Goal: Task Accomplishment & Management: Use online tool/utility

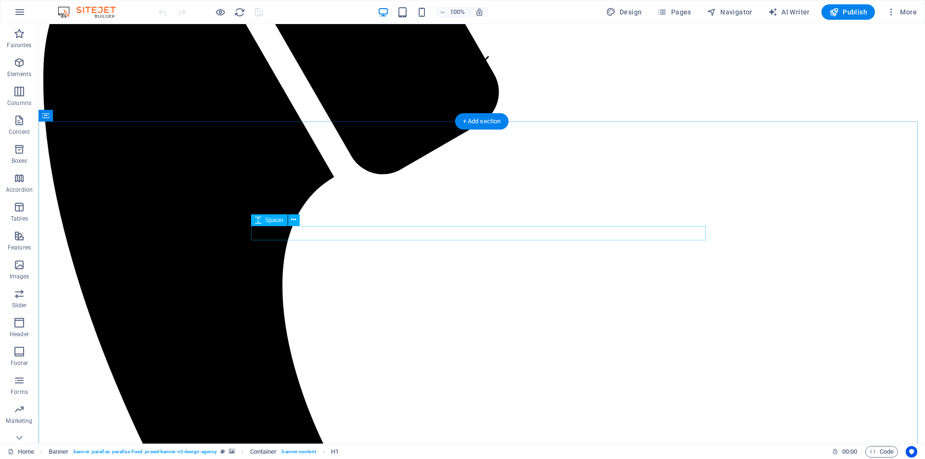
scroll to position [734, 0]
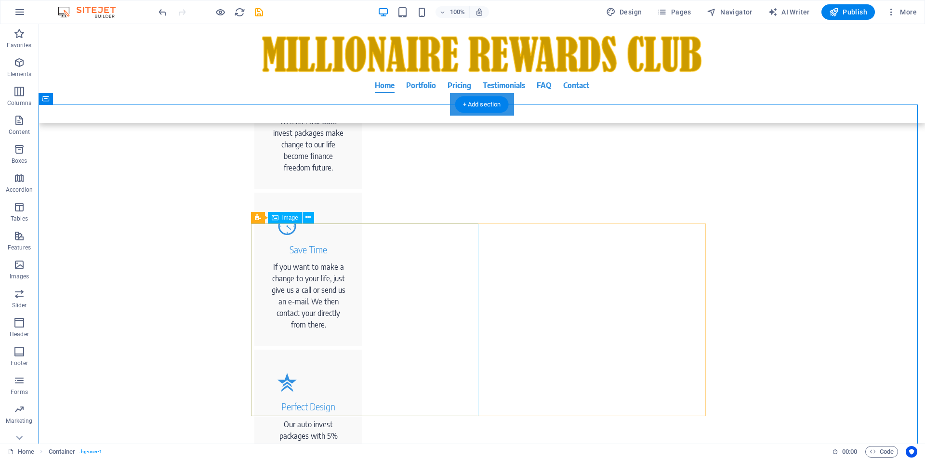
scroll to position [1101, 0]
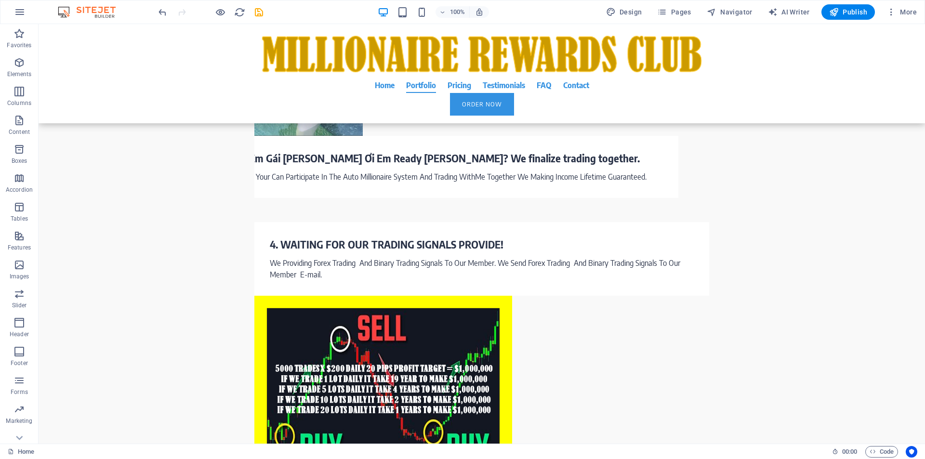
scroll to position [2049, 0]
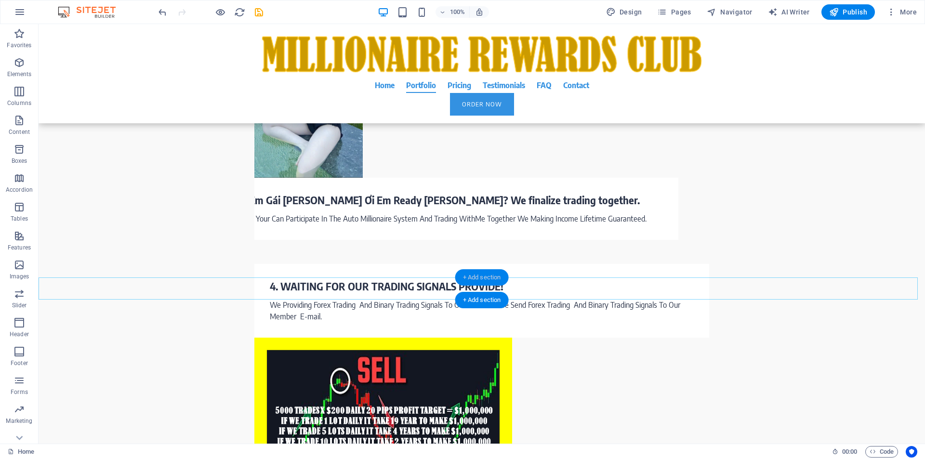
click at [479, 276] on div "+ Add section" at bounding box center [481, 277] width 53 height 16
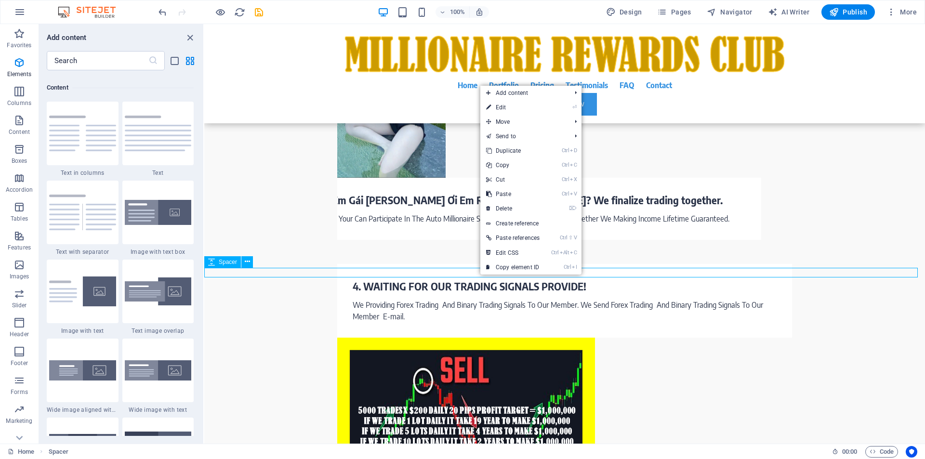
scroll to position [1686, 0]
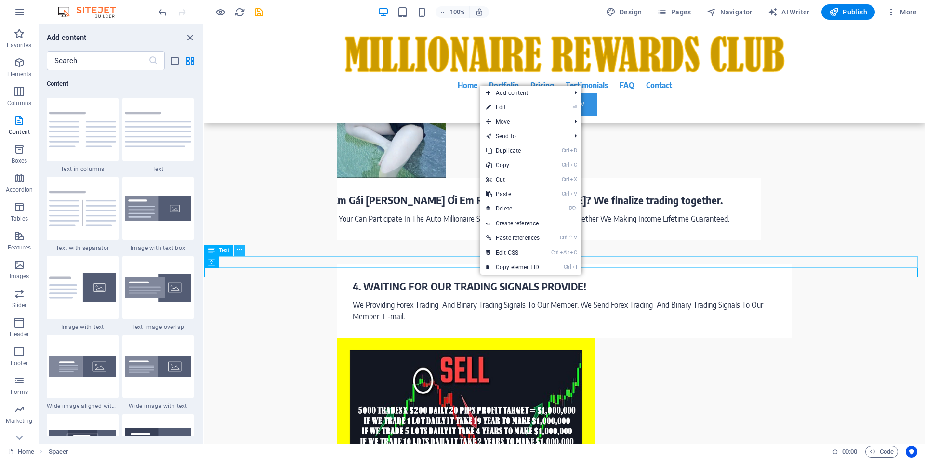
click at [236, 253] on button at bounding box center [240, 251] width 12 height 12
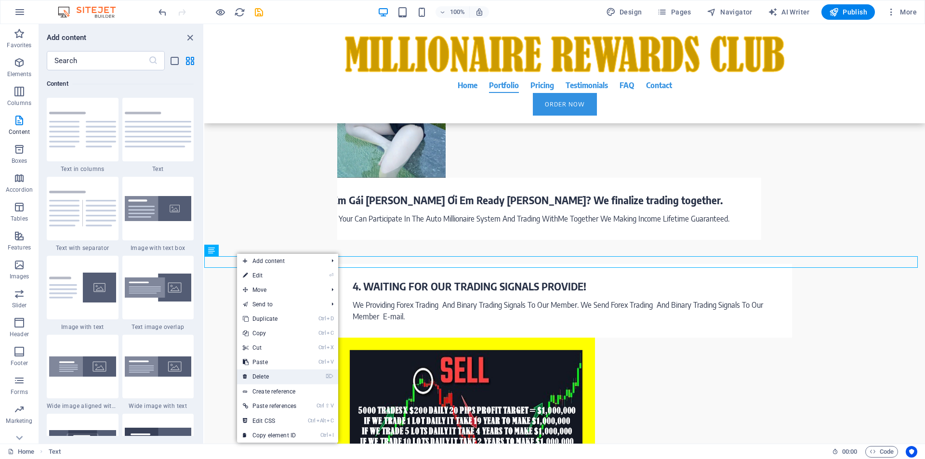
click at [268, 377] on link "⌦ Delete" at bounding box center [269, 377] width 65 height 14
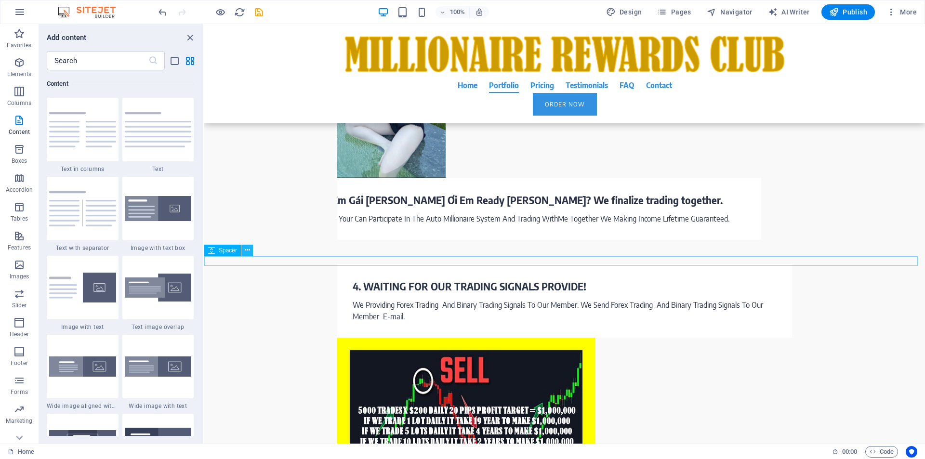
click at [249, 251] on icon at bounding box center [247, 250] width 5 height 10
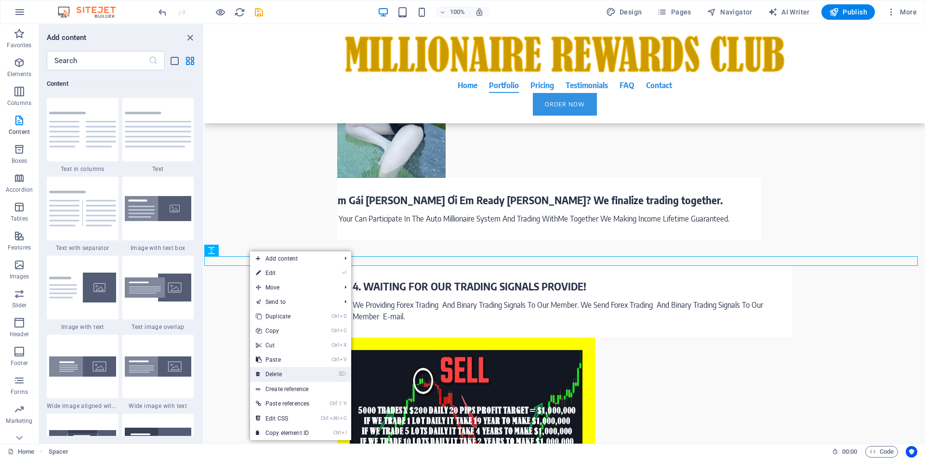
click at [271, 377] on link "⌦ Delete" at bounding box center [282, 374] width 65 height 14
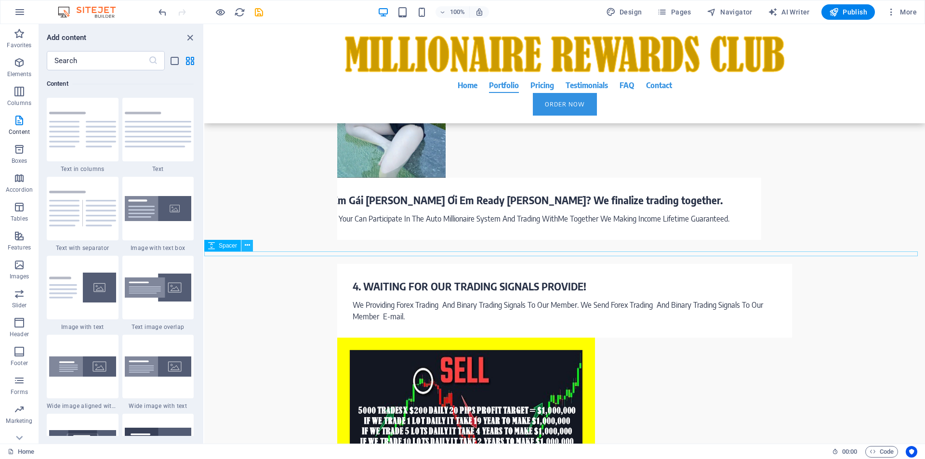
click at [249, 247] on icon at bounding box center [247, 245] width 5 height 10
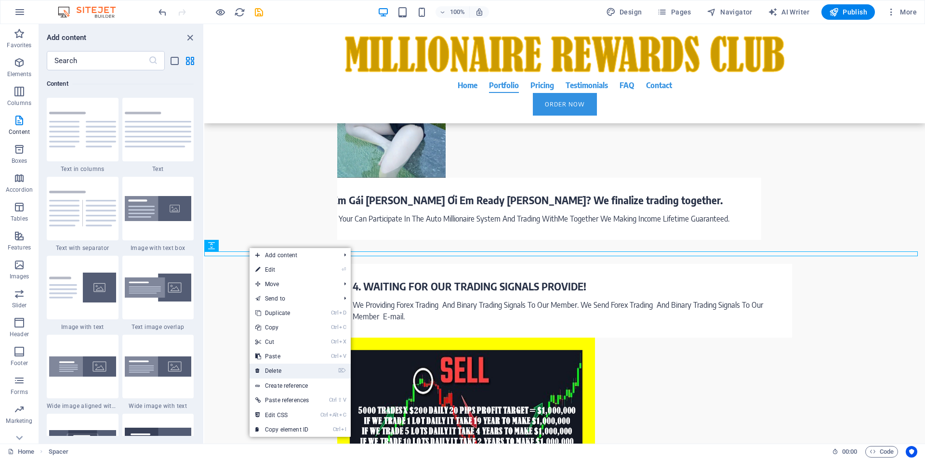
click at [278, 370] on link "⌦ Delete" at bounding box center [282, 371] width 65 height 14
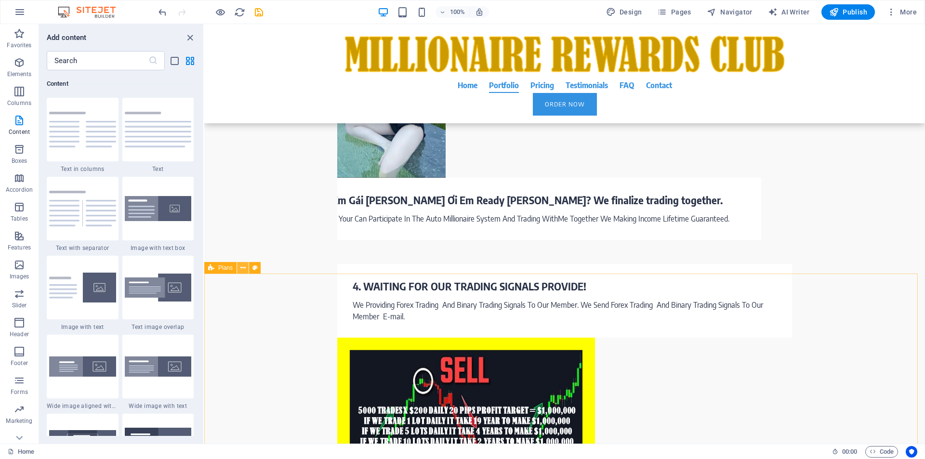
click at [242, 268] on icon at bounding box center [242, 268] width 5 height 10
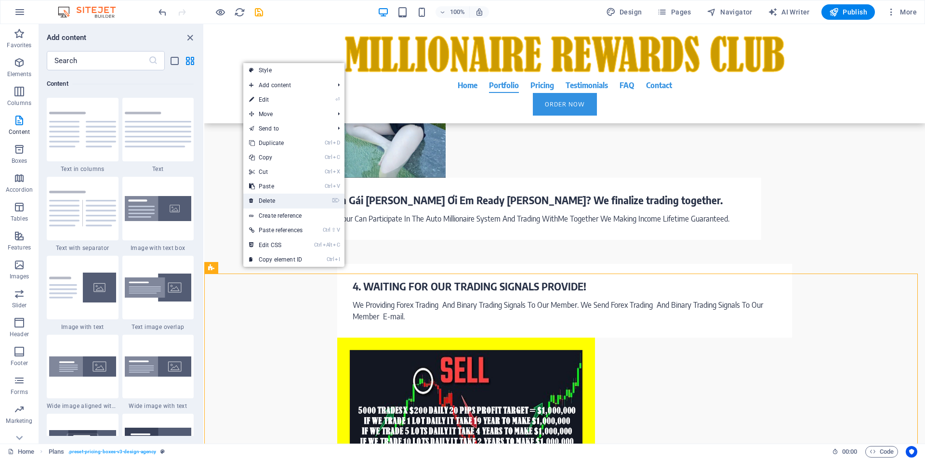
click at [272, 197] on link "⌦ Delete" at bounding box center [275, 201] width 65 height 14
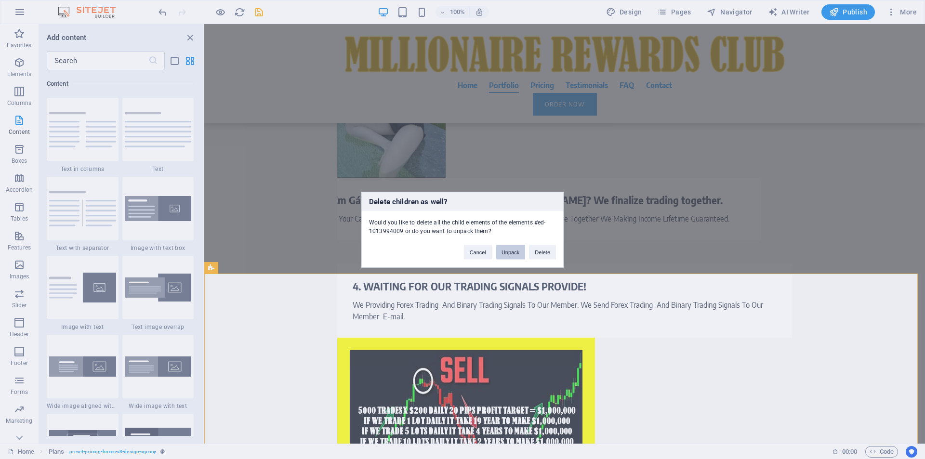
click at [512, 253] on button "Unpack" at bounding box center [510, 252] width 29 height 14
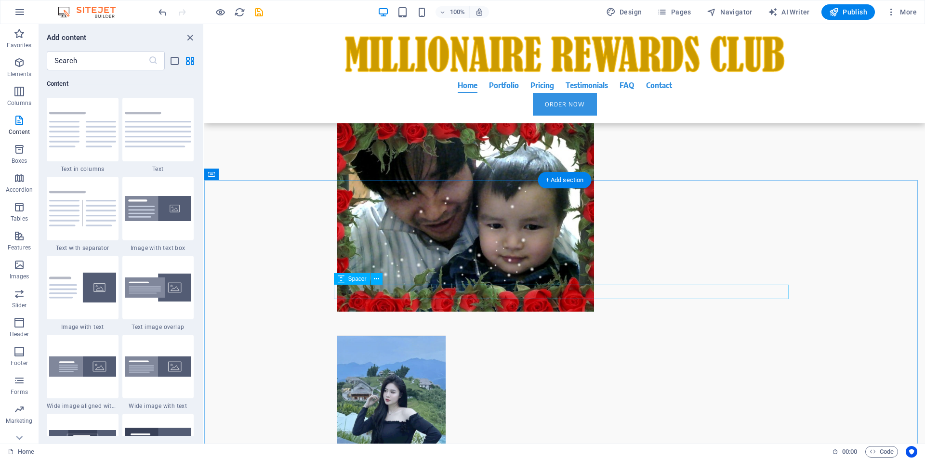
scroll to position [1682, 0]
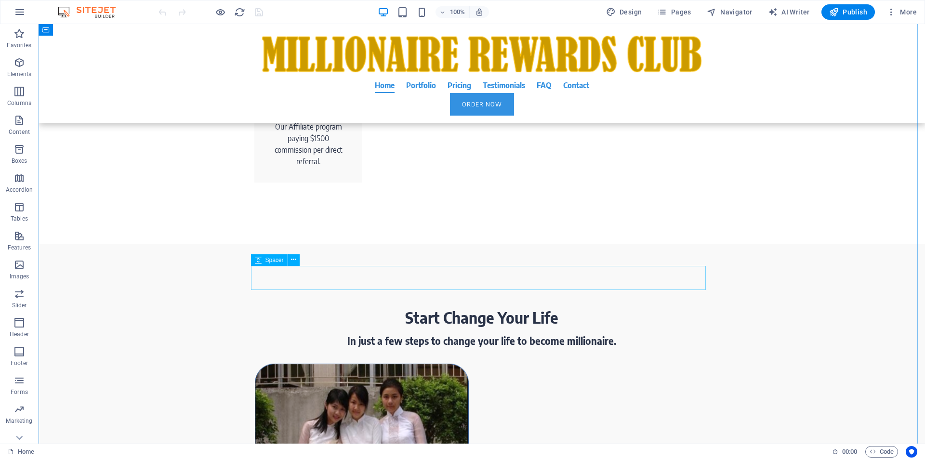
scroll to position [734, 0]
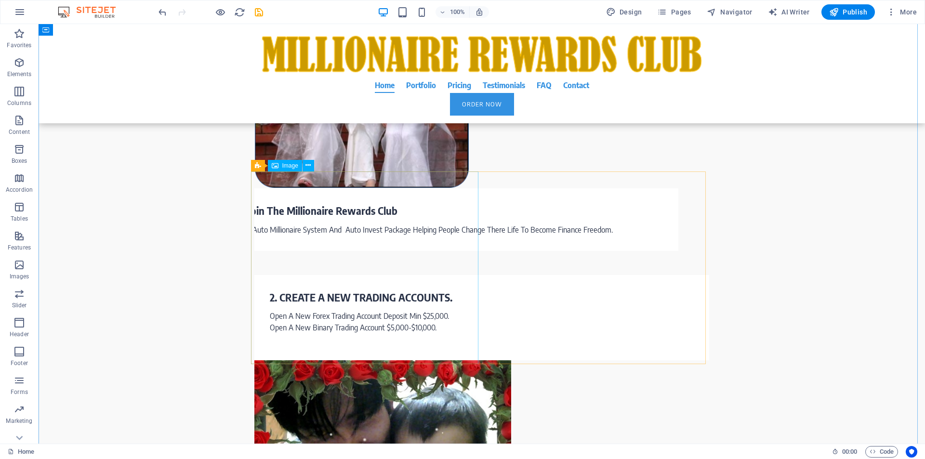
scroll to position [1101, 0]
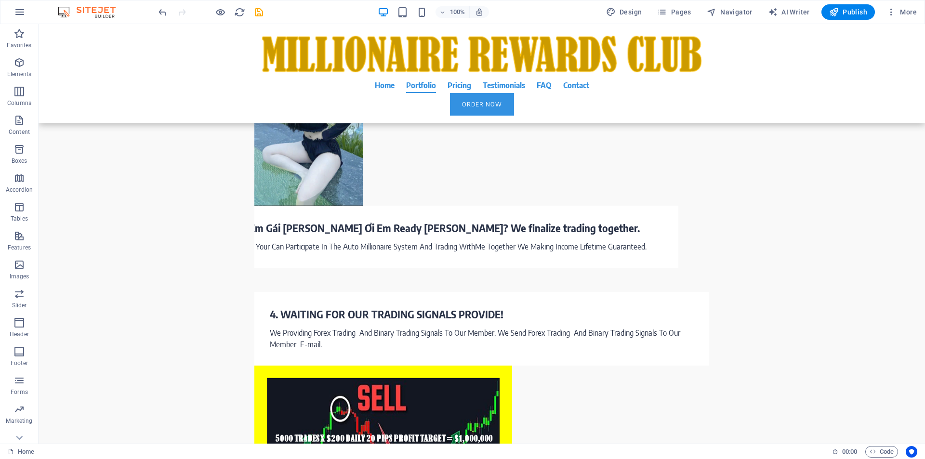
scroll to position [2000, 0]
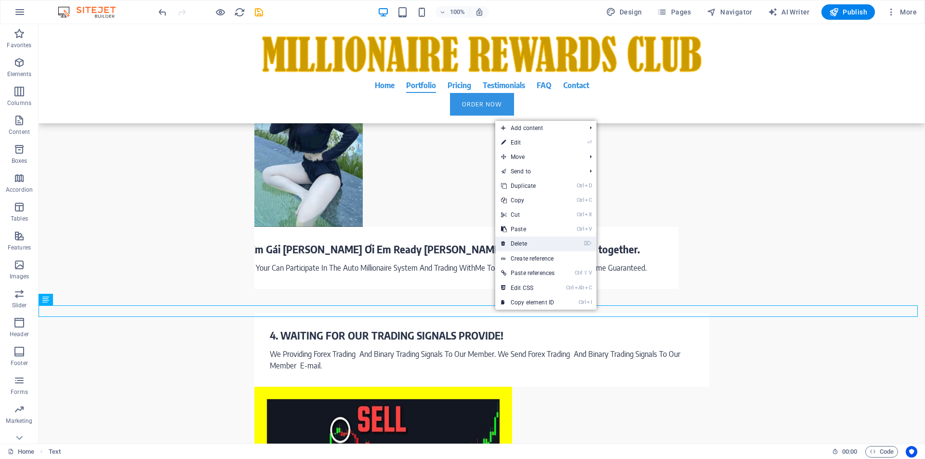
click at [521, 248] on link "⌦ Delete" at bounding box center [527, 244] width 65 height 14
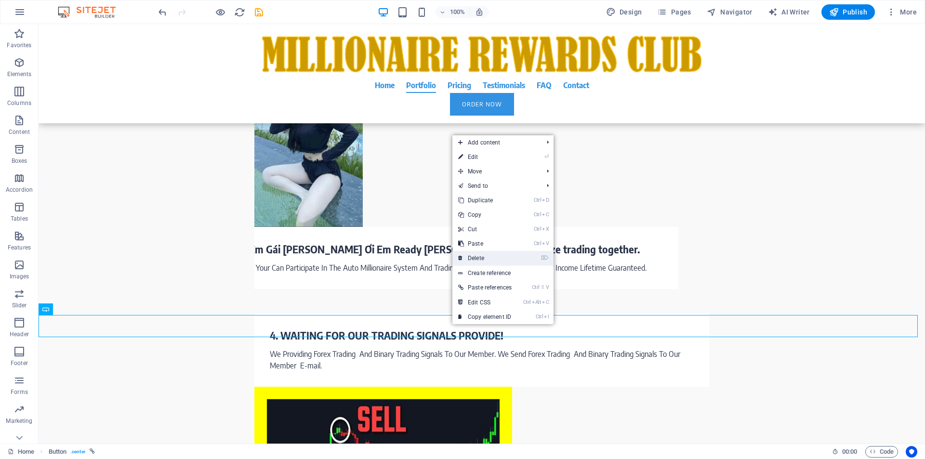
click at [475, 259] on link "⌦ Delete" at bounding box center [484, 258] width 65 height 14
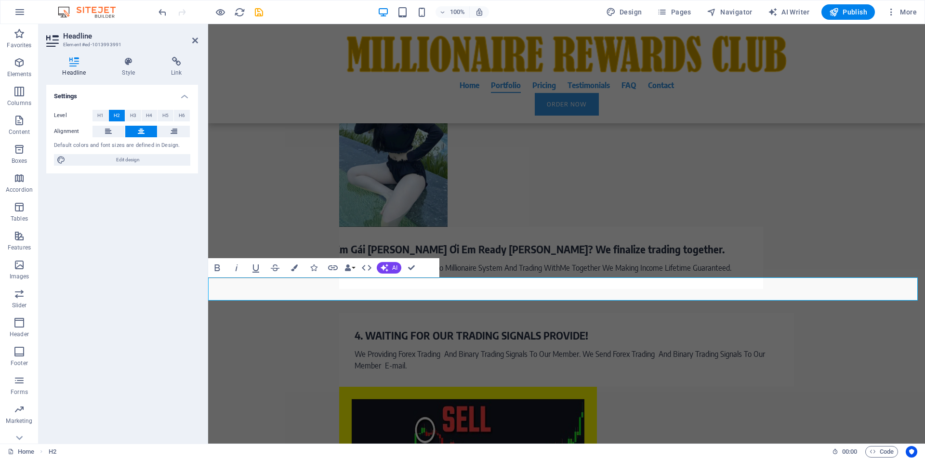
click at [840, 8] on span "Publish" at bounding box center [848, 12] width 38 height 10
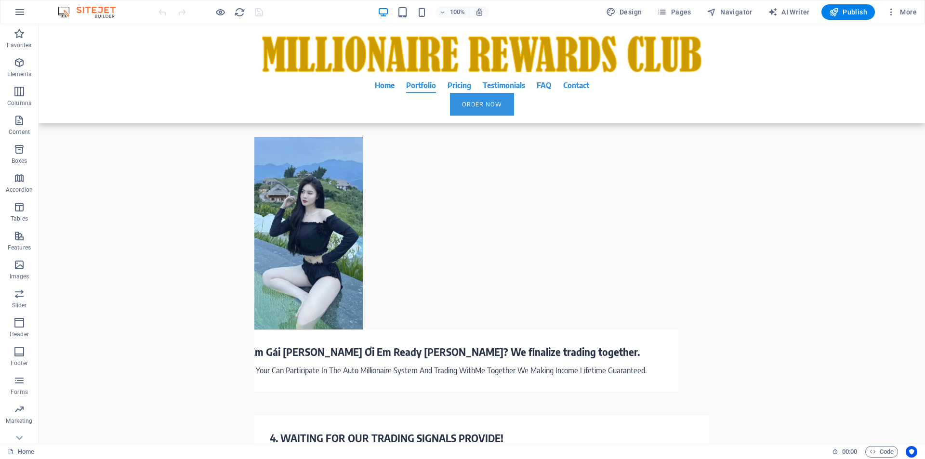
scroll to position [1891, 0]
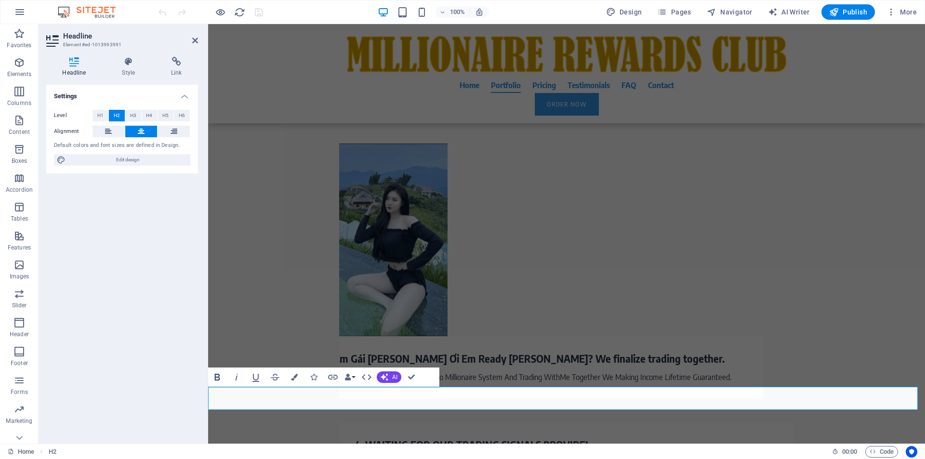
click at [215, 378] on icon "button" at bounding box center [217, 377] width 5 height 7
click at [216, 375] on icon "button" at bounding box center [217, 377] width 12 height 12
click at [140, 157] on span "Edit design" at bounding box center [127, 160] width 119 height 12
select select "rem"
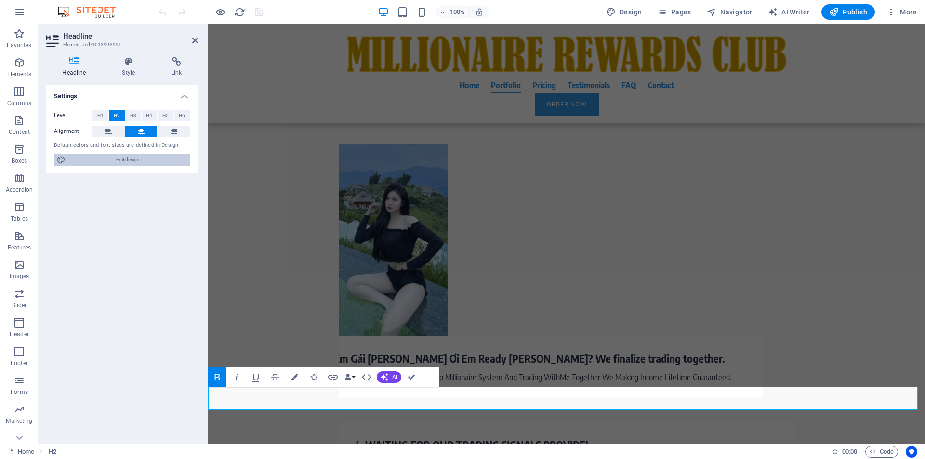
select select "400"
select select "px"
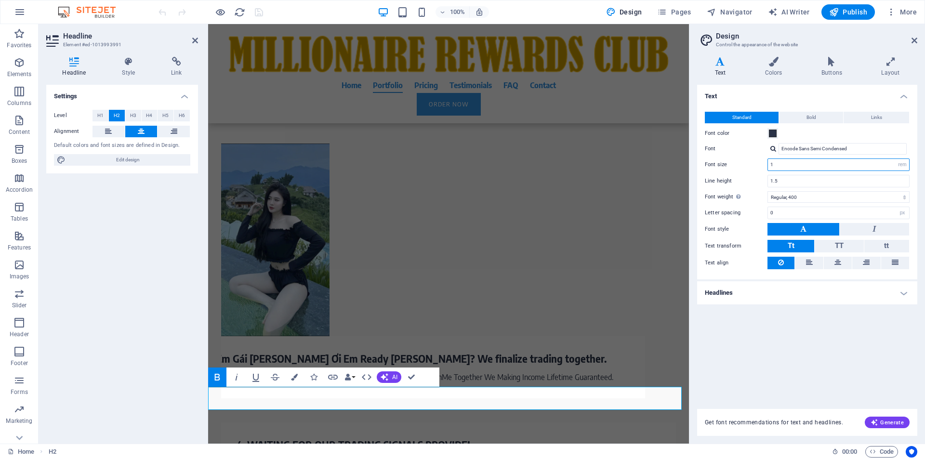
click at [779, 167] on input "1" at bounding box center [838, 165] width 141 height 12
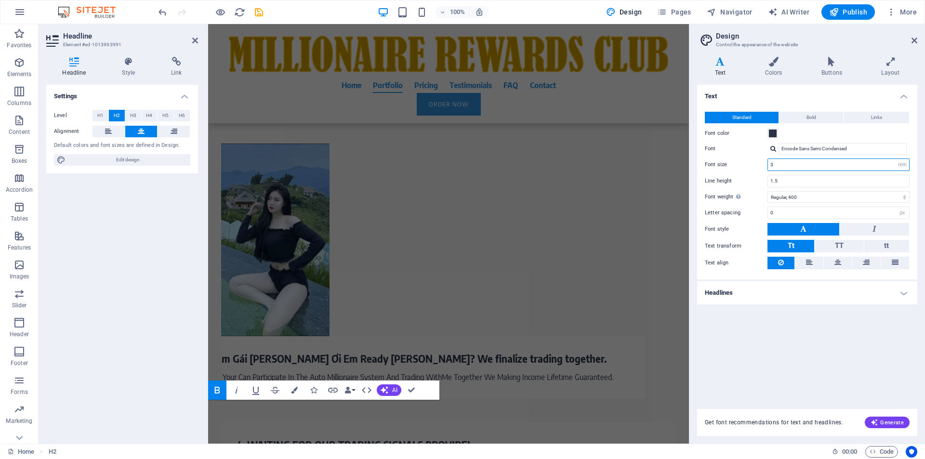
scroll to position [3032, 0]
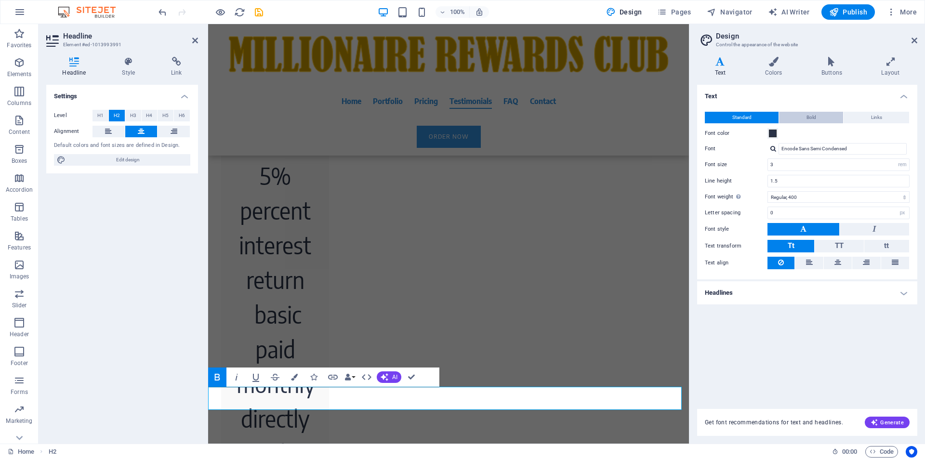
click at [807, 117] on span "Bold" at bounding box center [811, 118] width 10 height 12
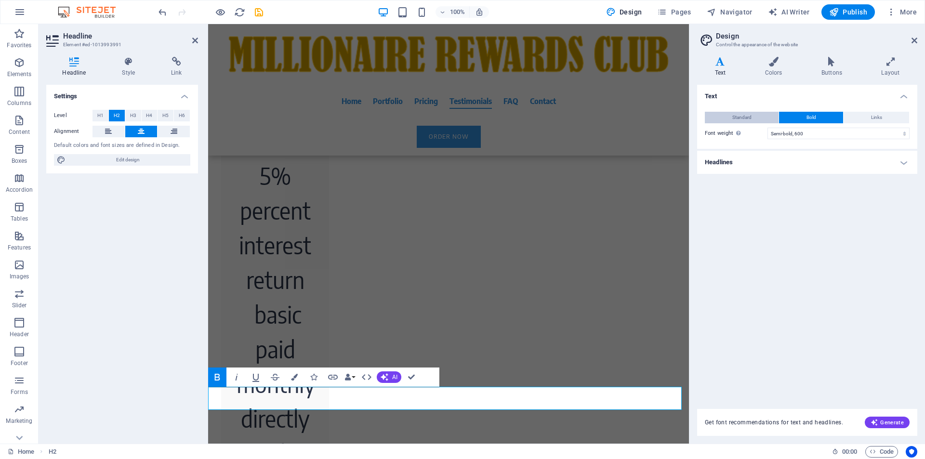
click at [742, 115] on span "Standard" at bounding box center [741, 118] width 19 height 12
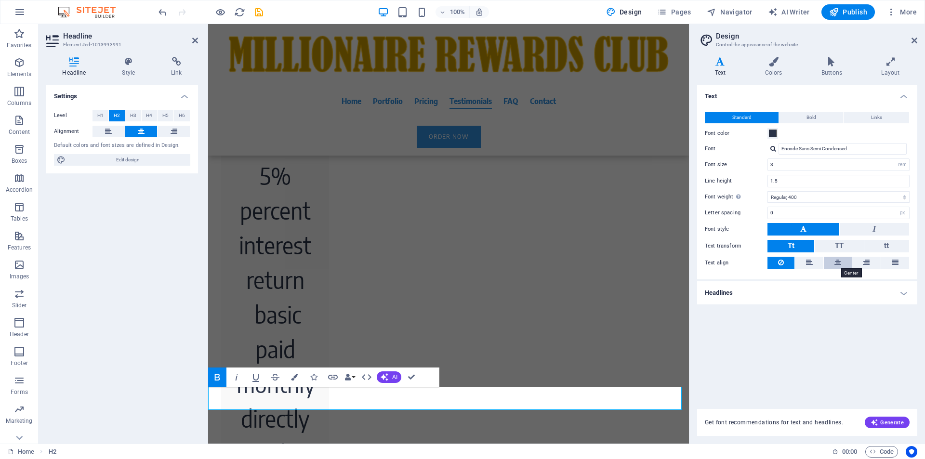
click at [834, 265] on icon at bounding box center [837, 263] width 7 height 12
click at [781, 166] on input "3" at bounding box center [838, 165] width 141 height 12
click at [781, 166] on input "5" at bounding box center [838, 165] width 141 height 12
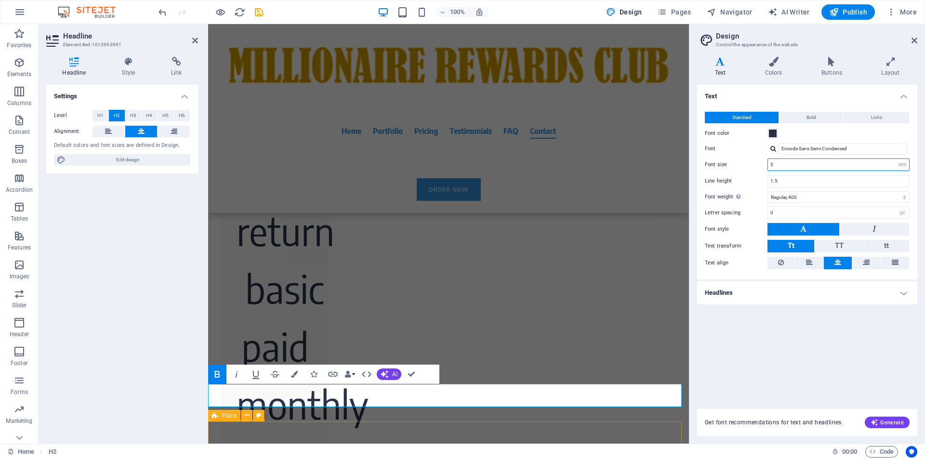
scroll to position [5482, 0]
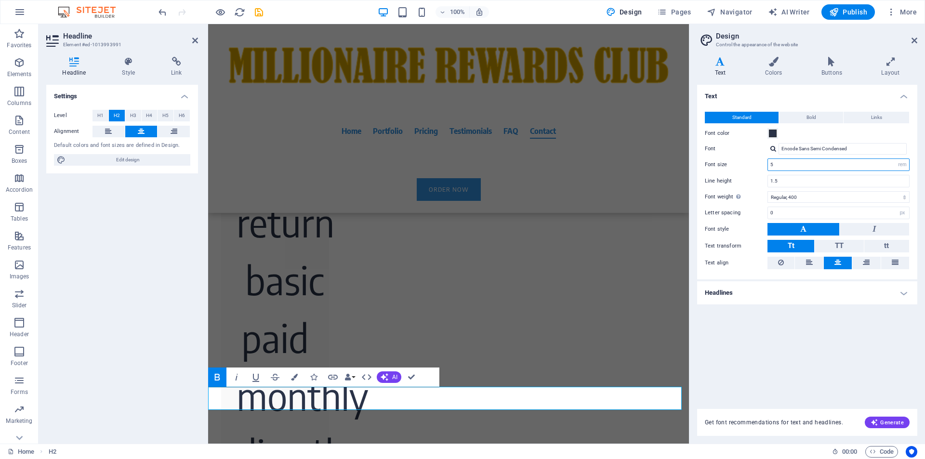
type input "5"
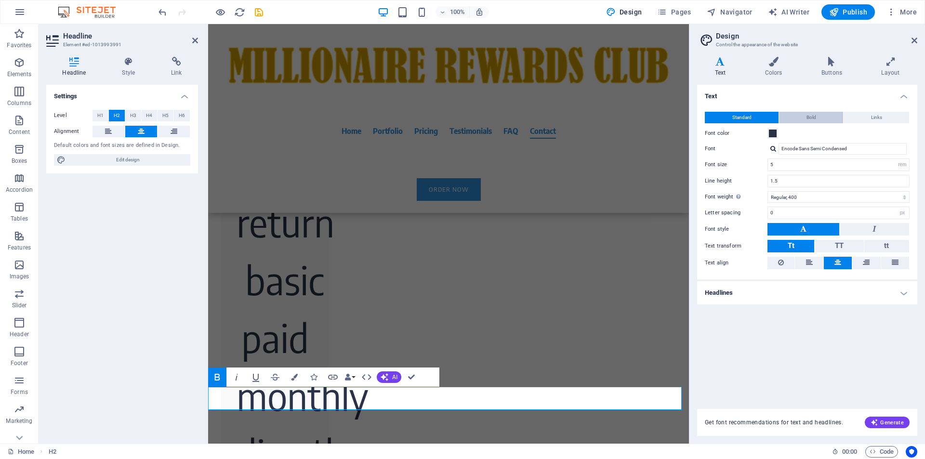
click at [818, 118] on button "Bold" at bounding box center [811, 118] width 64 height 12
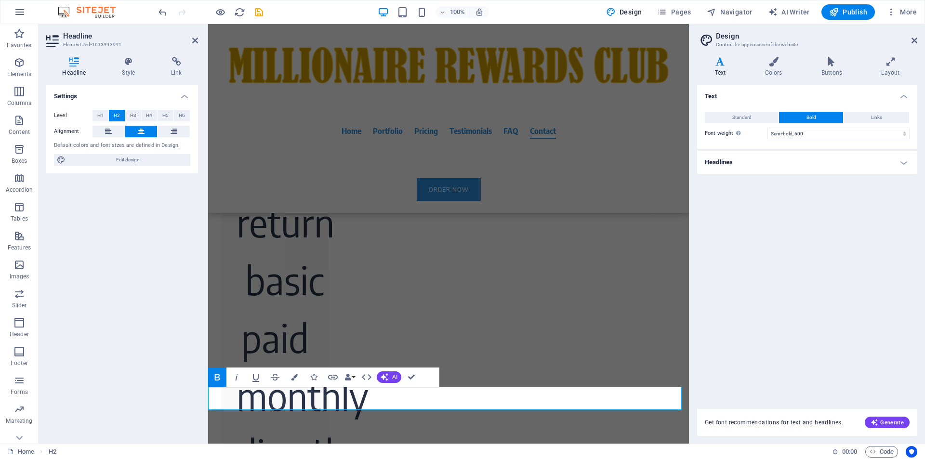
click at [795, 265] on div "Text Standard Bold Links Font color Font Encode Sans Semi Condensed Font size 5…" at bounding box center [807, 241] width 220 height 313
click at [914, 40] on icon at bounding box center [914, 41] width 6 height 8
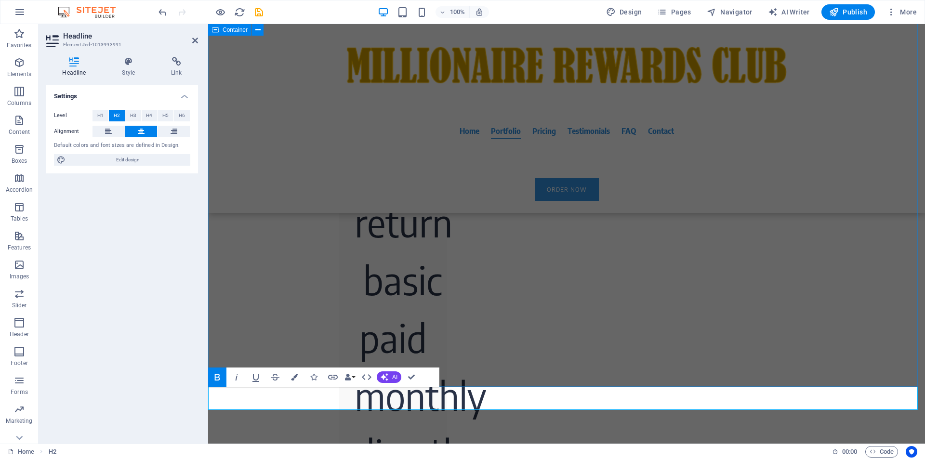
scroll to position [5849, 0]
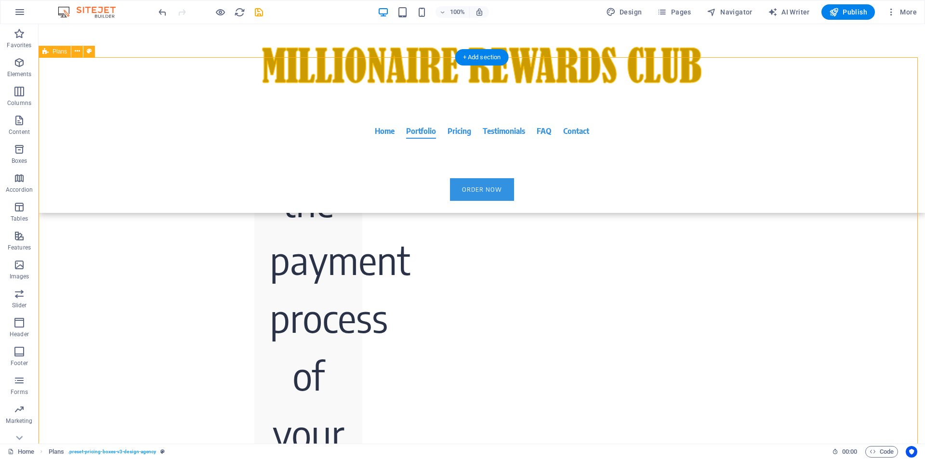
scroll to position [5482, 0]
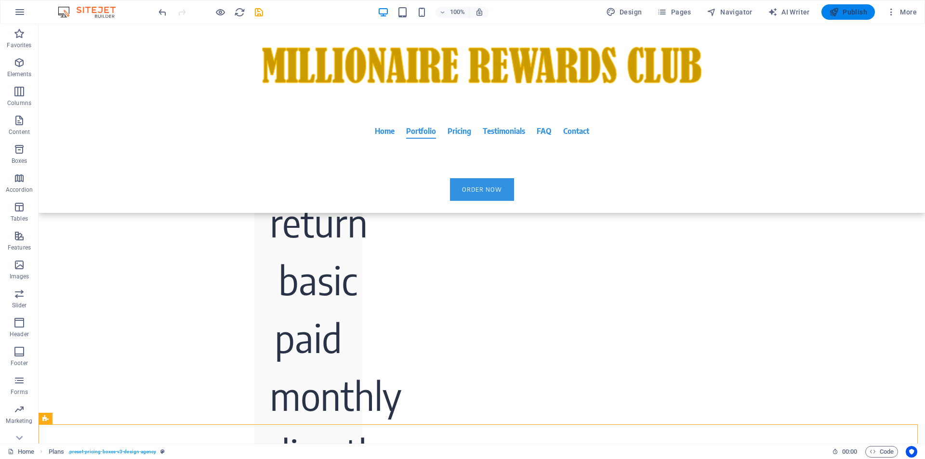
click at [863, 13] on span "Publish" at bounding box center [848, 12] width 38 height 10
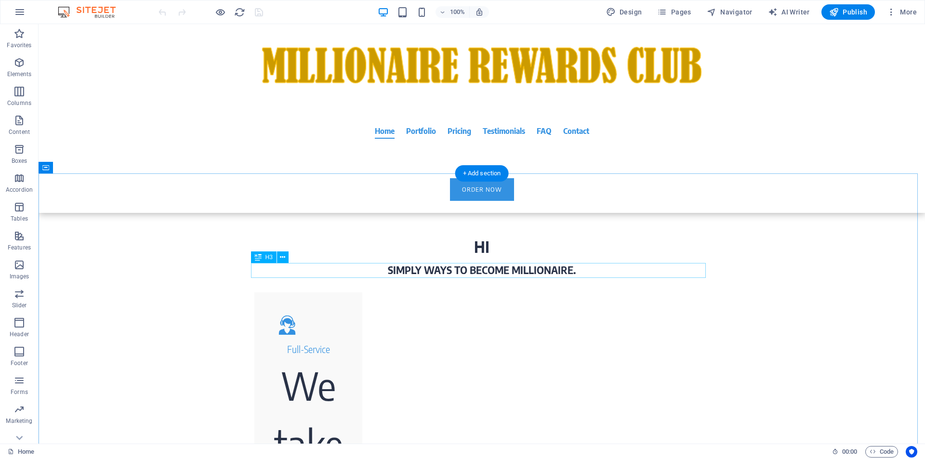
scroll to position [734, 0]
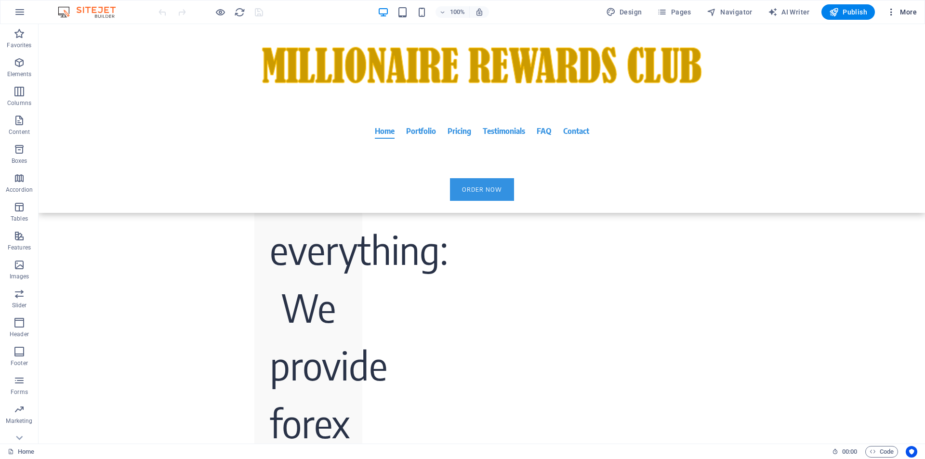
click at [903, 13] on span "More" at bounding box center [901, 12] width 30 height 10
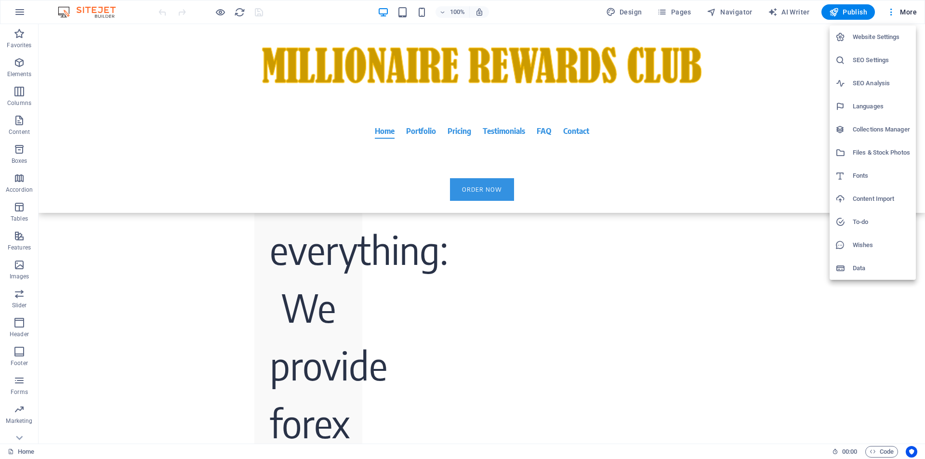
click at [881, 39] on h6 "Website Settings" at bounding box center [881, 37] width 57 height 12
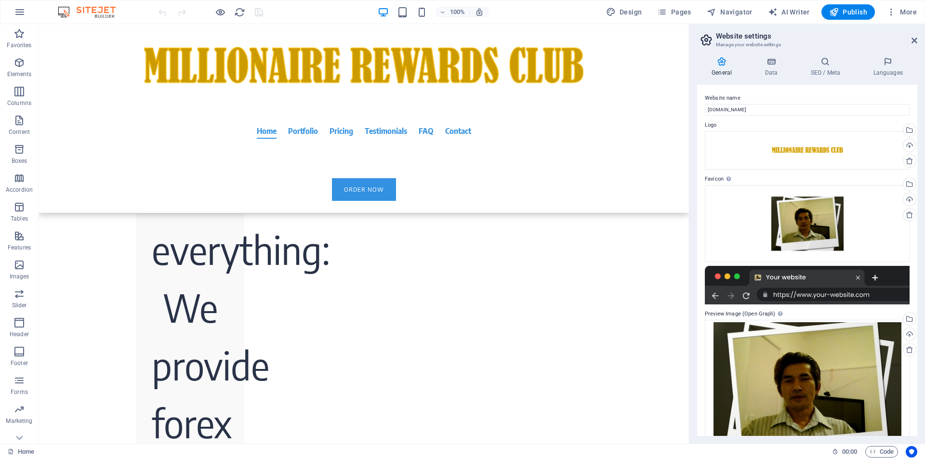
click at [727, 73] on h4 "General" at bounding box center [723, 67] width 53 height 20
click at [727, 70] on h4 "General" at bounding box center [723, 67] width 53 height 20
click at [911, 14] on span "More" at bounding box center [901, 12] width 30 height 10
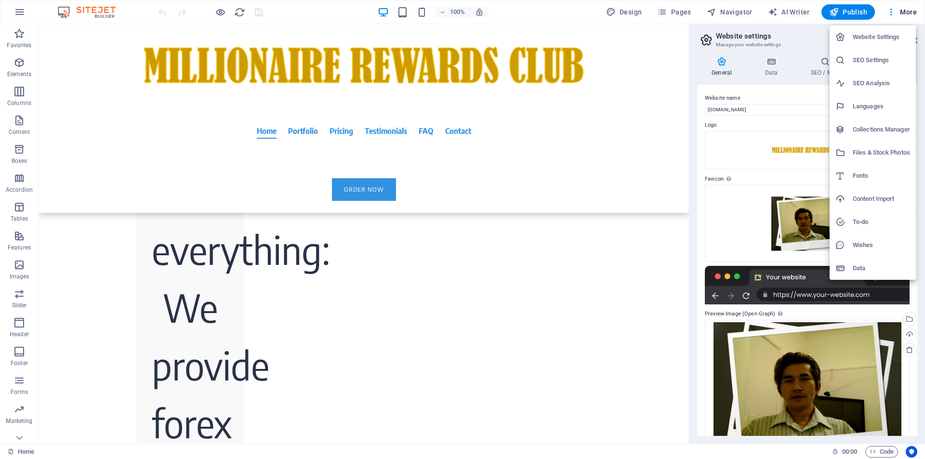
click at [861, 177] on h6 "Fonts" at bounding box center [881, 176] width 57 height 12
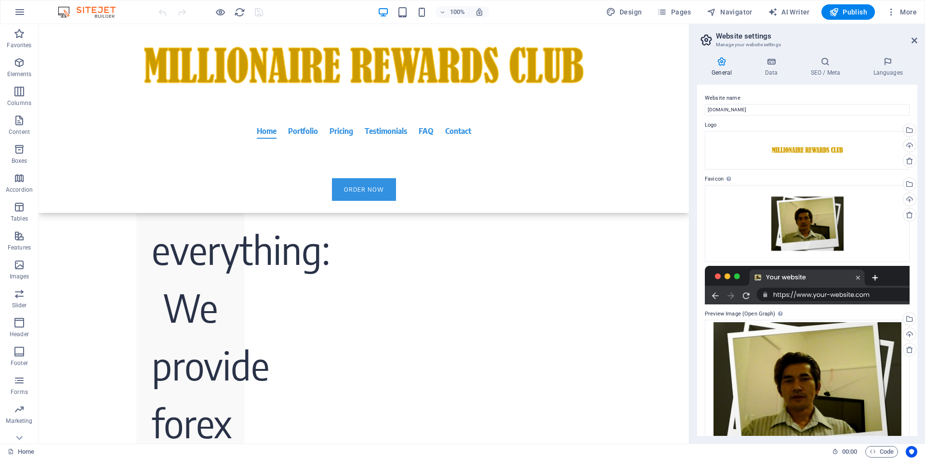
select select "popularity"
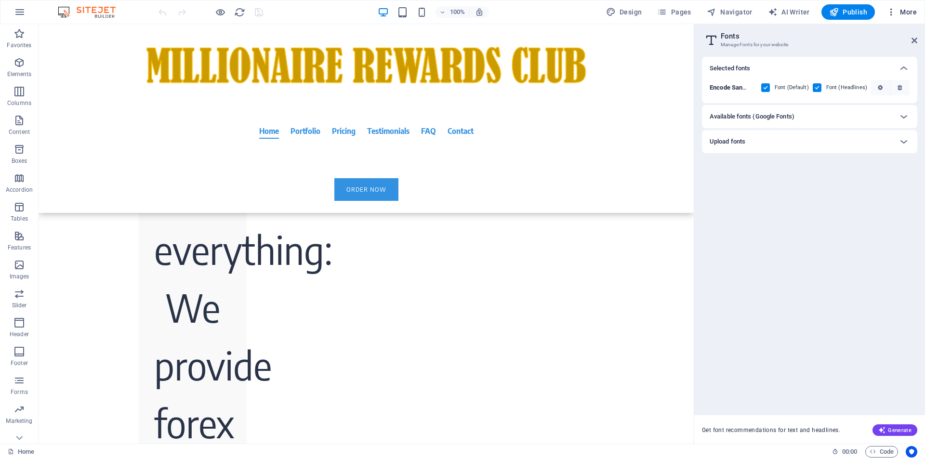
click at [902, 13] on span "More" at bounding box center [901, 12] width 30 height 10
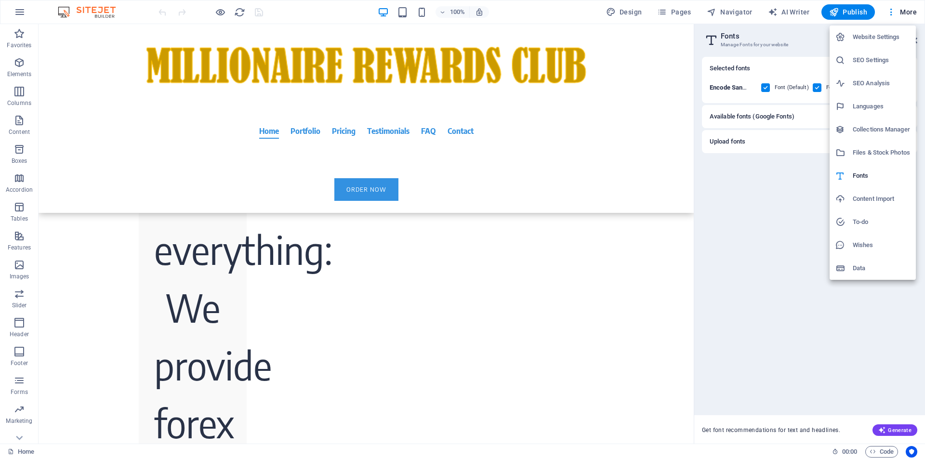
click at [892, 14] on div at bounding box center [462, 229] width 925 height 459
click at [892, 14] on div "Website Settings SEO Settings SEO Analysis Languages Collections Manager Files …" at bounding box center [462, 232] width 925 height 453
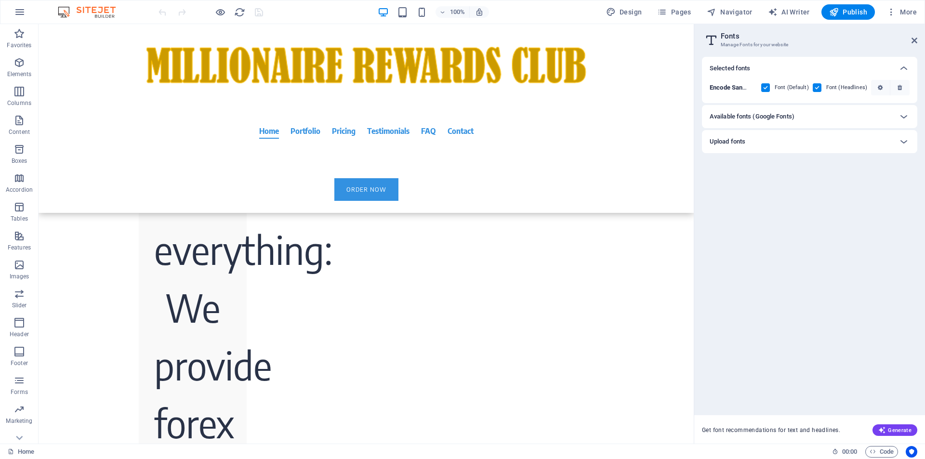
click at [892, 14] on icon "button" at bounding box center [891, 12] width 10 height 10
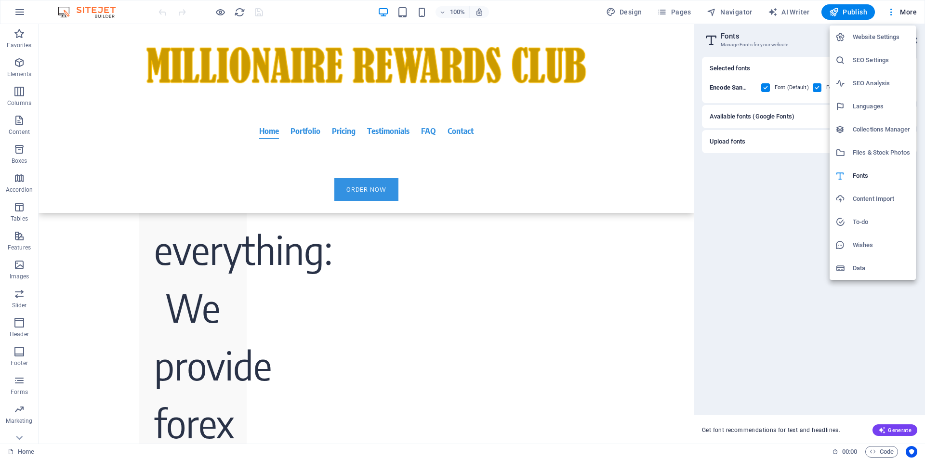
click at [892, 14] on div at bounding box center [462, 229] width 925 height 459
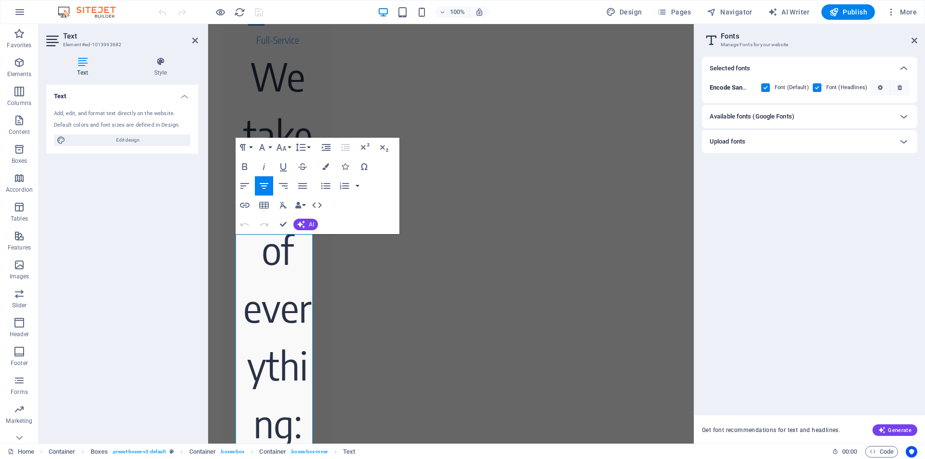
scroll to position [489, 0]
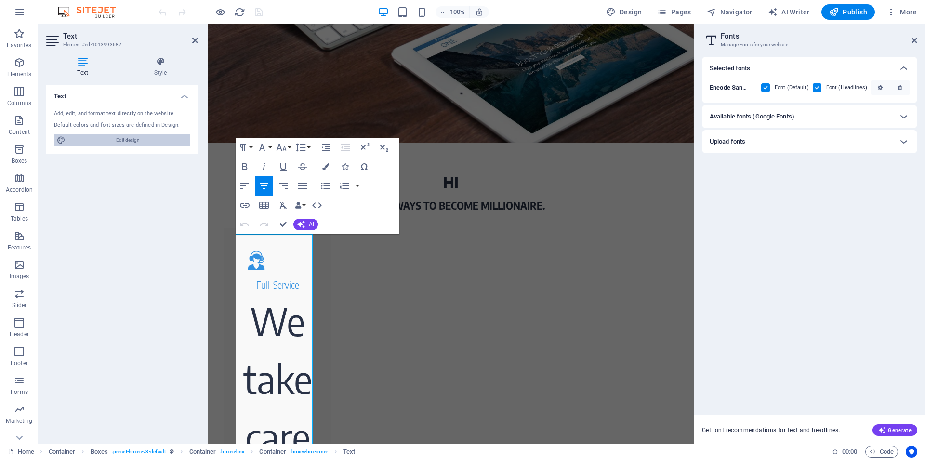
click at [134, 140] on span "Edit design" at bounding box center [127, 140] width 119 height 12
select select "600"
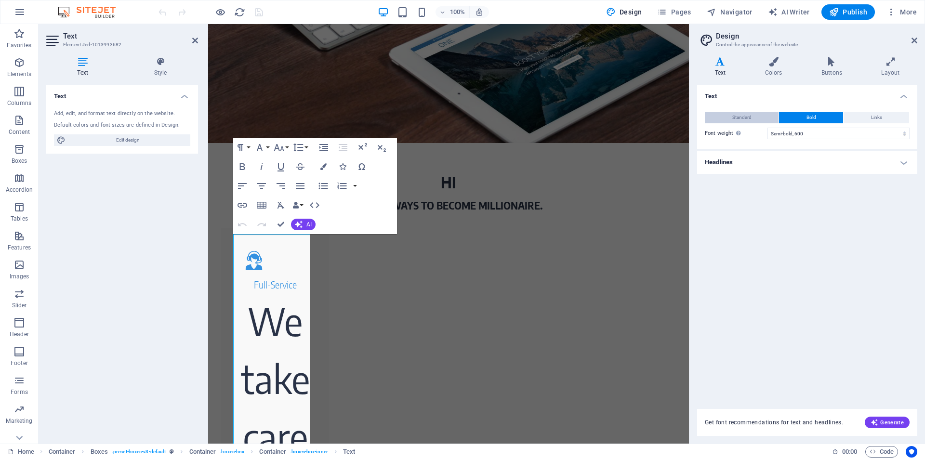
click at [762, 121] on button "Standard" at bounding box center [742, 118] width 74 height 12
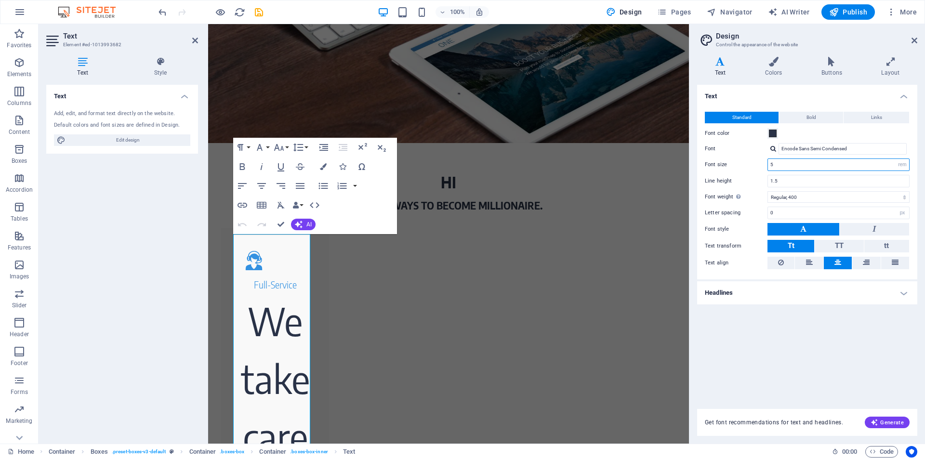
click at [789, 167] on input "5" at bounding box center [838, 165] width 141 height 12
type input "5"
click at [866, 12] on span "Publish" at bounding box center [848, 12] width 38 height 10
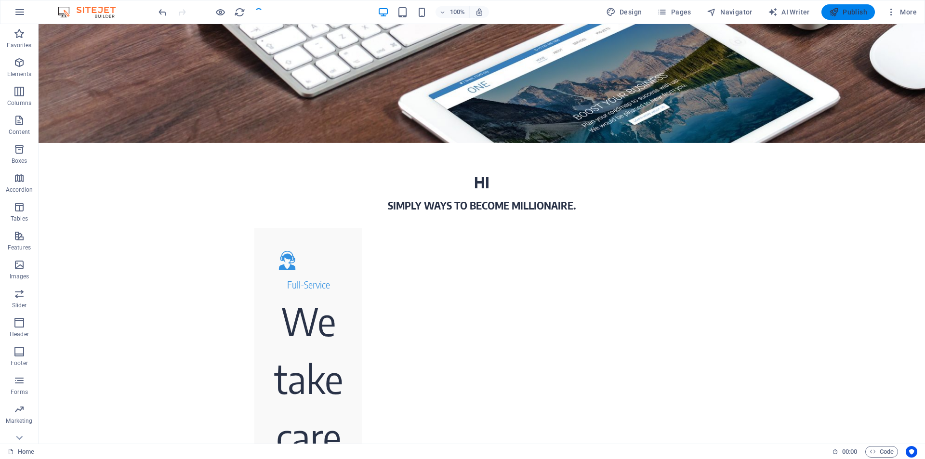
click at [850, 11] on span "Publish" at bounding box center [848, 12] width 38 height 10
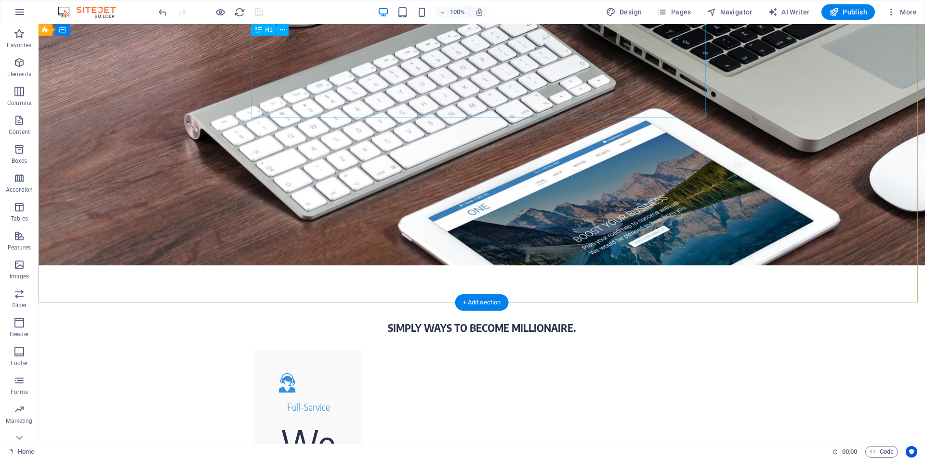
scroll to position [0, 0]
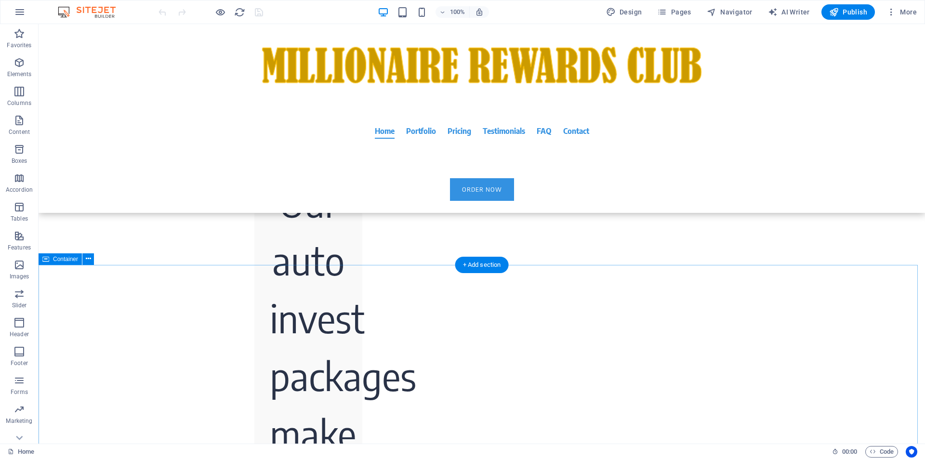
scroll to position [2570, 0]
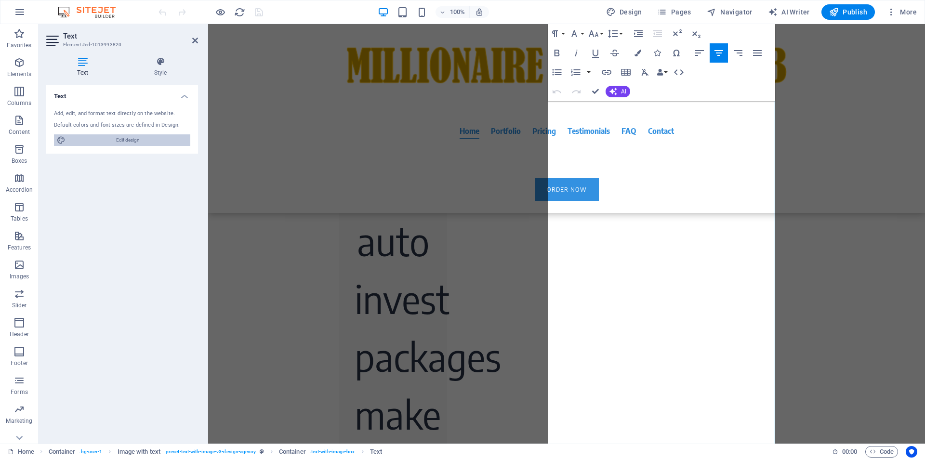
drag, startPoint x: 156, startPoint y: 140, endPoint x: 466, endPoint y: 99, distance: 312.5
click at [156, 140] on span "Edit design" at bounding box center [127, 140] width 119 height 12
select select "rem"
select select "400"
select select "px"
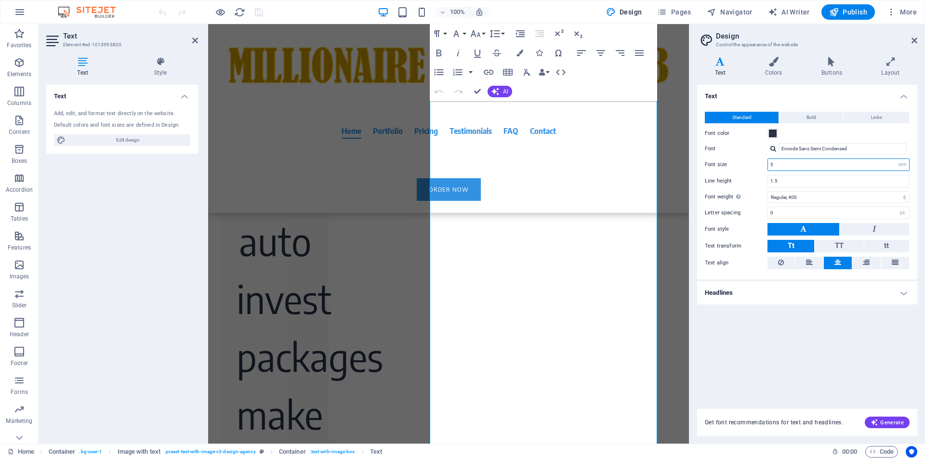
click at [792, 160] on input "5" at bounding box center [838, 165] width 141 height 12
type input "1"
click at [809, 120] on span "Bold" at bounding box center [811, 118] width 10 height 12
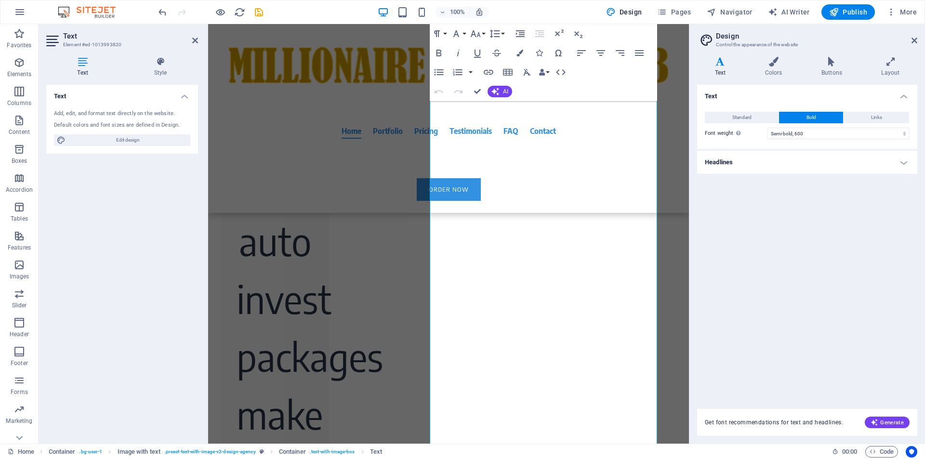
click at [796, 335] on div "Text Standard Bold Links Font color Font Encode Sans Semi Condensed Font size 1…" at bounding box center [807, 241] width 220 height 313
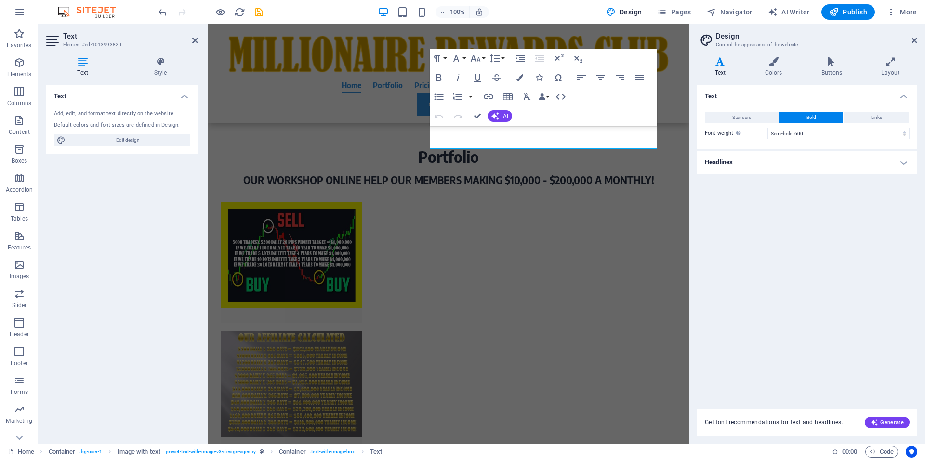
scroll to position [927, 0]
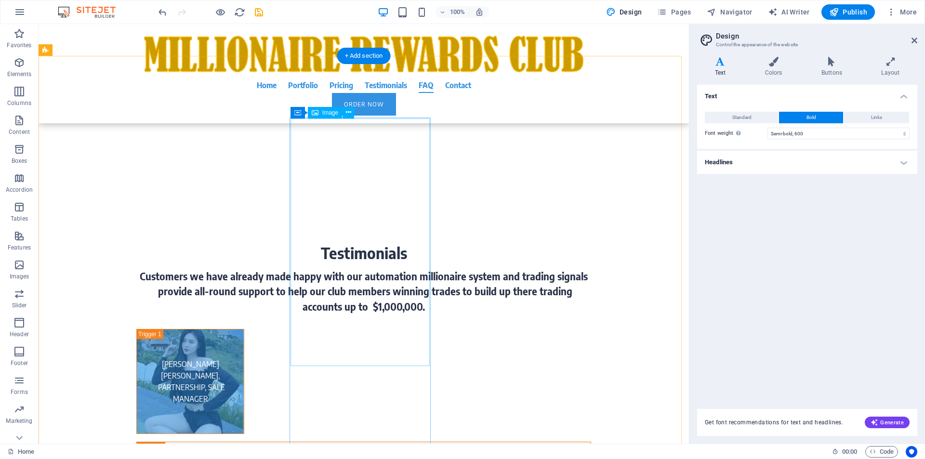
scroll to position [4598, 0]
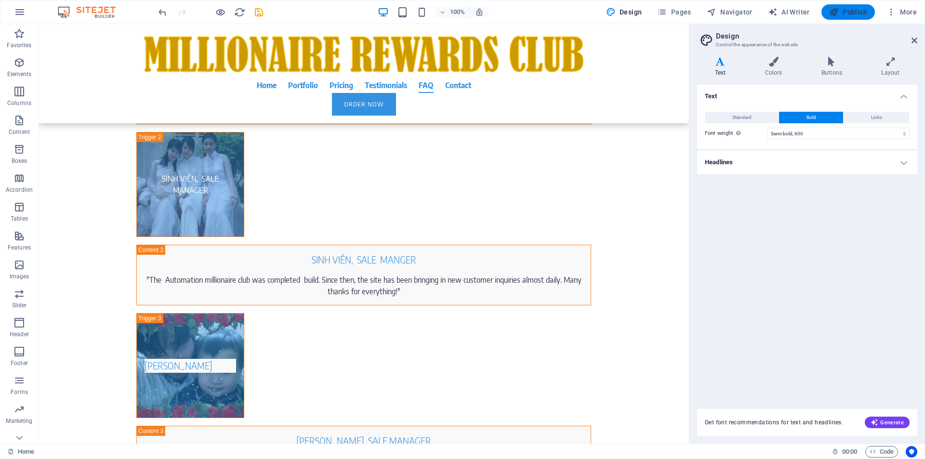
click at [854, 15] on span "Publish" at bounding box center [848, 12] width 38 height 10
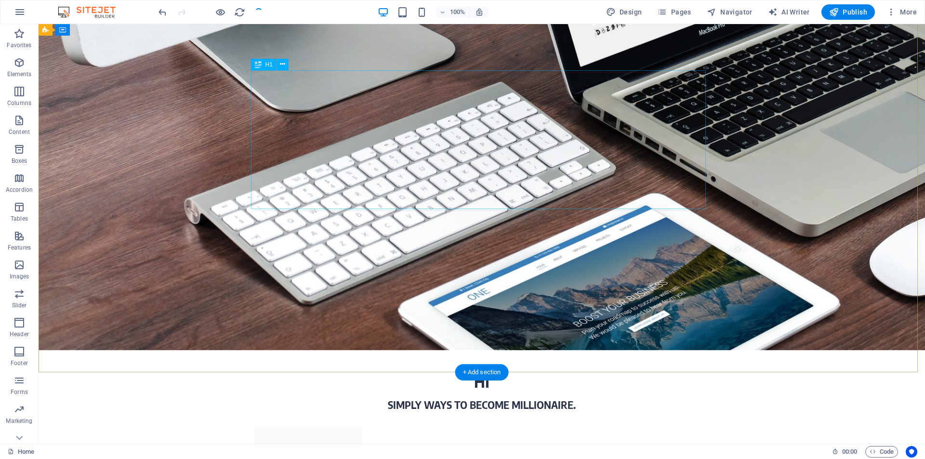
scroll to position [0, 0]
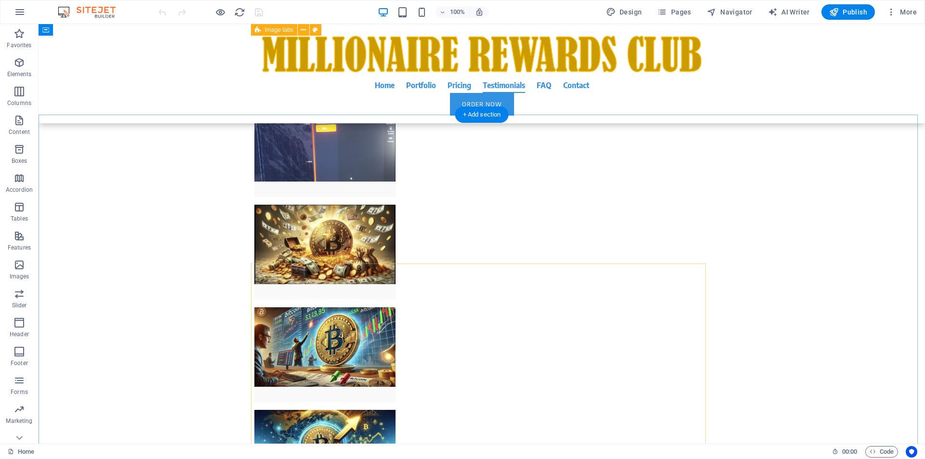
scroll to position [2570, 0]
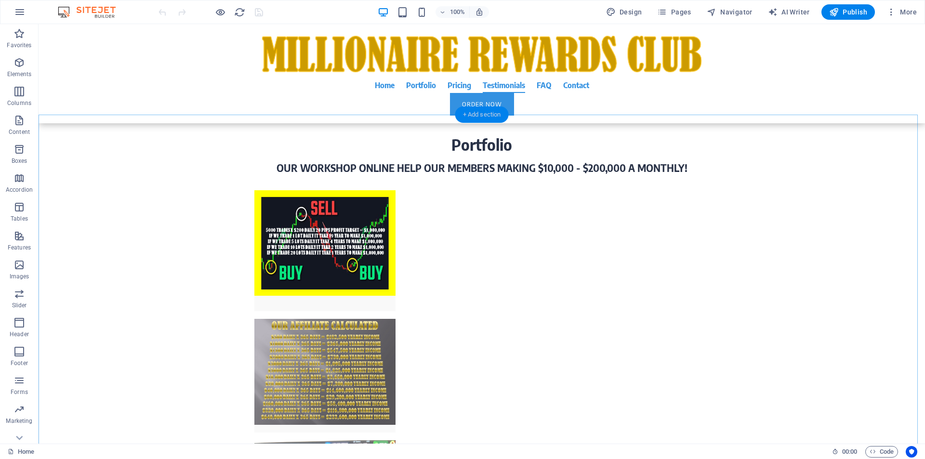
click at [481, 115] on div "+ Add section" at bounding box center [481, 114] width 53 height 16
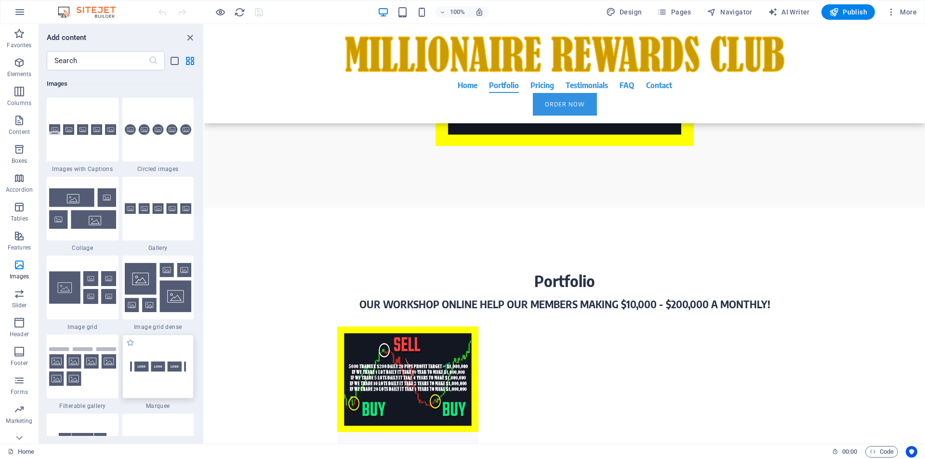
scroll to position [5205, 0]
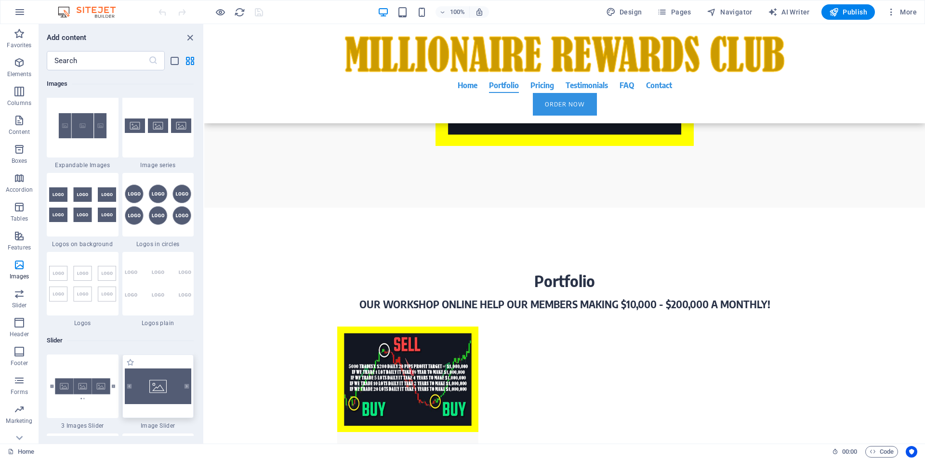
click at [166, 390] on img at bounding box center [158, 387] width 67 height 36
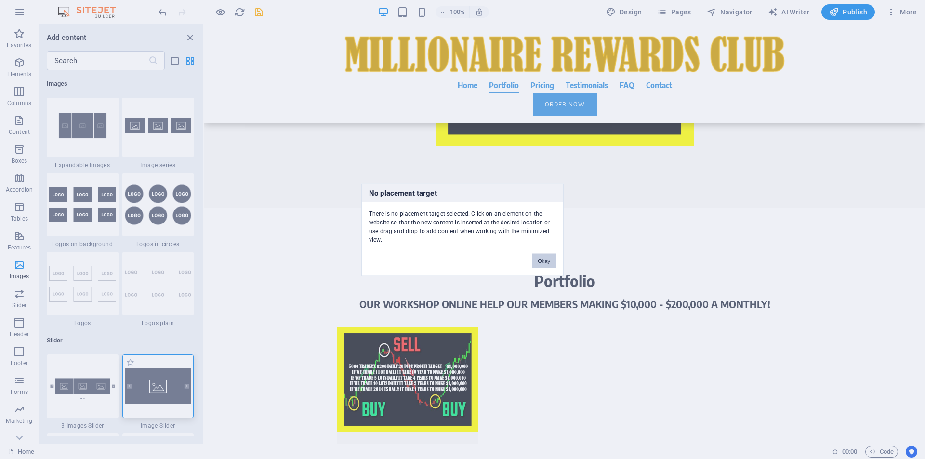
click at [166, 390] on div "No placement target There is no placement target selected. Click on an element …" at bounding box center [462, 229] width 925 height 459
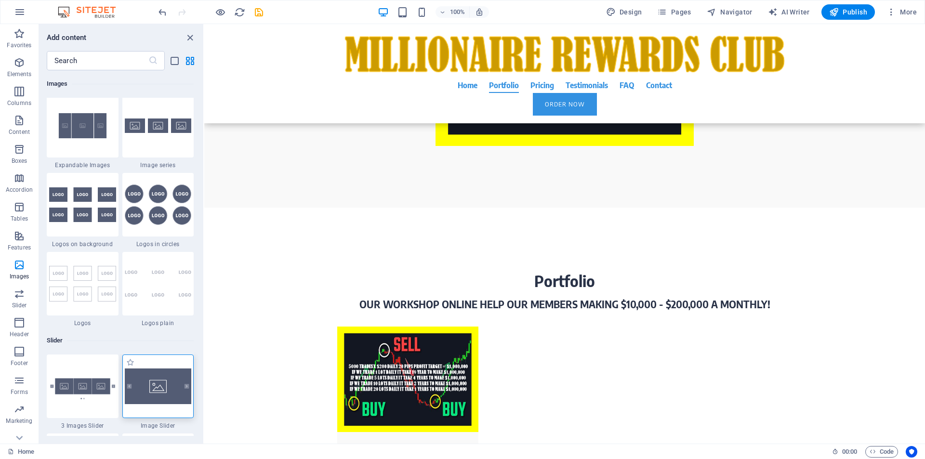
click at [166, 390] on img at bounding box center [158, 387] width 67 height 36
click at [166, 392] on img at bounding box center [158, 387] width 67 height 36
click at [561, 251] on div "+ Add section" at bounding box center [564, 251] width 53 height 16
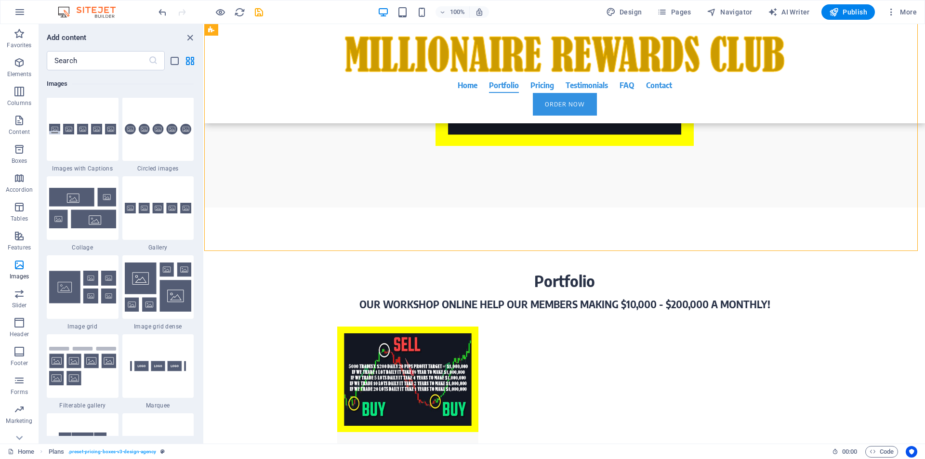
scroll to position [5205, 0]
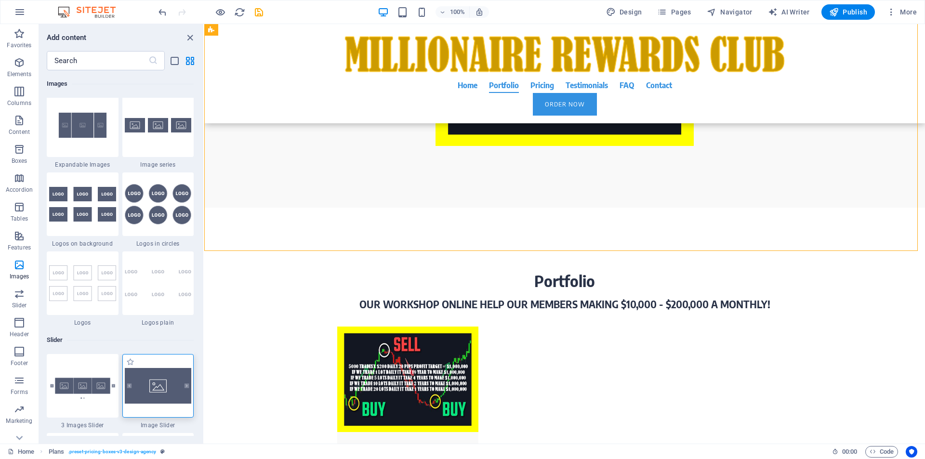
click at [159, 392] on img at bounding box center [158, 386] width 67 height 36
click at [204, 392] on div "Drag here to replace the existing content. Press “Ctrl” if you want to create a…" at bounding box center [564, 234] width 721 height 420
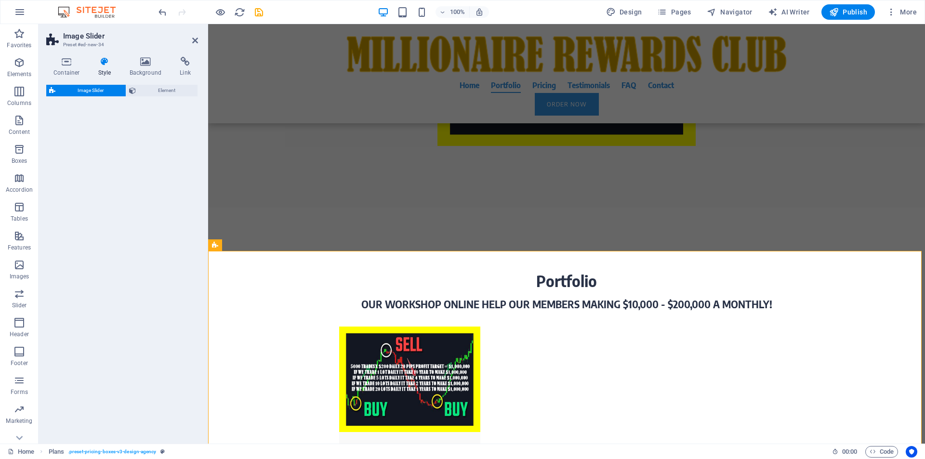
select select "rem"
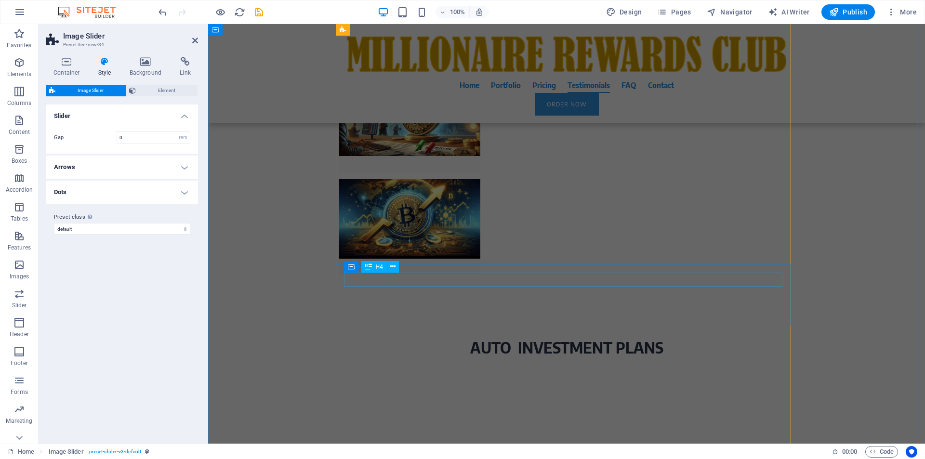
scroll to position [2801, 0]
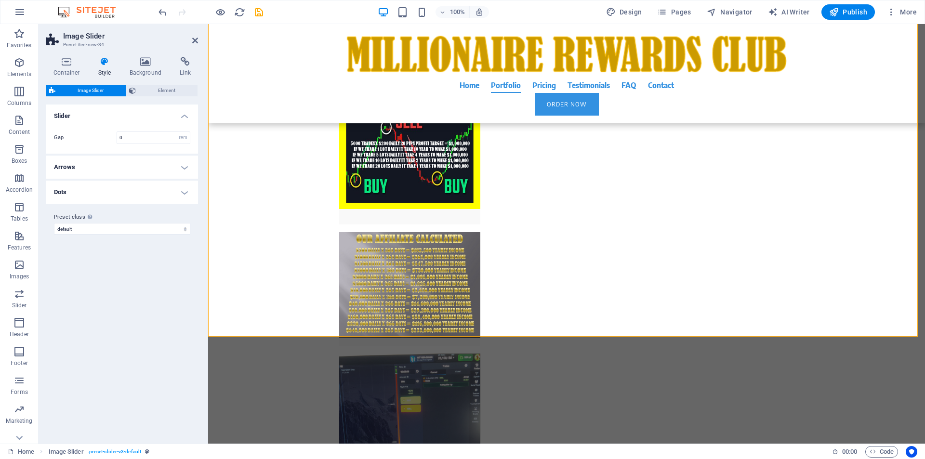
scroll to position [2665, 0]
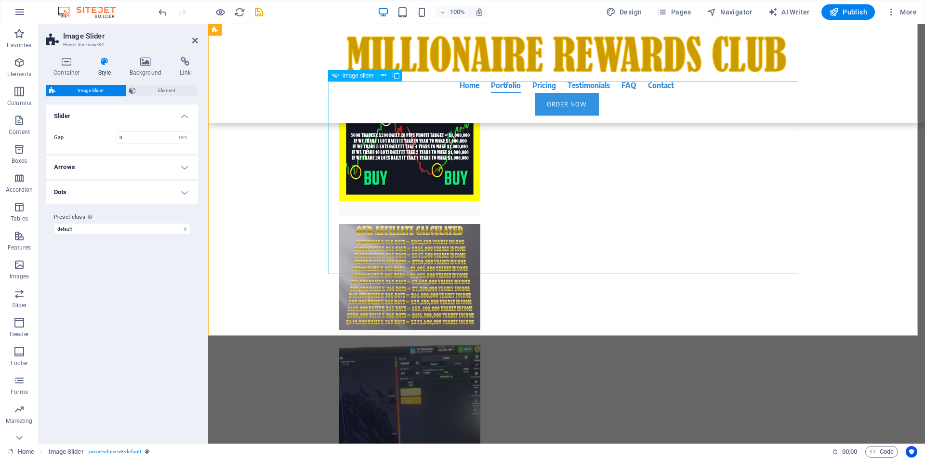
select select "px"
select select "ms"
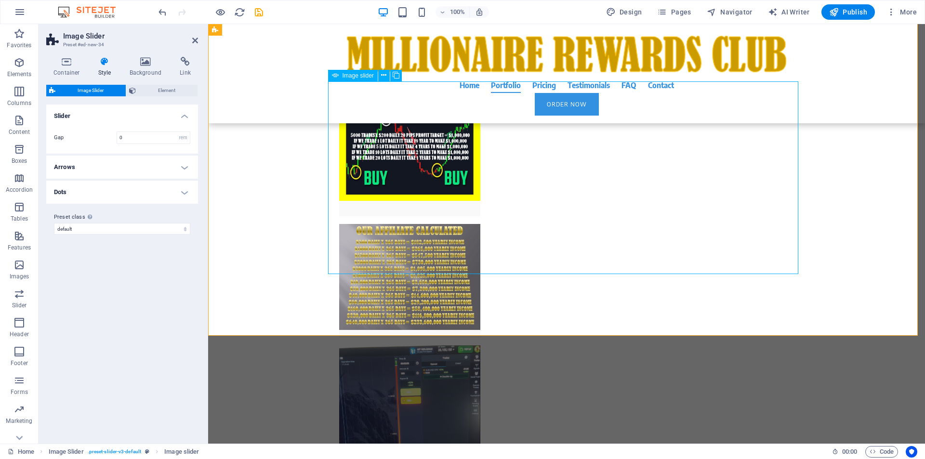
select select "s"
select select "progressive"
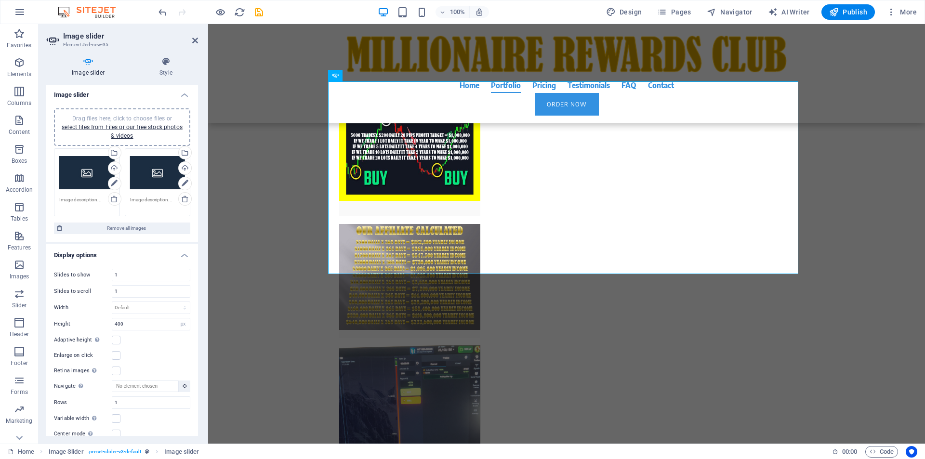
scroll to position [0, 0]
click at [182, 184] on icon at bounding box center [185, 185] width 7 height 12
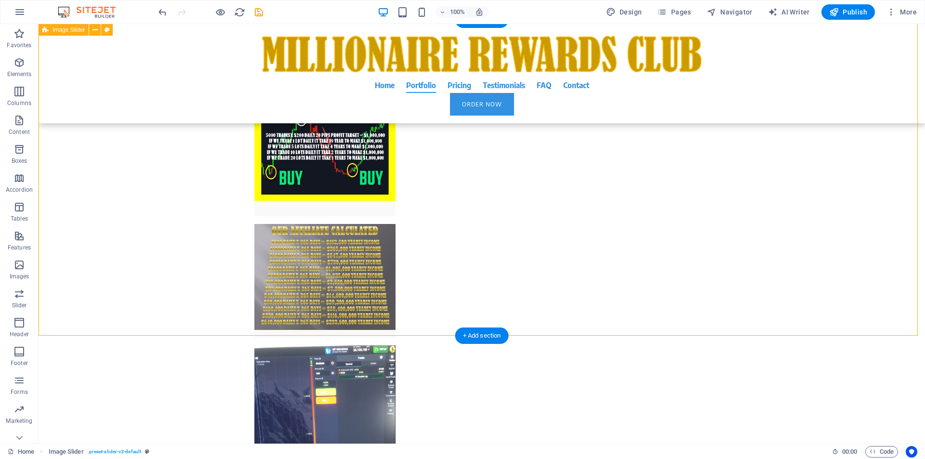
scroll to position [2298, 0]
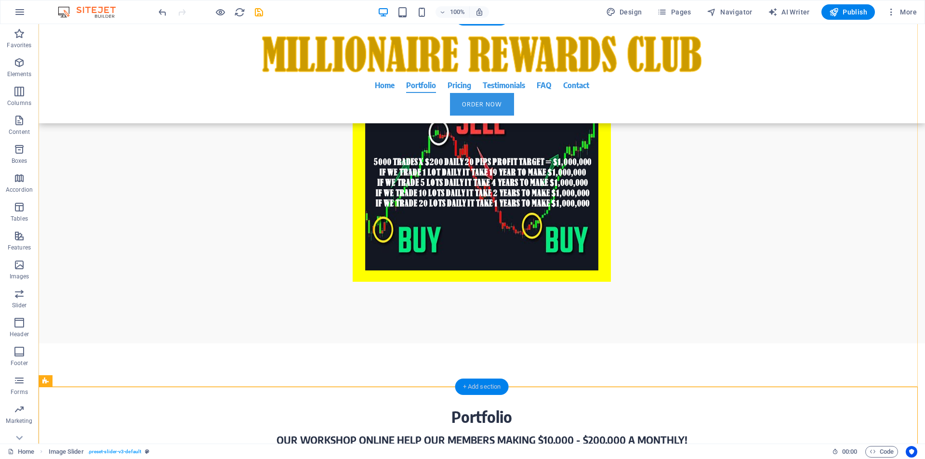
click at [484, 385] on div "+ Add section" at bounding box center [481, 387] width 53 height 16
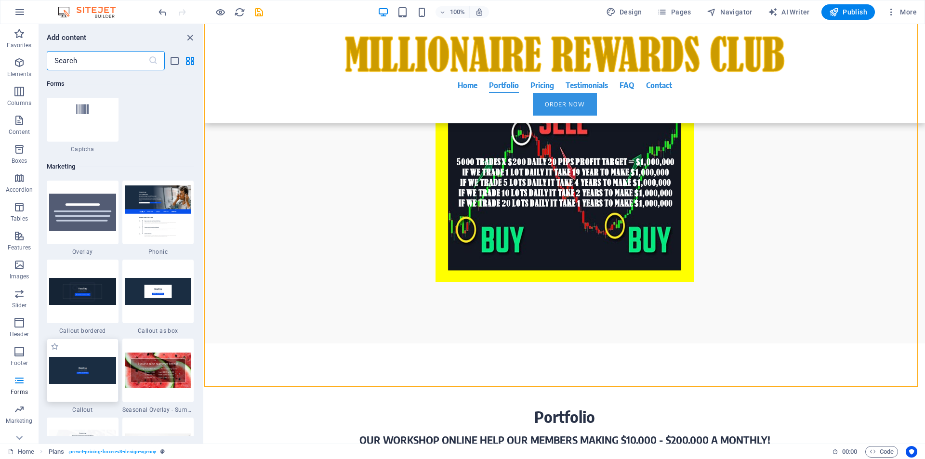
scroll to position [8085, 0]
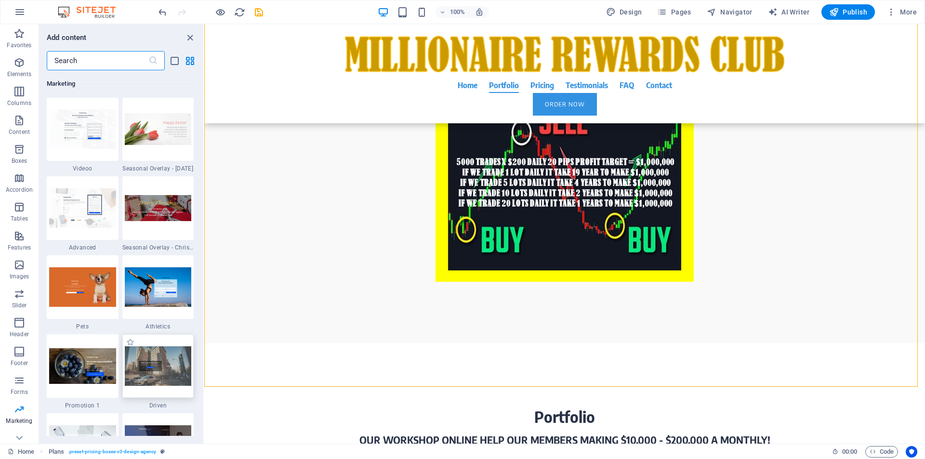
click at [158, 365] on img at bounding box center [158, 365] width 67 height 39
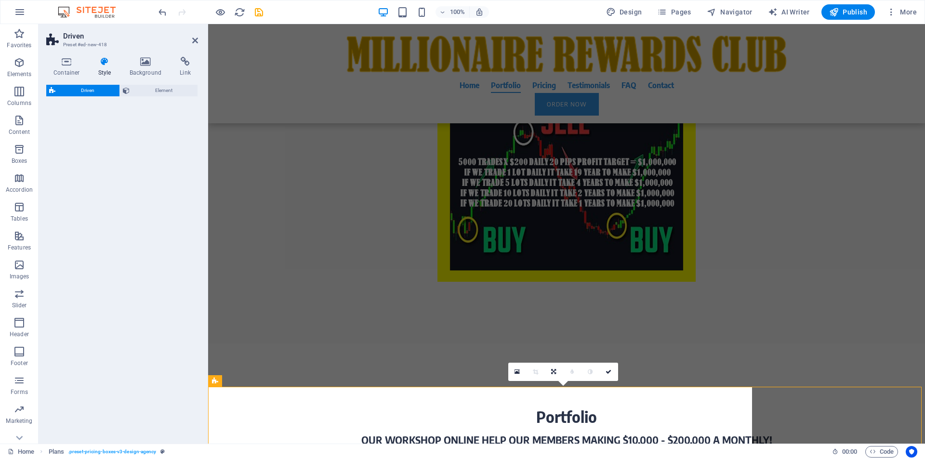
select select "%"
select select "rem"
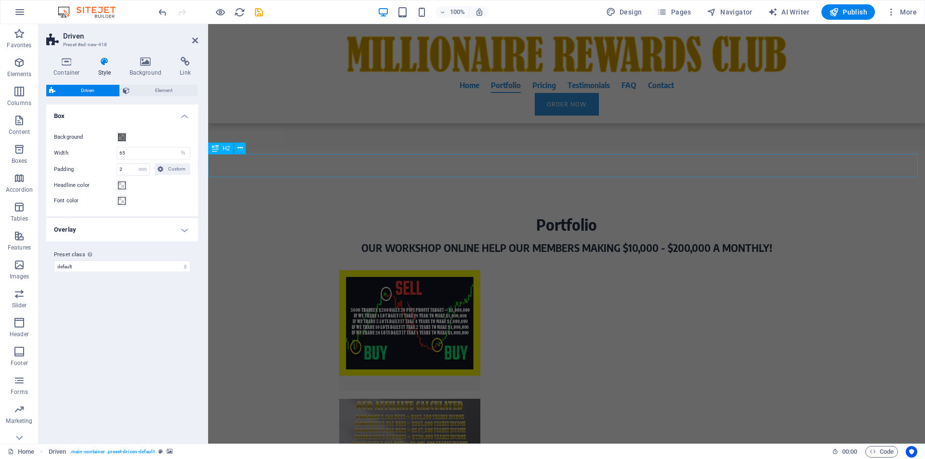
scroll to position [2491, 0]
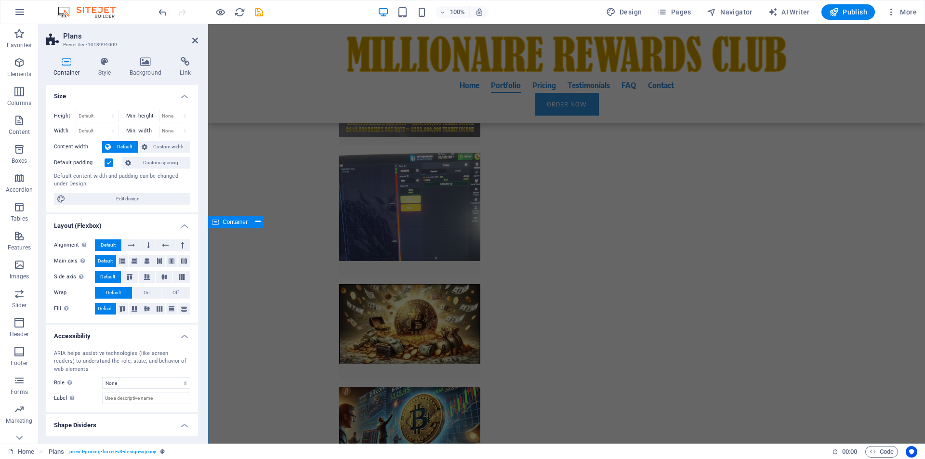
scroll to position [3225, 0]
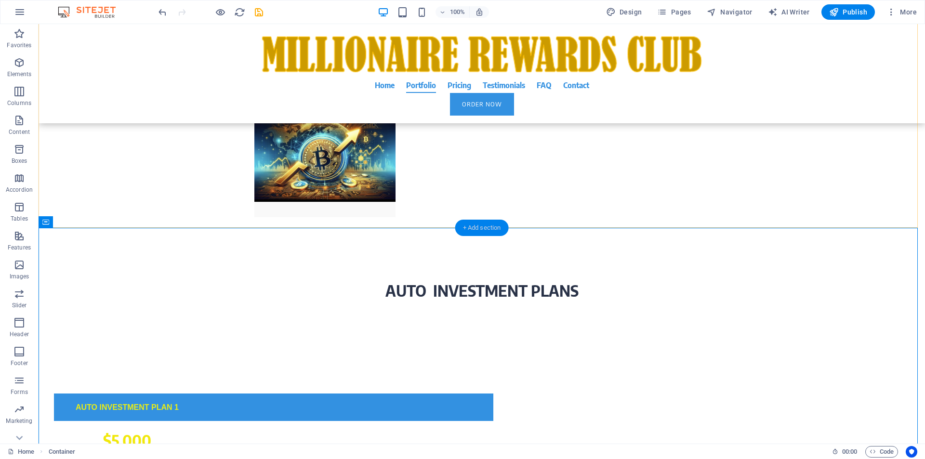
click at [488, 228] on div "+ Add section" at bounding box center [481, 228] width 53 height 16
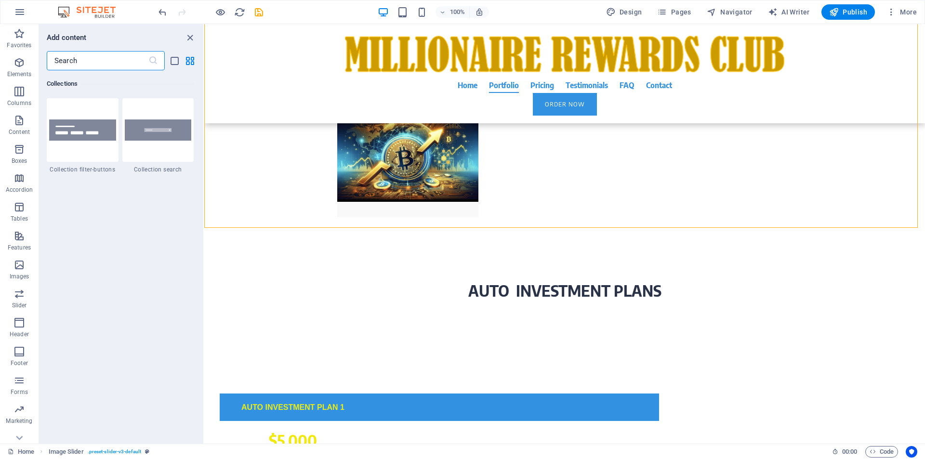
scroll to position [8861, 0]
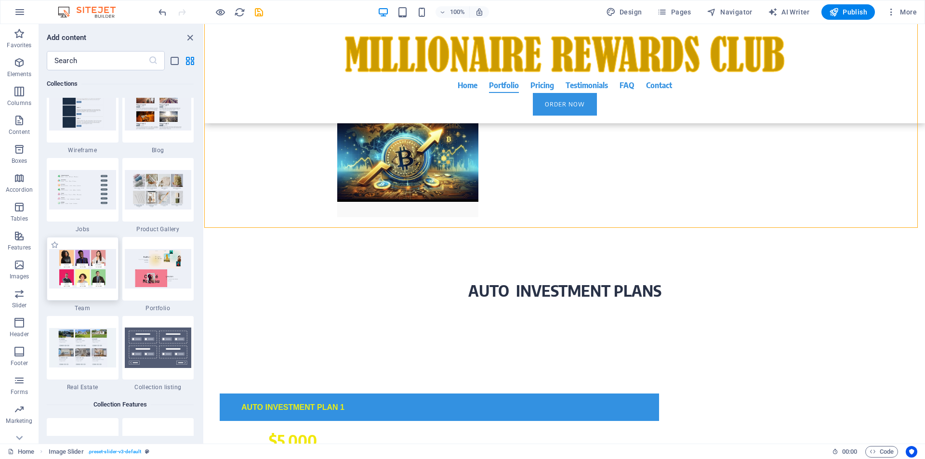
click at [86, 275] on img at bounding box center [82, 268] width 67 height 39
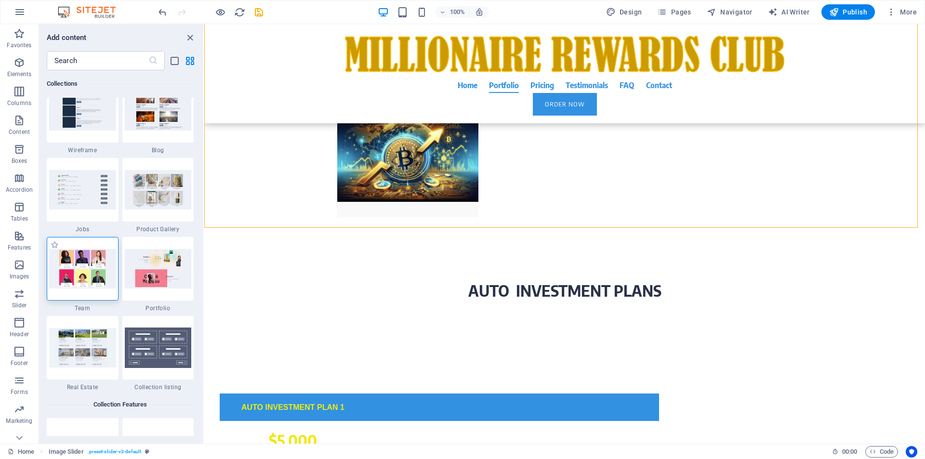
click at [86, 275] on img at bounding box center [82, 268] width 67 height 39
click at [93, 258] on img at bounding box center [82, 268] width 67 height 39
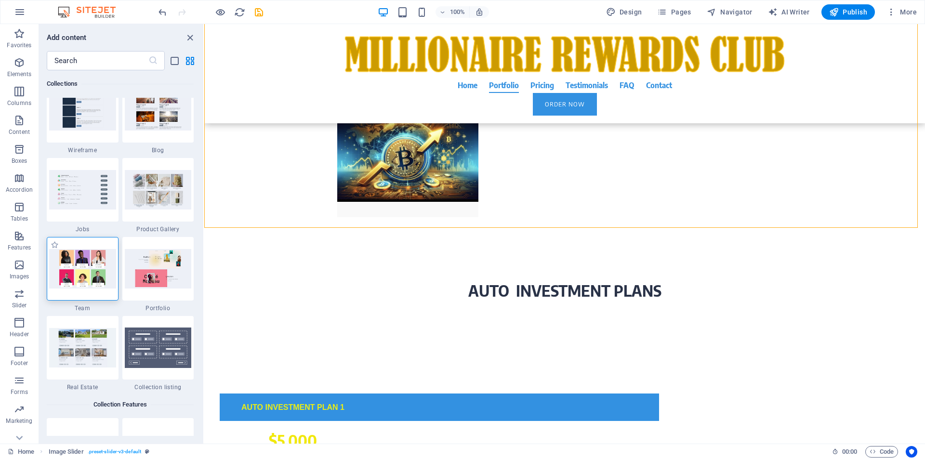
click at [65, 246] on div at bounding box center [83, 269] width 72 height 64
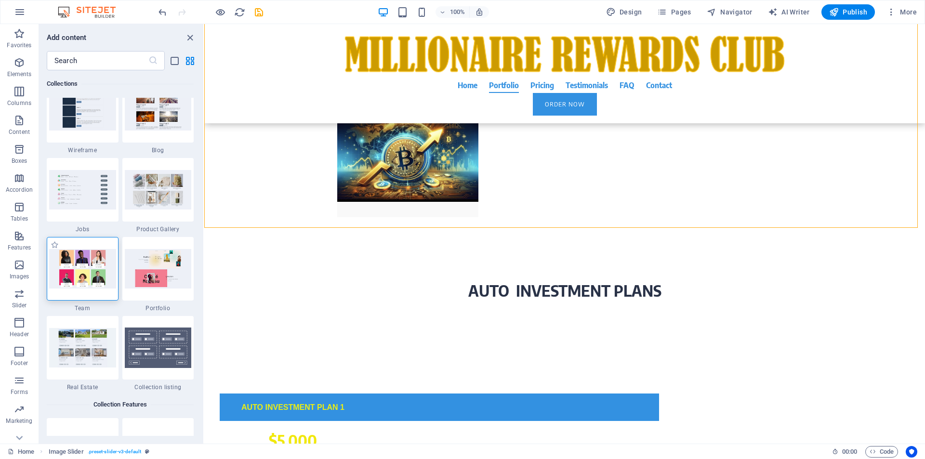
click at [65, 246] on div at bounding box center [83, 269] width 72 height 64
click at [71, 247] on div at bounding box center [83, 269] width 72 height 64
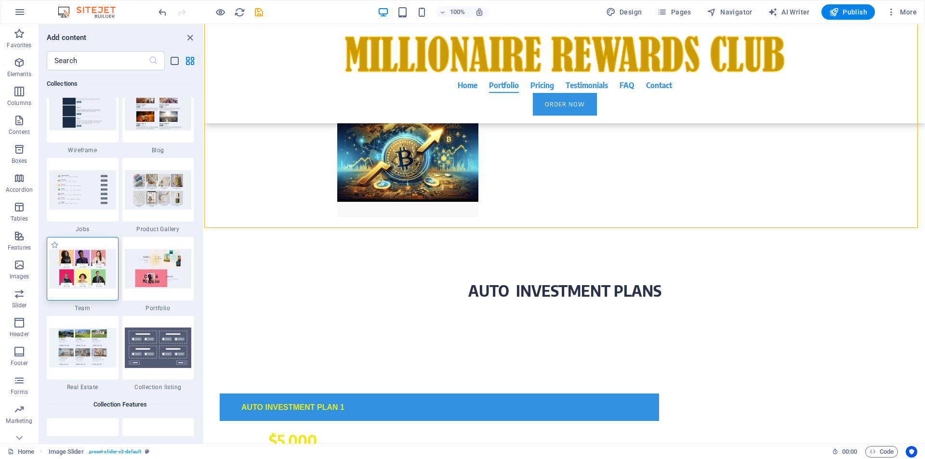
click at [71, 247] on div at bounding box center [83, 269] width 72 height 64
click at [546, 228] on div "+ Add section" at bounding box center [564, 228] width 53 height 16
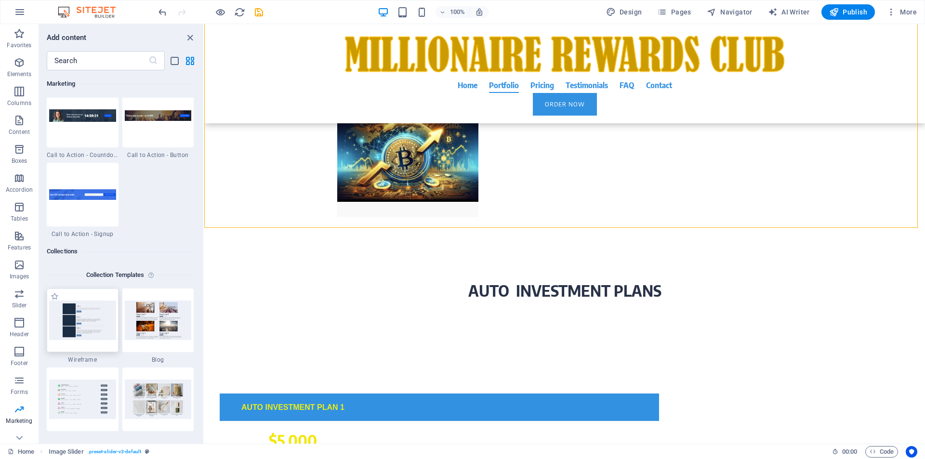
scroll to position [8971, 0]
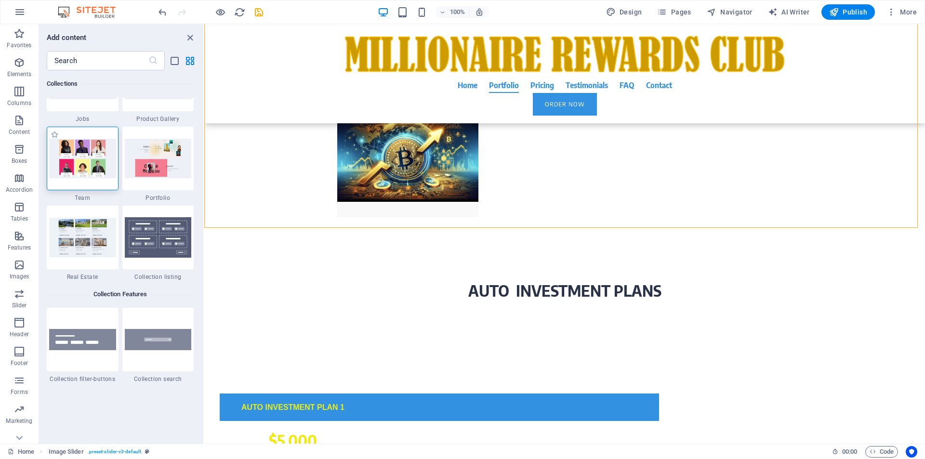
click at [88, 178] on img at bounding box center [82, 158] width 67 height 39
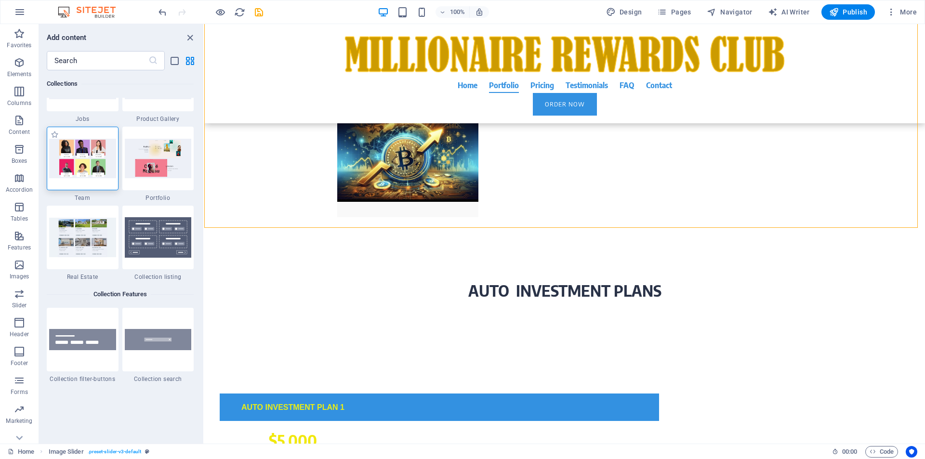
click at [88, 178] on img at bounding box center [82, 158] width 67 height 39
click at [77, 134] on div at bounding box center [83, 159] width 72 height 64
click at [57, 137] on label "1 Star" at bounding box center [55, 135] width 8 height 8
click at [51, 140] on input "1 Star" at bounding box center [50, 140] width 0 height 0
radio input "true"
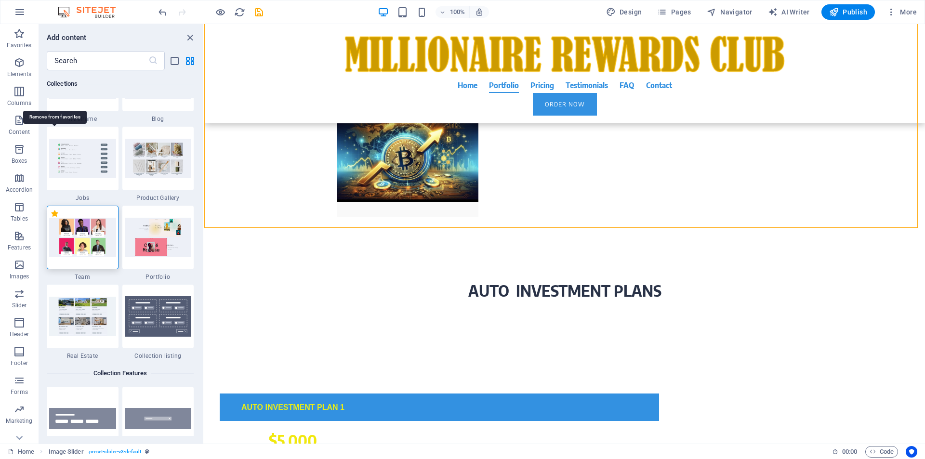
scroll to position [9050, 0]
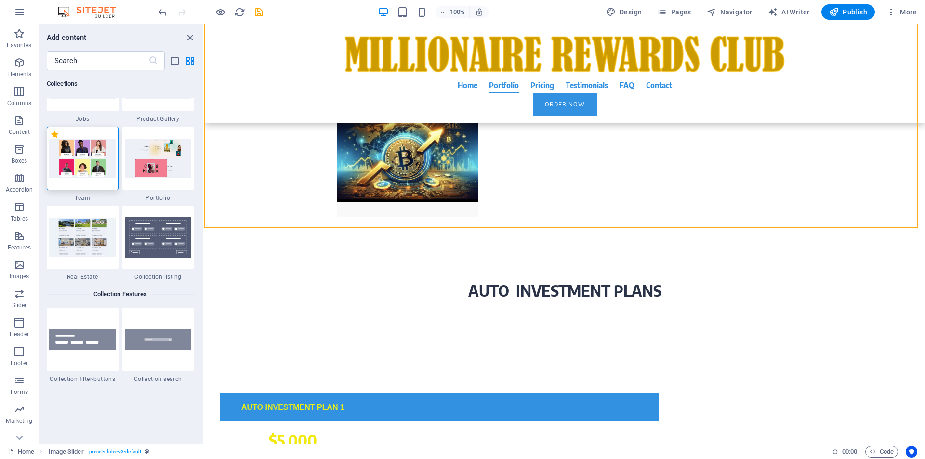
click at [86, 155] on img at bounding box center [82, 158] width 67 height 39
click at [85, 199] on span "Team" at bounding box center [83, 198] width 72 height 8
click at [91, 162] on img at bounding box center [82, 158] width 67 height 39
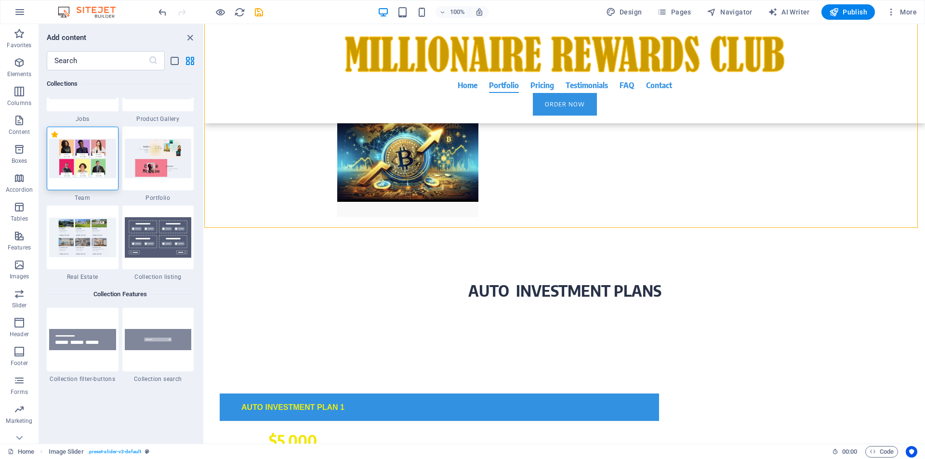
click at [91, 162] on img at bounding box center [82, 158] width 67 height 39
click at [92, 162] on img at bounding box center [82, 158] width 67 height 39
click at [93, 162] on img at bounding box center [82, 158] width 67 height 39
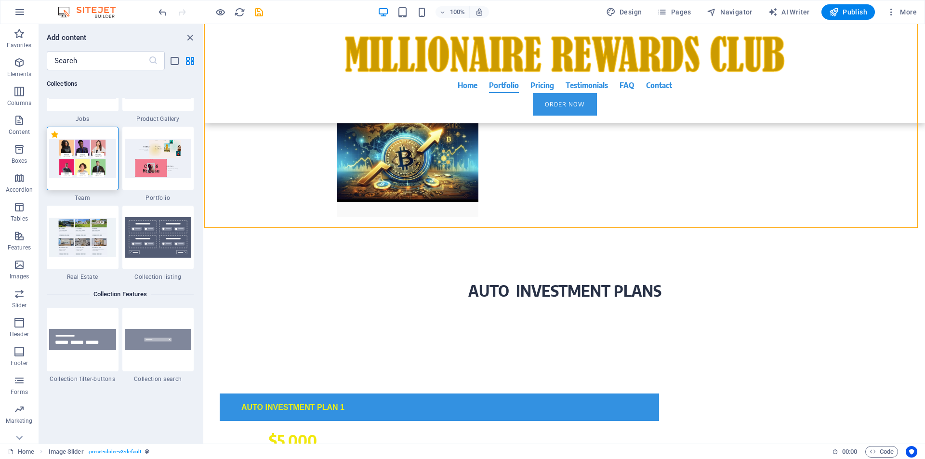
click at [93, 162] on img at bounding box center [82, 158] width 67 height 39
click at [92, 162] on img at bounding box center [82, 158] width 67 height 39
click at [95, 164] on img at bounding box center [82, 158] width 67 height 39
click at [560, 229] on div "+ Add section" at bounding box center [564, 228] width 53 height 16
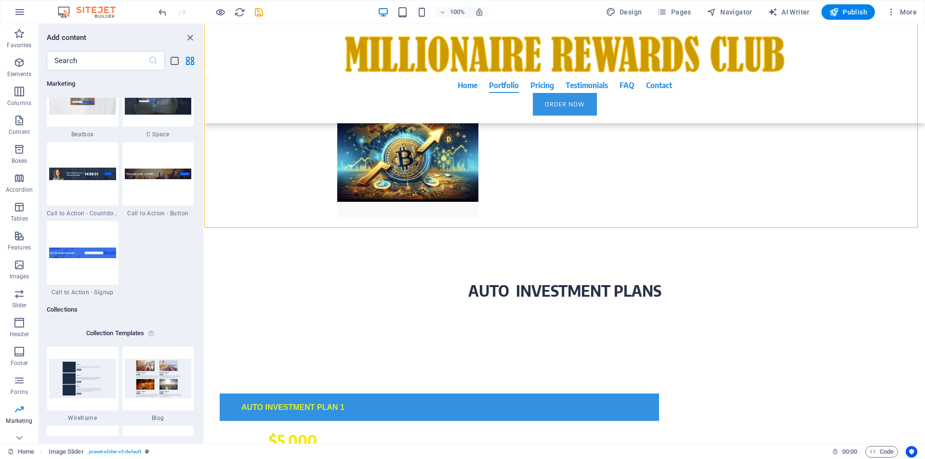
scroll to position [8992, 0]
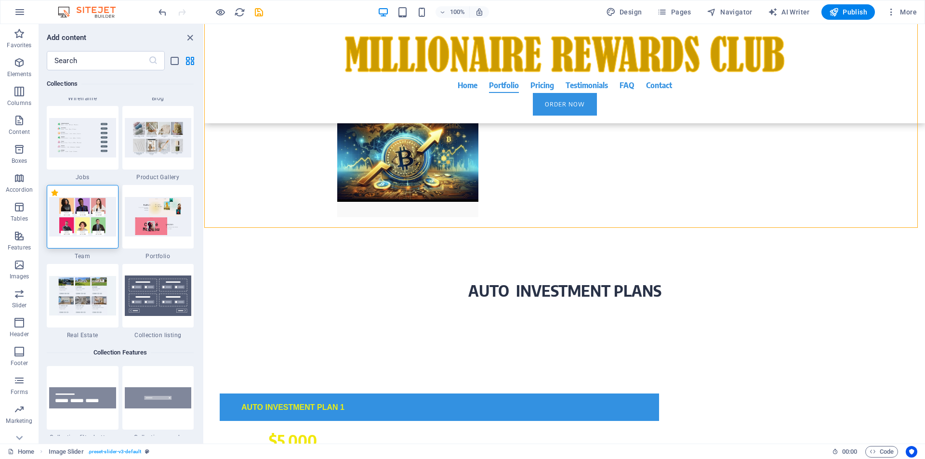
click at [88, 217] on img at bounding box center [82, 216] width 67 height 39
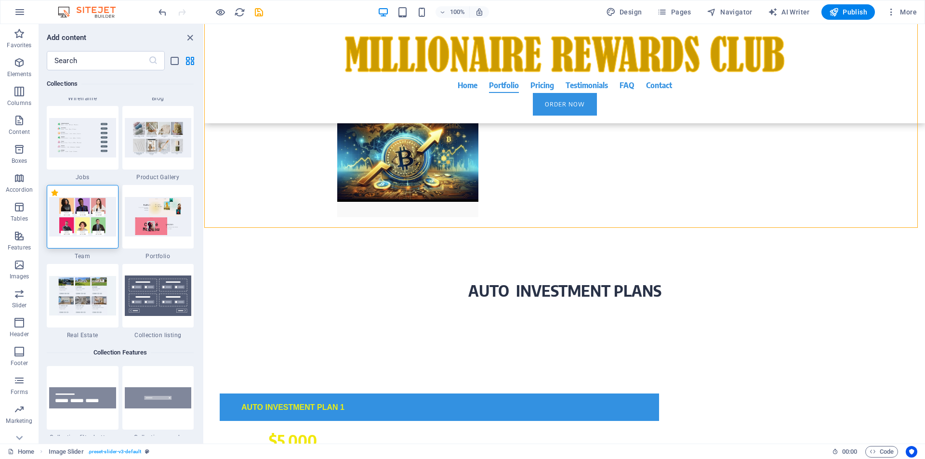
click at [88, 217] on img at bounding box center [82, 216] width 67 height 39
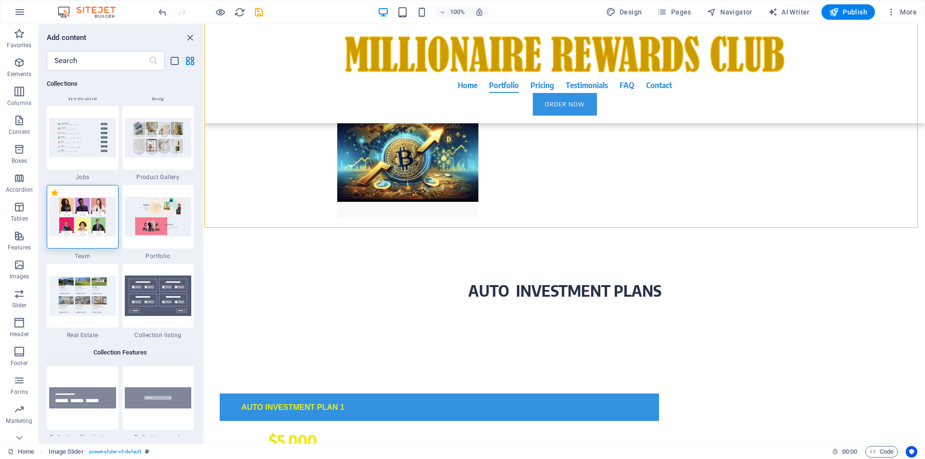
click at [88, 217] on img at bounding box center [82, 216] width 67 height 39
click at [88, 216] on img at bounding box center [82, 216] width 67 height 39
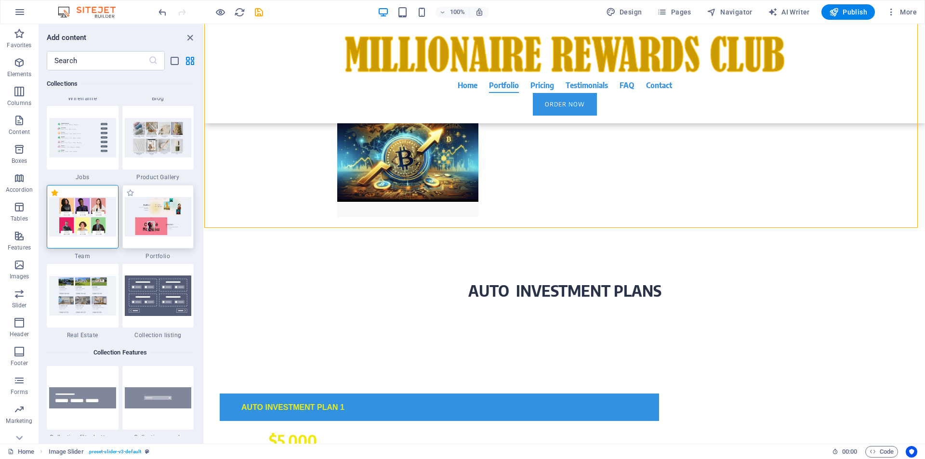
click at [162, 220] on img at bounding box center [158, 216] width 67 height 39
click at [82, 302] on img at bounding box center [82, 295] width 67 height 39
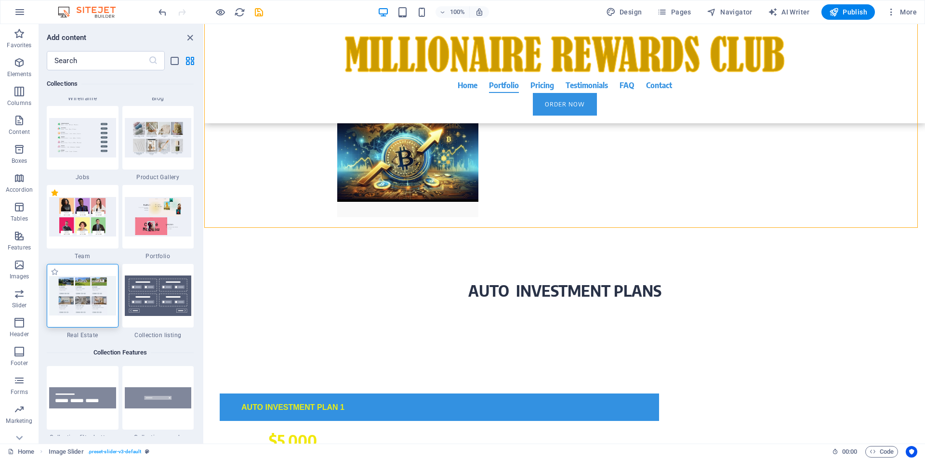
click at [82, 302] on img at bounding box center [82, 295] width 67 height 39
click at [83, 225] on img at bounding box center [82, 216] width 67 height 39
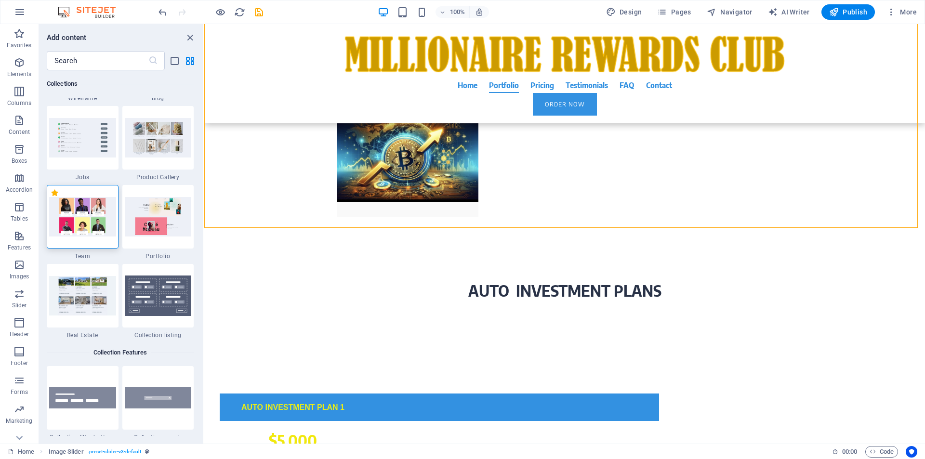
click at [83, 225] on img at bounding box center [82, 216] width 67 height 39
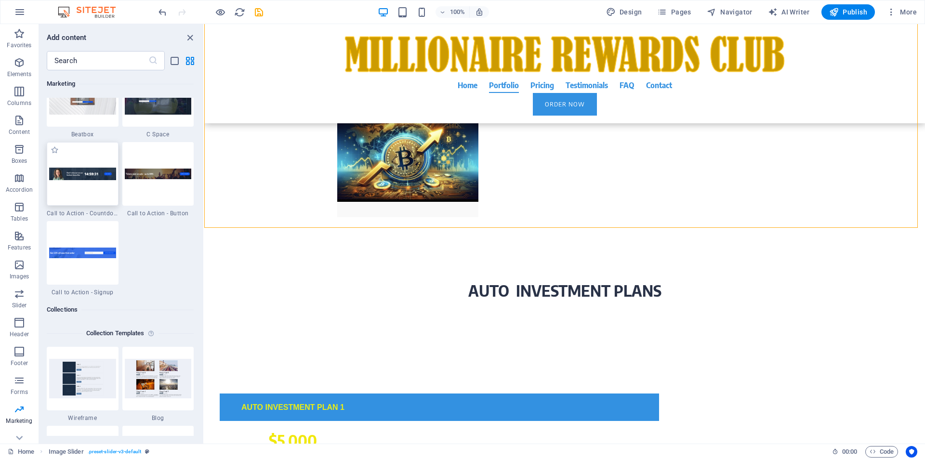
click at [85, 178] on img at bounding box center [82, 174] width 67 height 13
click at [204, 178] on div "Drag here to replace the existing content. Press “Ctrl” if you want to create a…" at bounding box center [564, 234] width 721 height 420
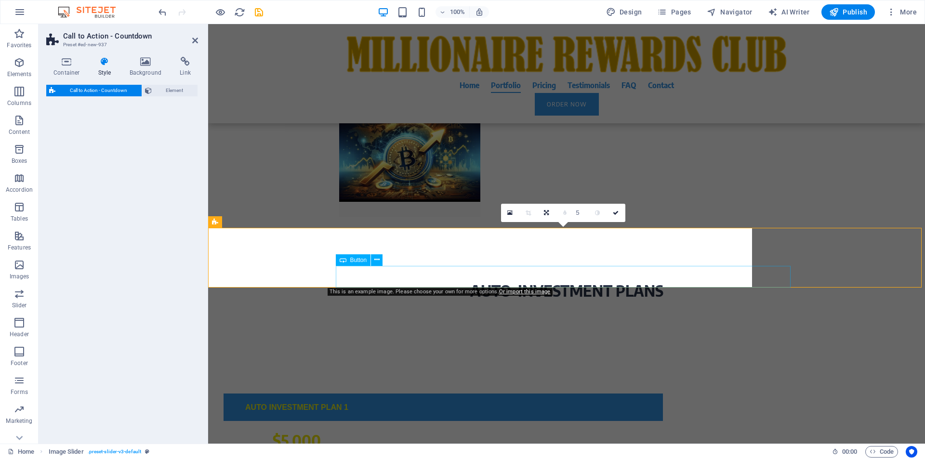
select select "rem"
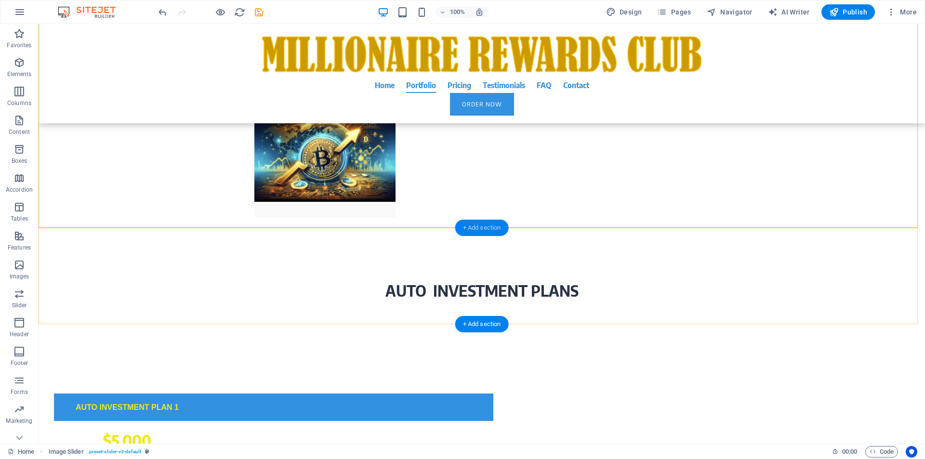
click at [488, 230] on div "+ Add section" at bounding box center [481, 228] width 53 height 16
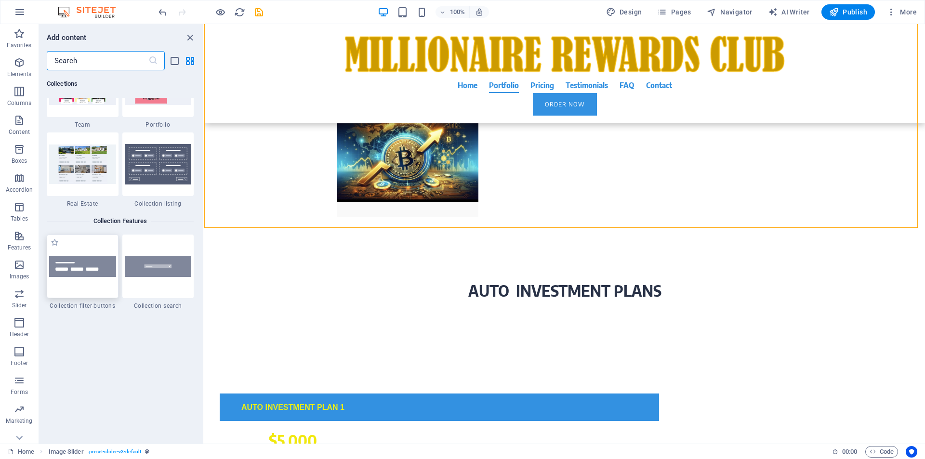
scroll to position [8804, 0]
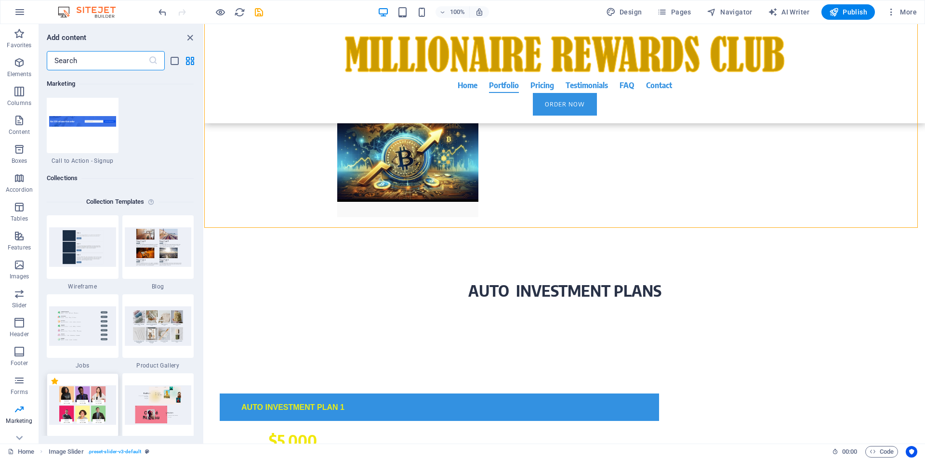
click at [83, 408] on img at bounding box center [82, 404] width 67 height 39
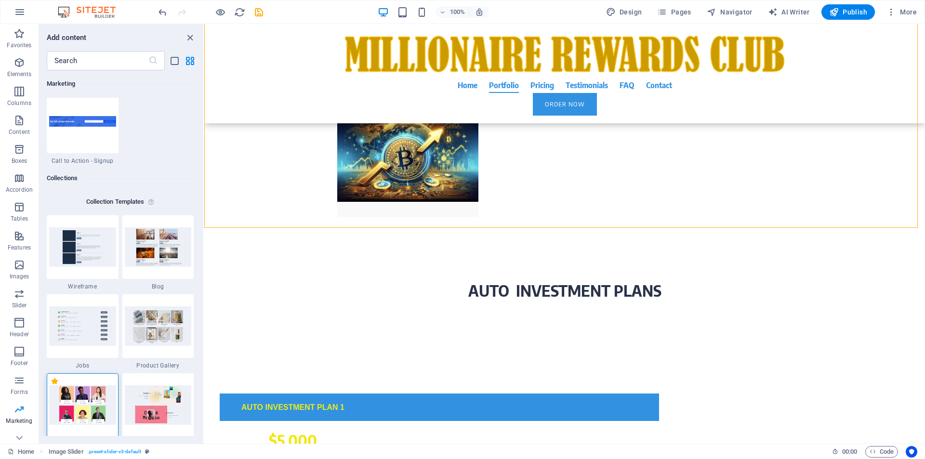
click at [83, 408] on img at bounding box center [82, 404] width 67 height 39
click at [87, 396] on img at bounding box center [82, 404] width 67 height 39
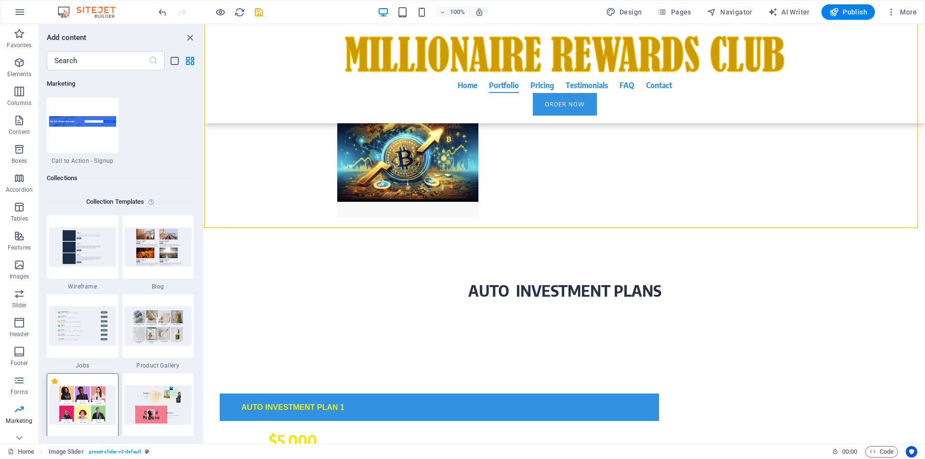
click at [87, 396] on img at bounding box center [82, 404] width 67 height 39
drag, startPoint x: 88, startPoint y: 396, endPoint x: 81, endPoint y: 396, distance: 6.3
click at [81, 396] on img at bounding box center [82, 404] width 67 height 39
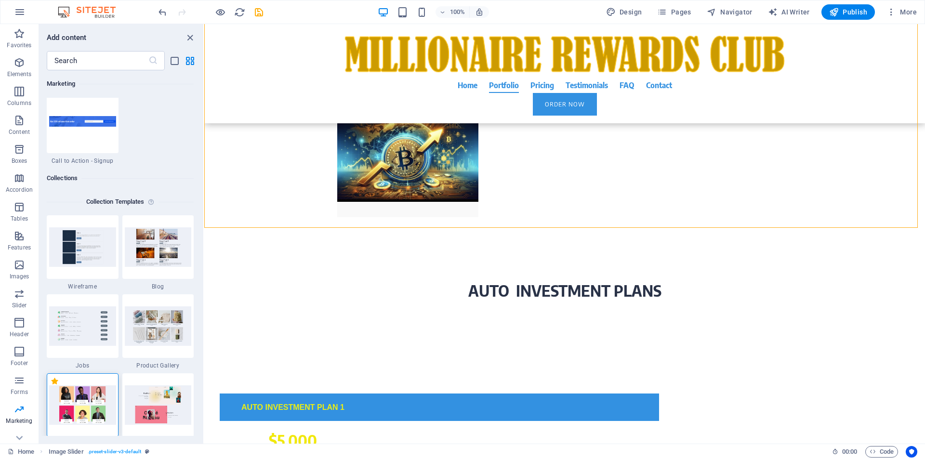
click at [81, 396] on img at bounding box center [82, 404] width 67 height 39
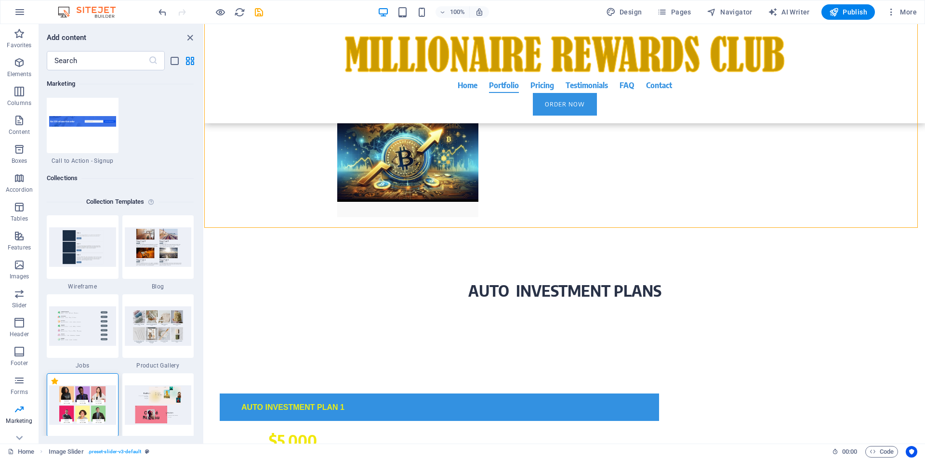
click at [81, 396] on img at bounding box center [82, 404] width 67 height 39
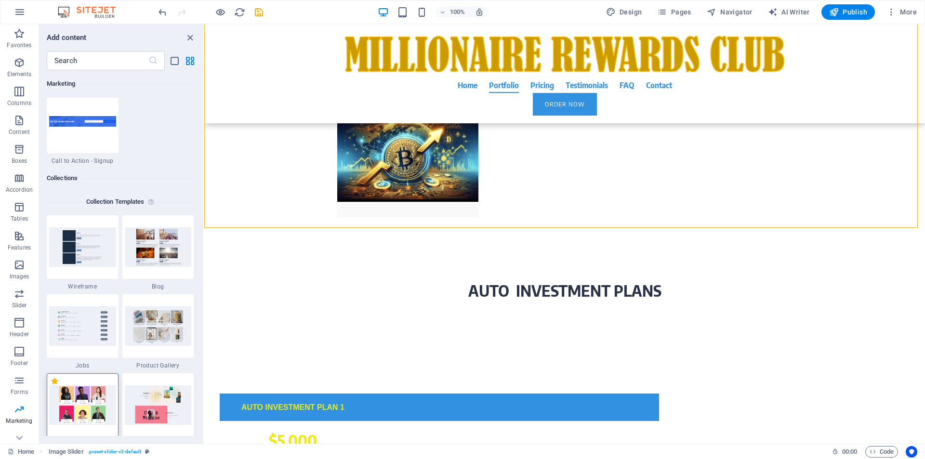
click at [81, 396] on img at bounding box center [82, 404] width 67 height 39
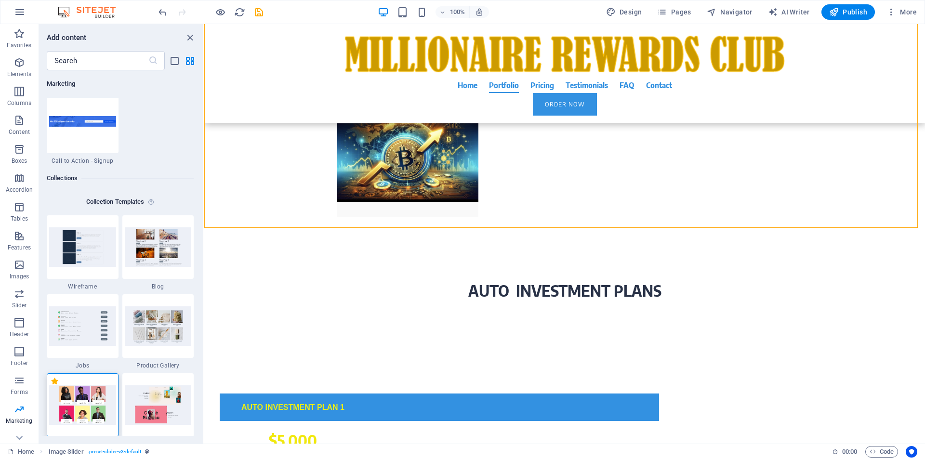
click at [81, 396] on img at bounding box center [82, 404] width 67 height 39
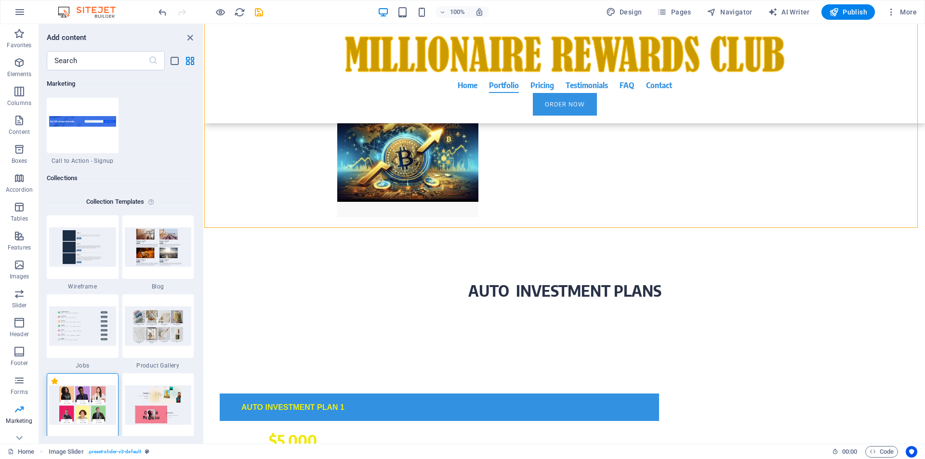
click at [81, 396] on img at bounding box center [82, 404] width 67 height 39
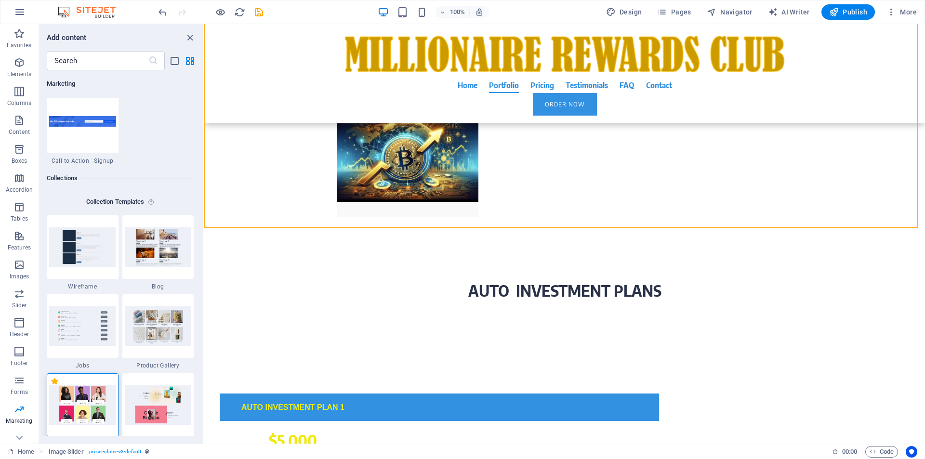
click at [81, 396] on img at bounding box center [82, 404] width 67 height 39
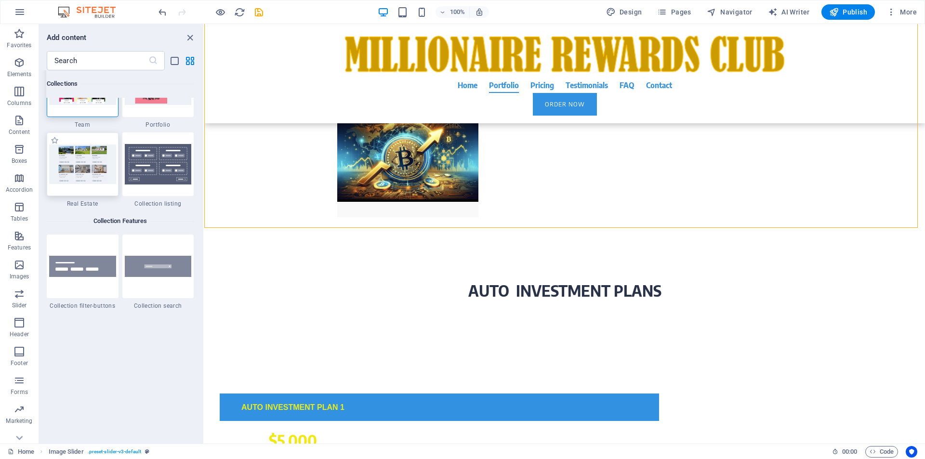
click at [90, 168] on img at bounding box center [82, 164] width 67 height 39
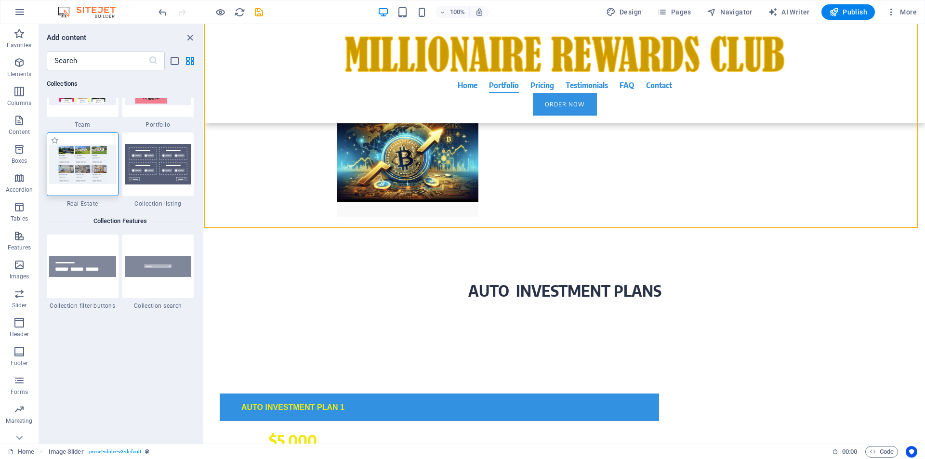
click at [90, 168] on img at bounding box center [82, 164] width 67 height 39
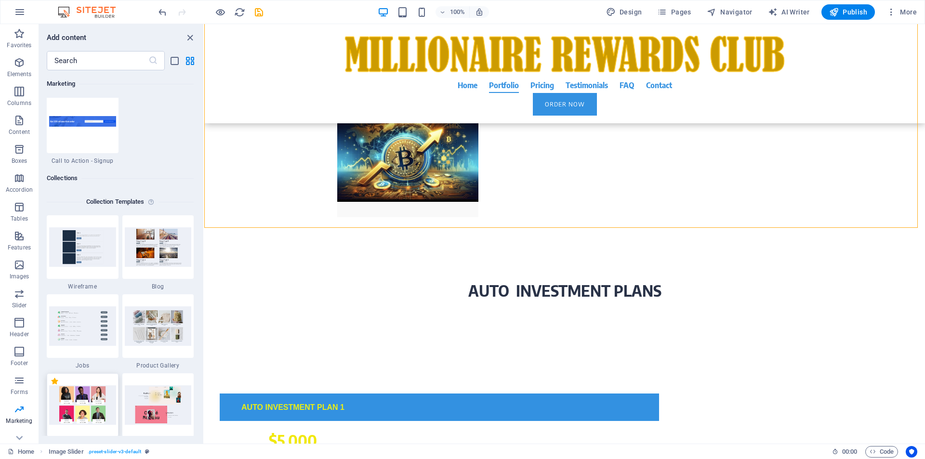
click at [91, 392] on img at bounding box center [82, 404] width 67 height 39
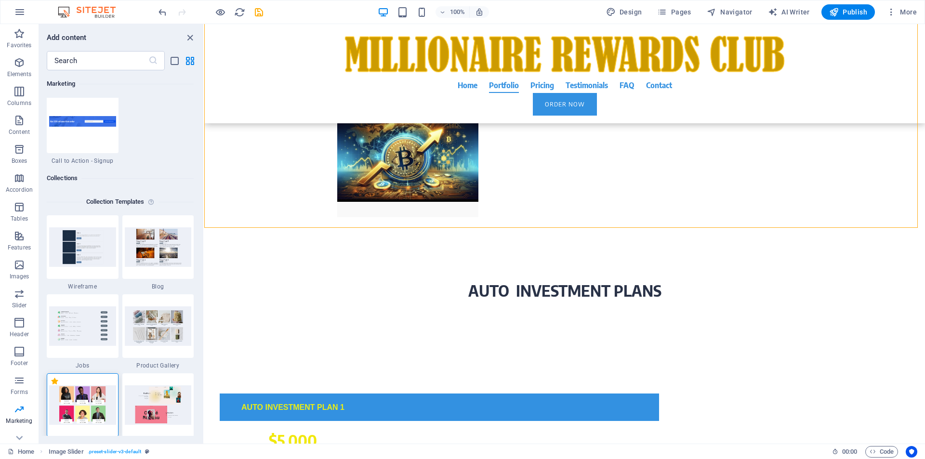
click at [91, 392] on img at bounding box center [82, 404] width 67 height 39
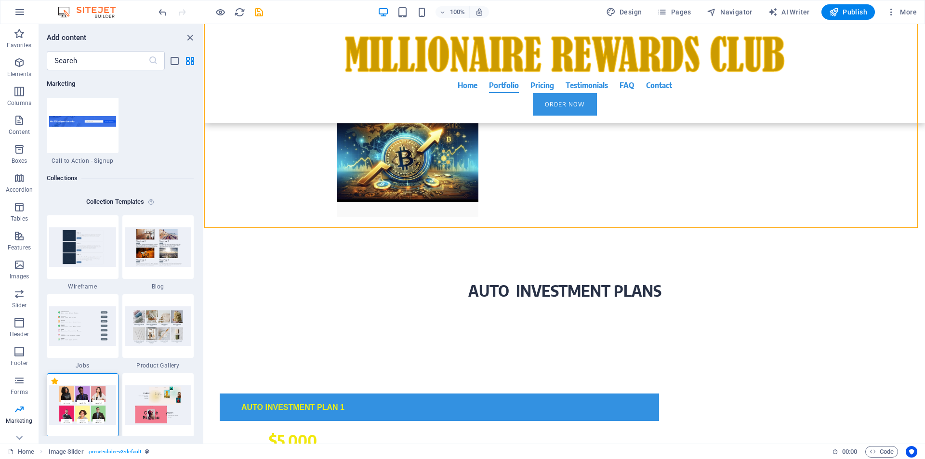
click at [91, 392] on img at bounding box center [82, 404] width 67 height 39
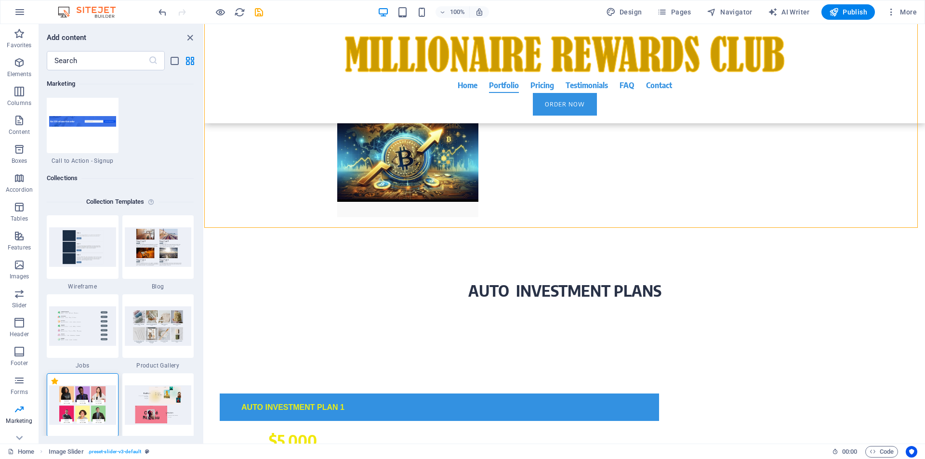
click at [91, 392] on img at bounding box center [82, 404] width 67 height 39
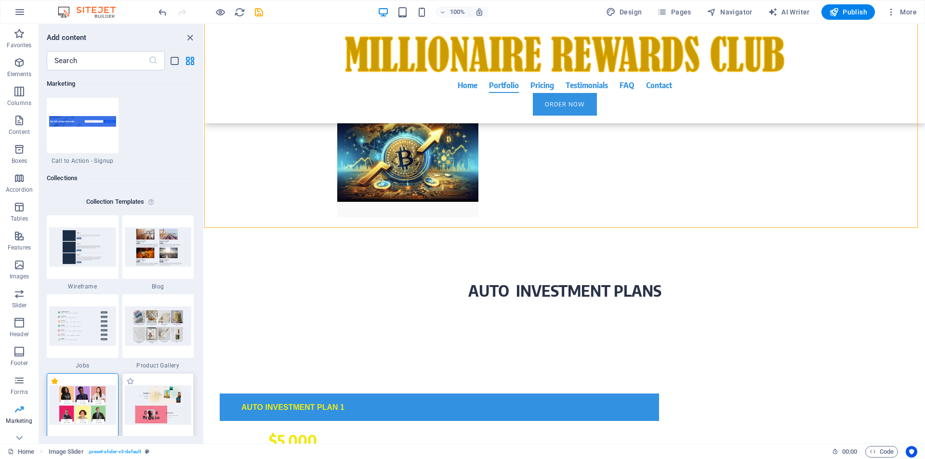
click at [154, 406] on img at bounding box center [158, 404] width 67 height 39
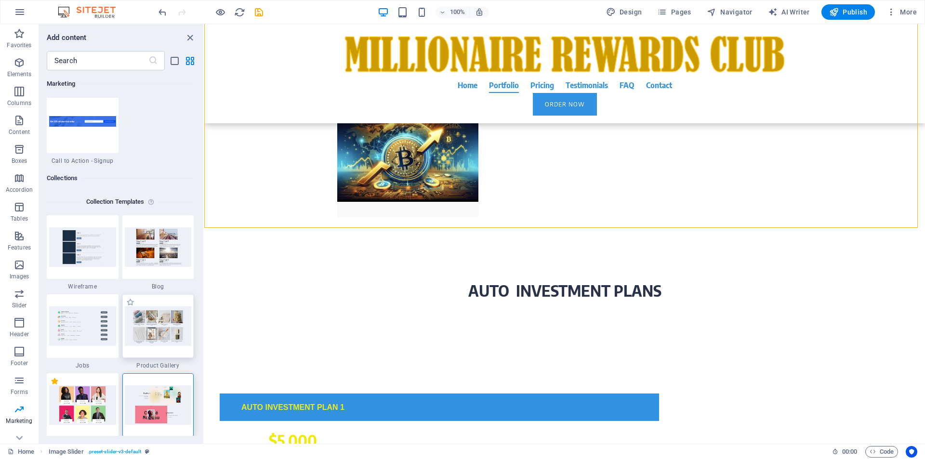
click at [167, 328] on img at bounding box center [158, 325] width 67 height 39
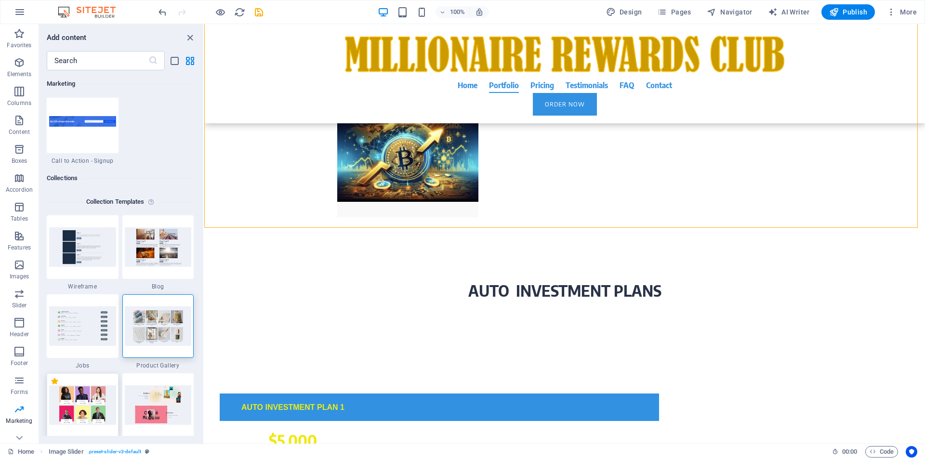
click at [86, 396] on img at bounding box center [82, 404] width 67 height 39
click at [561, 323] on div "+ Add section" at bounding box center [564, 324] width 53 height 16
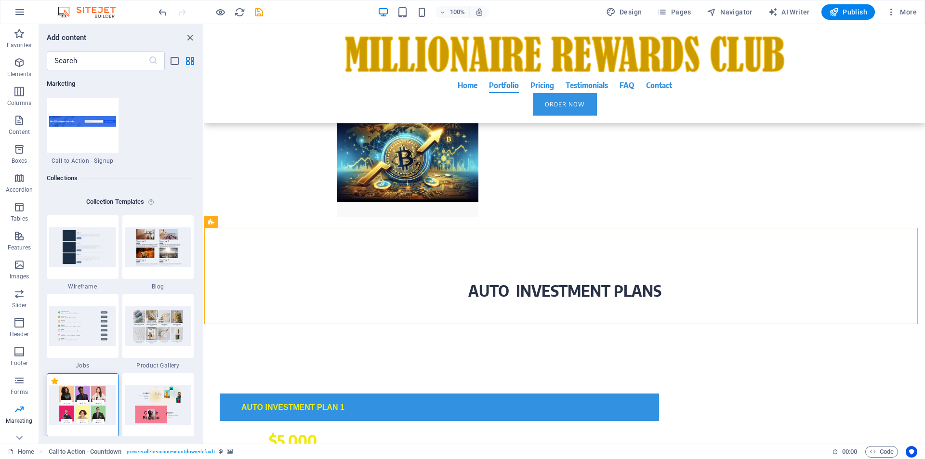
click at [86, 404] on img at bounding box center [82, 404] width 67 height 39
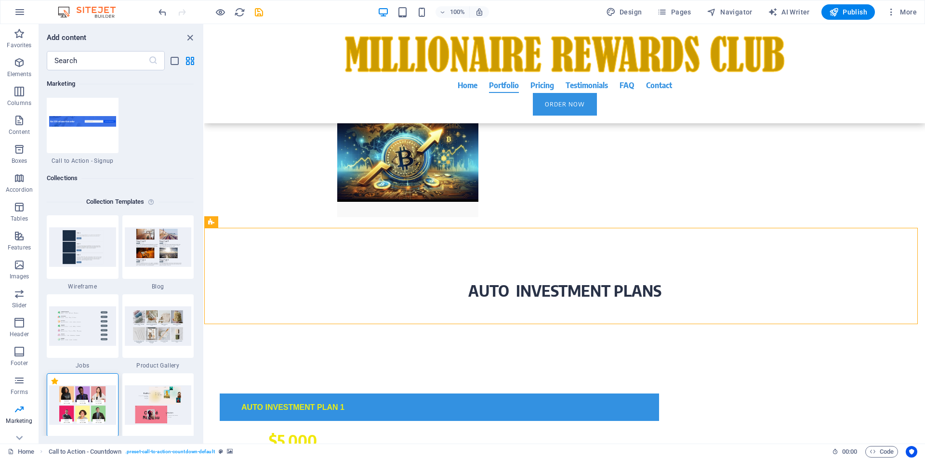
click at [86, 404] on img at bounding box center [82, 404] width 67 height 39
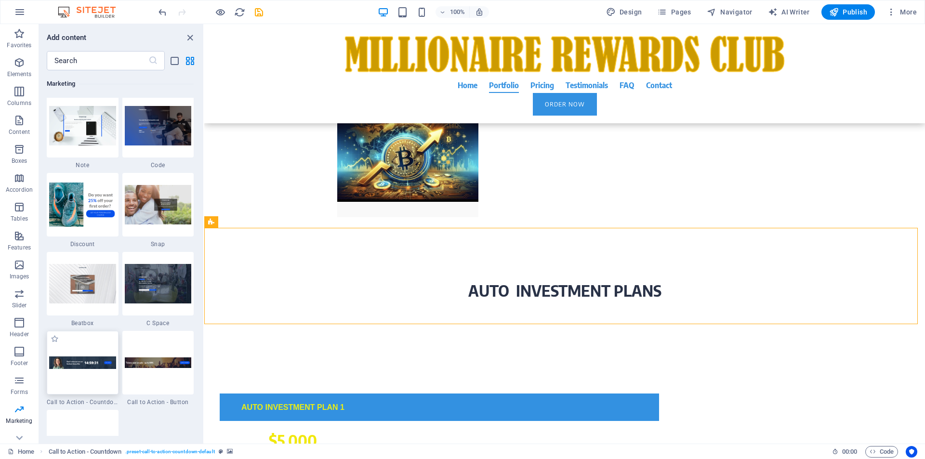
scroll to position [7844, 0]
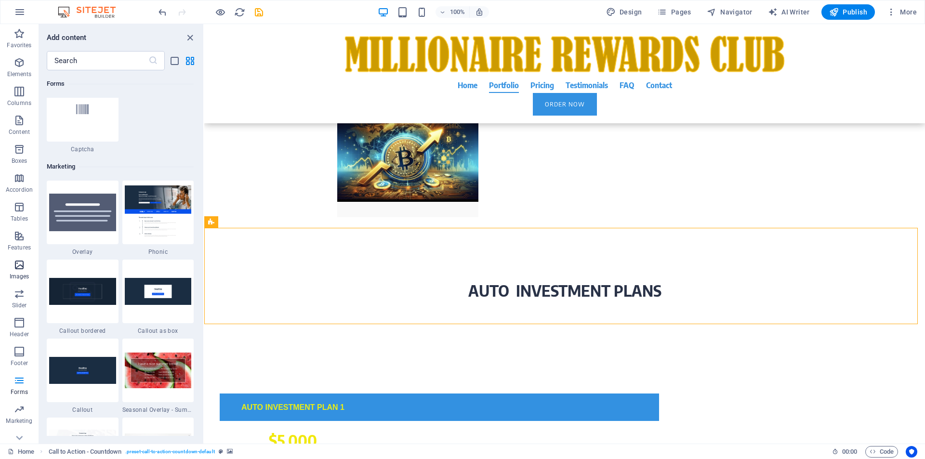
click at [14, 264] on icon "button" at bounding box center [19, 265] width 12 height 12
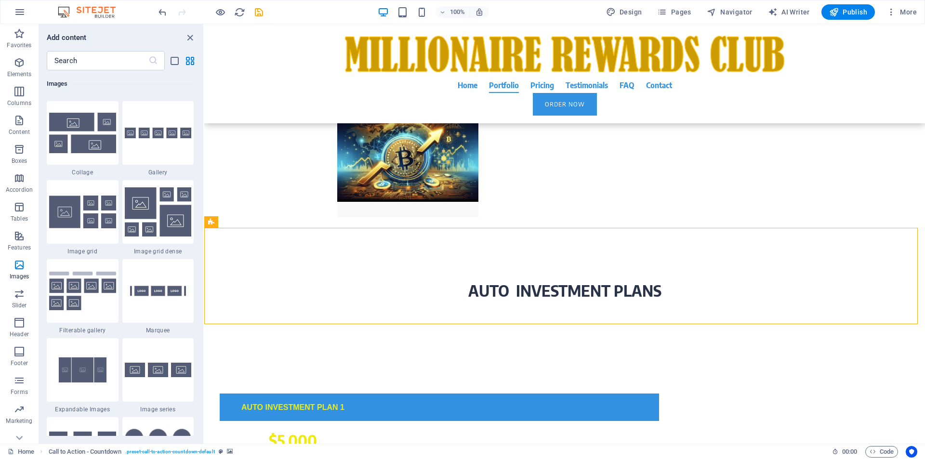
scroll to position [4964, 0]
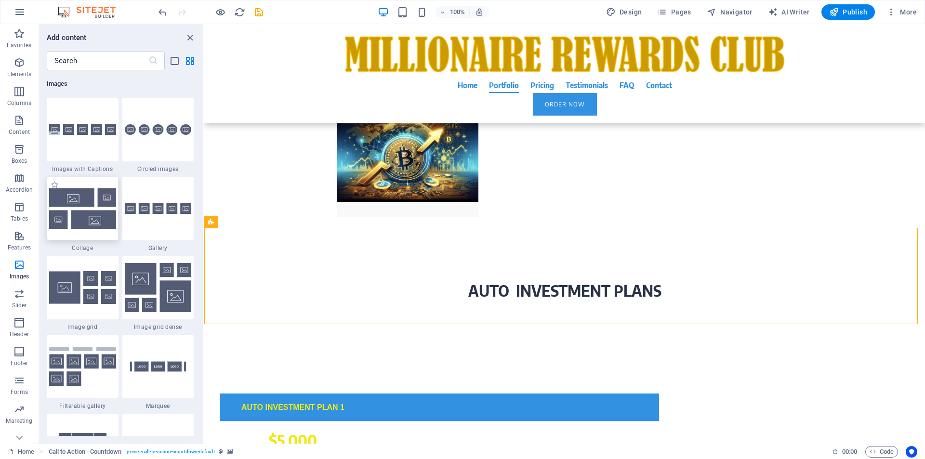
click at [85, 224] on img at bounding box center [82, 208] width 67 height 40
click at [204, 223] on div "Drag here to replace the existing content. Press “Ctrl” if you want to create a…" at bounding box center [564, 234] width 721 height 420
click at [204, 224] on div "Drag here to replace the existing content. Press “Ctrl” if you want to create a…" at bounding box center [564, 234] width 721 height 420
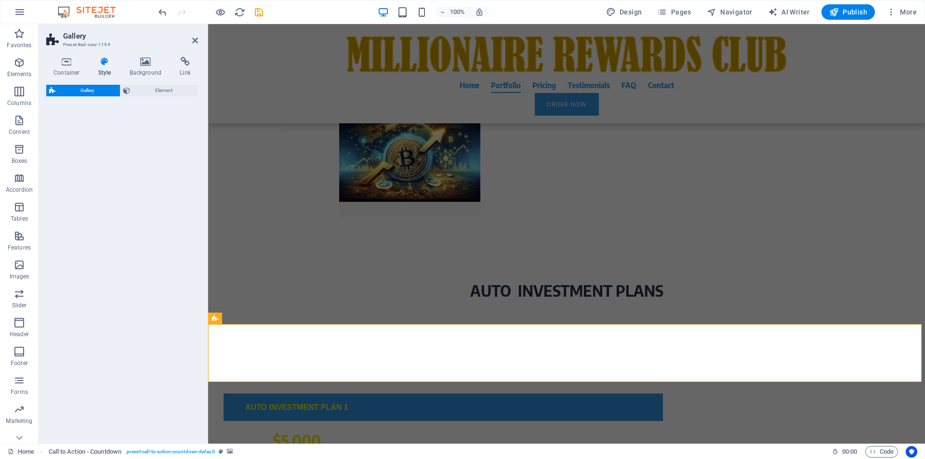
select select "rem"
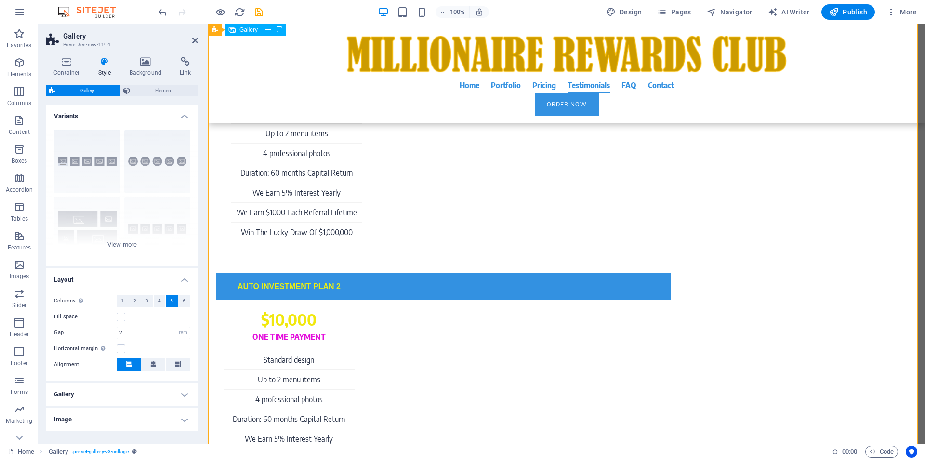
scroll to position [3960, 0]
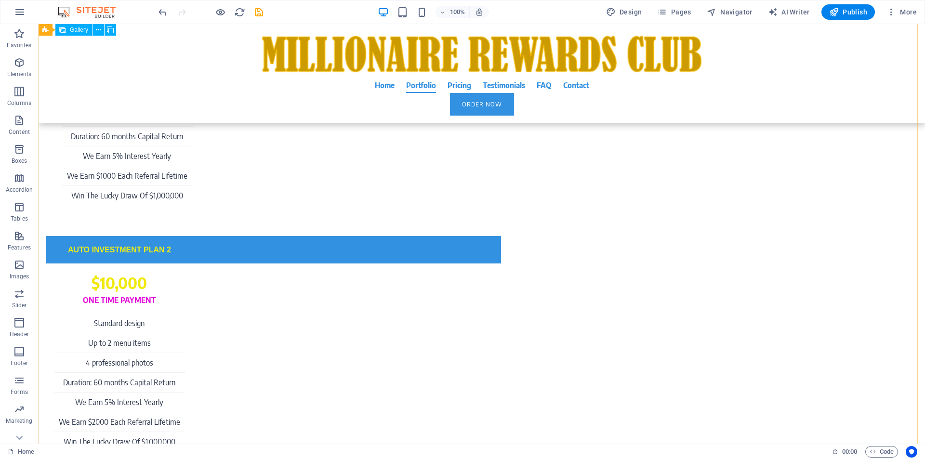
scroll to position [3262, 0]
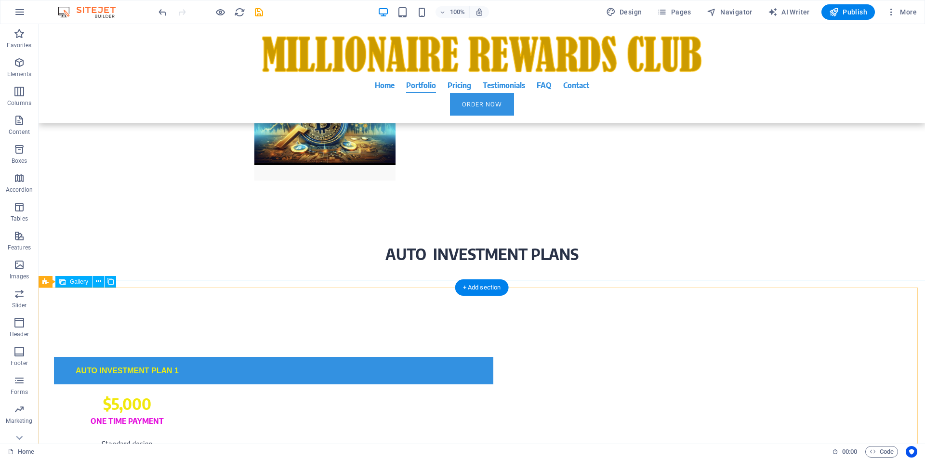
select select "4"
select select "px"
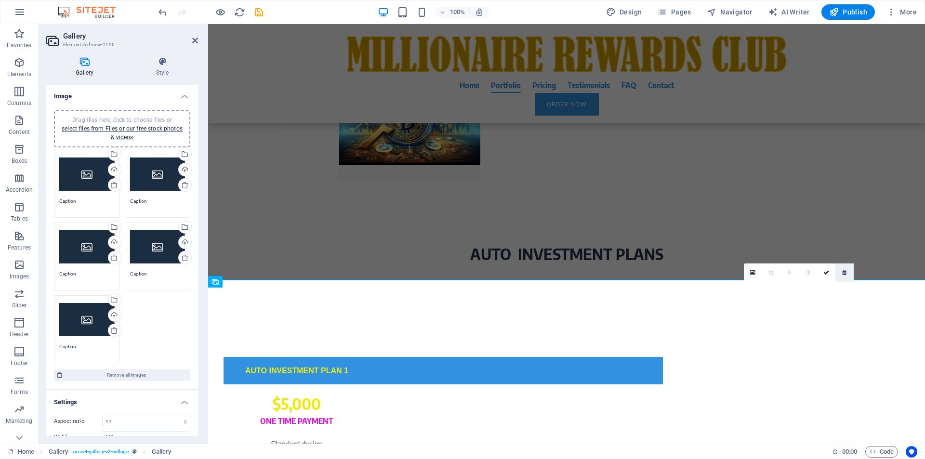
click at [845, 273] on icon at bounding box center [844, 273] width 4 height 6
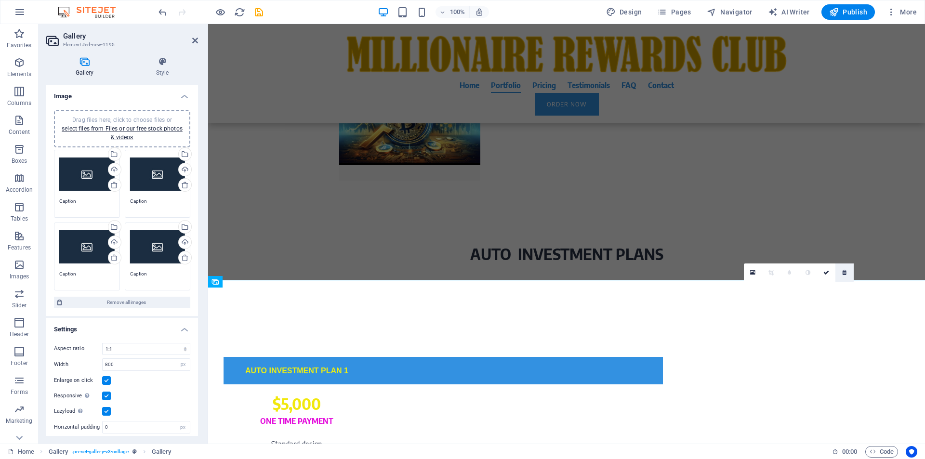
click at [846, 273] on icon at bounding box center [844, 273] width 4 height 6
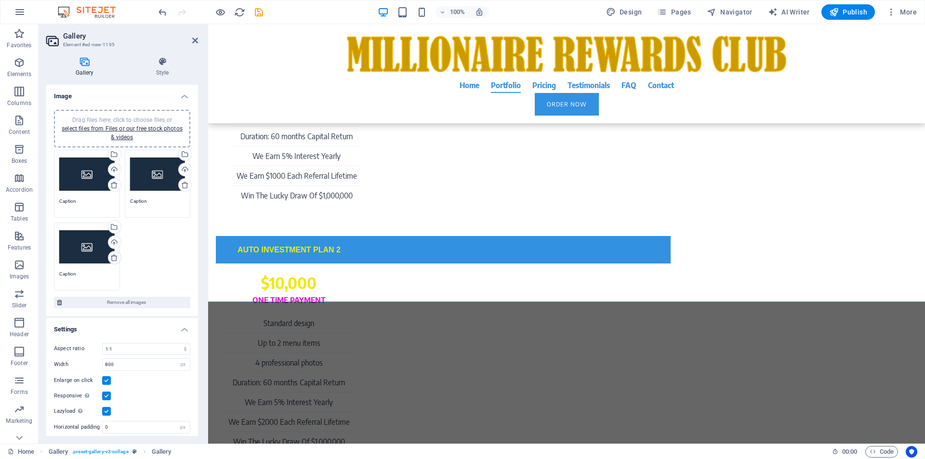
click at [113, 258] on icon at bounding box center [114, 258] width 8 height 8
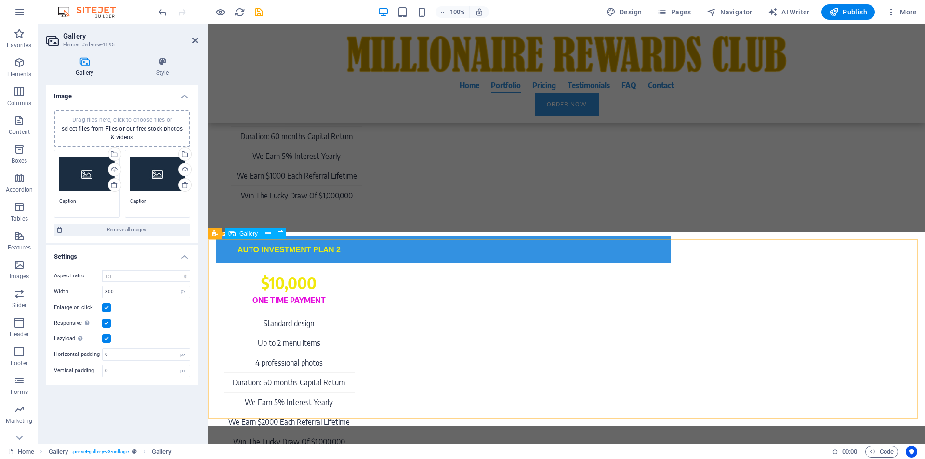
scroll to position [3262, 0]
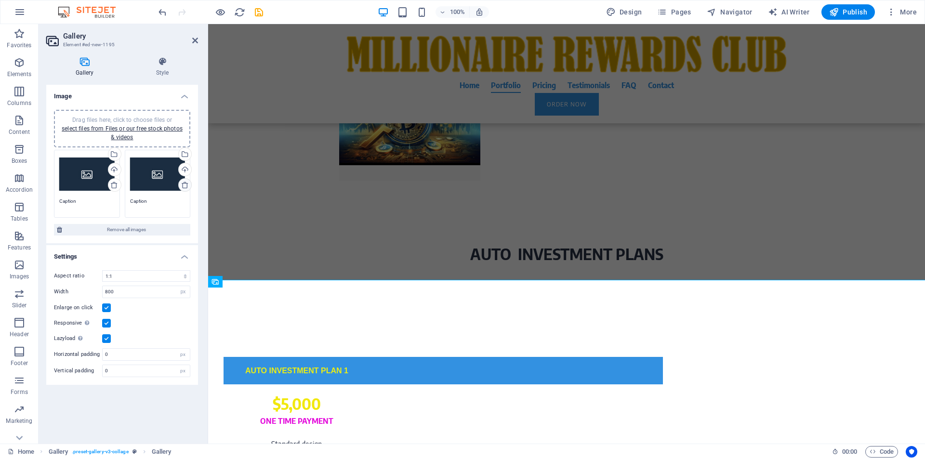
click at [187, 187] on icon at bounding box center [185, 185] width 8 height 8
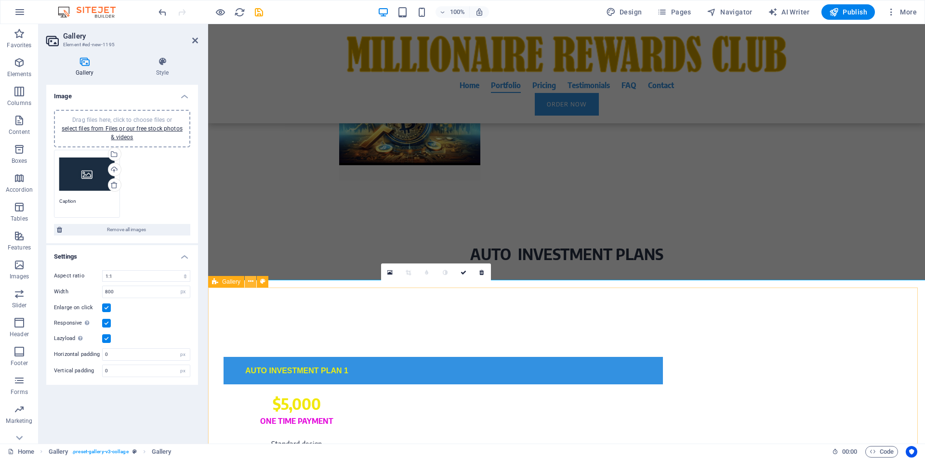
click at [250, 283] on icon at bounding box center [250, 282] width 5 height 10
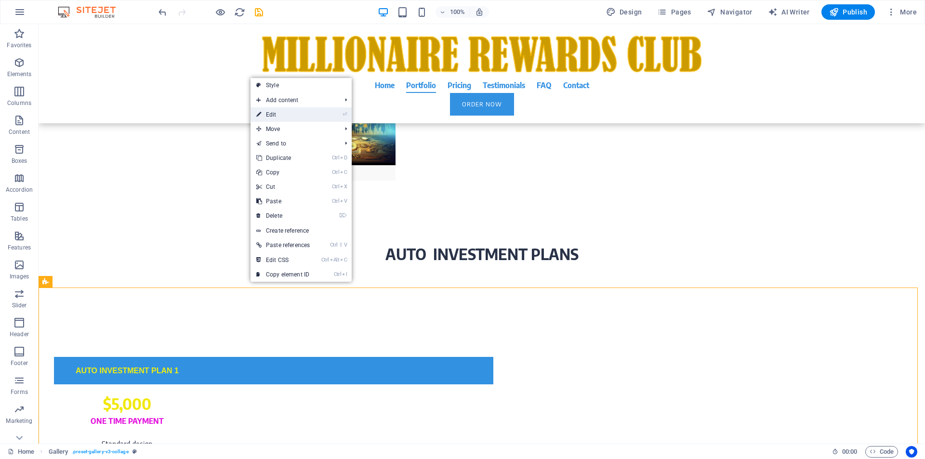
click at [282, 119] on link "⏎ Edit" at bounding box center [283, 114] width 65 height 14
select select "rem"
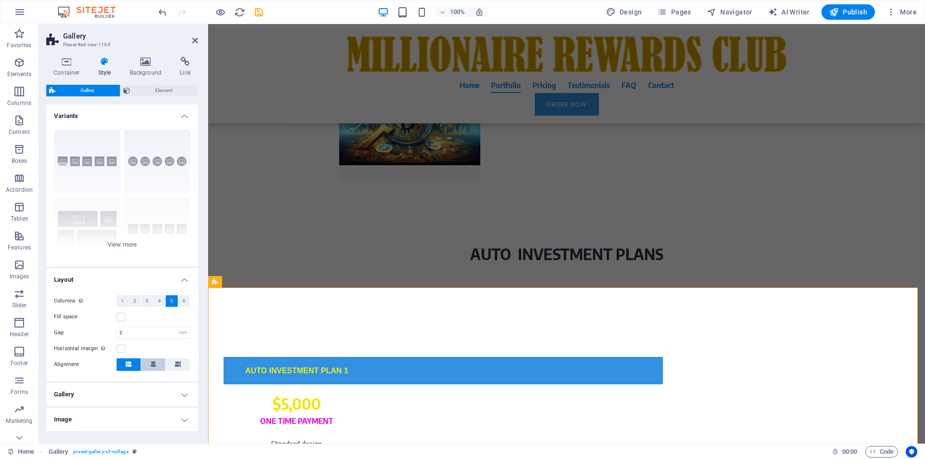
click at [152, 369] on span at bounding box center [153, 364] width 6 height 13
click at [153, 369] on span at bounding box center [153, 364] width 6 height 13
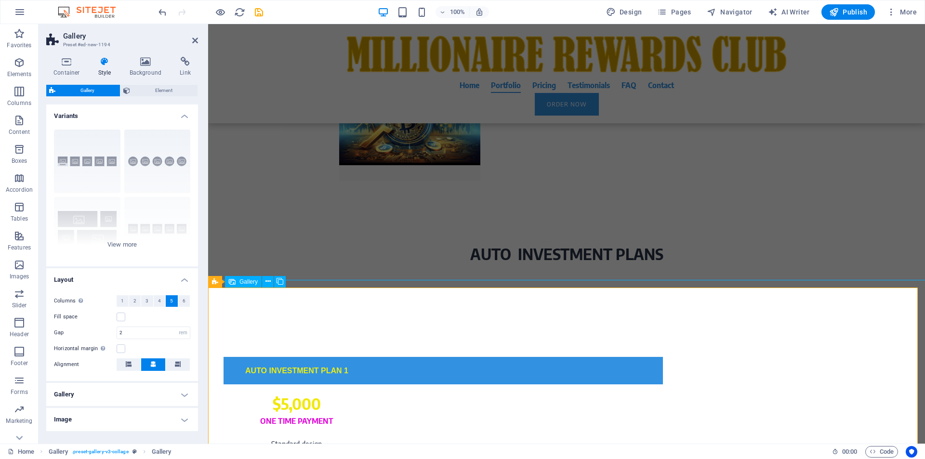
select select "4"
select select "px"
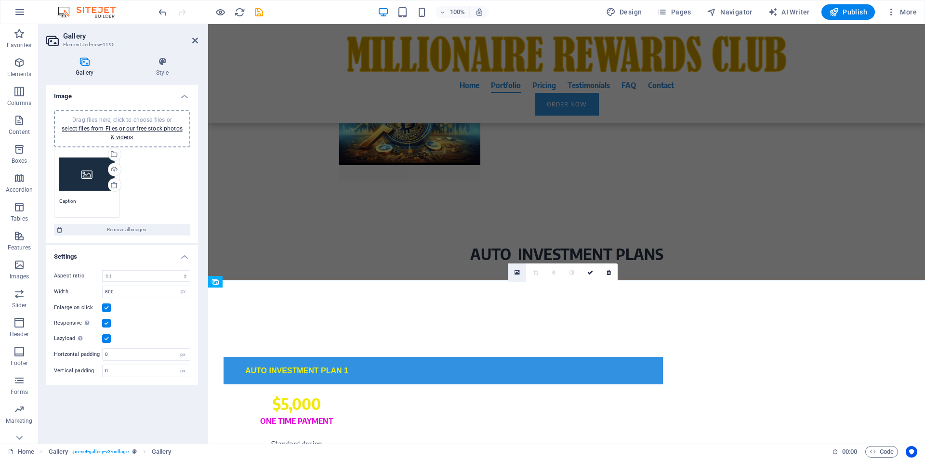
click at [515, 275] on icon at bounding box center [517, 272] width 5 height 7
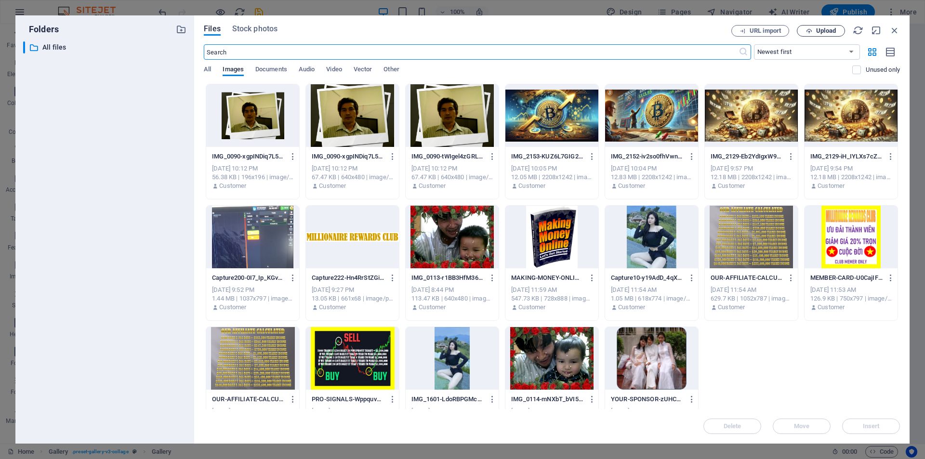
click at [811, 30] on icon "button" at bounding box center [809, 31] width 6 height 6
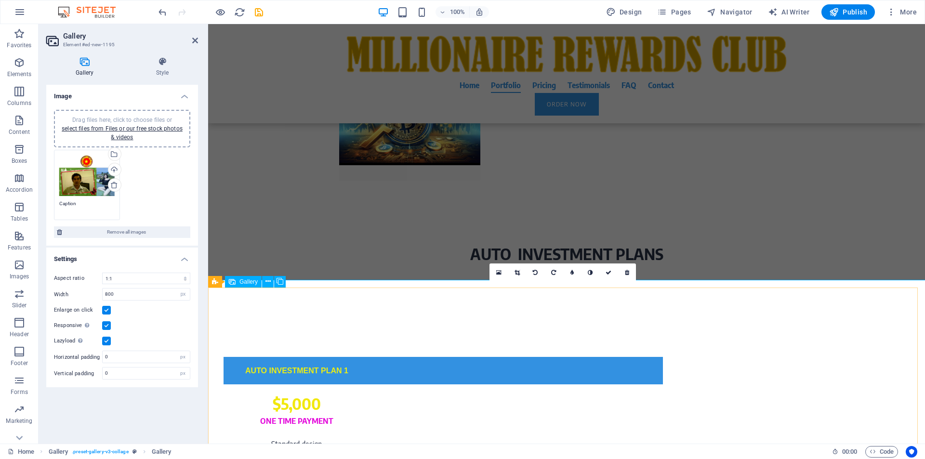
click at [498, 274] on icon at bounding box center [498, 272] width 5 height 7
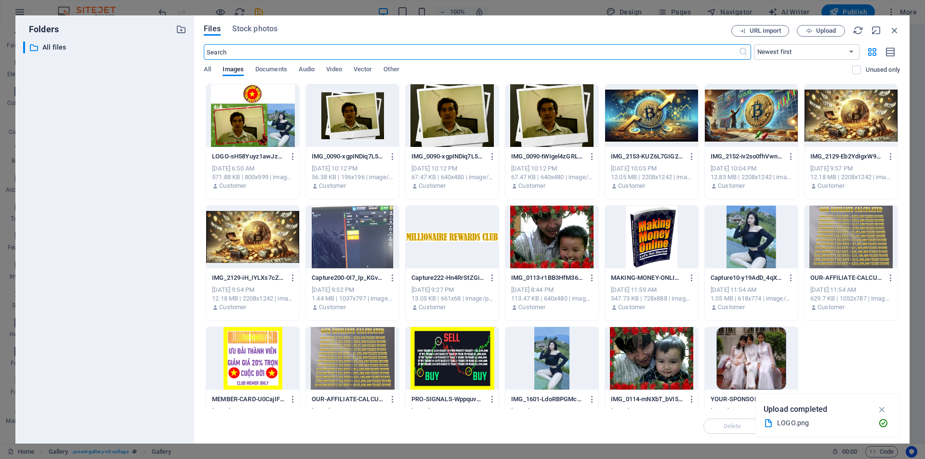
click at [260, 127] on div at bounding box center [252, 115] width 93 height 63
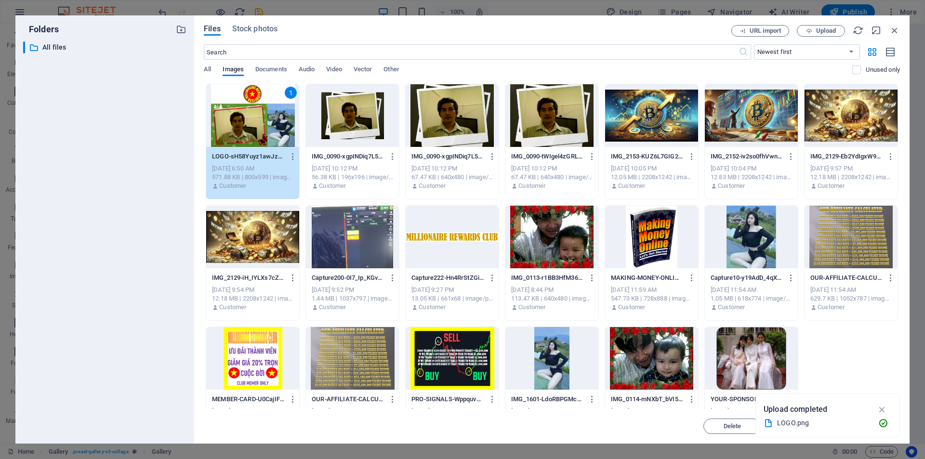
click at [260, 127] on div "1" at bounding box center [252, 115] width 93 height 63
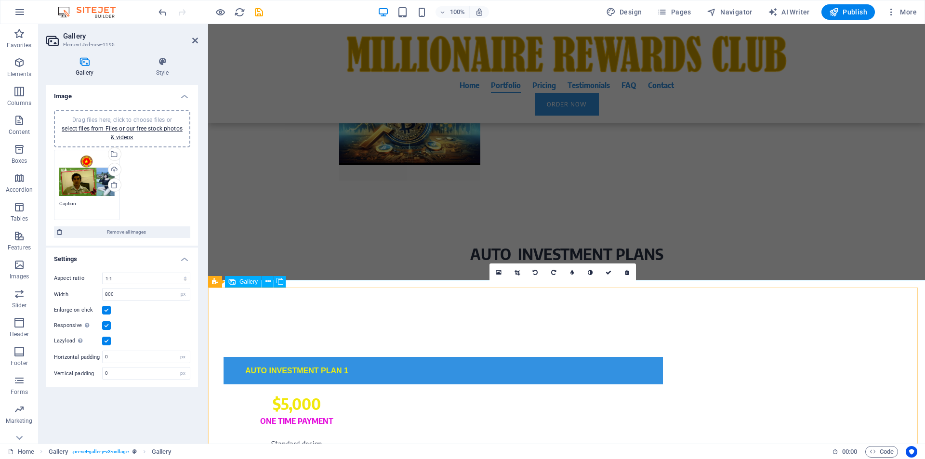
click at [282, 283] on icon at bounding box center [280, 282] width 7 height 10
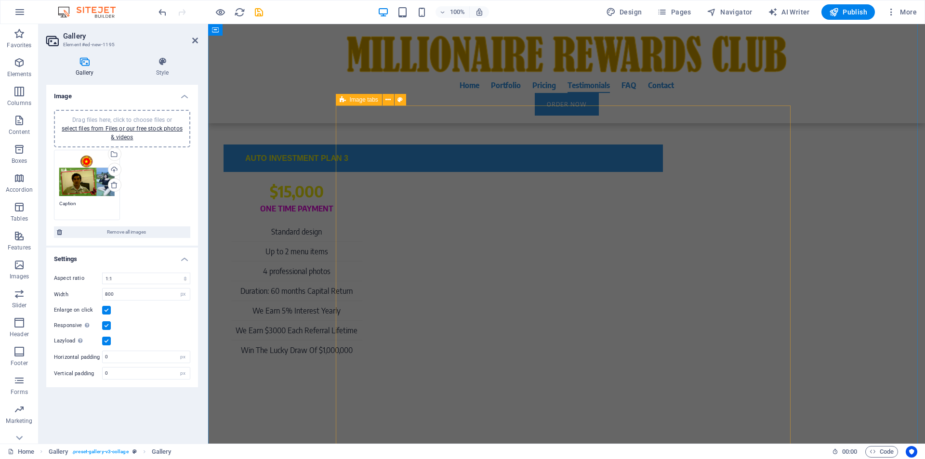
scroll to position [3599, 0]
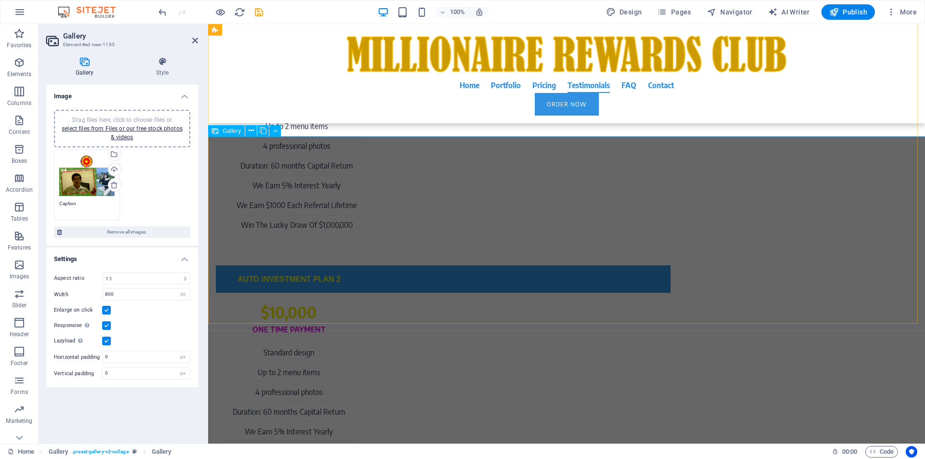
select select "4"
select select "px"
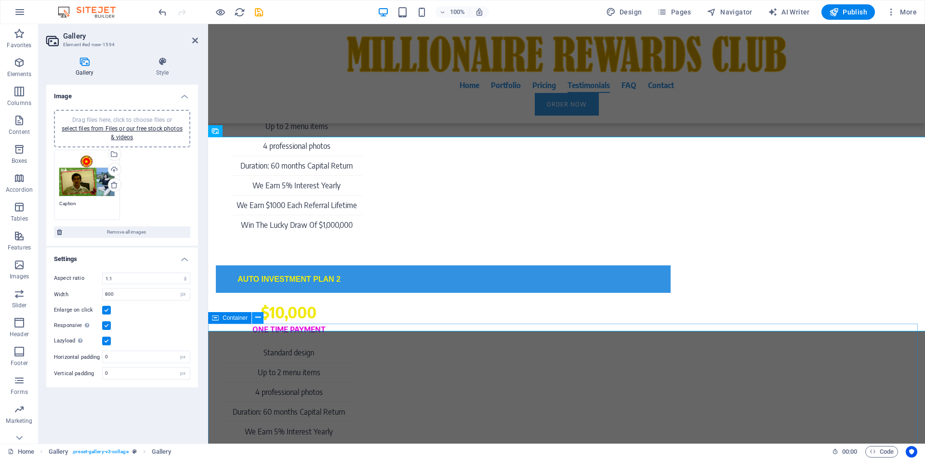
click at [259, 319] on icon at bounding box center [257, 318] width 5 height 10
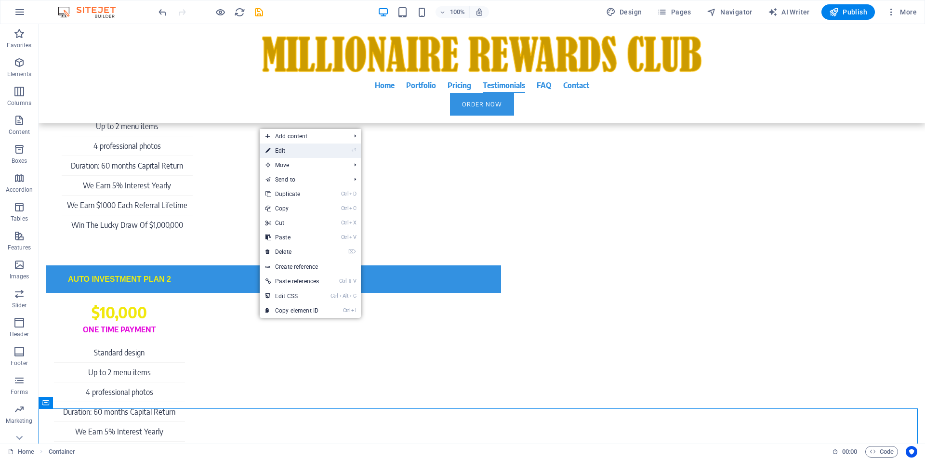
click at [294, 152] on link "⏎ Edit" at bounding box center [292, 151] width 65 height 14
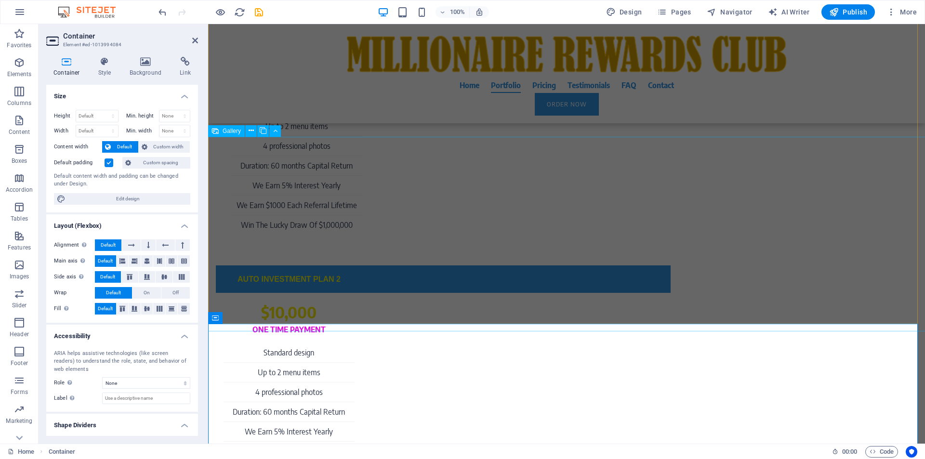
select select "4"
select select "px"
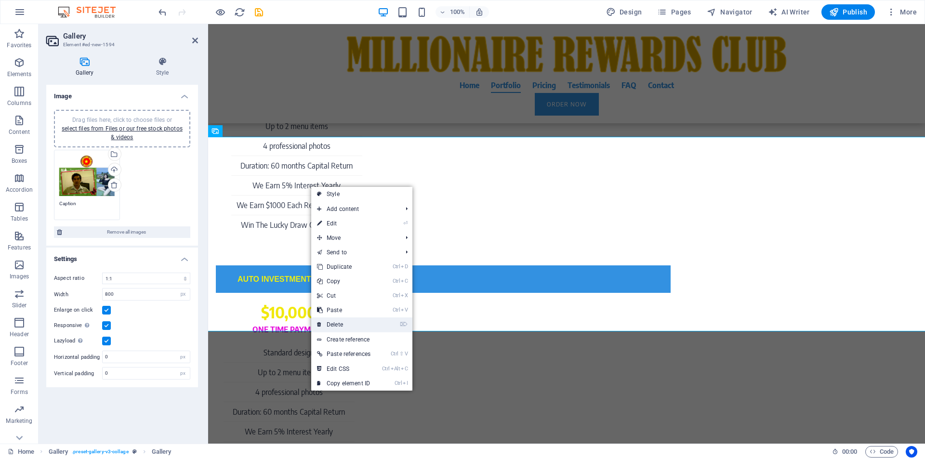
click at [330, 324] on link "⌦ Delete" at bounding box center [343, 324] width 65 height 14
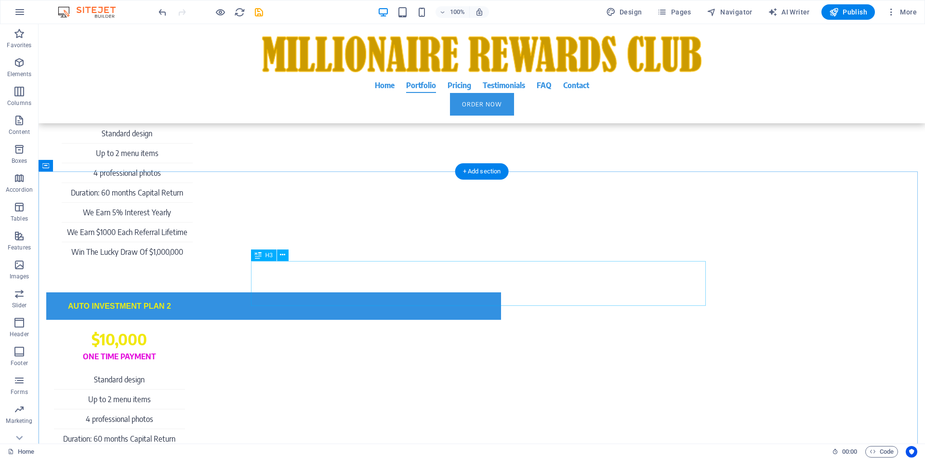
scroll to position [3232, 0]
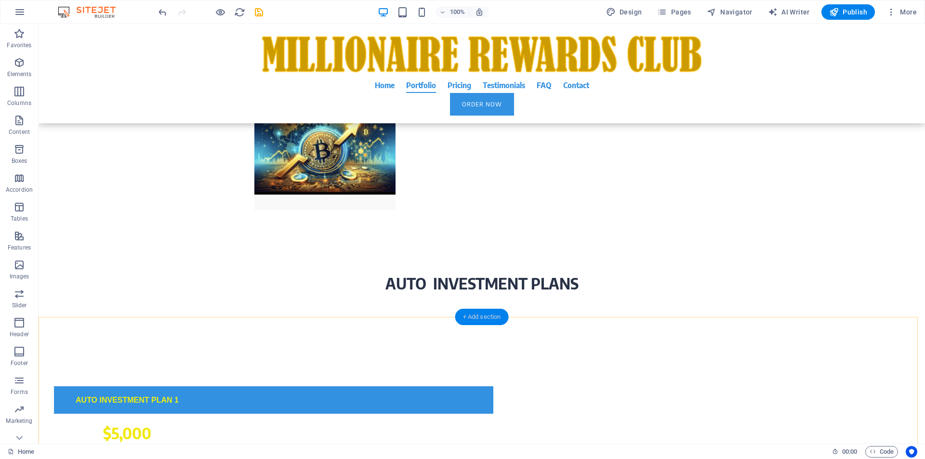
click at [487, 313] on div "+ Add section" at bounding box center [481, 317] width 53 height 16
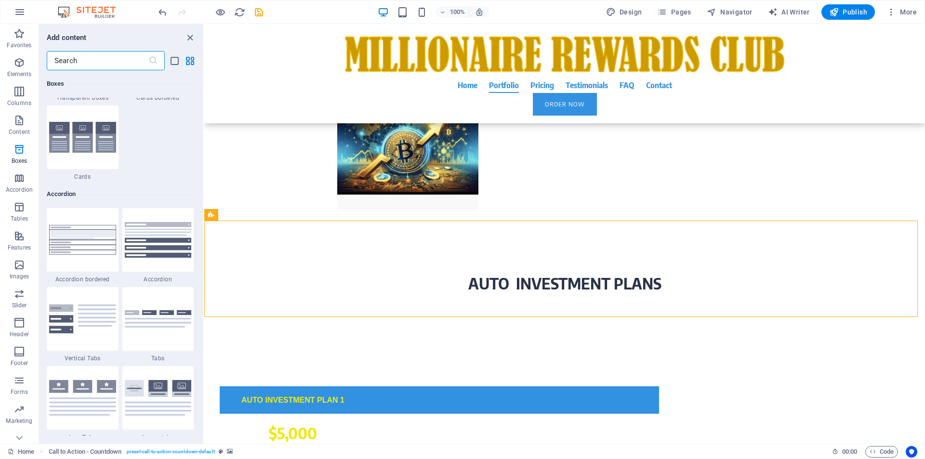
scroll to position [3684, 0]
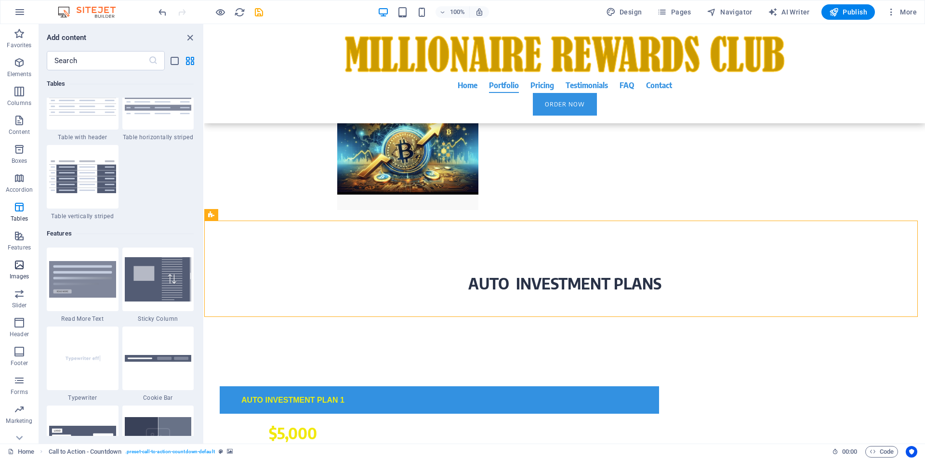
click at [21, 267] on icon "button" at bounding box center [19, 265] width 12 height 12
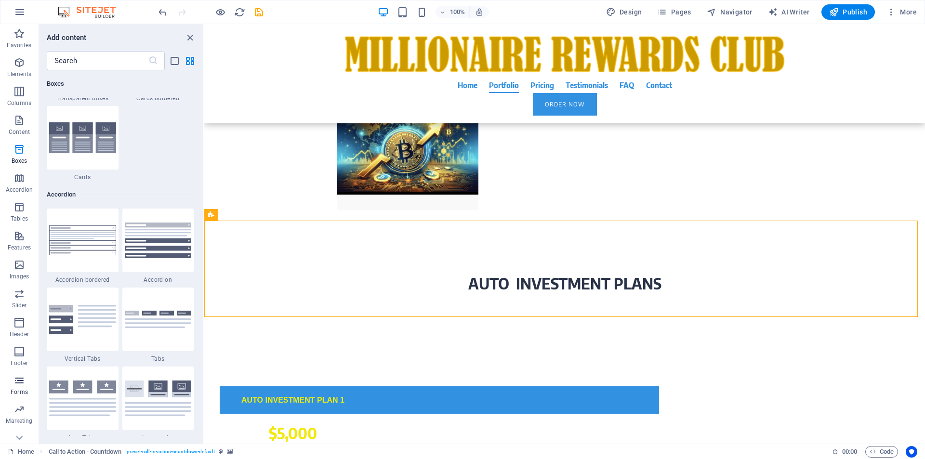
scroll to position [14, 0]
click at [22, 255] on icon "button" at bounding box center [19, 251] width 12 height 12
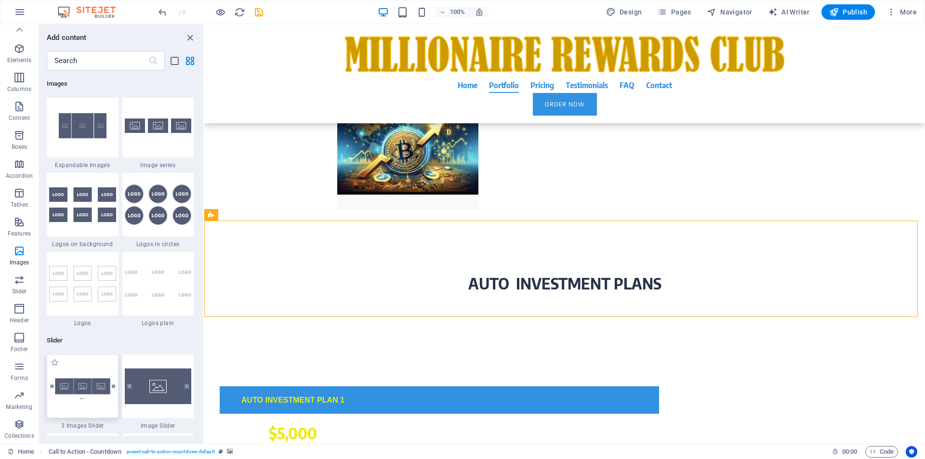
scroll to position [5604, 0]
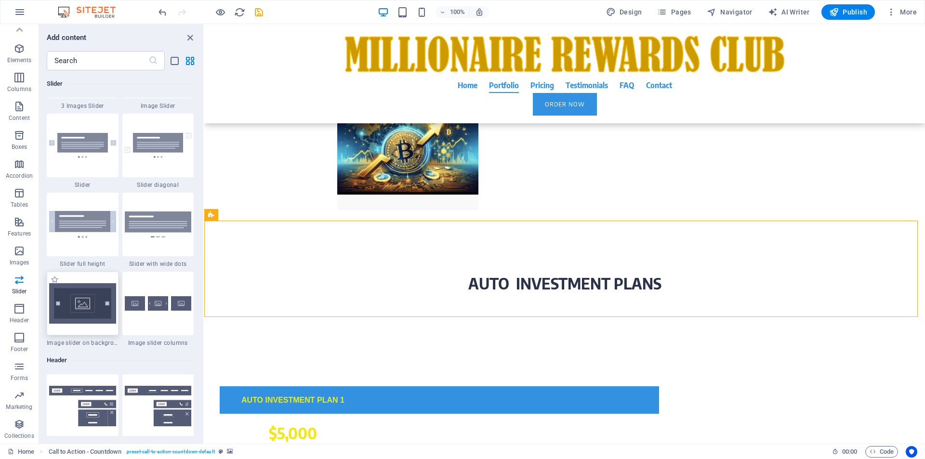
click at [84, 328] on div at bounding box center [83, 304] width 72 height 64
click at [204, 328] on div "Drag and drop a file to add it H1 Banner Banner Container Logo Menu Bar Menu Bu…" at bounding box center [564, 234] width 721 height 420
click at [204, 313] on div "Drag and drop a file to add it H1 Banner Banner Container Logo Menu Bar Menu Bu…" at bounding box center [564, 234] width 721 height 420
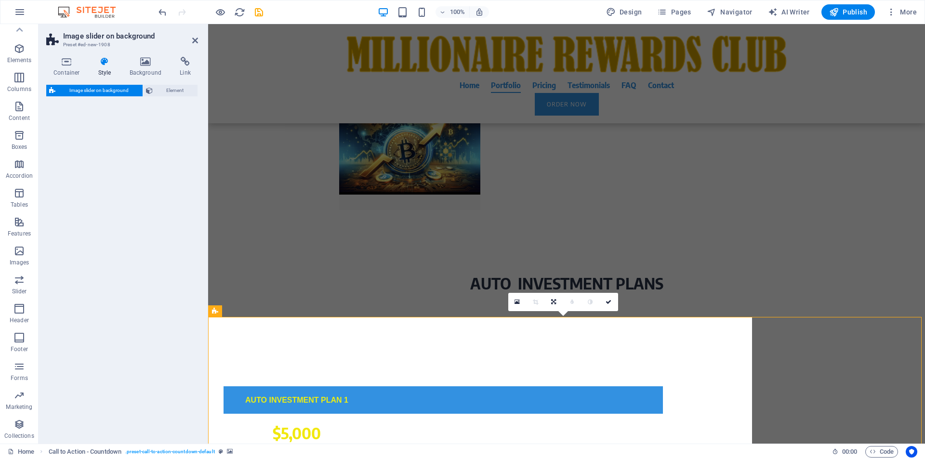
select select "rem"
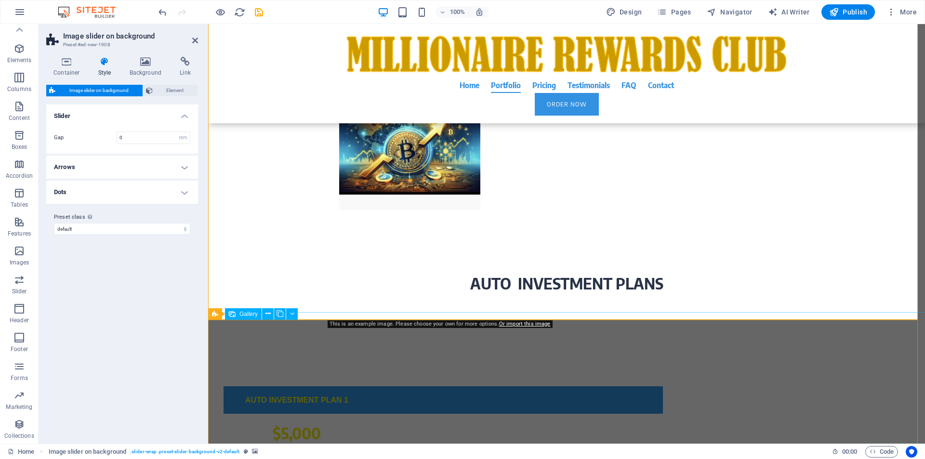
scroll to position [3599, 0]
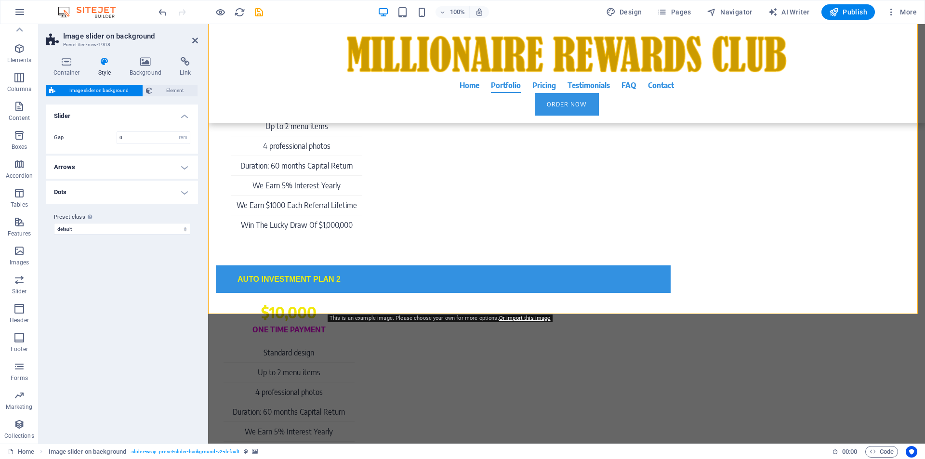
click at [192, 41] on icon at bounding box center [195, 41] width 6 height 8
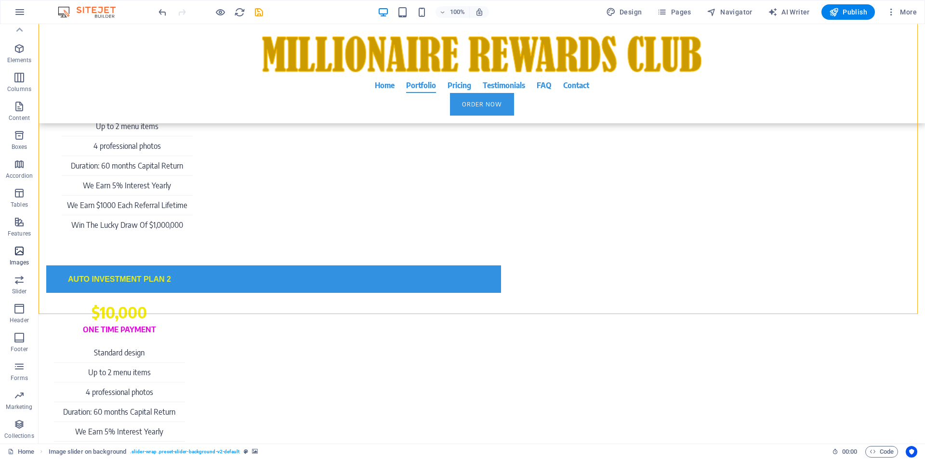
click at [26, 253] on span "Images" at bounding box center [19, 256] width 39 height 23
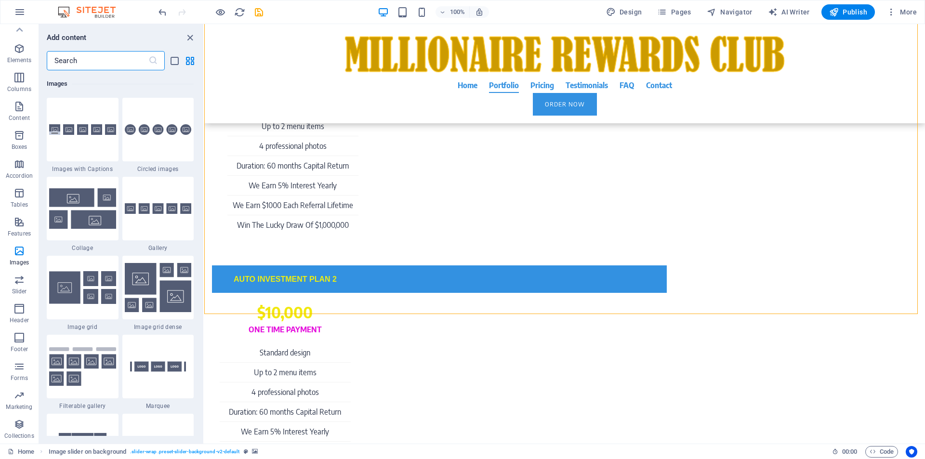
scroll to position [5284, 0]
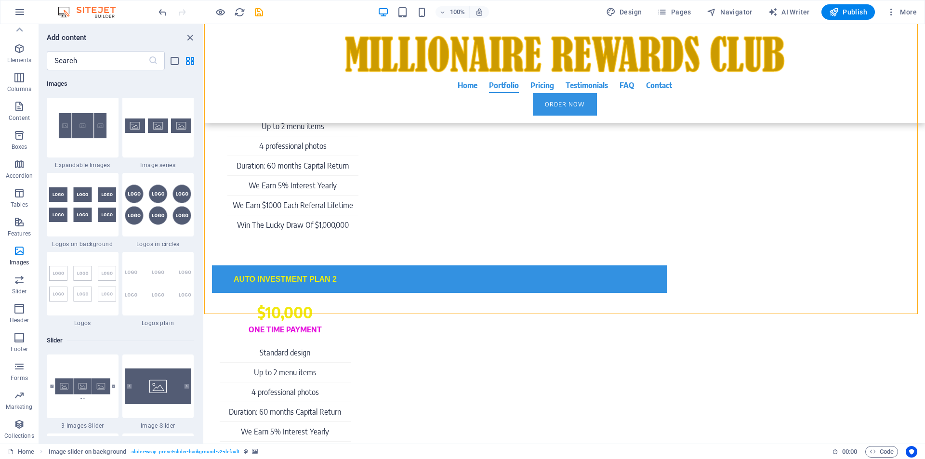
drag, startPoint x: 201, startPoint y: 282, endPoint x: 201, endPoint y: 291, distance: 9.2
click at [201, 291] on div "Favorites 1 Star Headline 1 Star Container 1 Star Team Elements 1 Star Headline…" at bounding box center [121, 253] width 164 height 366
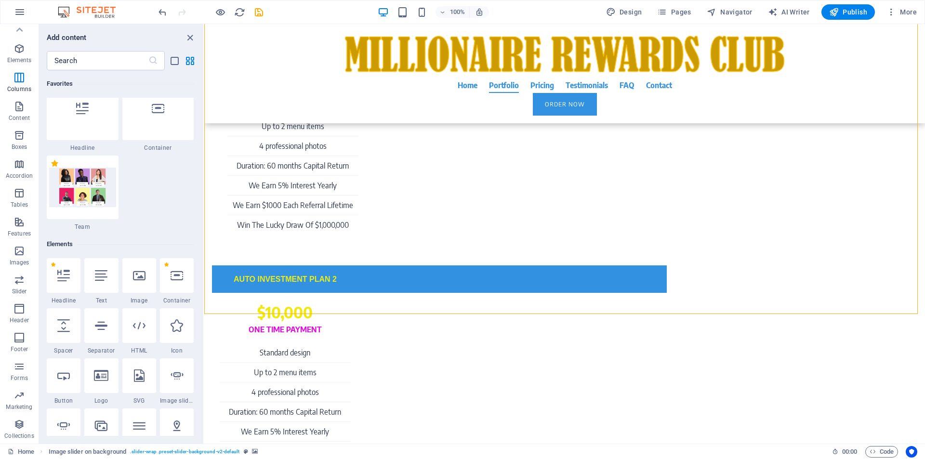
scroll to position [0, 0]
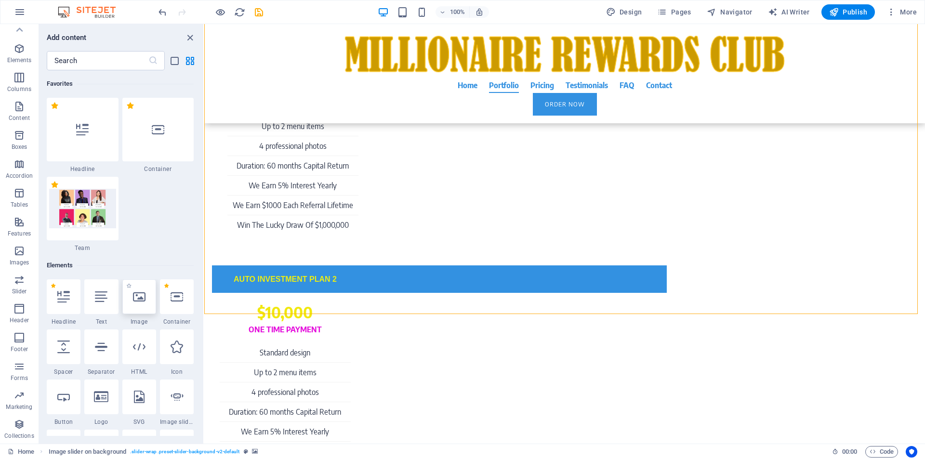
click at [140, 306] on div at bounding box center [139, 296] width 34 height 35
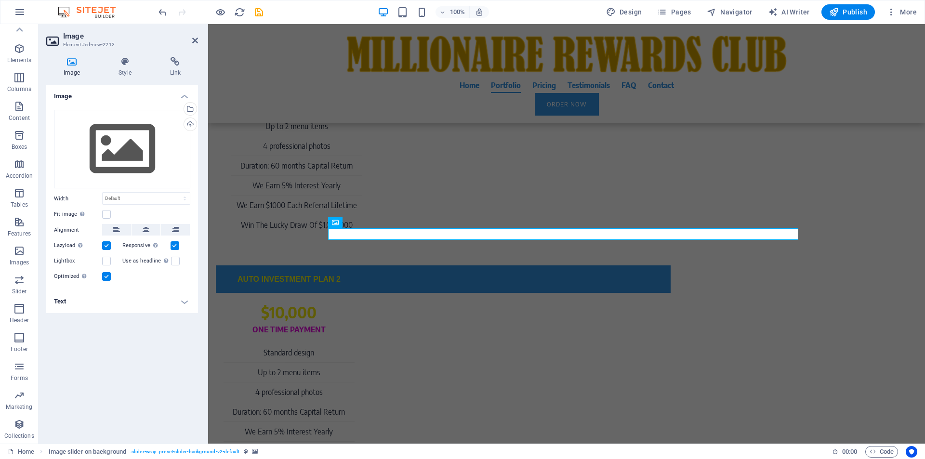
scroll to position [3382, 0]
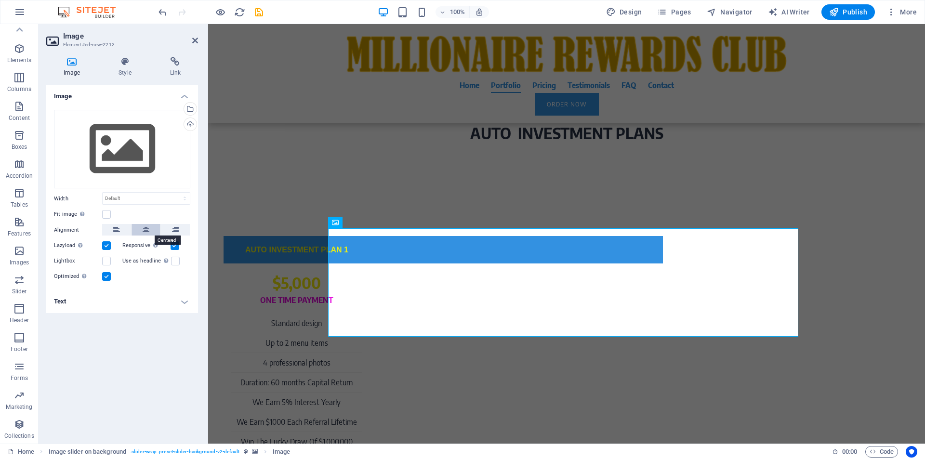
click at [149, 231] on icon at bounding box center [146, 230] width 7 height 12
click at [184, 304] on h4 "Text" at bounding box center [122, 301] width 152 height 23
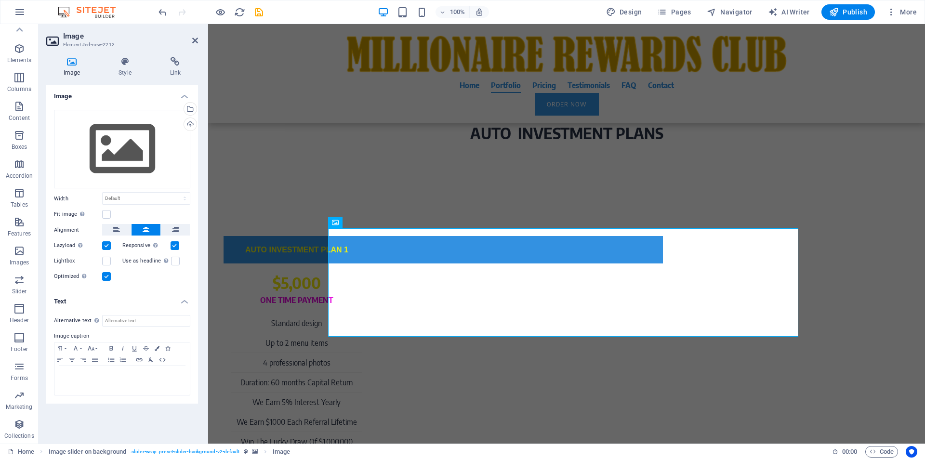
click at [184, 304] on h4 "Text" at bounding box center [122, 298] width 152 height 17
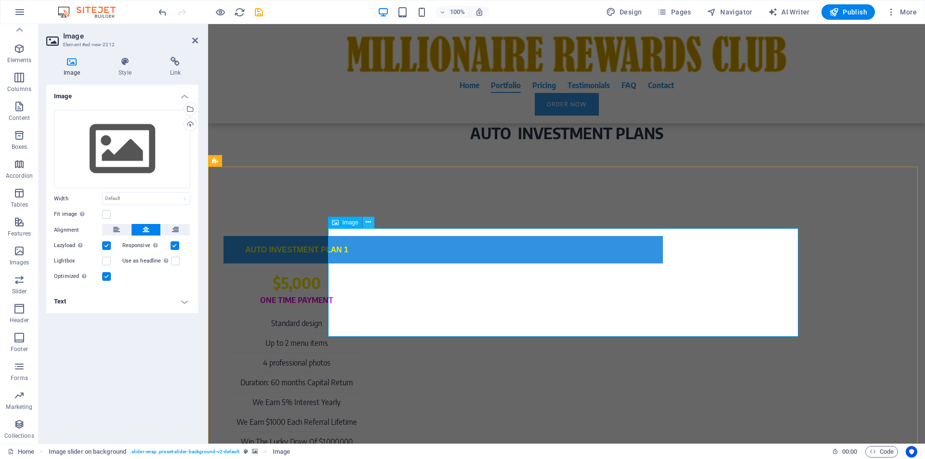
click at [371, 223] on button at bounding box center [369, 223] width 12 height 12
click at [338, 225] on icon at bounding box center [335, 223] width 7 height 12
click at [340, 222] on div "Image" at bounding box center [345, 223] width 34 height 12
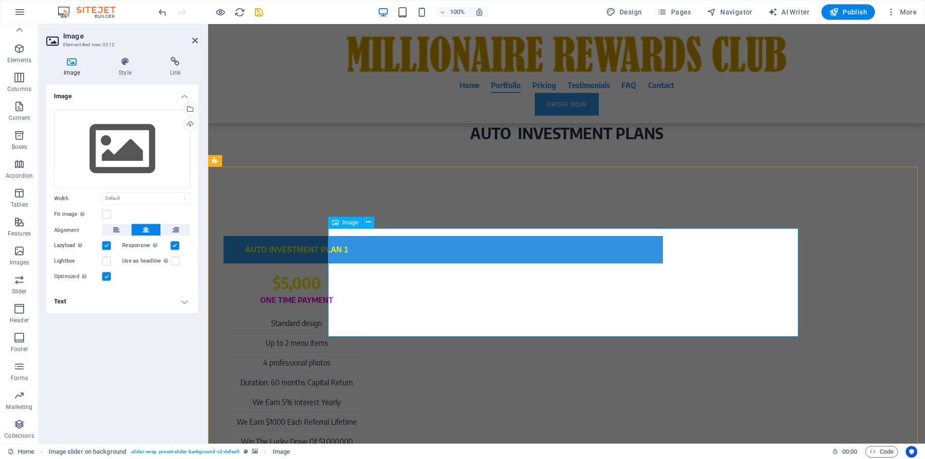
click at [340, 222] on div "Image" at bounding box center [345, 223] width 34 height 12
click at [71, 62] on icon at bounding box center [71, 62] width 51 height 10
click at [368, 223] on icon at bounding box center [368, 222] width 5 height 10
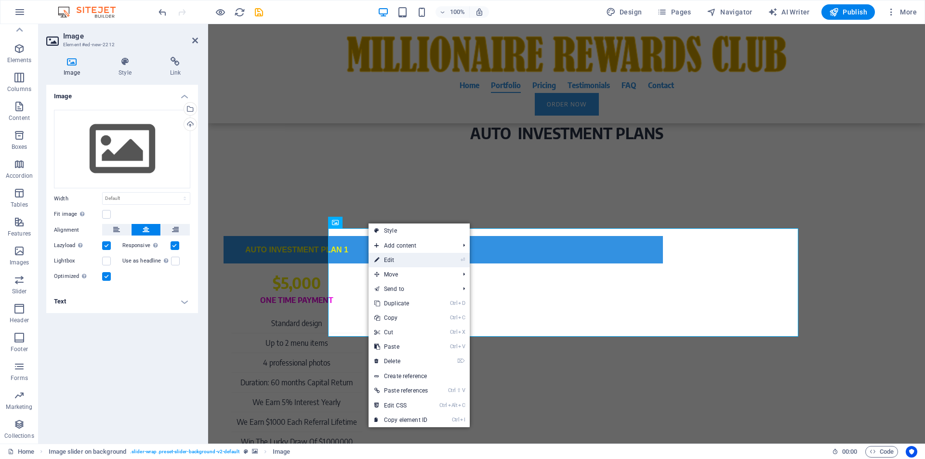
click at [391, 263] on link "⏎ Edit" at bounding box center [401, 260] width 65 height 14
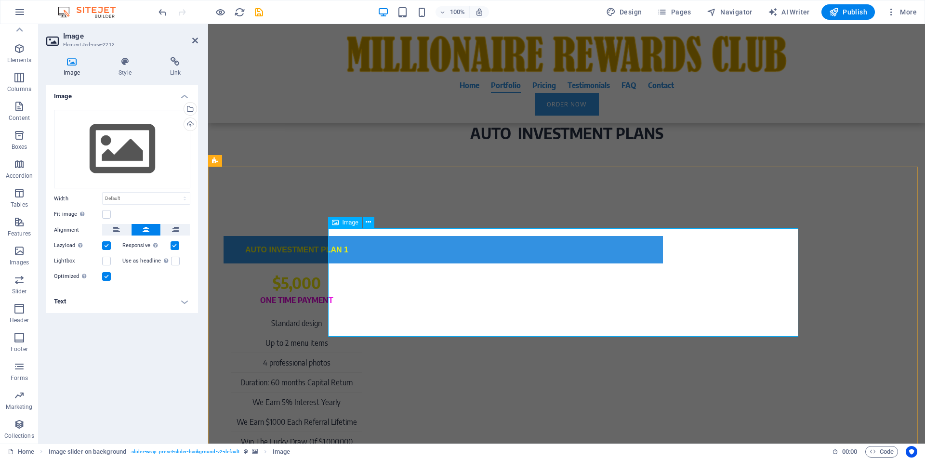
click at [350, 224] on span "Image" at bounding box center [351, 223] width 16 height 6
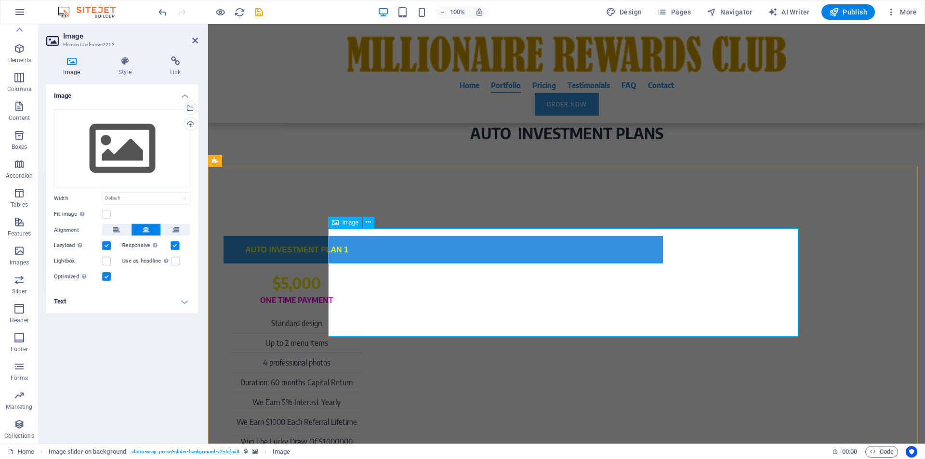
click at [350, 224] on span "Image" at bounding box center [351, 223] width 16 height 6
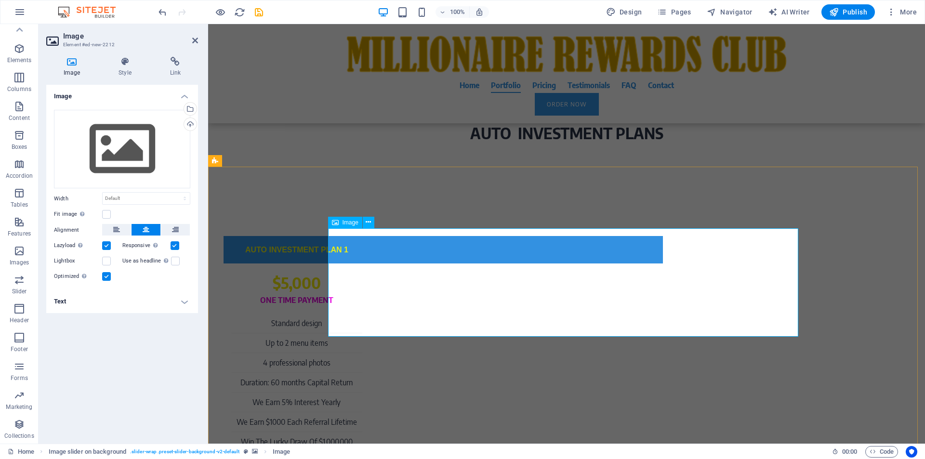
click at [347, 225] on span "Image" at bounding box center [351, 223] width 16 height 6
click at [350, 224] on span "Image" at bounding box center [351, 223] width 16 height 6
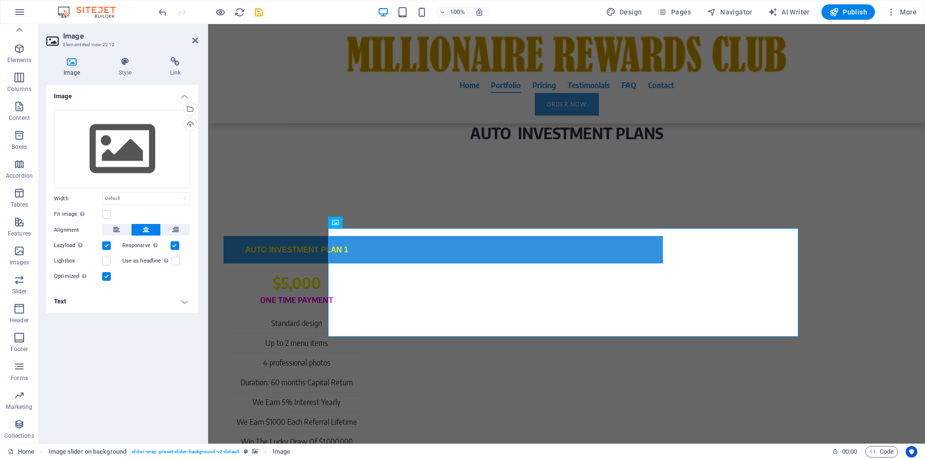
click at [79, 71] on h4 "Image" at bounding box center [73, 67] width 55 height 20
click at [344, 224] on span "Image" at bounding box center [351, 223] width 16 height 6
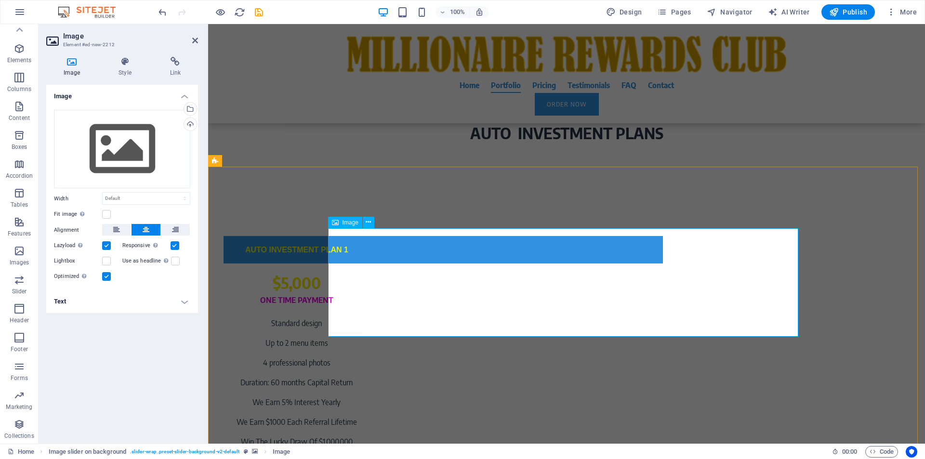
click at [344, 224] on span "Image" at bounding box center [351, 223] width 16 height 6
click at [371, 224] on icon at bounding box center [368, 222] width 5 height 10
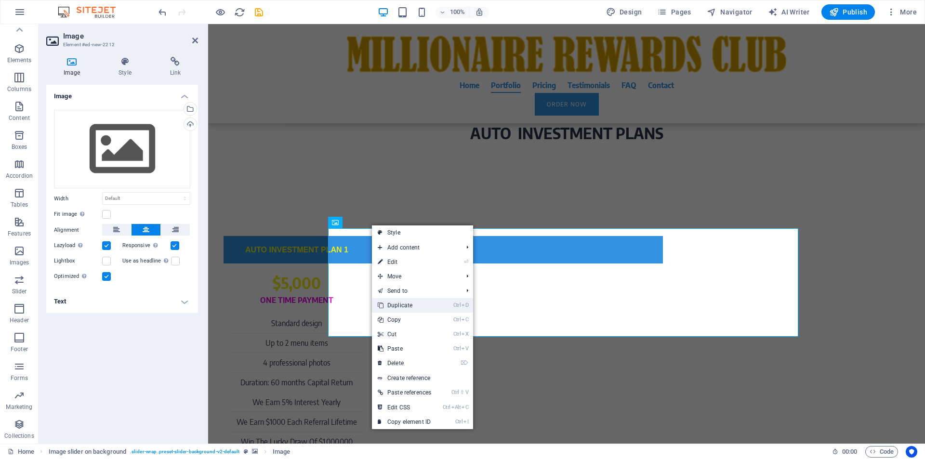
click at [407, 306] on link "Ctrl D Duplicate" at bounding box center [404, 305] width 65 height 14
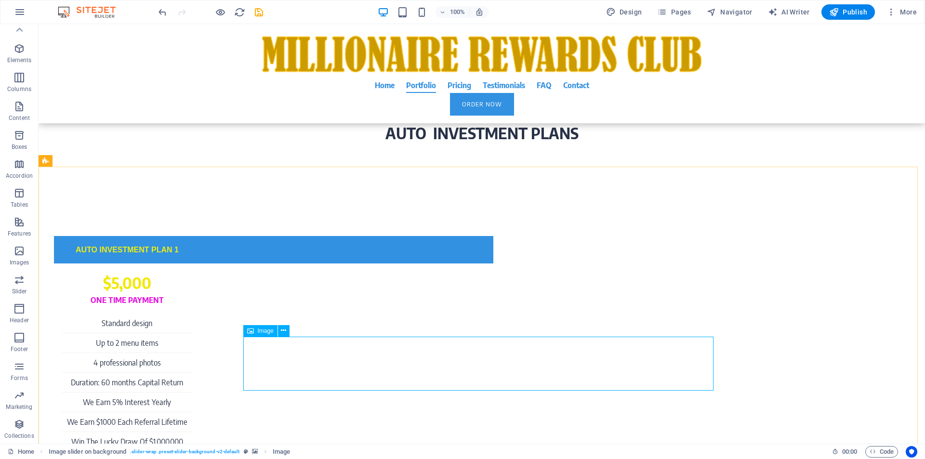
click at [251, 331] on icon at bounding box center [250, 331] width 7 height 12
click at [268, 222] on span "Image" at bounding box center [266, 223] width 16 height 6
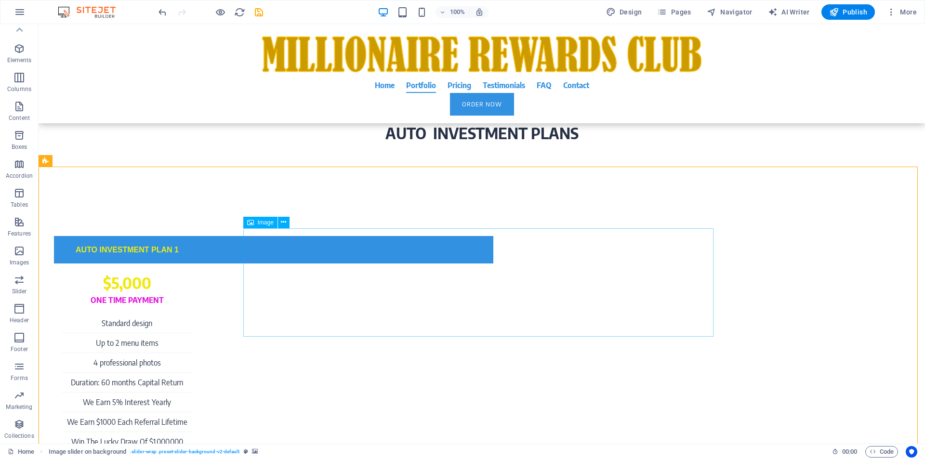
click at [268, 222] on span "Image" at bounding box center [266, 223] width 16 height 6
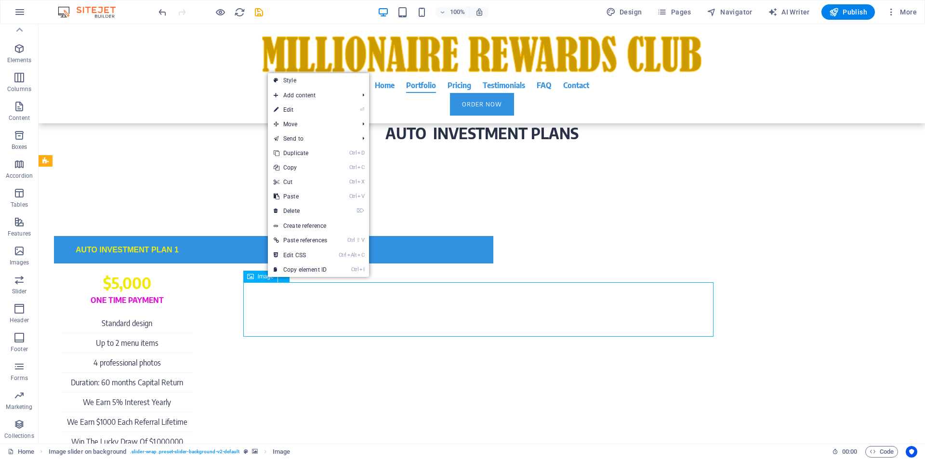
click at [267, 278] on span "Image" at bounding box center [266, 277] width 16 height 6
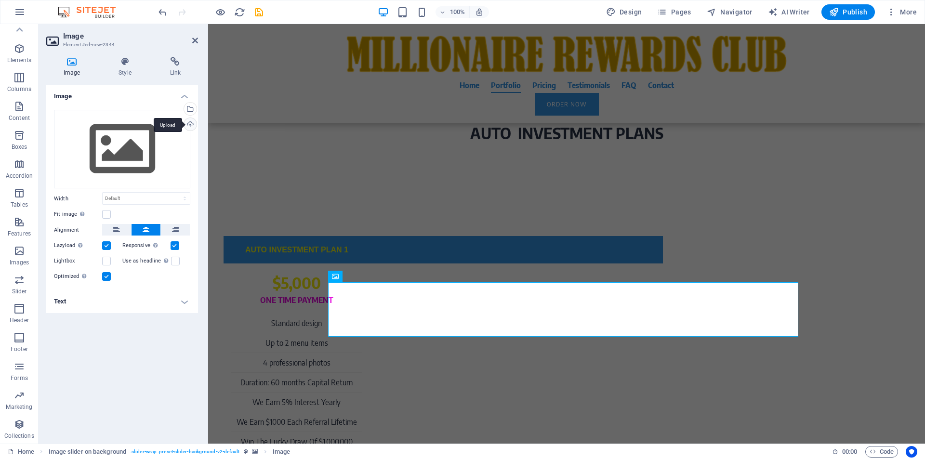
click at [191, 126] on div "Upload" at bounding box center [189, 125] width 14 height 14
click at [193, 111] on div "Select files from the file manager, stock photos, or upload file(s)" at bounding box center [189, 110] width 14 height 14
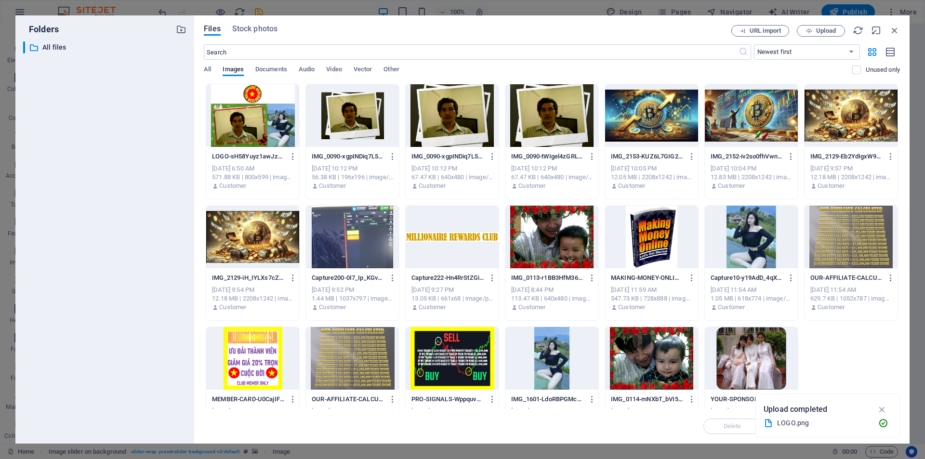
click at [244, 117] on div at bounding box center [252, 115] width 93 height 63
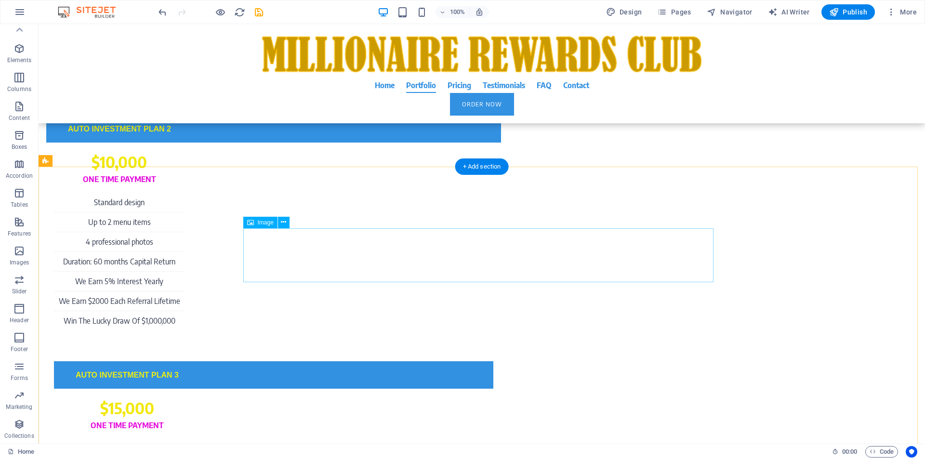
scroll to position [3382, 0]
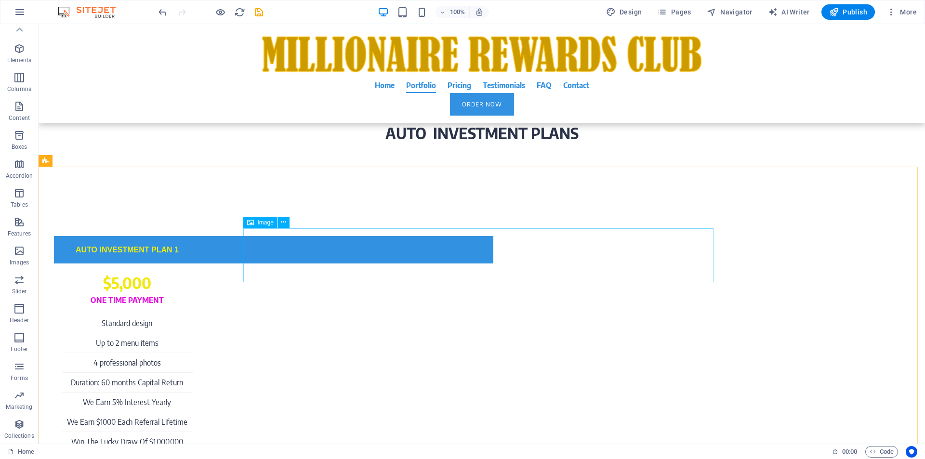
click at [264, 224] on span "Image" at bounding box center [266, 223] width 16 height 6
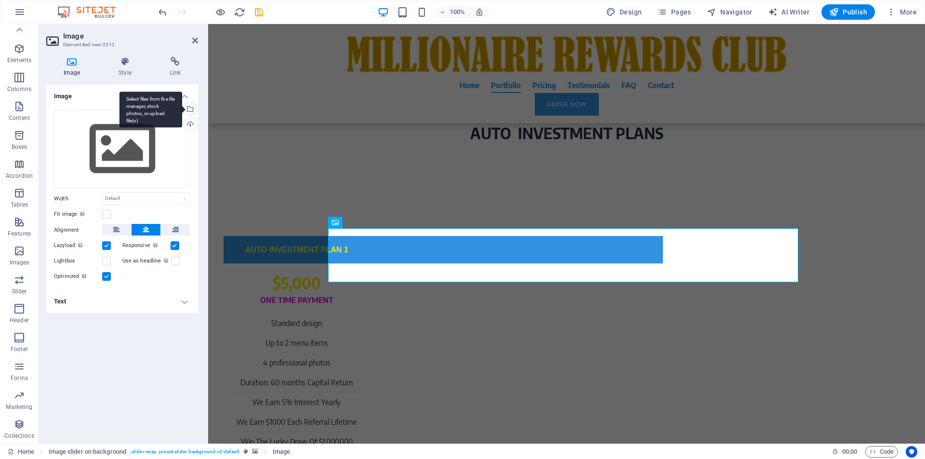
click at [191, 109] on div "Select files from the file manager, stock photos, or upload file(s)" at bounding box center [189, 110] width 14 height 14
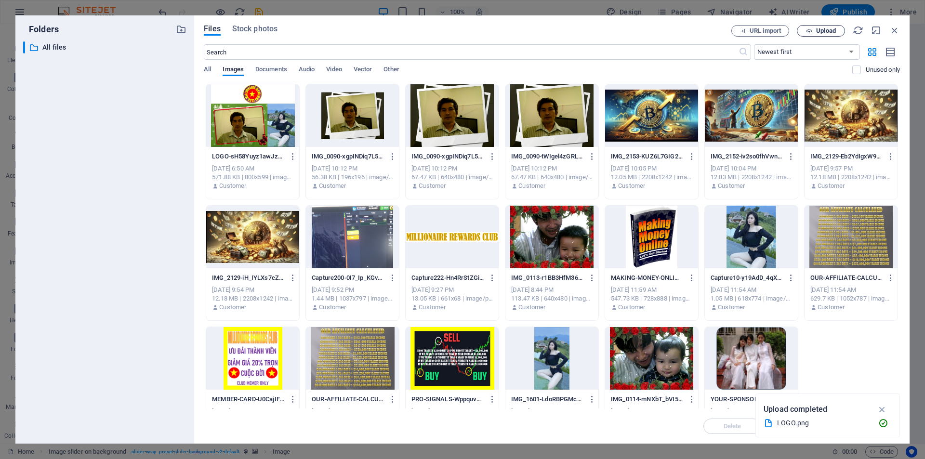
click at [834, 31] on span "Upload" at bounding box center [826, 31] width 20 height 6
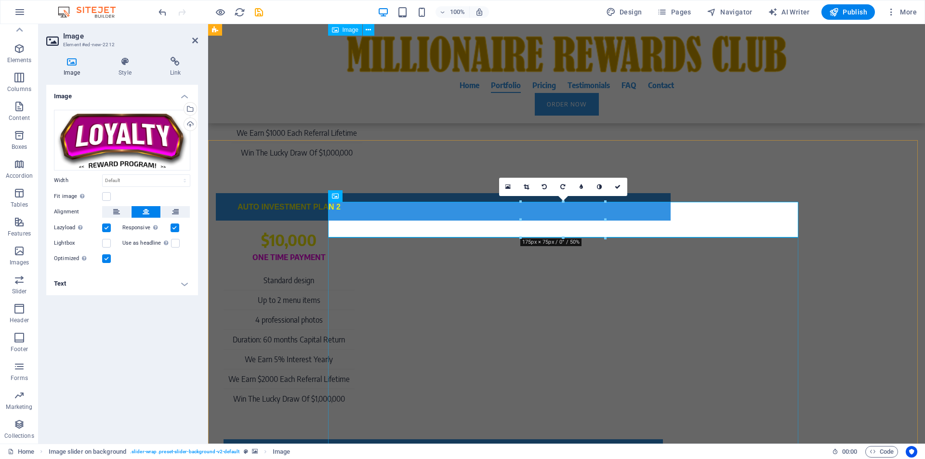
scroll to position [2937, 0]
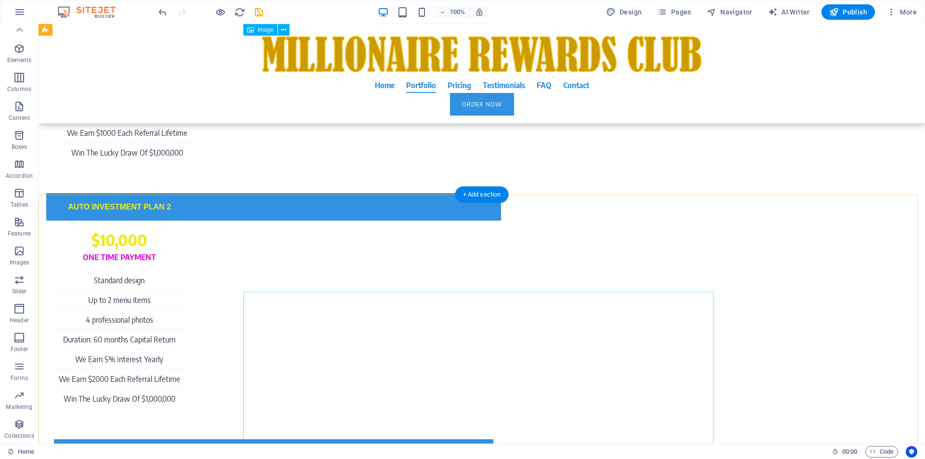
scroll to position [3304, 0]
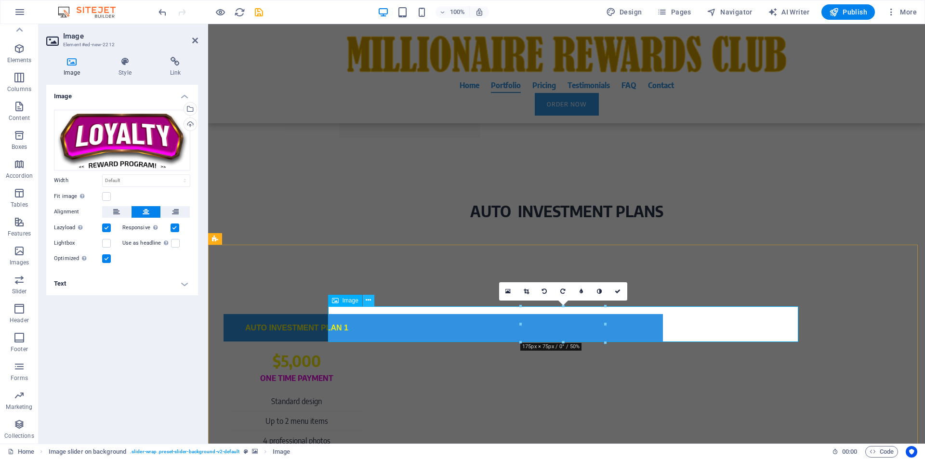
click at [371, 299] on button at bounding box center [369, 301] width 12 height 12
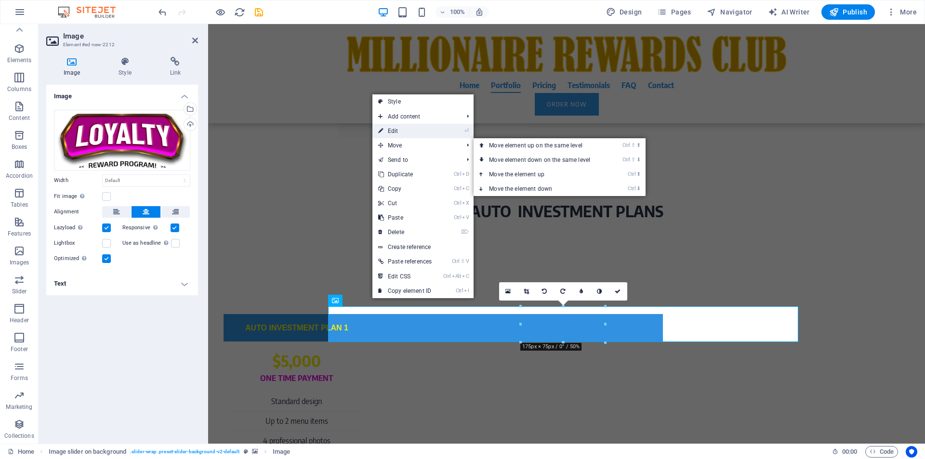
click at [404, 133] on link "⏎ Edit" at bounding box center [404, 131] width 65 height 14
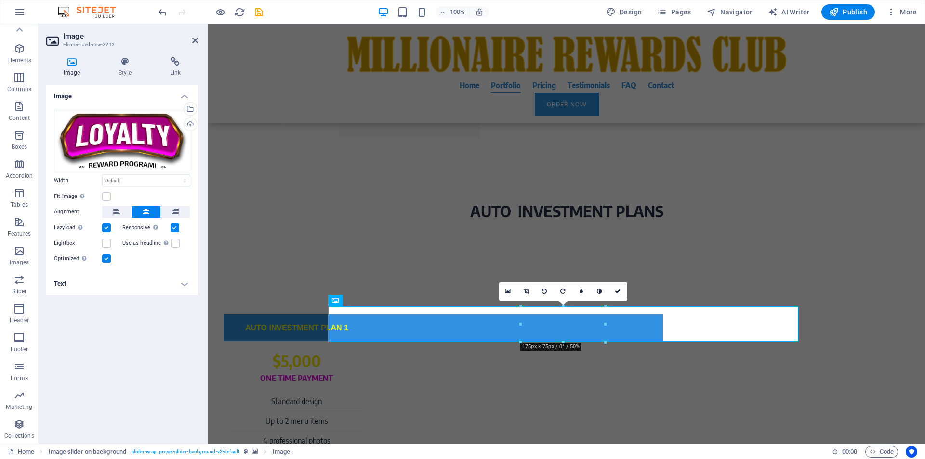
click at [93, 284] on h4 "Text" at bounding box center [122, 283] width 152 height 23
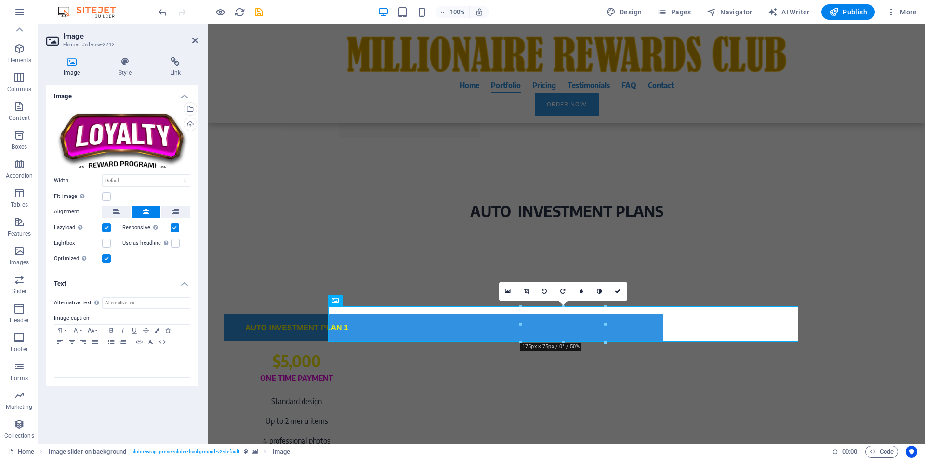
click at [93, 284] on h4 "Text" at bounding box center [122, 280] width 152 height 17
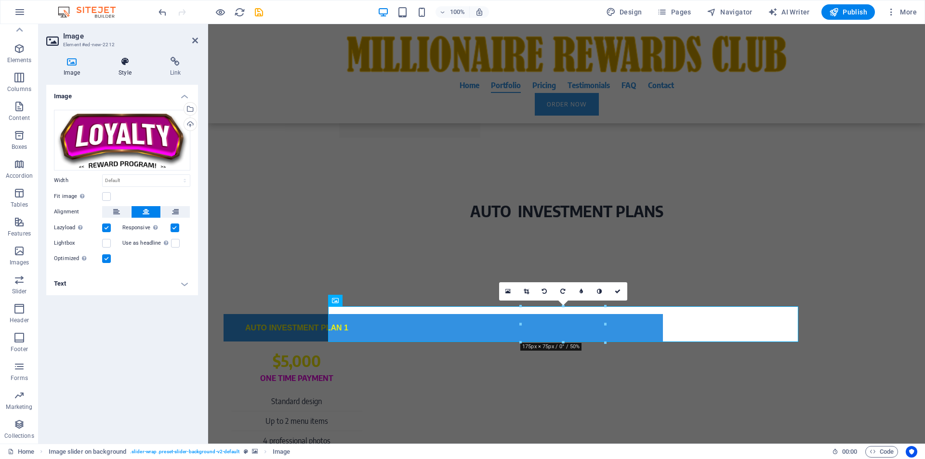
click at [126, 72] on h4 "Style" at bounding box center [126, 67] width 51 height 20
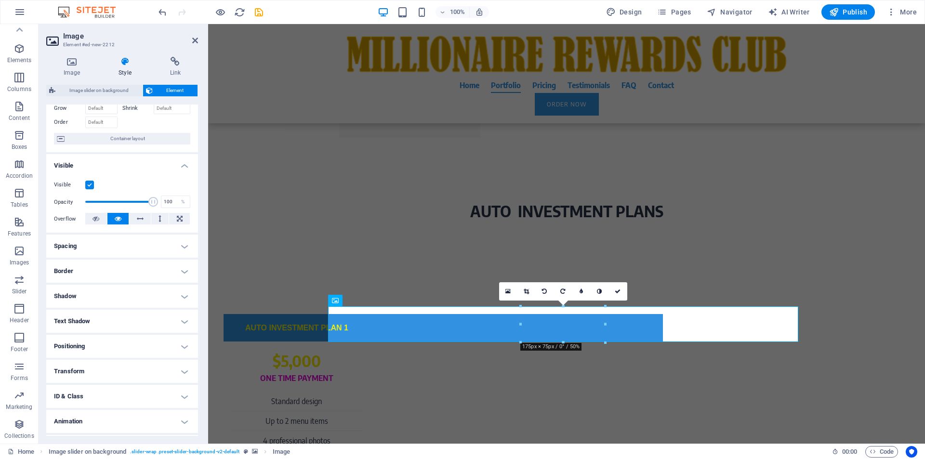
scroll to position [76, 0]
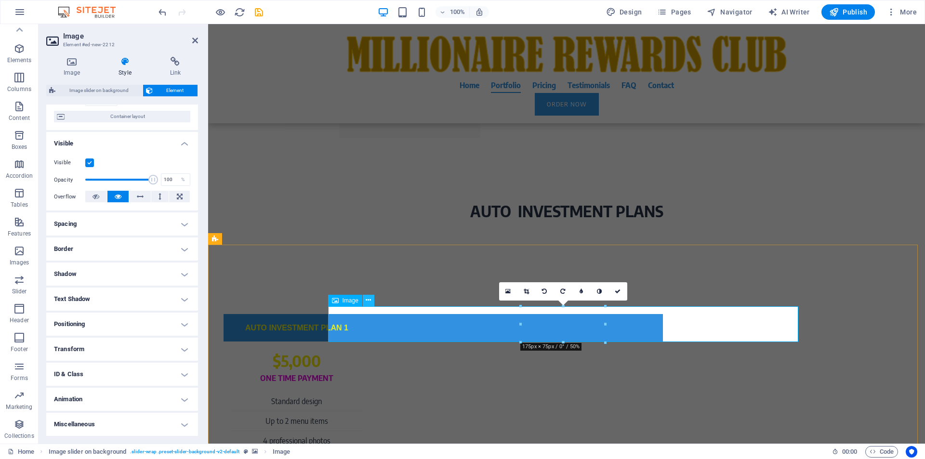
click at [369, 301] on icon at bounding box center [368, 300] width 5 height 10
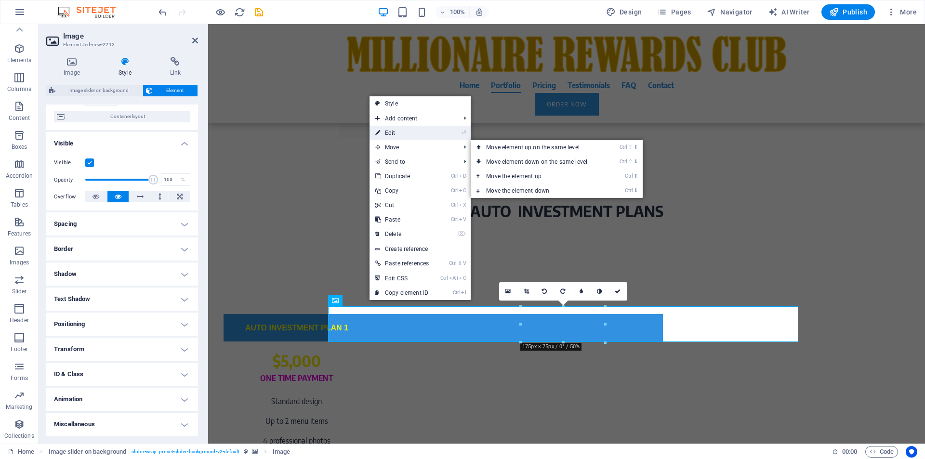
click at [406, 132] on link "⏎ Edit" at bounding box center [402, 133] width 65 height 14
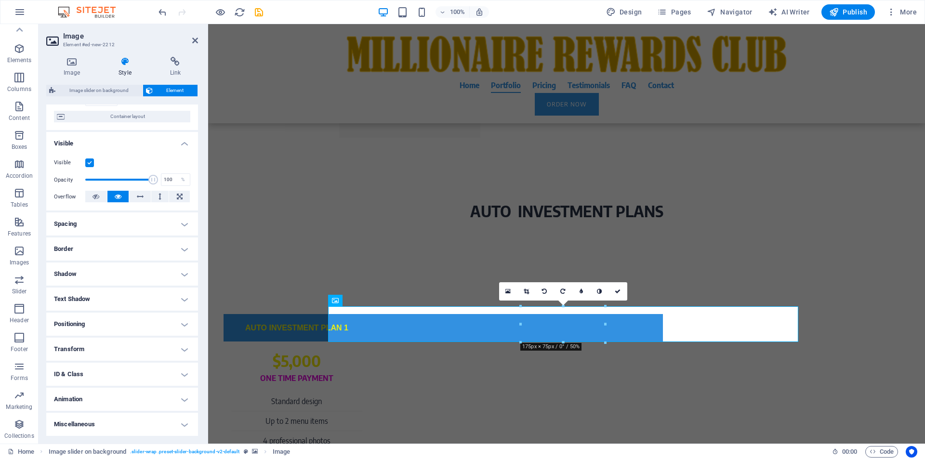
click at [137, 250] on h4 "Border" at bounding box center [122, 249] width 152 height 23
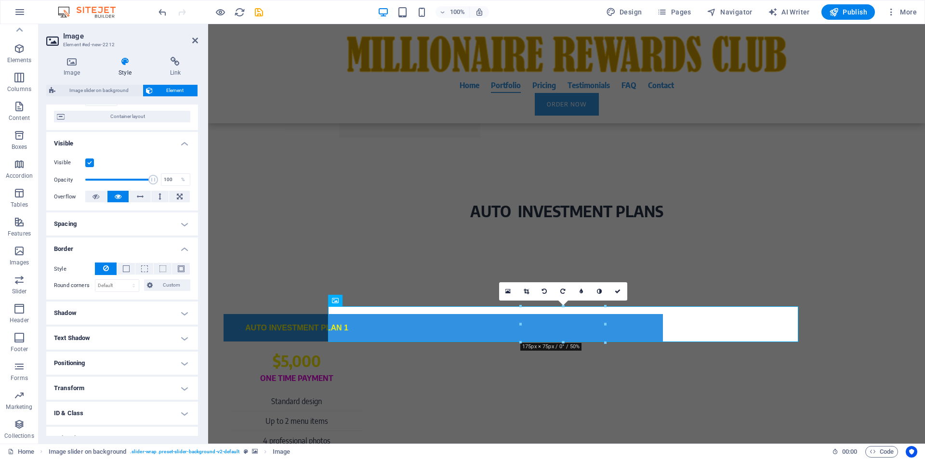
click at [137, 250] on h4 "Border" at bounding box center [122, 246] width 152 height 17
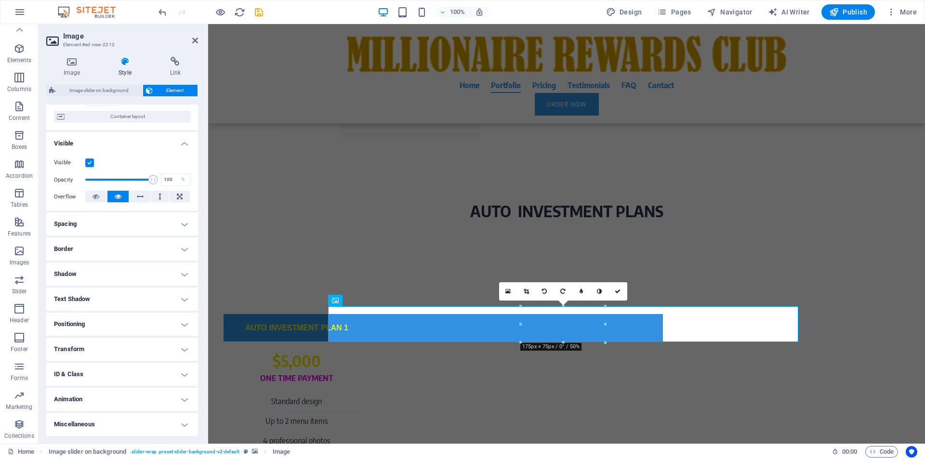
click at [126, 67] on h4 "Style" at bounding box center [126, 67] width 51 height 20
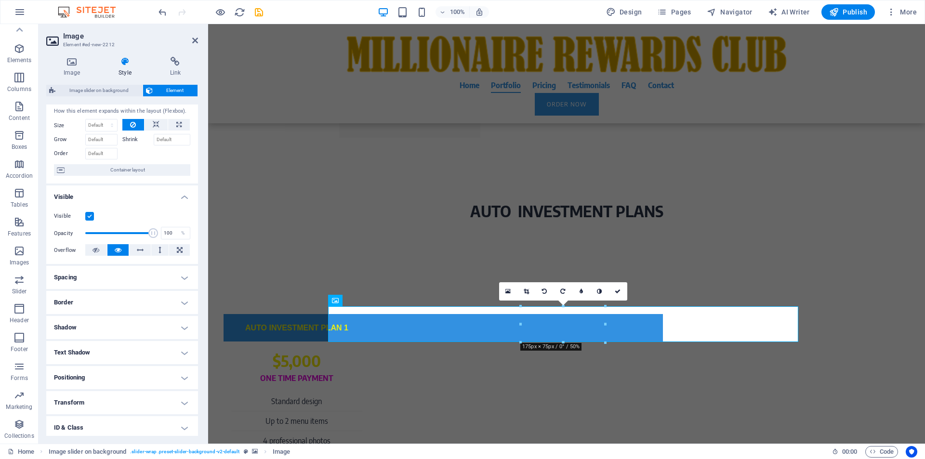
scroll to position [0, 0]
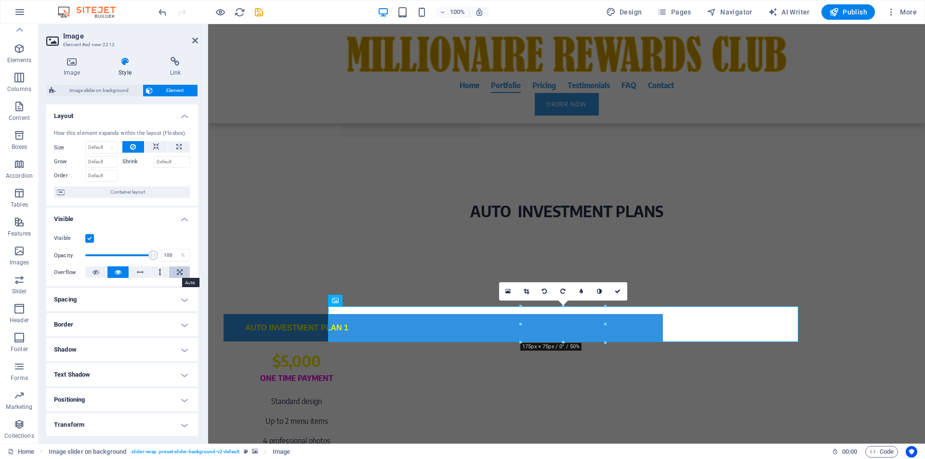
click at [177, 272] on icon at bounding box center [180, 272] width 6 height 12
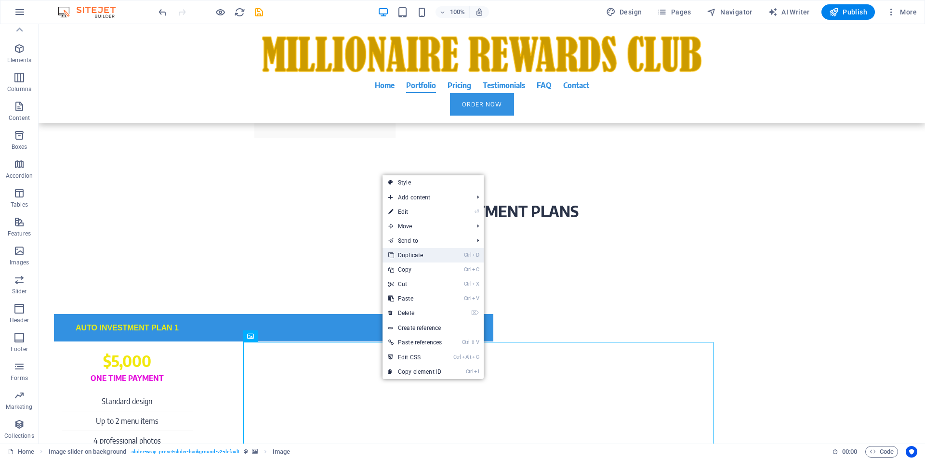
click at [416, 256] on link "Ctrl D Duplicate" at bounding box center [415, 255] width 65 height 14
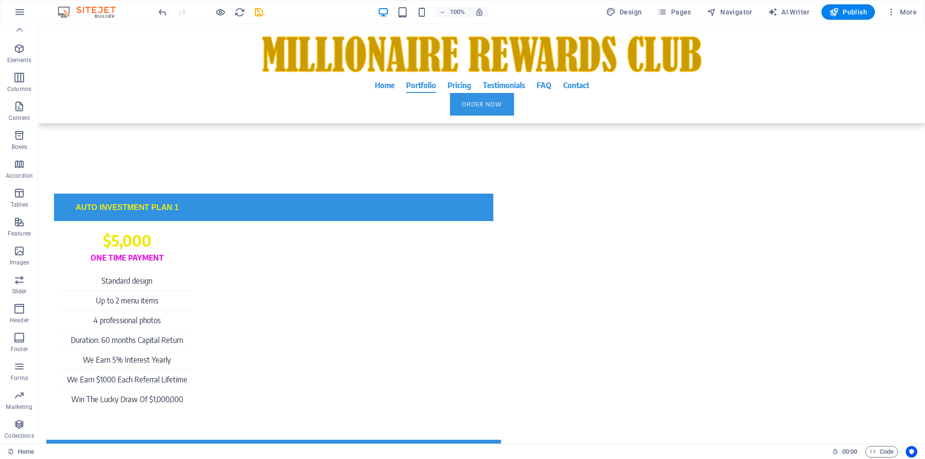
scroll to position [3444, 0]
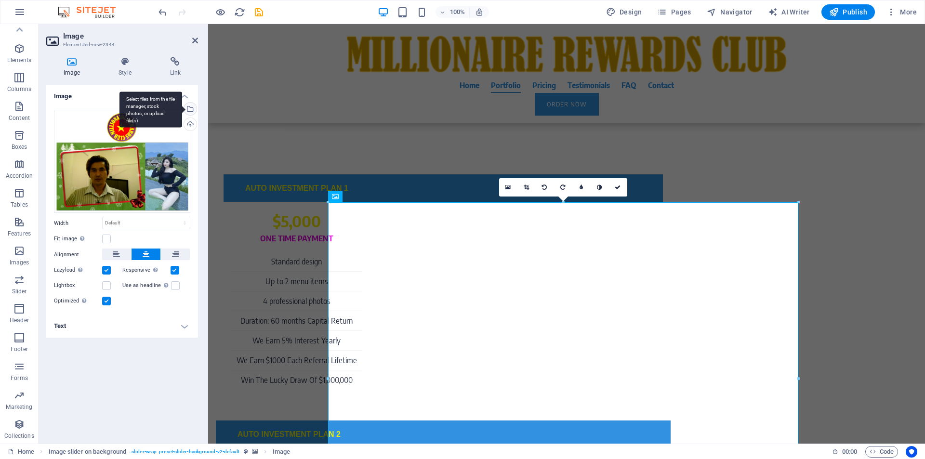
click at [190, 108] on div "Select files from the file manager, stock photos, or upload file(s)" at bounding box center [189, 110] width 14 height 14
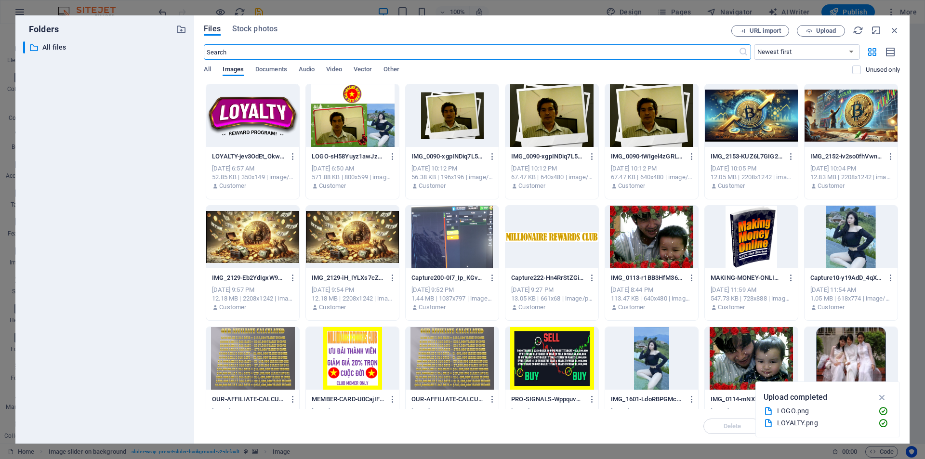
click at [254, 111] on div at bounding box center [252, 115] width 93 height 63
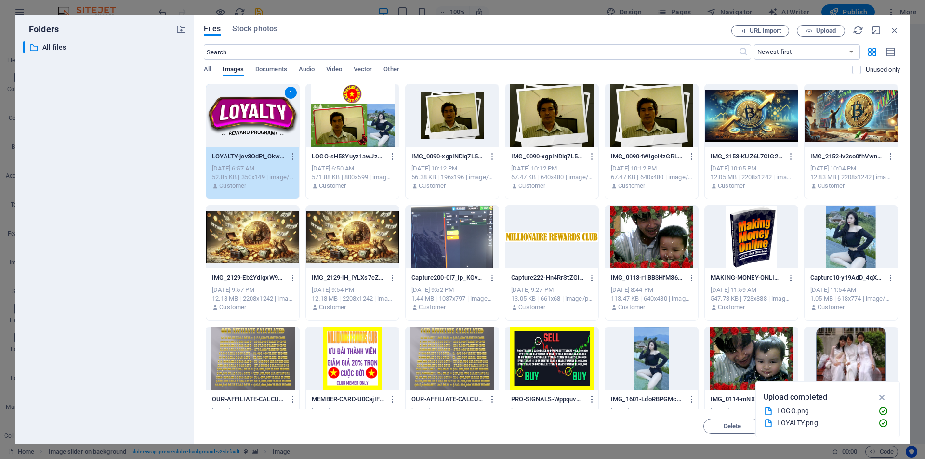
drag, startPoint x: 254, startPoint y: 111, endPoint x: 46, endPoint y: 87, distance: 209.6
click at [254, 111] on div "1" at bounding box center [252, 115] width 93 height 63
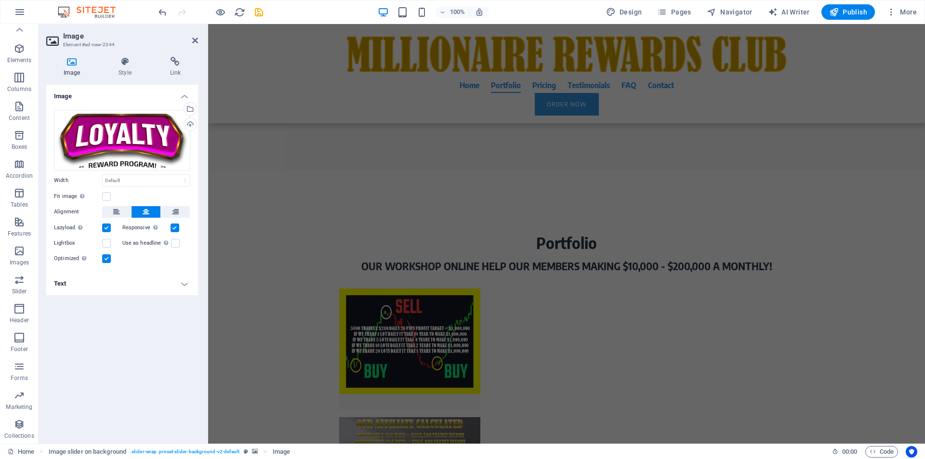
scroll to position [2471, 0]
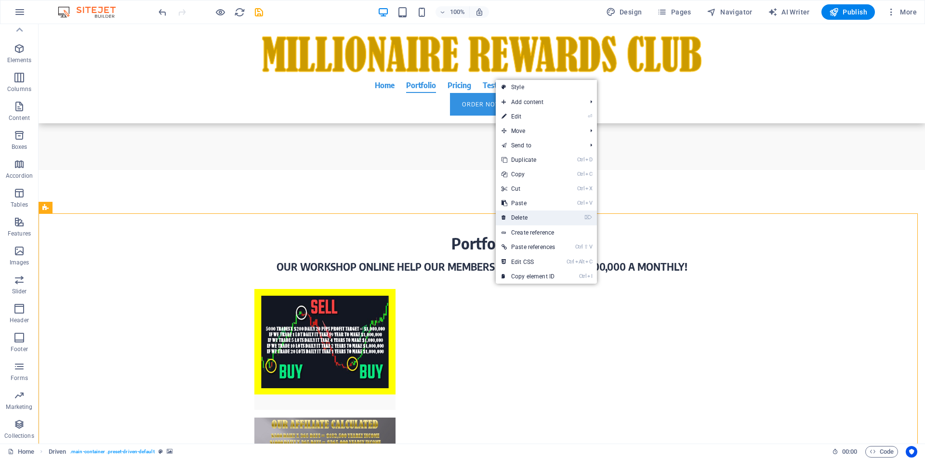
click at [520, 219] on link "⌦ Delete" at bounding box center [528, 218] width 65 height 14
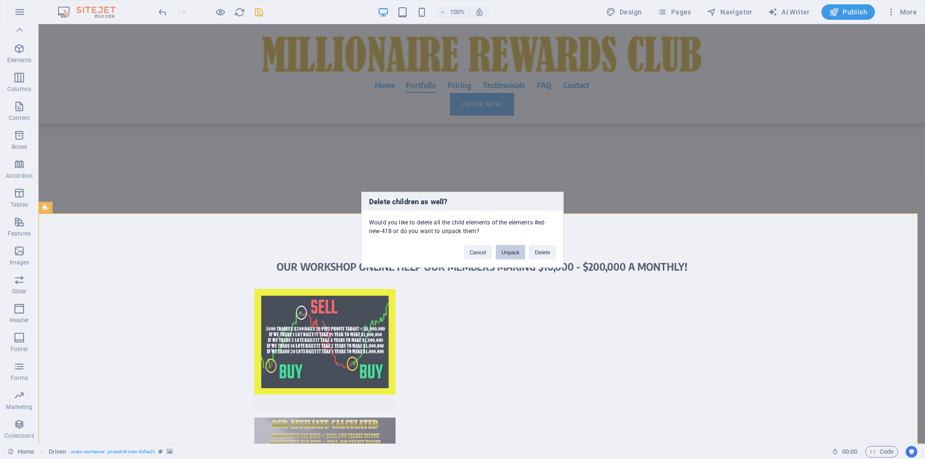
click at [510, 252] on button "Unpack" at bounding box center [510, 252] width 29 height 14
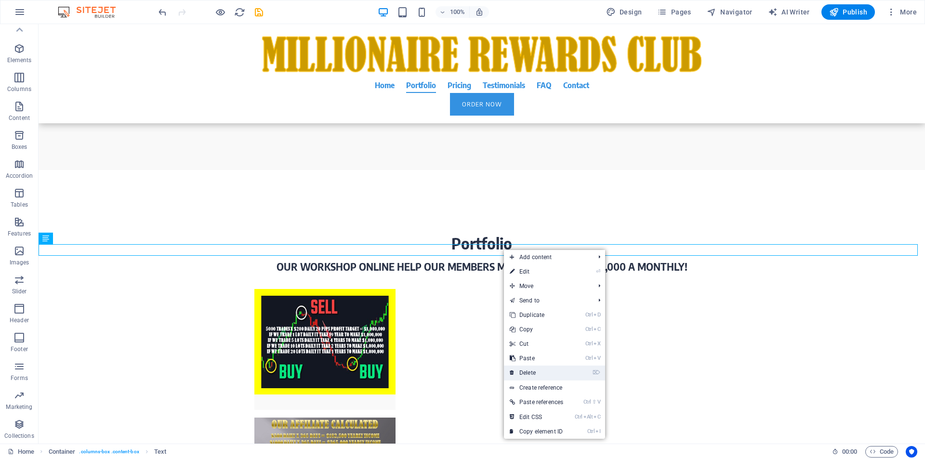
click at [535, 372] on link "⌦ Delete" at bounding box center [536, 373] width 65 height 14
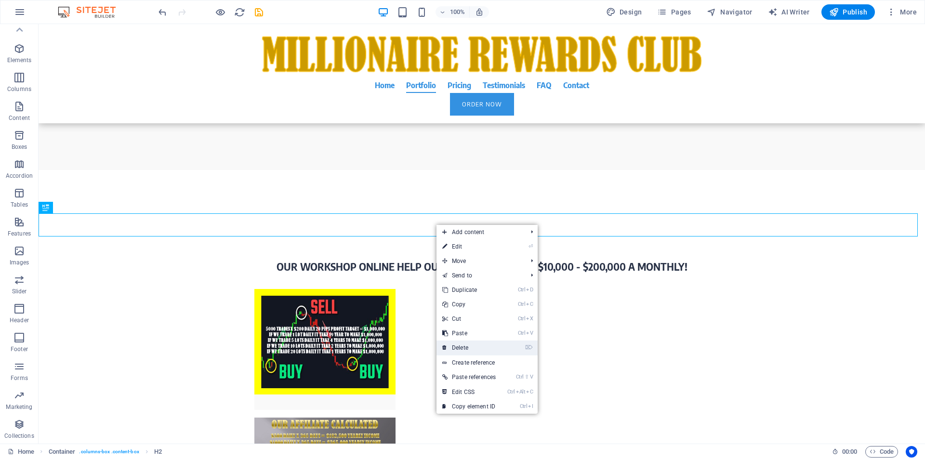
click at [460, 350] on link "⌦ Delete" at bounding box center [468, 348] width 65 height 14
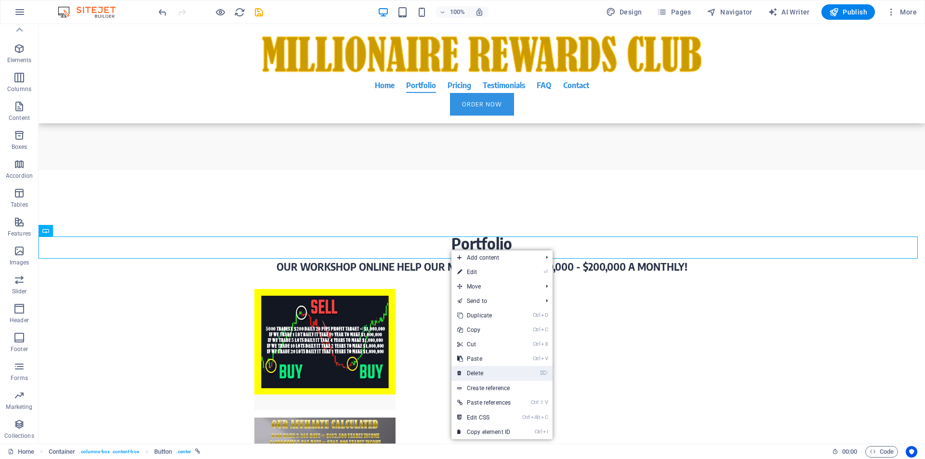
click at [480, 374] on link "⌦ Delete" at bounding box center [483, 373] width 65 height 14
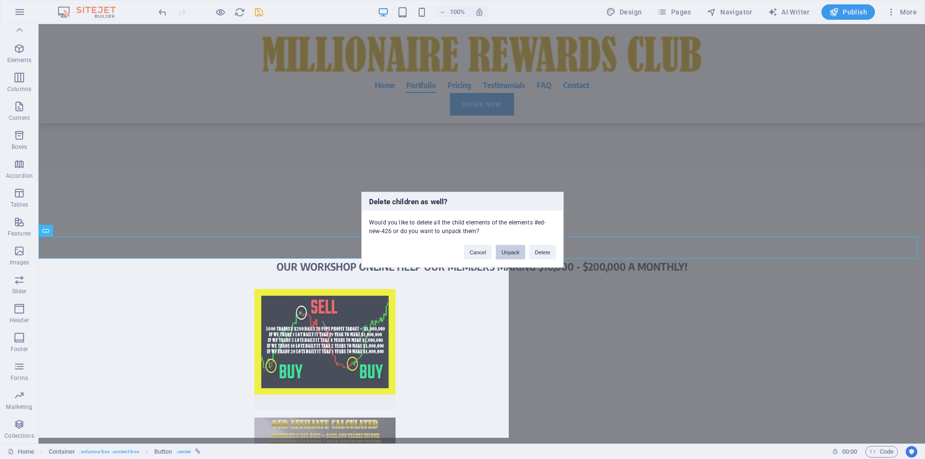
click at [509, 254] on button "Unpack" at bounding box center [510, 252] width 29 height 14
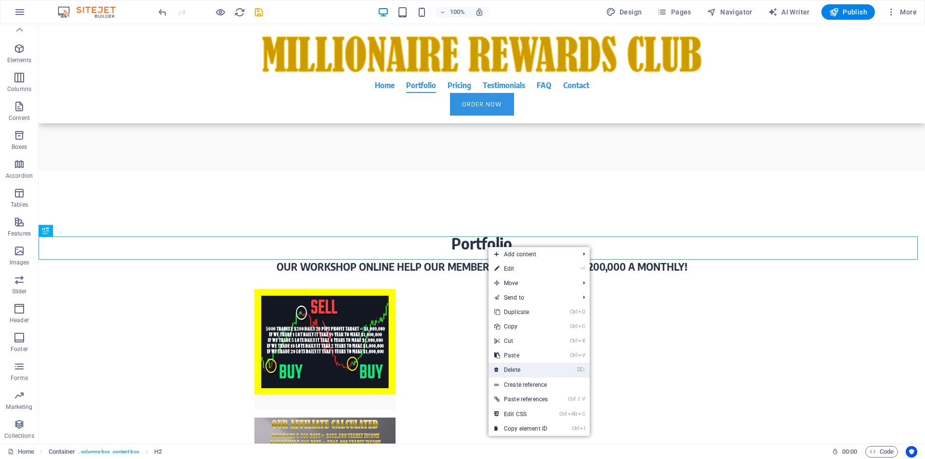
click at [515, 370] on link "⌦ Delete" at bounding box center [521, 370] width 65 height 14
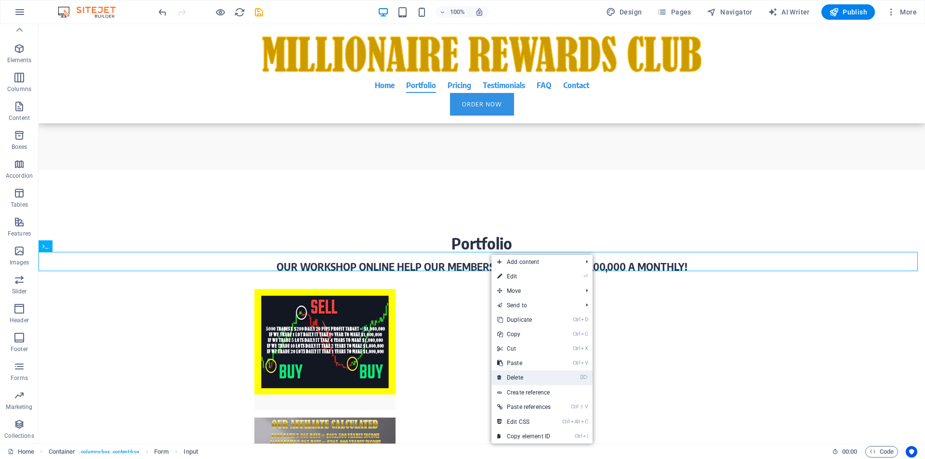
click at [519, 380] on link "⌦ Delete" at bounding box center [523, 377] width 65 height 14
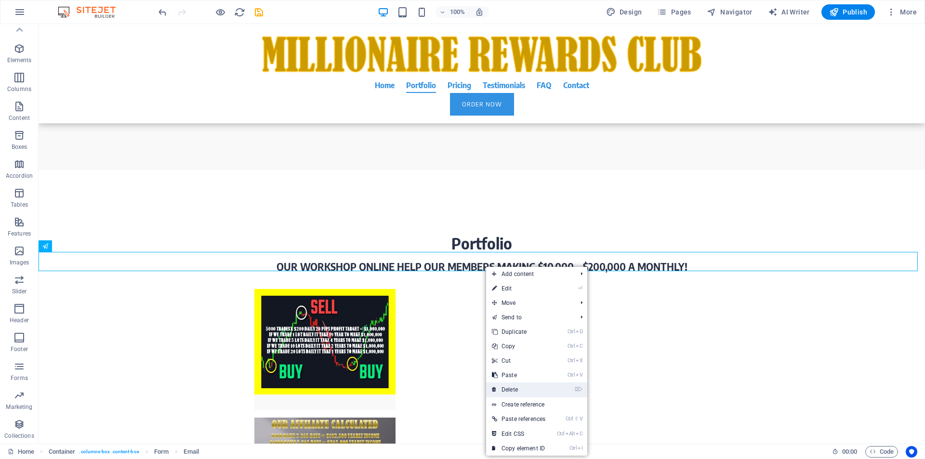
click at [512, 391] on link "⌦ Delete" at bounding box center [518, 390] width 65 height 14
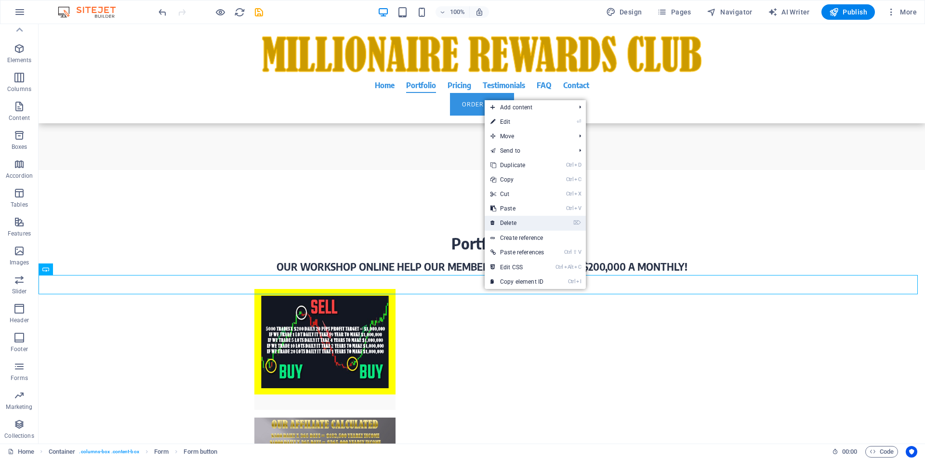
click at [503, 224] on link "⌦ Delete" at bounding box center [517, 223] width 65 height 14
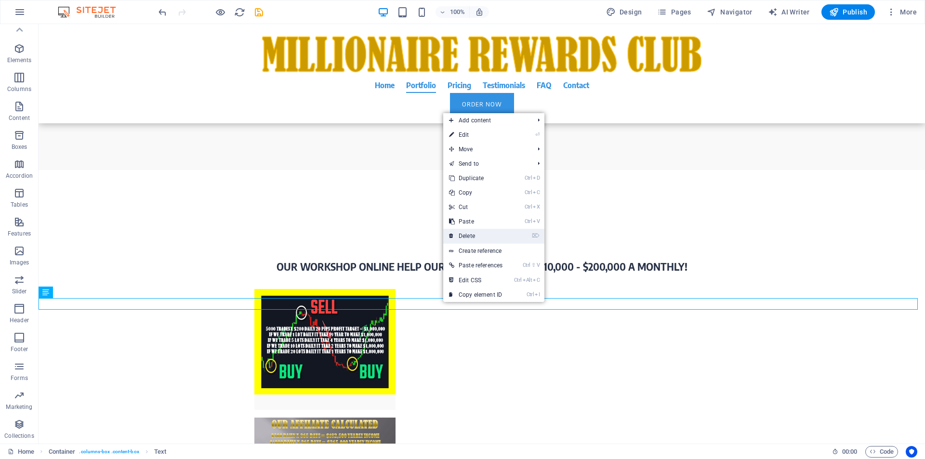
click at [467, 236] on link "⌦ Delete" at bounding box center [475, 236] width 65 height 14
click at [482, 236] on link "⌦ Delete" at bounding box center [483, 238] width 65 height 14
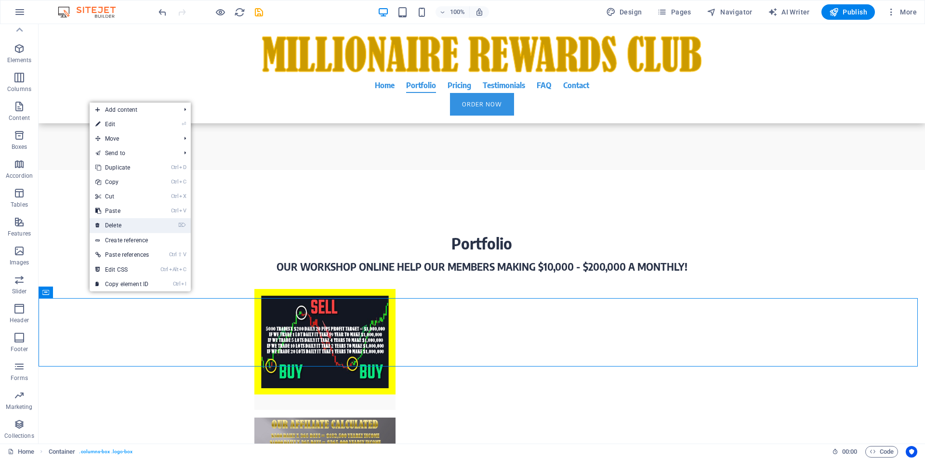
click at [122, 223] on link "⌦ Delete" at bounding box center [122, 225] width 65 height 14
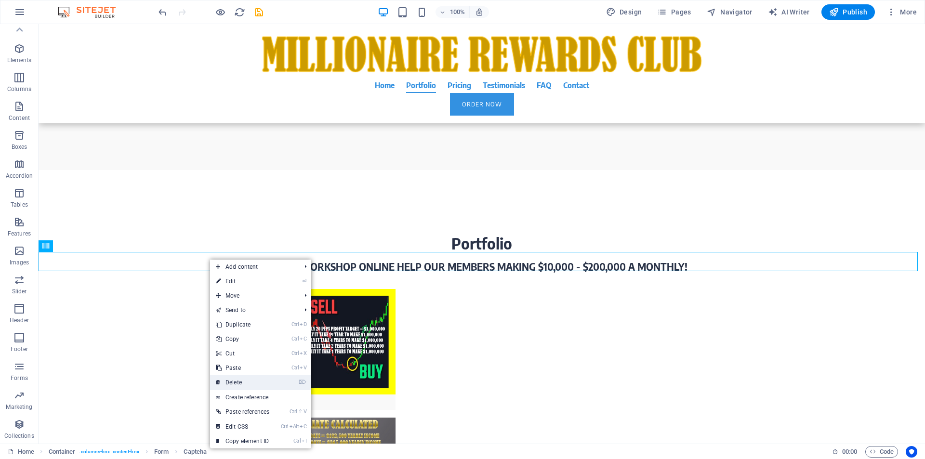
click at [241, 384] on link "⌦ Delete" at bounding box center [242, 382] width 65 height 14
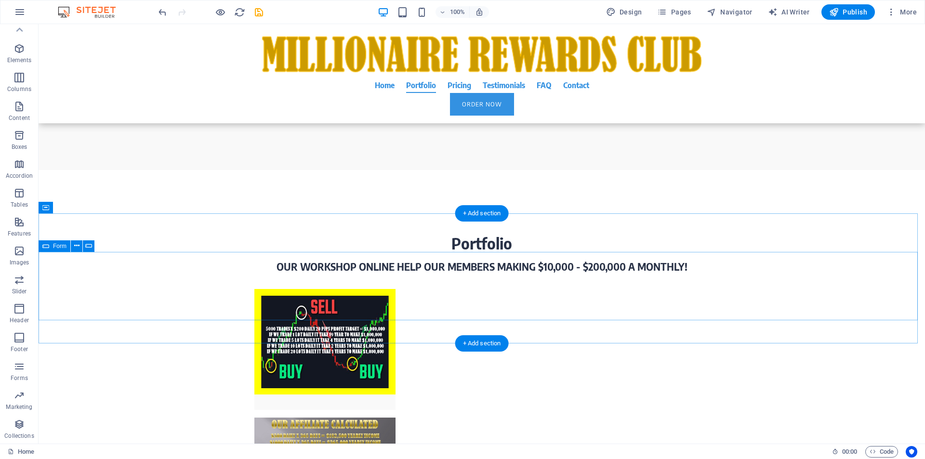
click at [78, 246] on icon at bounding box center [76, 246] width 5 height 10
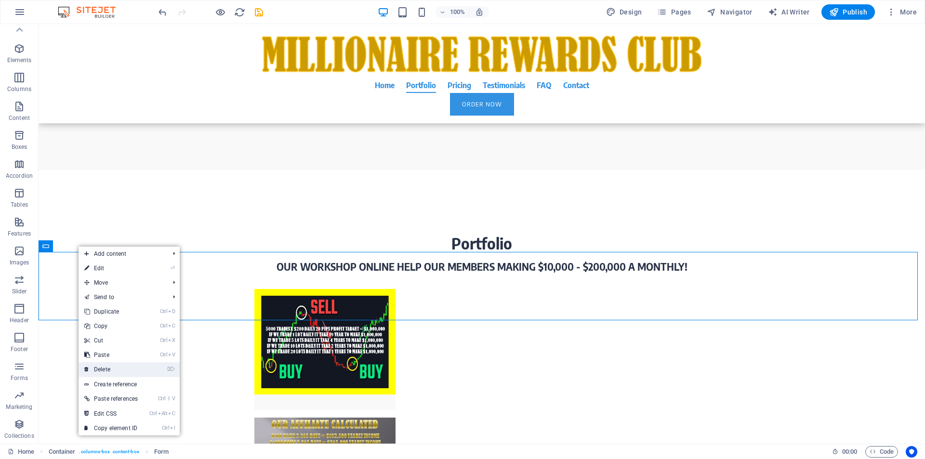
click at [106, 369] on link "⌦ Delete" at bounding box center [111, 369] width 65 height 14
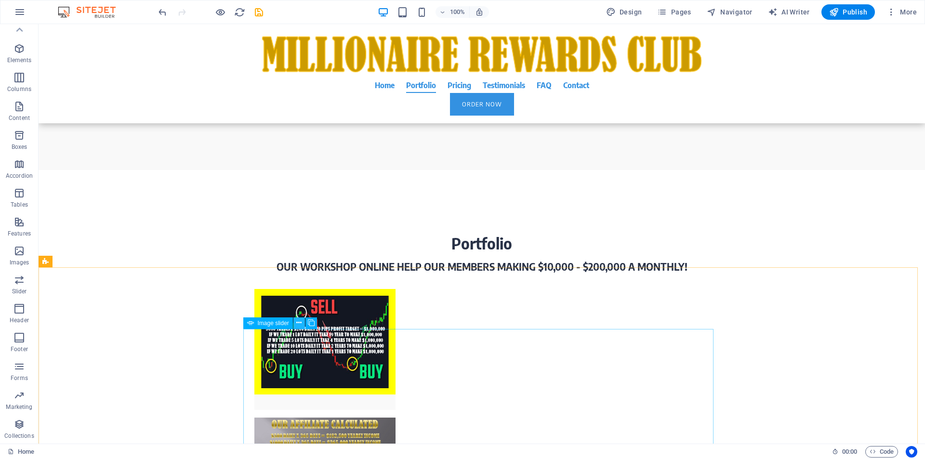
click at [301, 325] on icon at bounding box center [298, 323] width 5 height 10
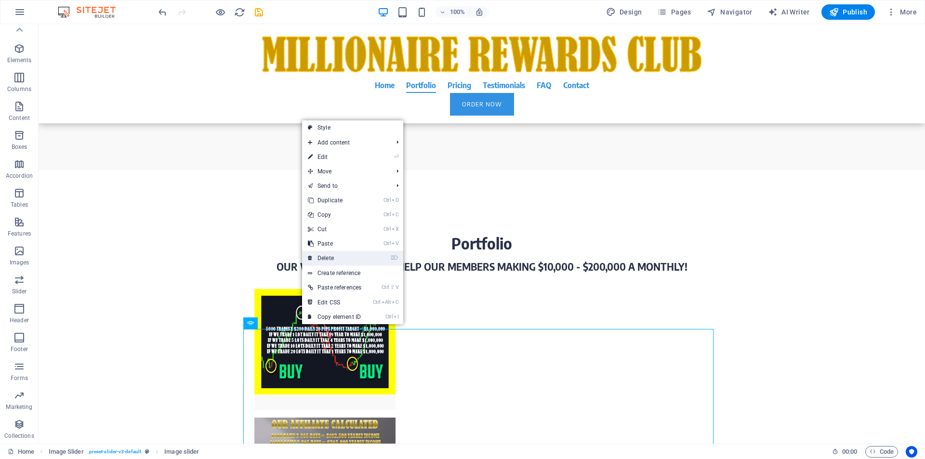
click at [328, 260] on link "⌦ Delete" at bounding box center [334, 258] width 65 height 14
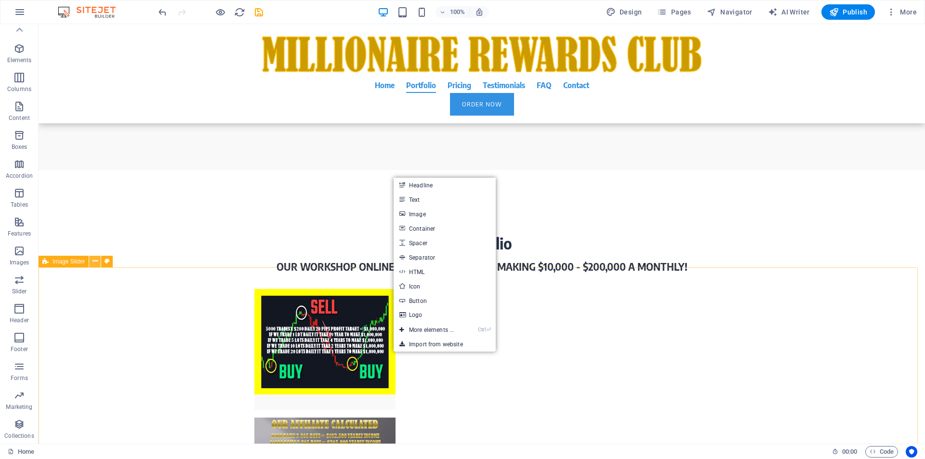
click at [96, 263] on icon at bounding box center [94, 261] width 5 height 10
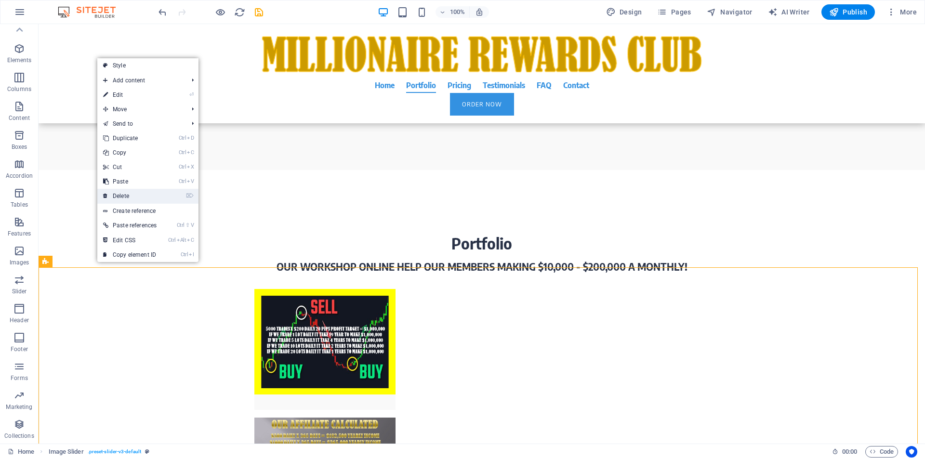
click at [129, 200] on link "⌦ Delete" at bounding box center [129, 196] width 65 height 14
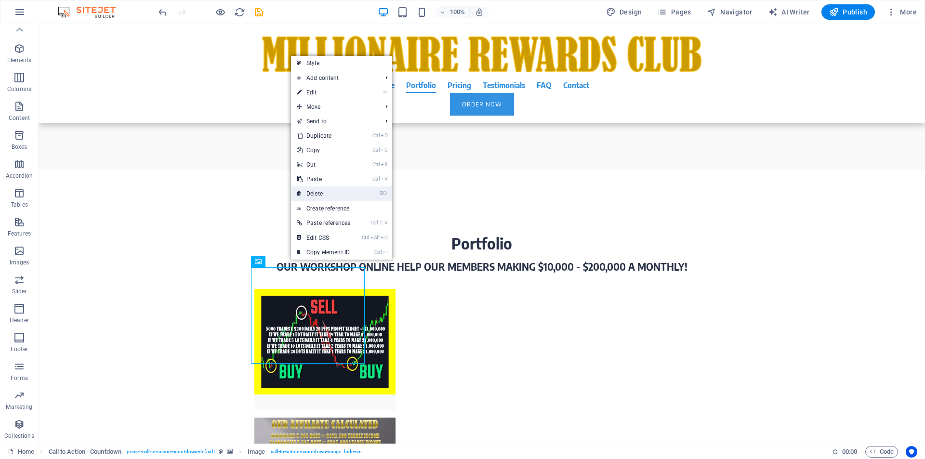
click at [320, 194] on link "⌦ Delete" at bounding box center [323, 193] width 65 height 14
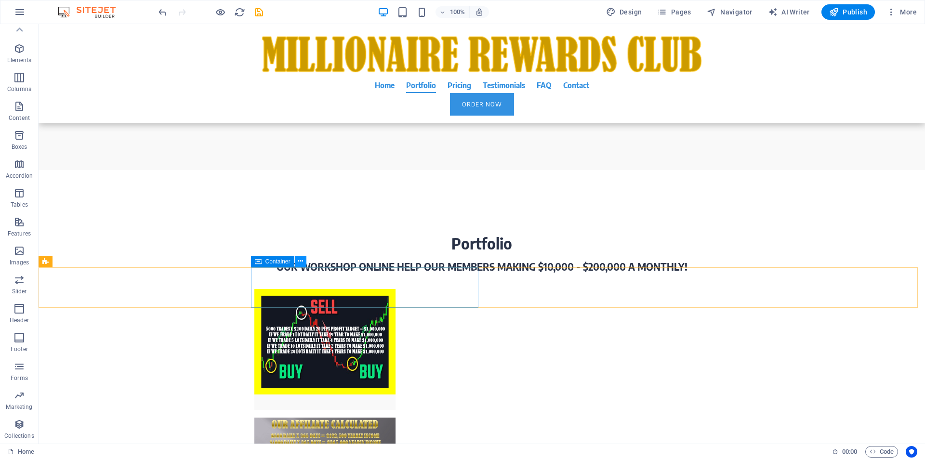
click at [303, 265] on icon at bounding box center [300, 261] width 5 height 10
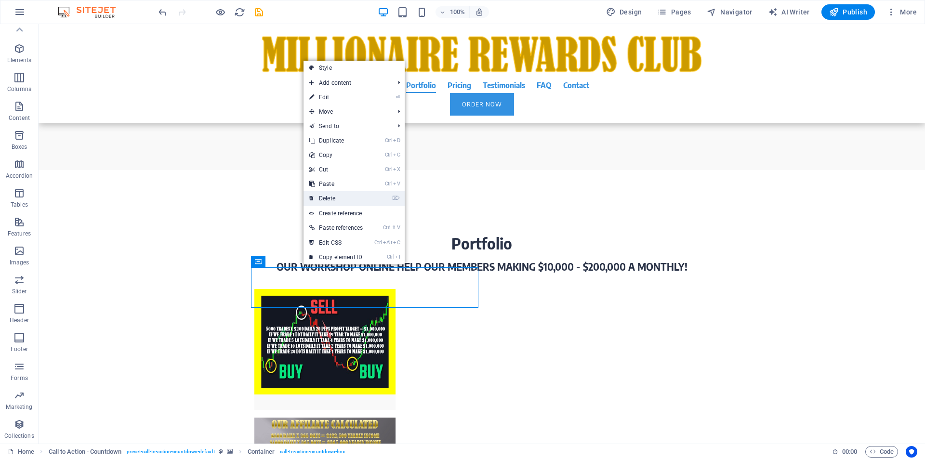
click at [330, 195] on link "⌦ Delete" at bounding box center [336, 198] width 65 height 14
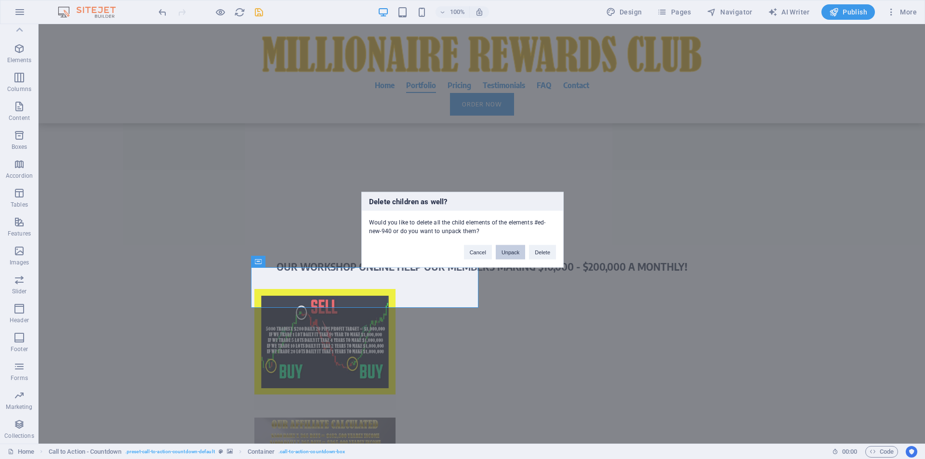
click at [514, 254] on button "Unpack" at bounding box center [510, 252] width 29 height 14
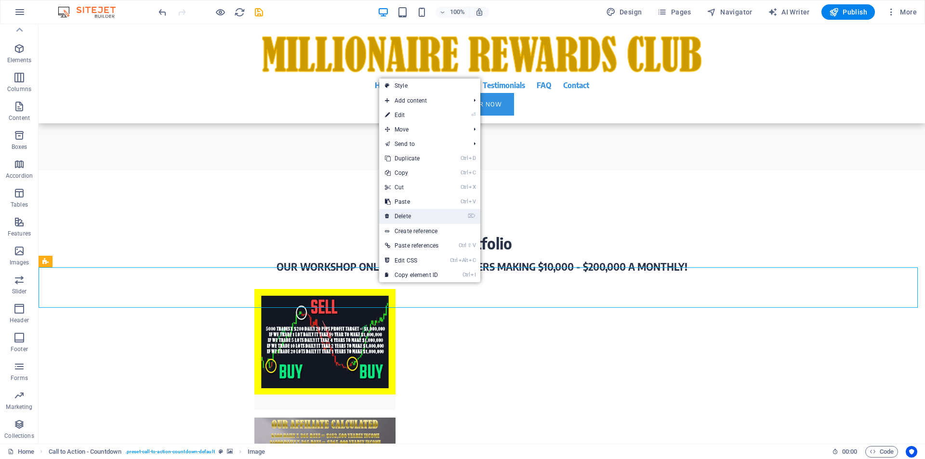
click at [402, 220] on link "⌦ Delete" at bounding box center [411, 216] width 65 height 14
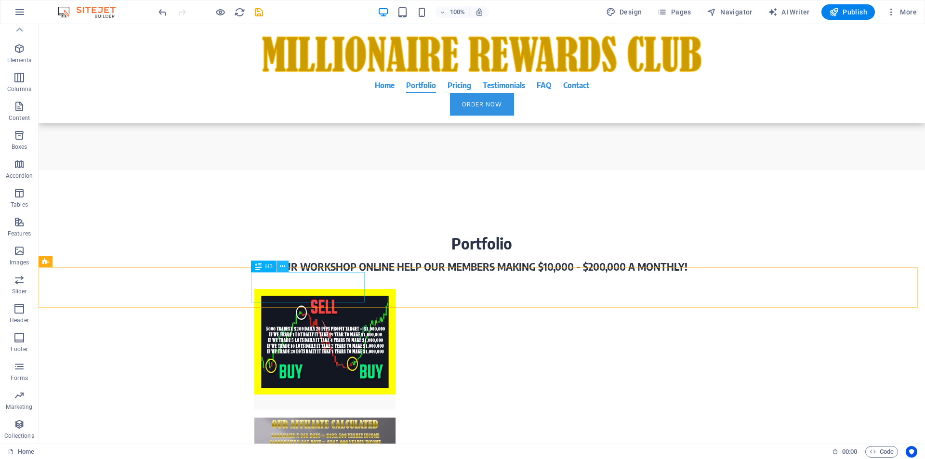
click at [283, 267] on icon at bounding box center [282, 267] width 5 height 10
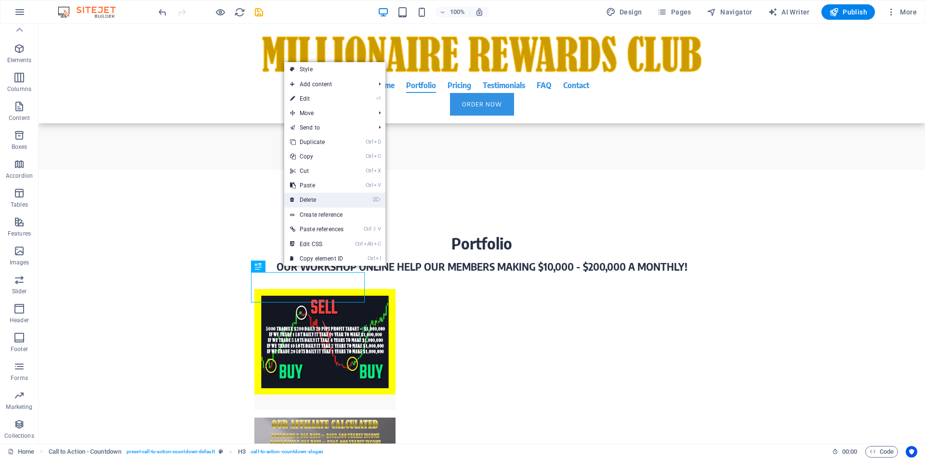
click at [310, 199] on link "⌦ Delete" at bounding box center [316, 200] width 65 height 14
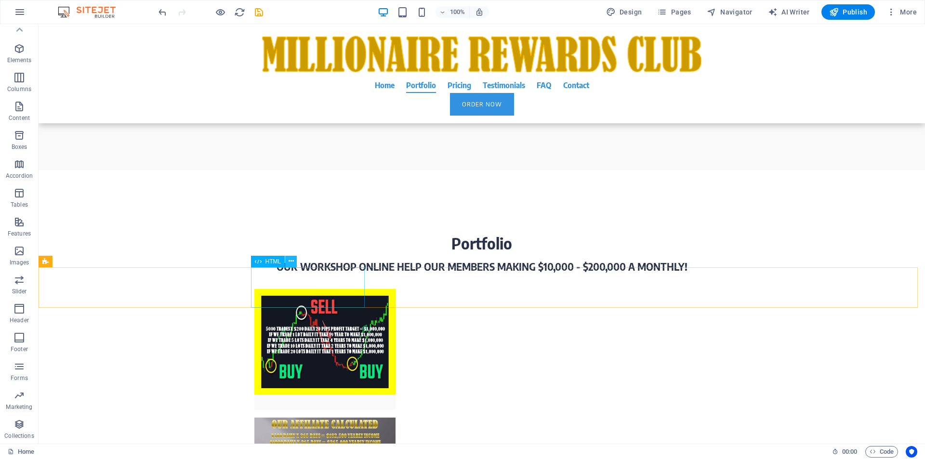
click at [293, 263] on icon at bounding box center [291, 261] width 5 height 10
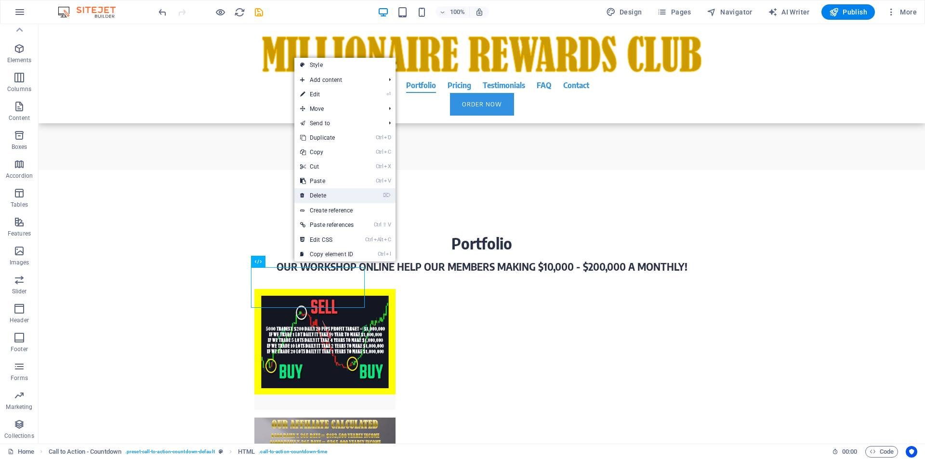
click at [323, 199] on link "⌦ Delete" at bounding box center [326, 195] width 65 height 14
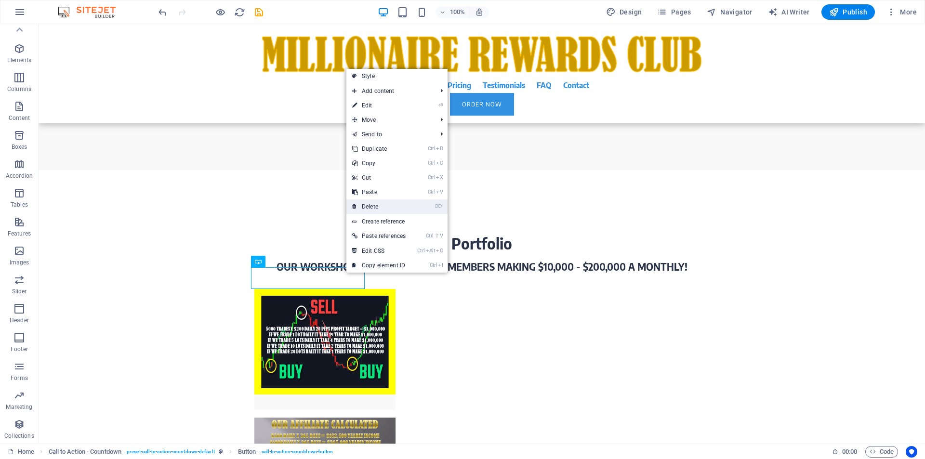
click at [377, 210] on link "⌦ Delete" at bounding box center [378, 206] width 65 height 14
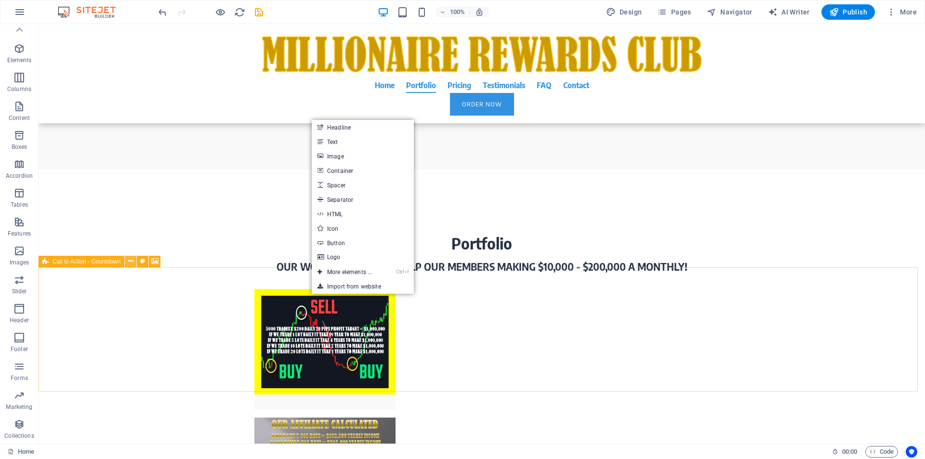
click at [130, 262] on icon at bounding box center [130, 261] width 5 height 10
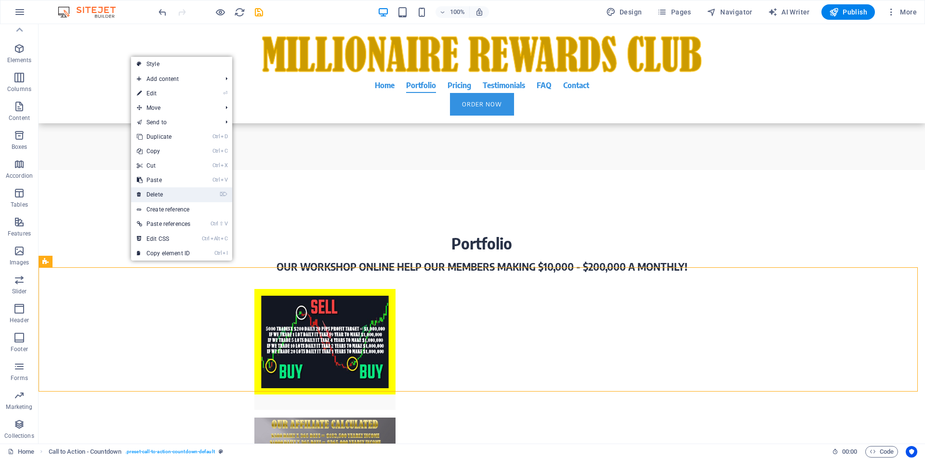
click at [161, 196] on link "⌦ Delete" at bounding box center [163, 194] width 65 height 14
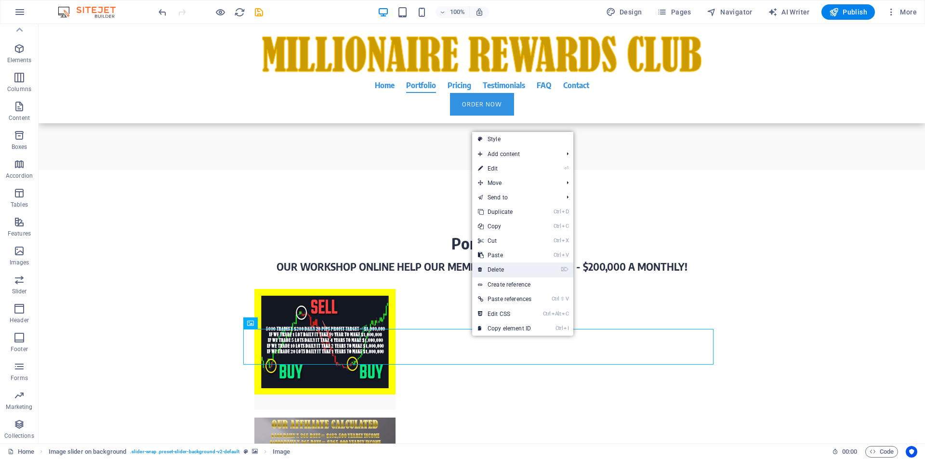
click at [504, 268] on link "⌦ Delete" at bounding box center [504, 270] width 65 height 14
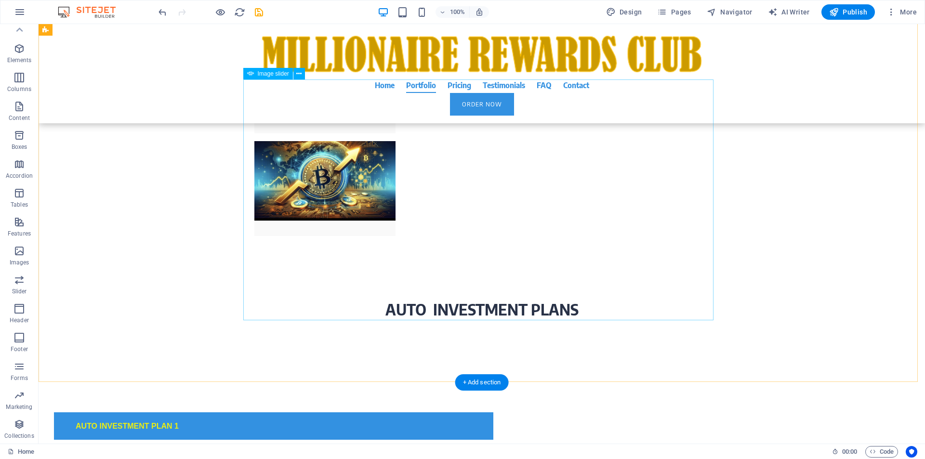
scroll to position [2839, 0]
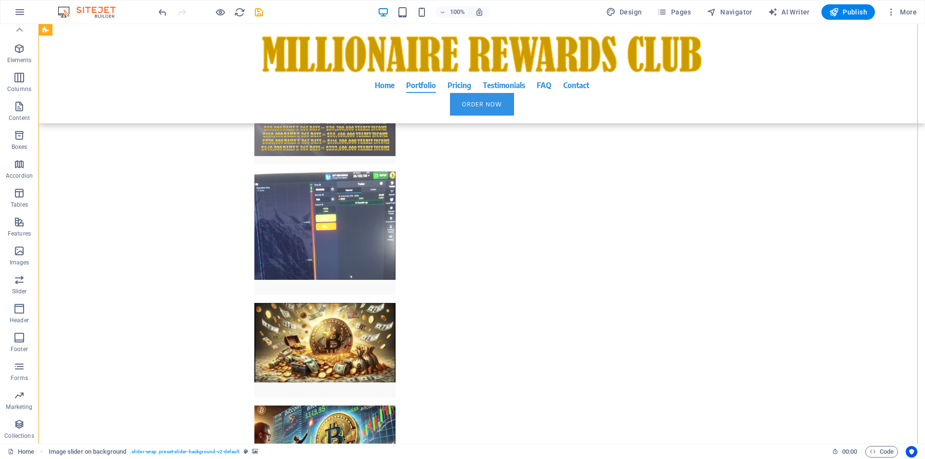
select select "rem"
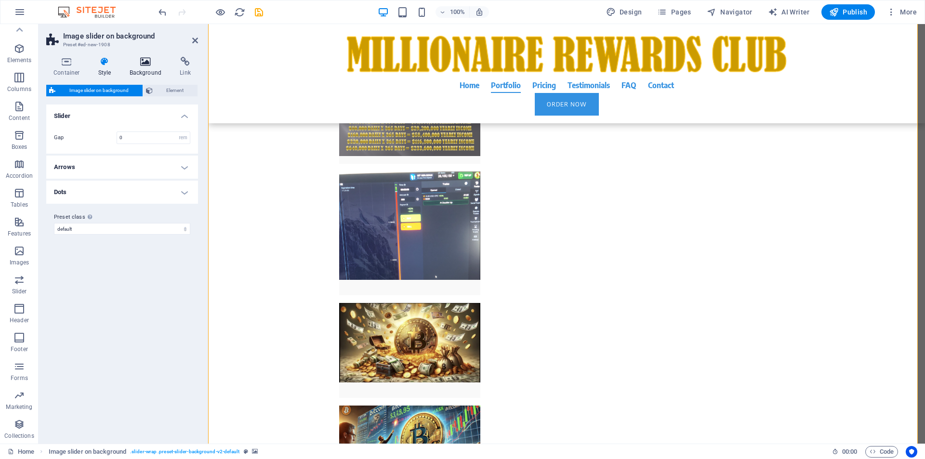
click at [152, 68] on h4 "Background" at bounding box center [147, 67] width 51 height 20
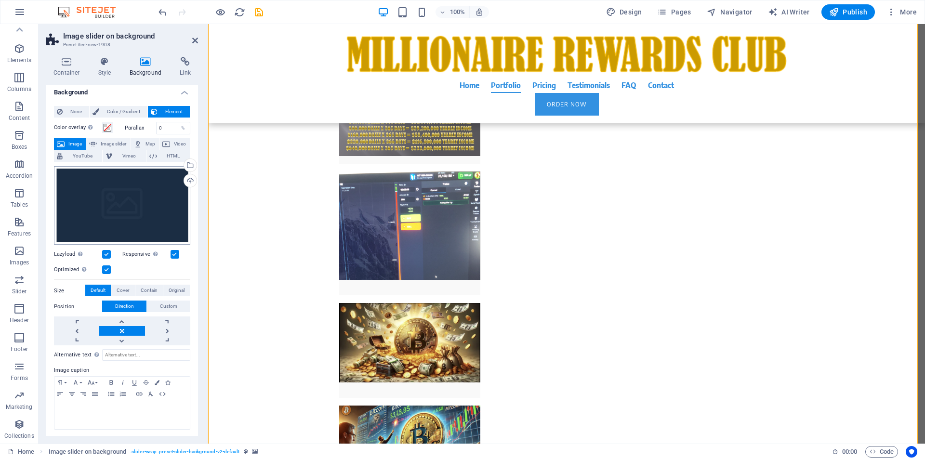
scroll to position [5, 0]
click at [172, 288] on span "Original" at bounding box center [177, 290] width 16 height 12
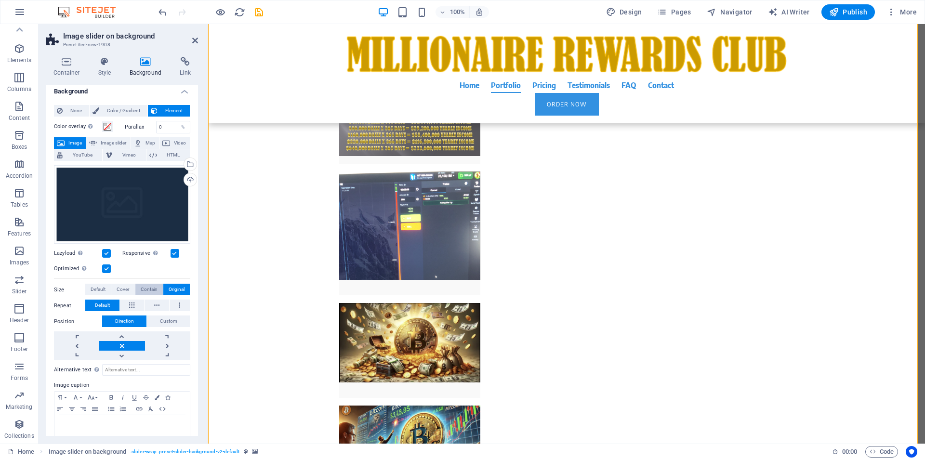
click at [146, 290] on span "Contain" at bounding box center [149, 290] width 17 height 12
click at [175, 285] on span "Original" at bounding box center [177, 290] width 16 height 12
click at [64, 67] on h4 "Container" at bounding box center [68, 67] width 45 height 20
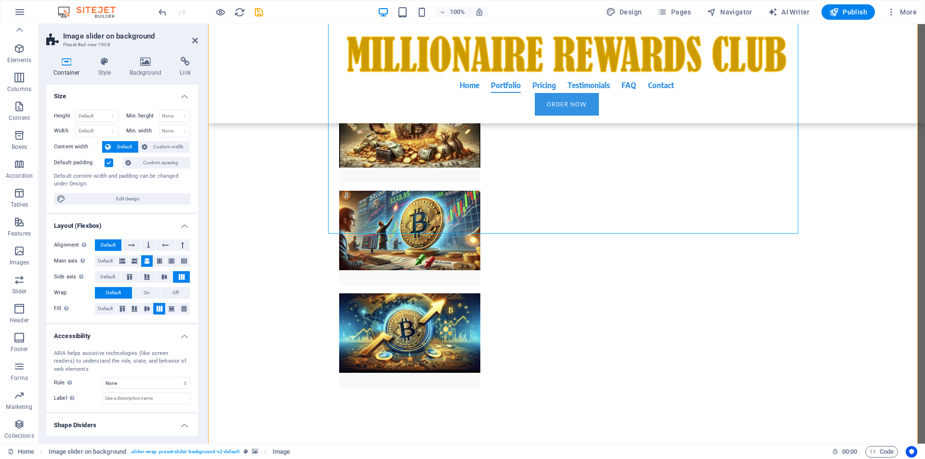
scroll to position [3052, 0]
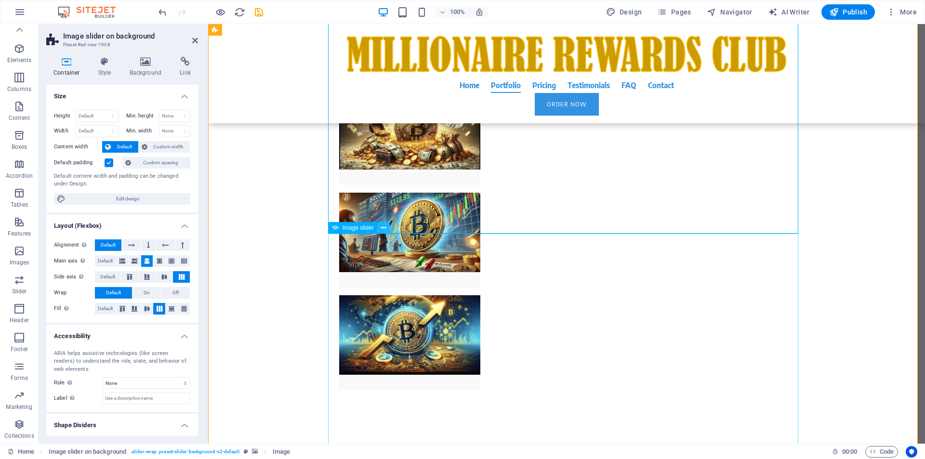
click at [383, 231] on icon at bounding box center [383, 228] width 5 height 10
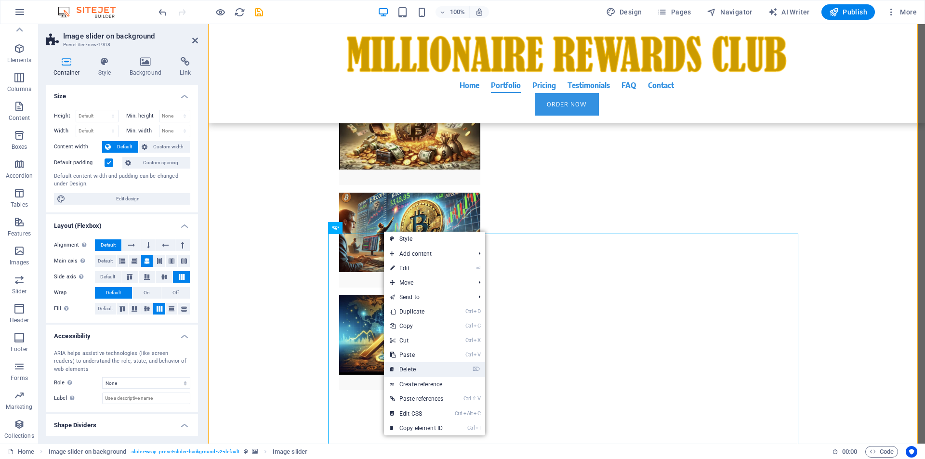
click at [405, 370] on link "⌦ Delete" at bounding box center [416, 369] width 65 height 14
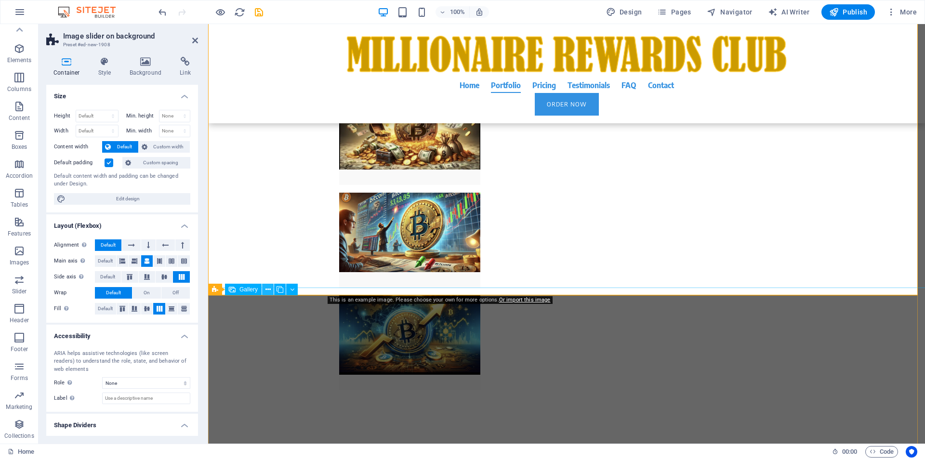
click at [271, 290] on button at bounding box center [268, 290] width 12 height 12
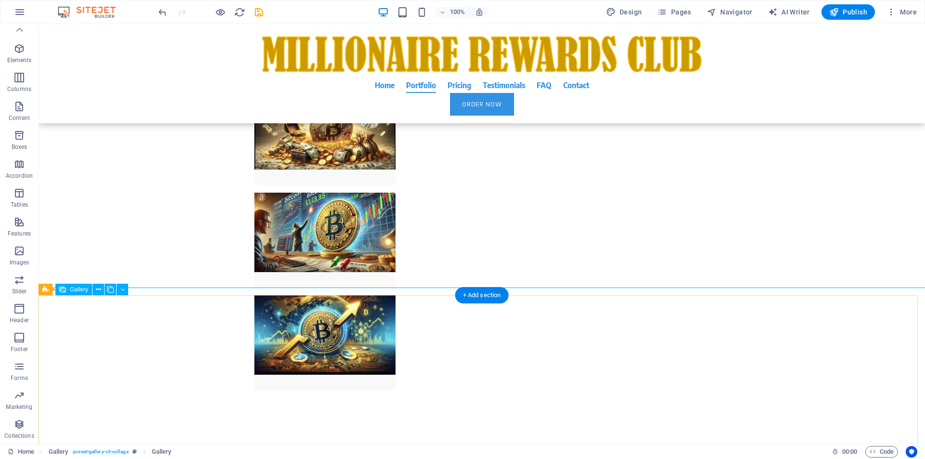
select select "4"
select select "px"
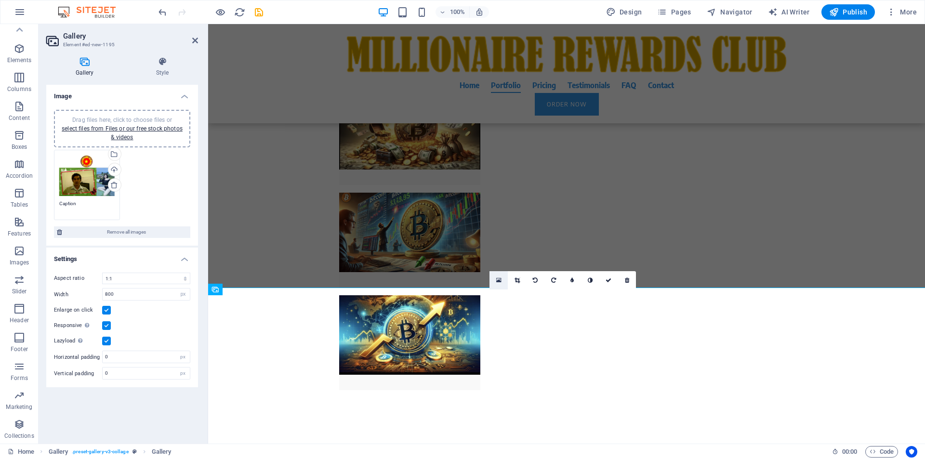
click at [500, 277] on icon at bounding box center [498, 280] width 5 height 7
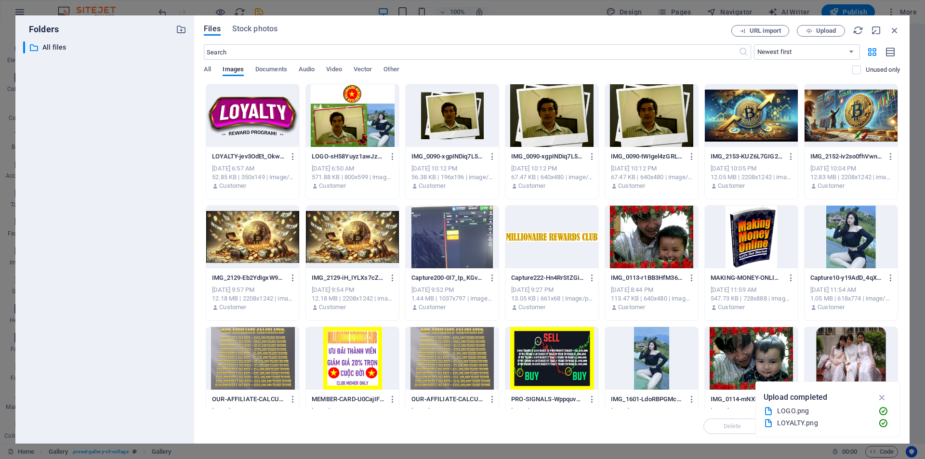
click at [346, 132] on div at bounding box center [352, 115] width 93 height 63
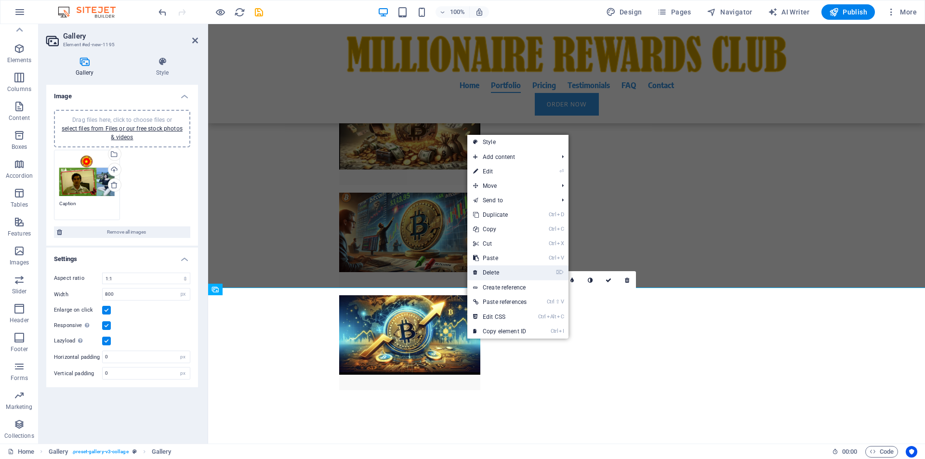
click at [491, 270] on link "⌦ Delete" at bounding box center [499, 272] width 65 height 14
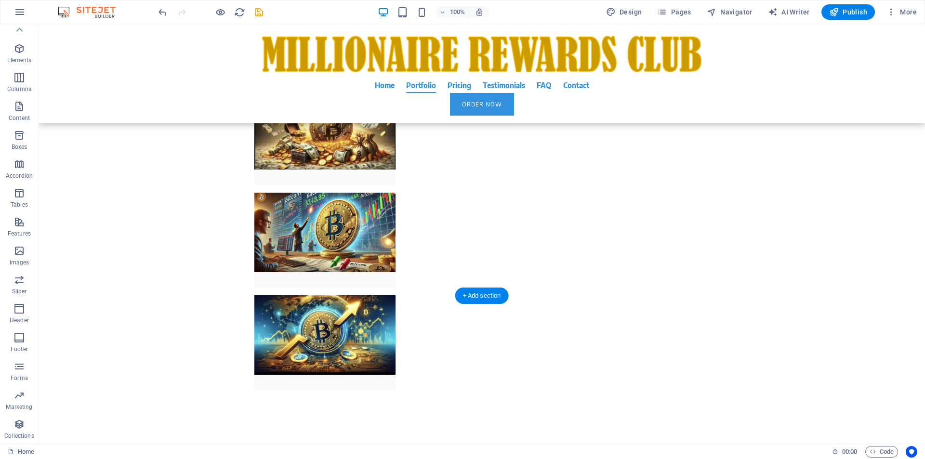
scroll to position [2685, 0]
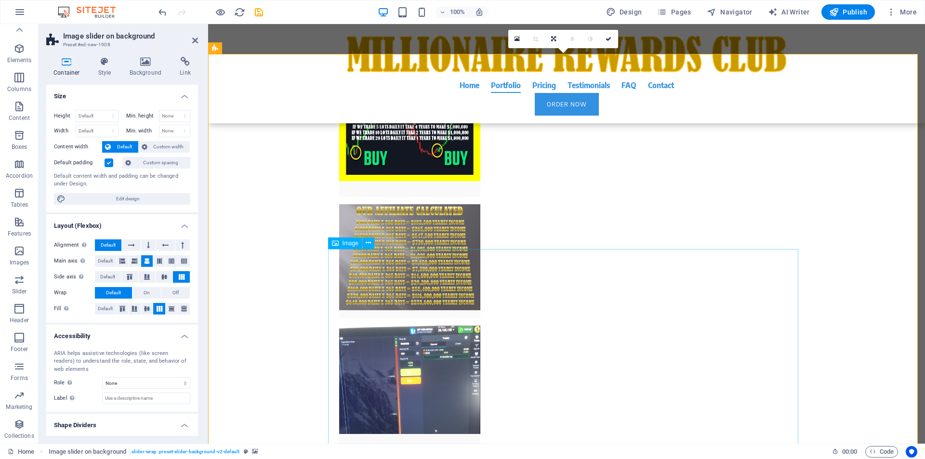
click at [367, 245] on icon at bounding box center [368, 243] width 5 height 10
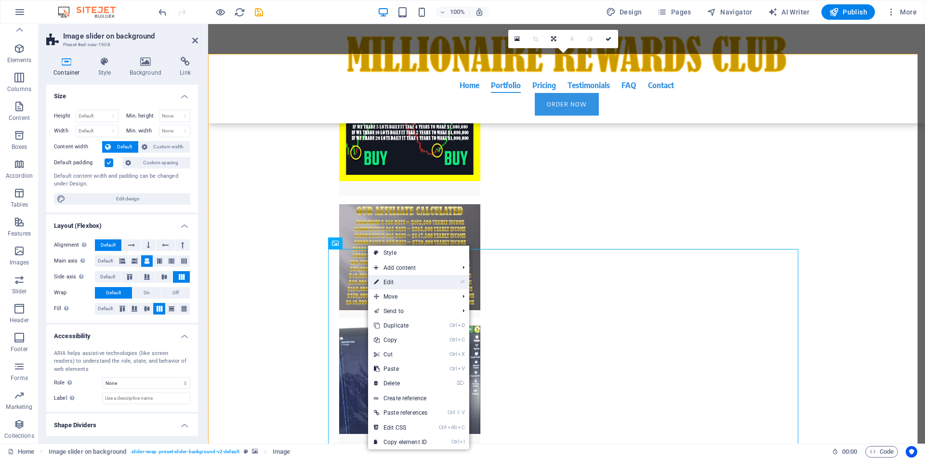
click at [393, 281] on link "⏎ Edit" at bounding box center [400, 282] width 65 height 14
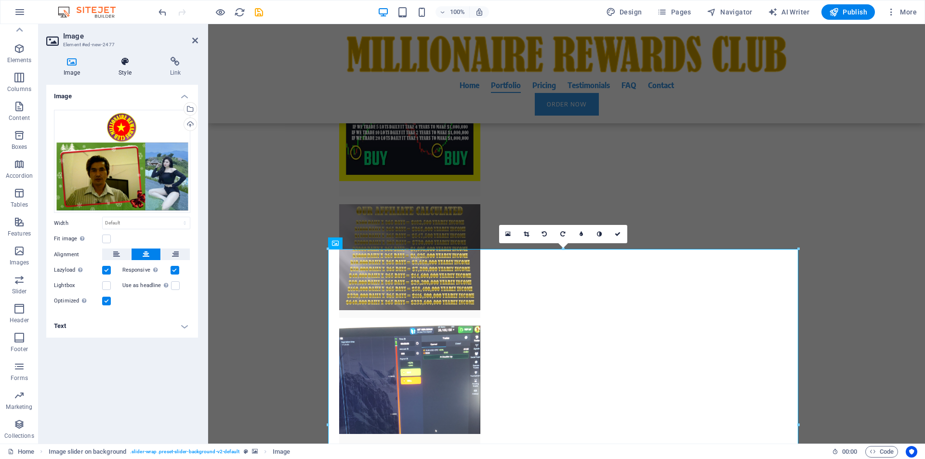
click at [126, 72] on h4 "Style" at bounding box center [126, 67] width 51 height 20
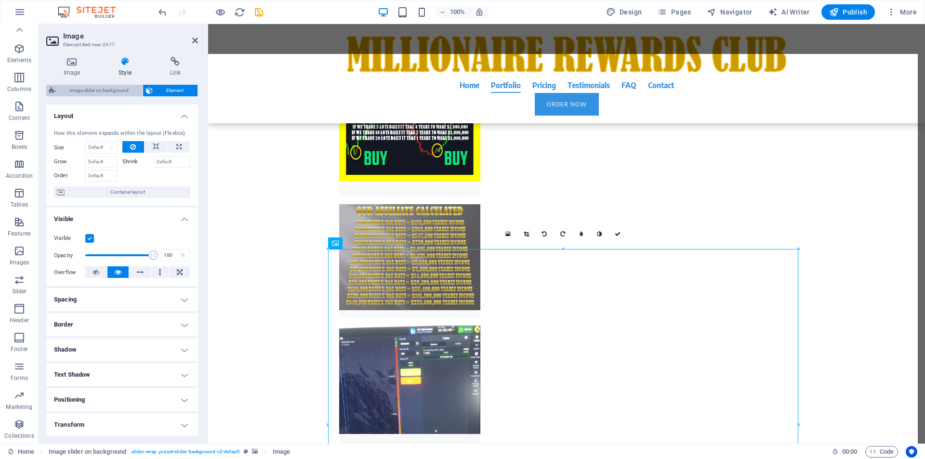
click at [106, 88] on span "Image slider on background" at bounding box center [98, 91] width 81 height 12
select select "rem"
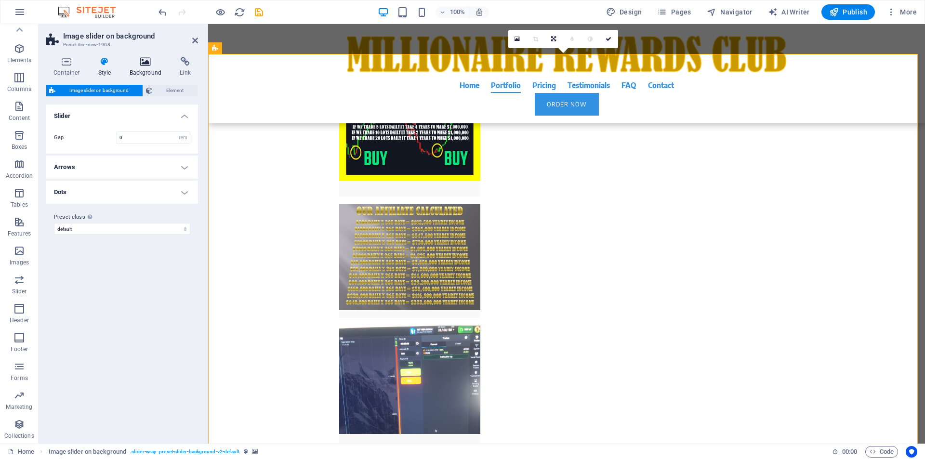
click at [148, 60] on icon at bounding box center [145, 62] width 47 height 10
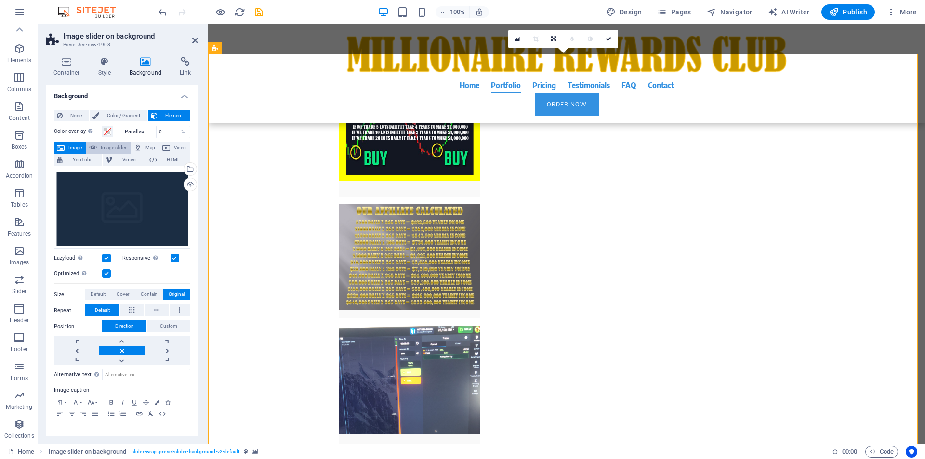
click at [117, 147] on span "Image slider" at bounding box center [113, 148] width 27 height 12
select select "ms"
select select "s"
select select "progressive"
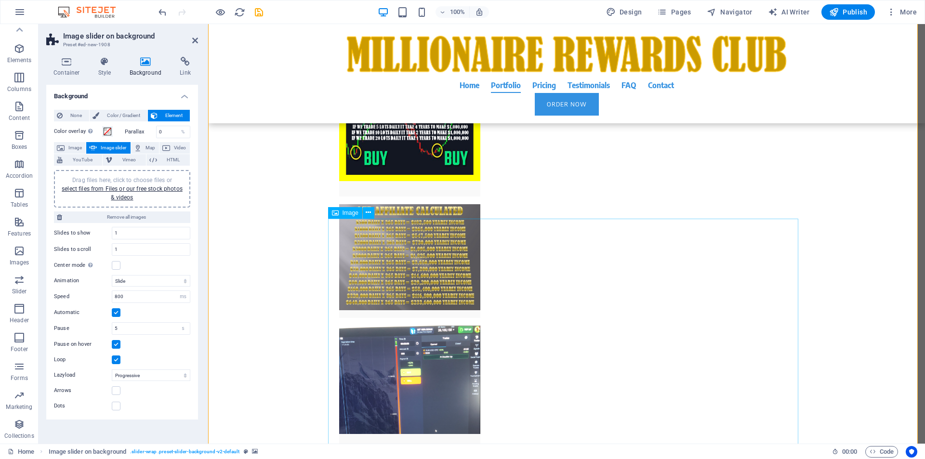
scroll to position [3052, 0]
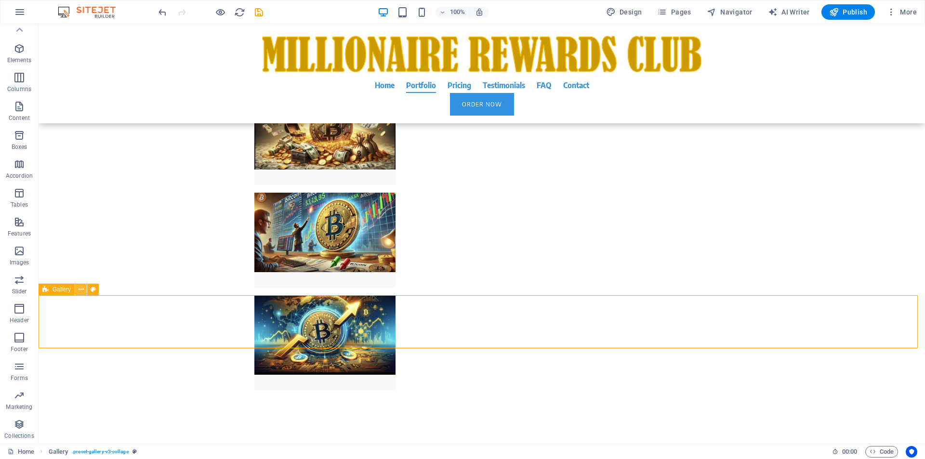
click at [80, 290] on icon at bounding box center [81, 290] width 5 height 10
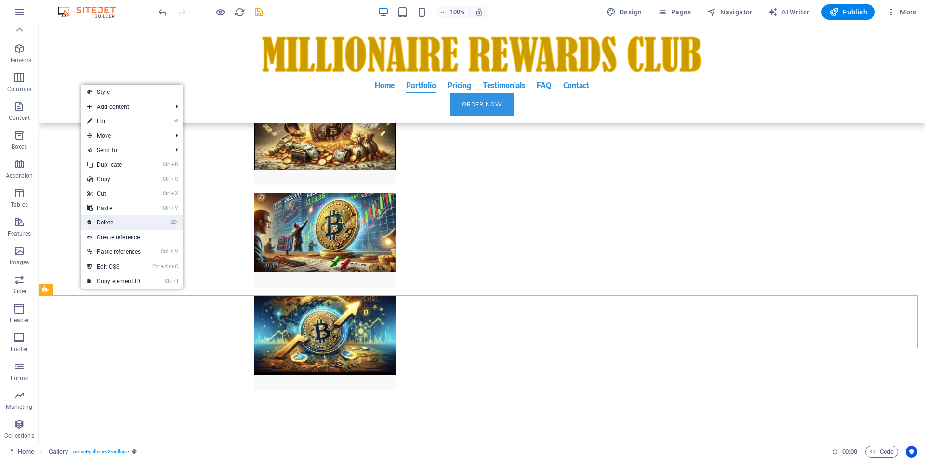
click at [115, 222] on link "⌦ Delete" at bounding box center [113, 222] width 65 height 14
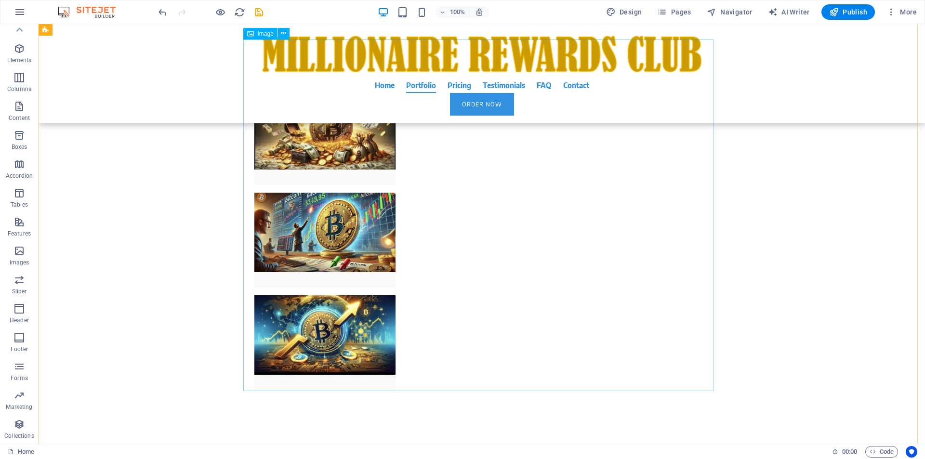
scroll to position [2317, 0]
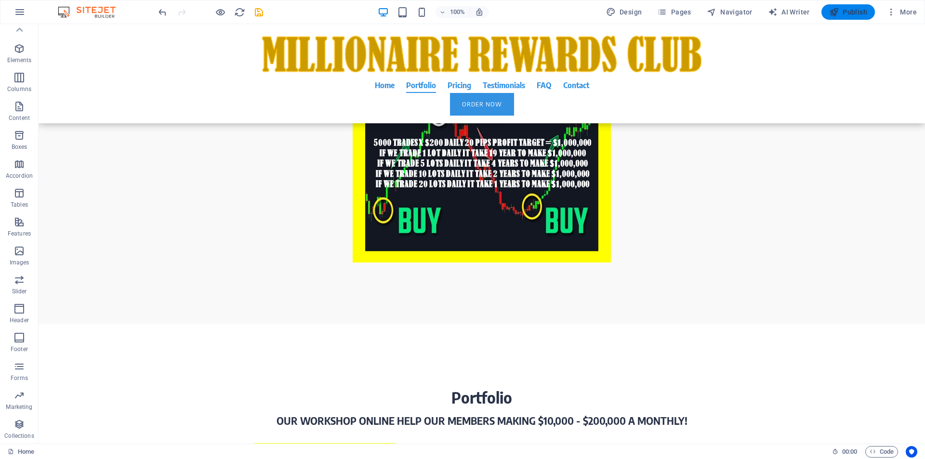
click at [834, 10] on icon "button" at bounding box center [834, 12] width 10 height 10
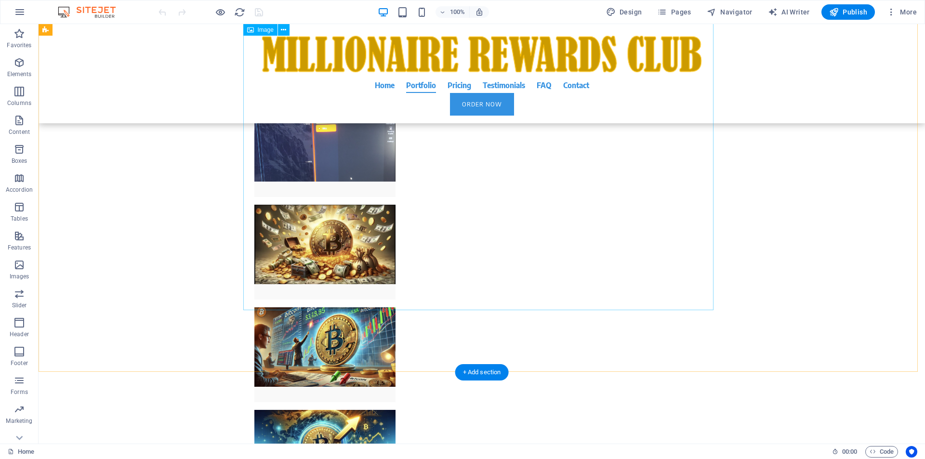
scroll to position [2570, 0]
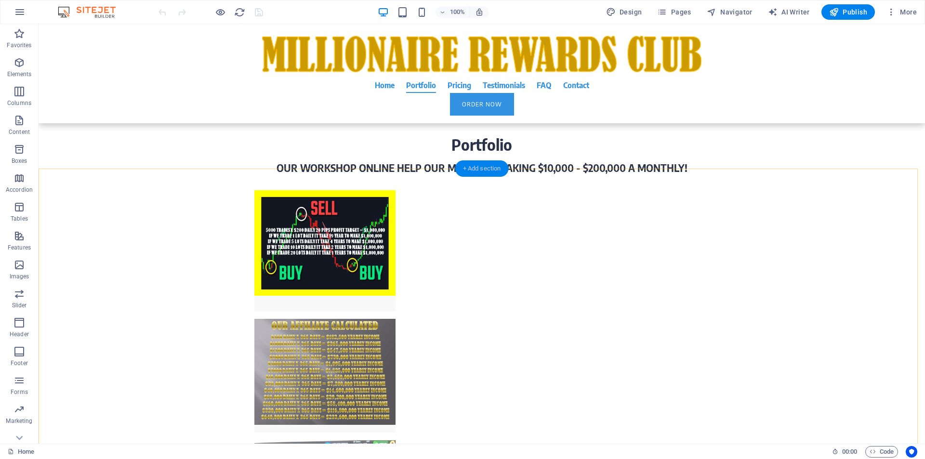
click at [476, 167] on div "+ Add section" at bounding box center [481, 168] width 53 height 16
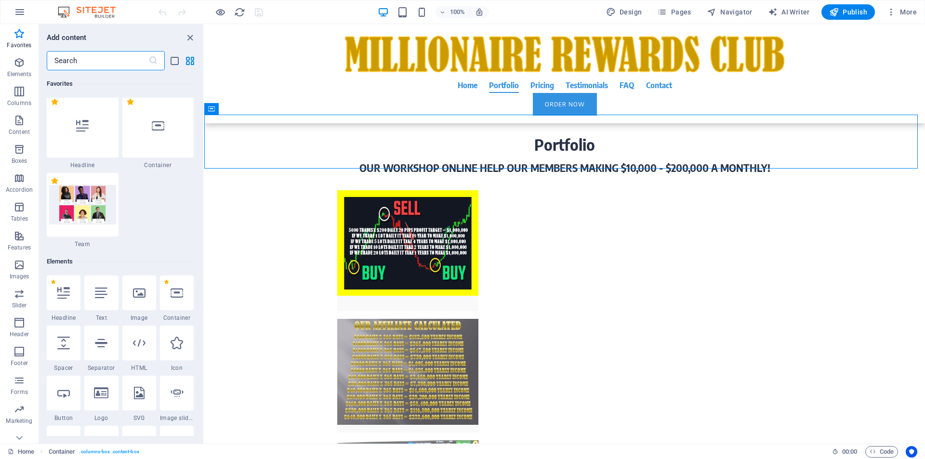
scroll to position [0, 0]
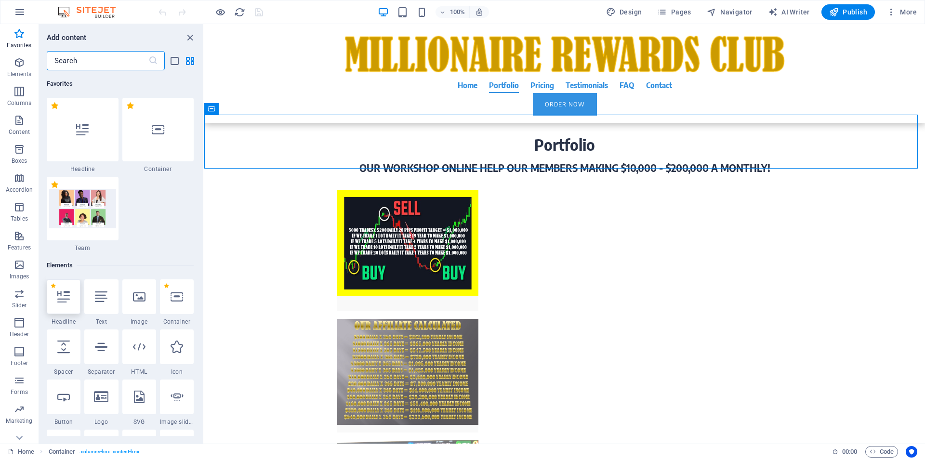
click at [68, 297] on icon at bounding box center [63, 297] width 13 height 13
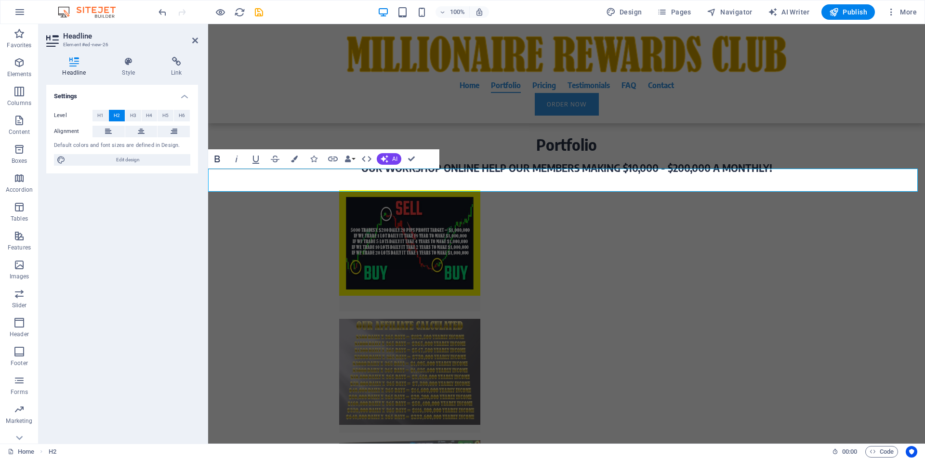
click at [218, 160] on icon "button" at bounding box center [217, 159] width 12 height 12
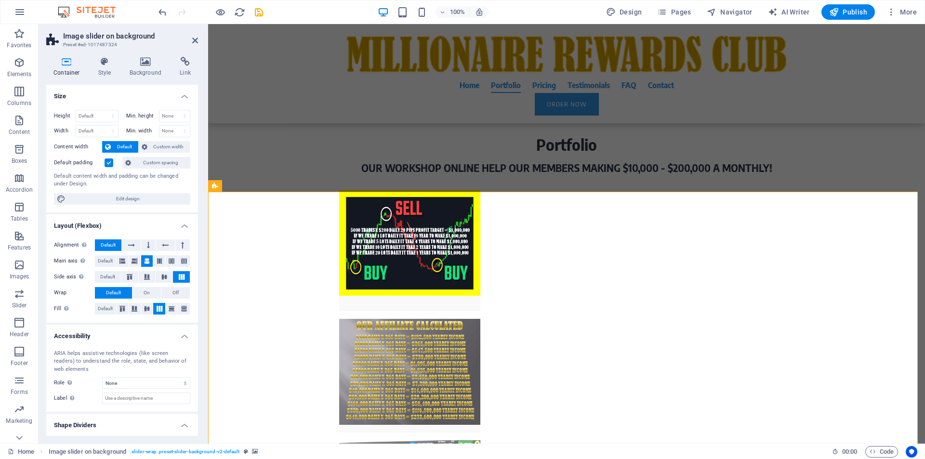
scroll to position [2937, 0]
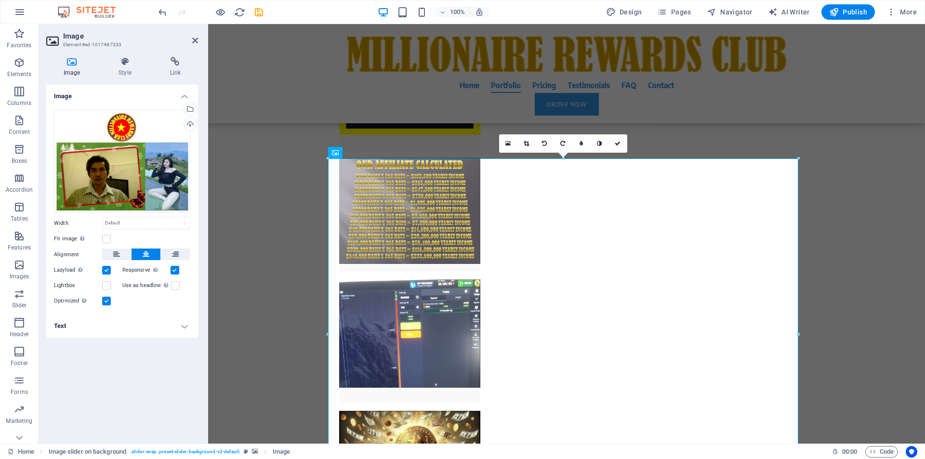
scroll to position [2725, 0]
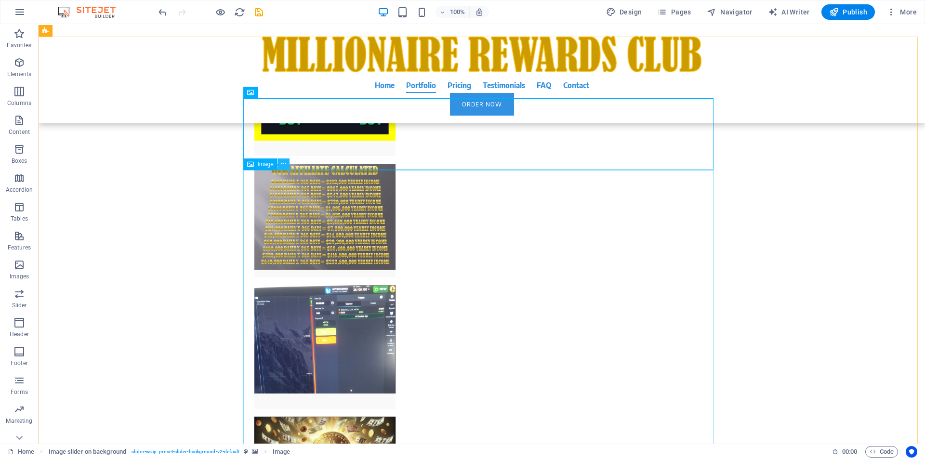
click at [287, 165] on button at bounding box center [284, 164] width 12 height 12
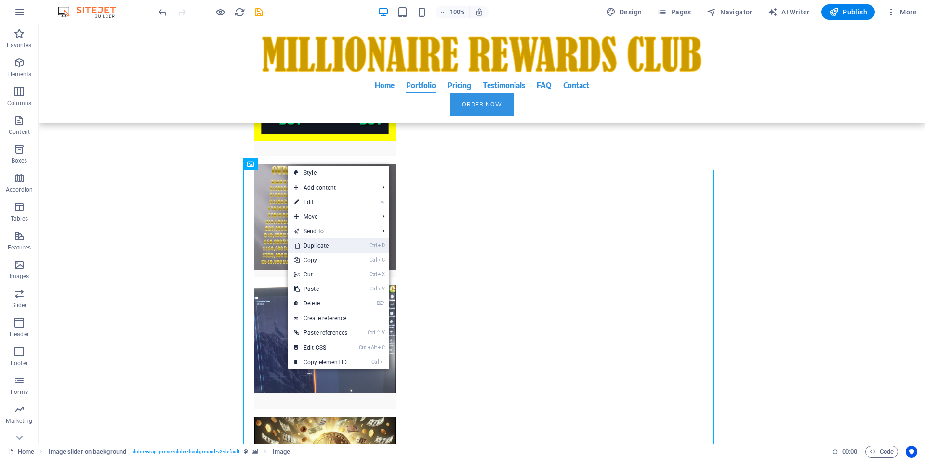
click at [322, 245] on link "Ctrl D Duplicate" at bounding box center [320, 245] width 65 height 14
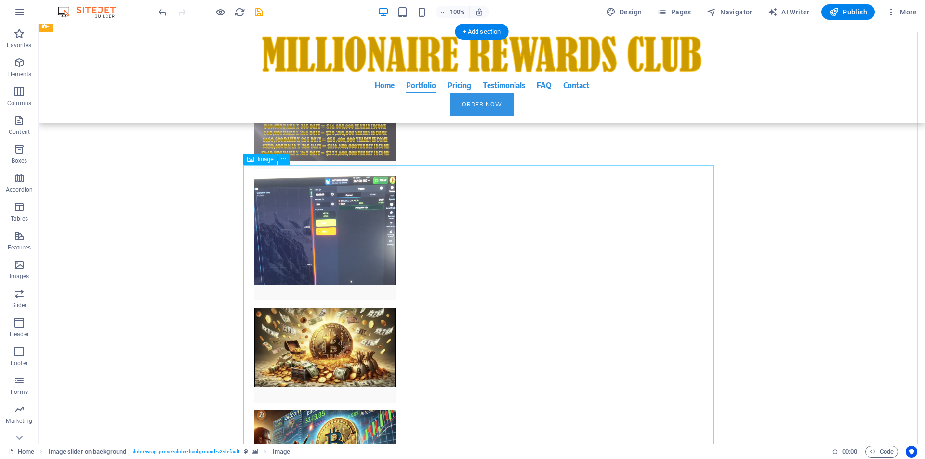
scroll to position [3189, 0]
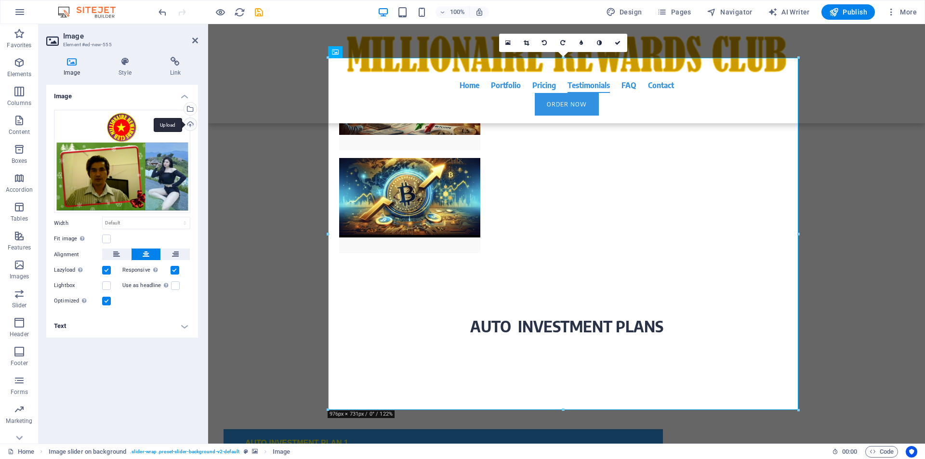
click at [192, 127] on div "Upload" at bounding box center [189, 125] width 14 height 14
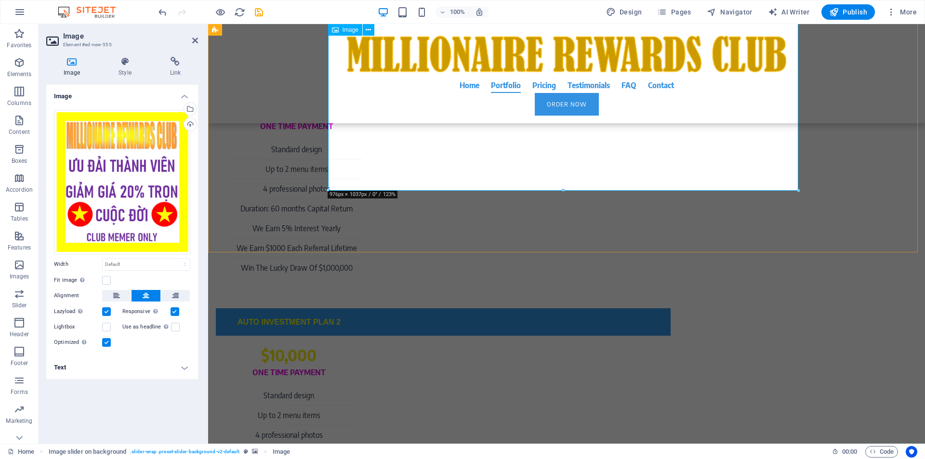
scroll to position [3189, 0]
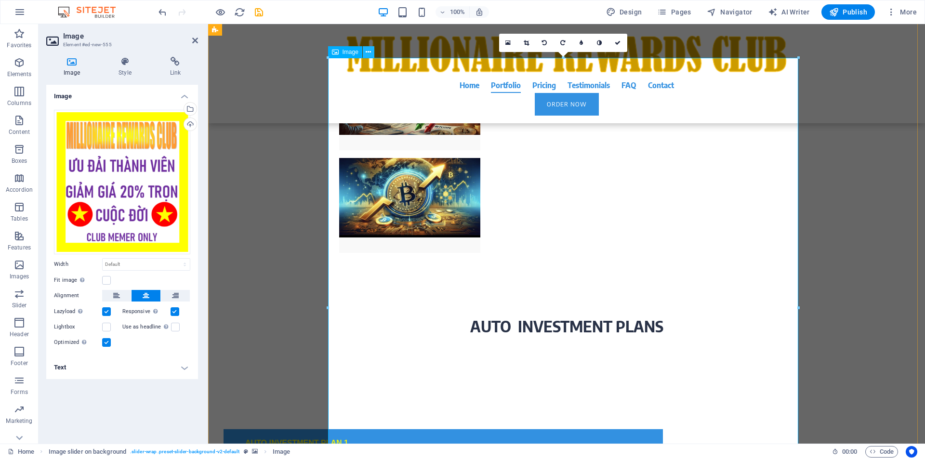
click at [372, 53] on button at bounding box center [369, 52] width 12 height 12
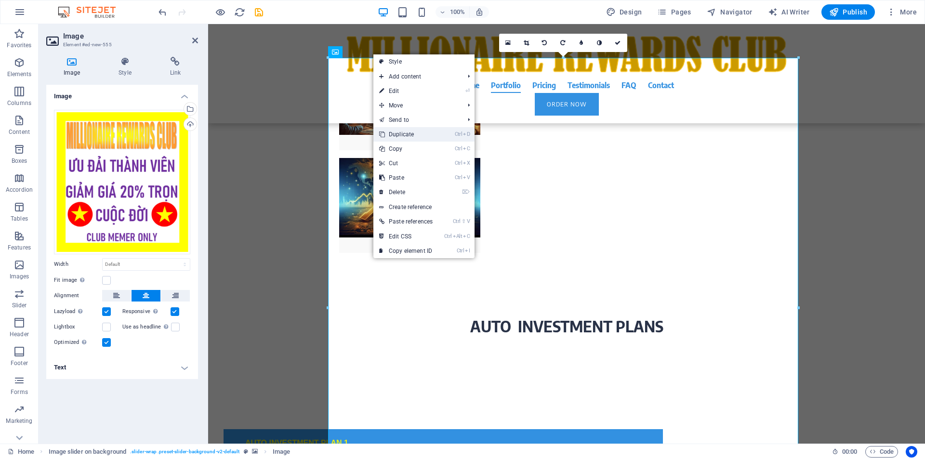
click at [405, 137] on link "Ctrl D Duplicate" at bounding box center [405, 134] width 65 height 14
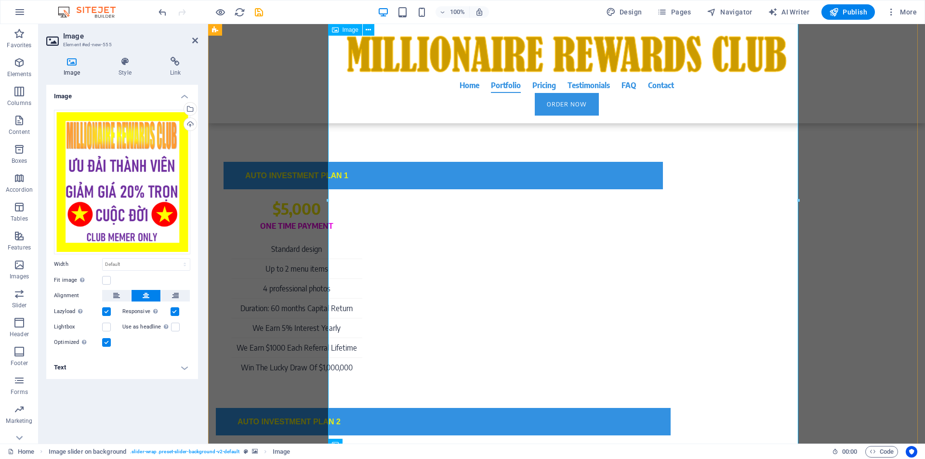
scroll to position [3763, 0]
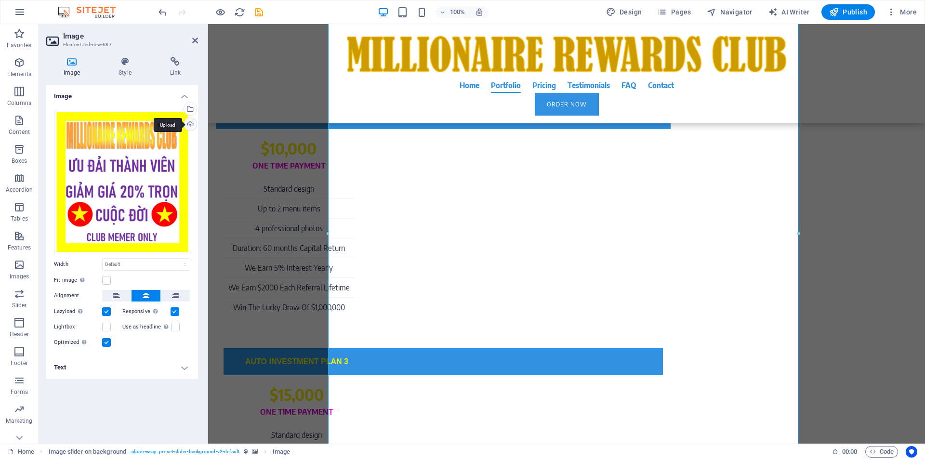
click at [191, 123] on div "Upload" at bounding box center [189, 125] width 14 height 14
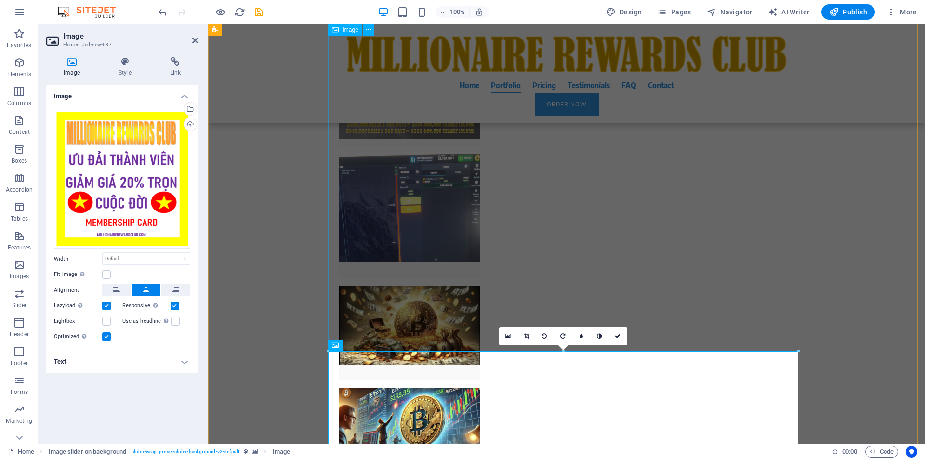
scroll to position [2662, 0]
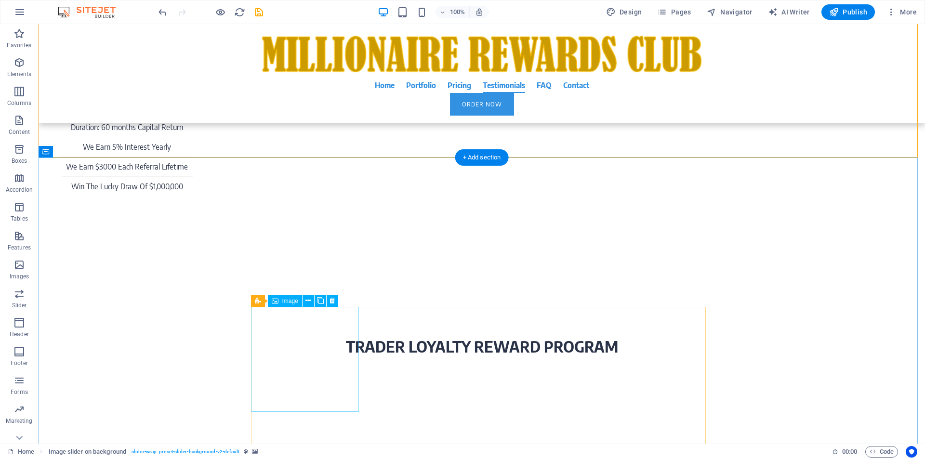
scroll to position [3763, 0]
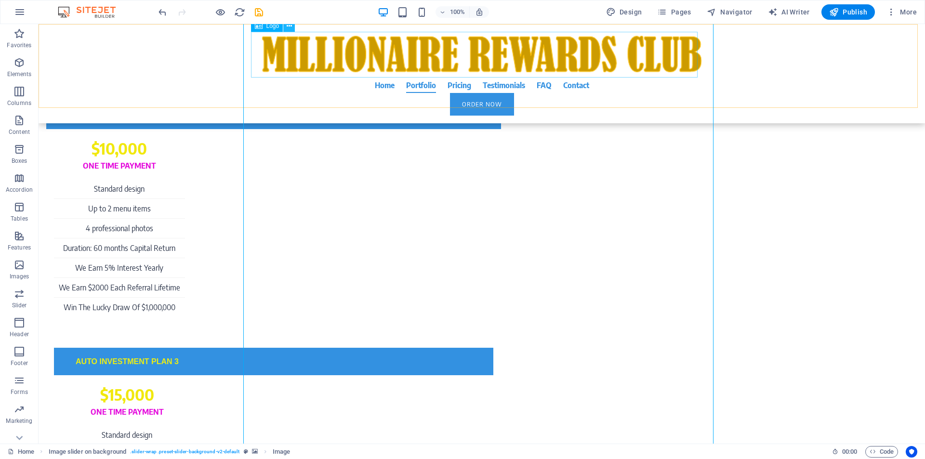
click at [288, 27] on icon at bounding box center [289, 26] width 5 height 10
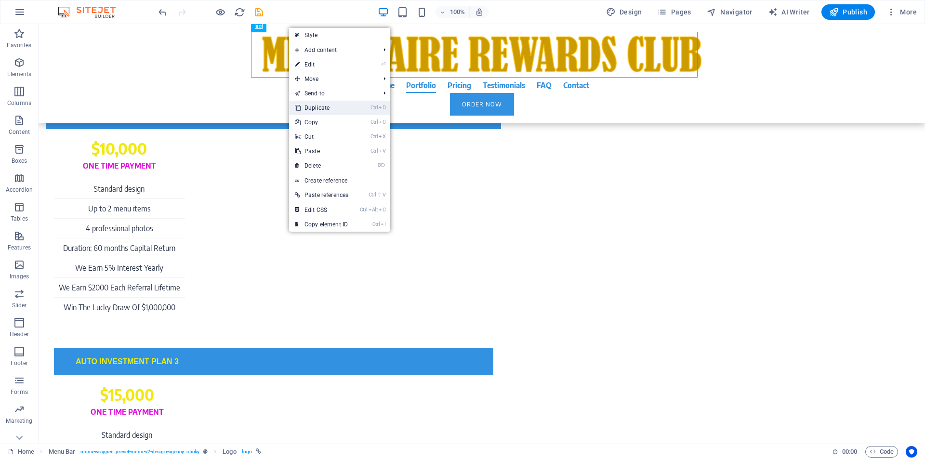
click at [321, 110] on link "Ctrl D Duplicate" at bounding box center [321, 108] width 65 height 14
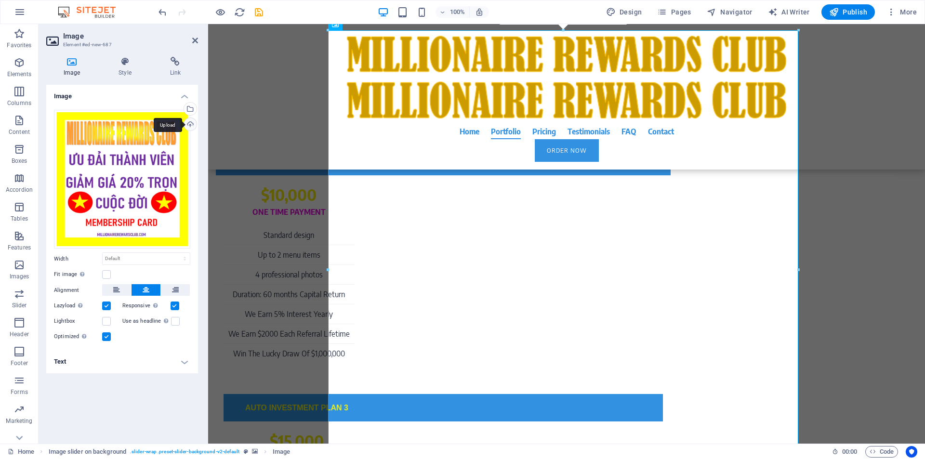
click at [190, 124] on div "Upload" at bounding box center [189, 125] width 14 height 14
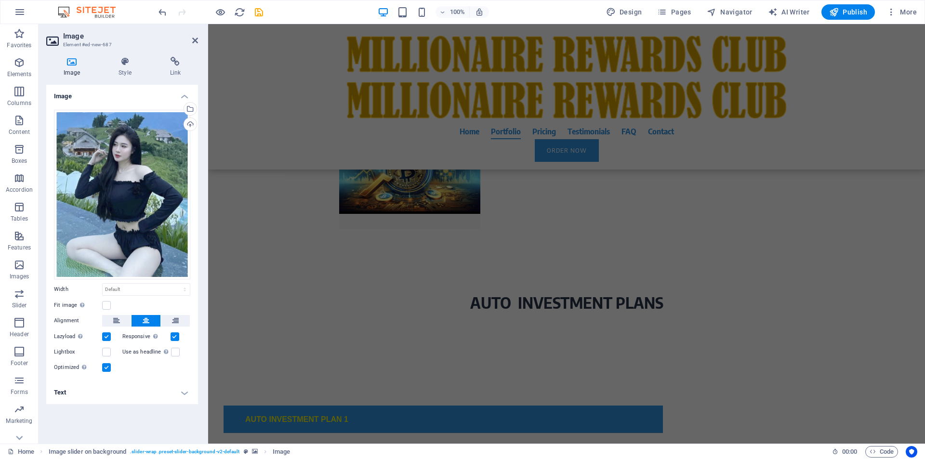
scroll to position [2892, 0]
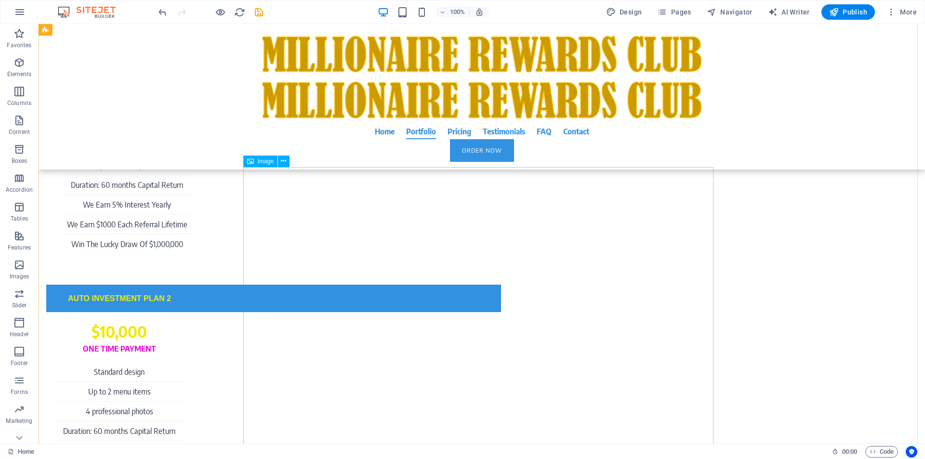
scroll to position [3259, 0]
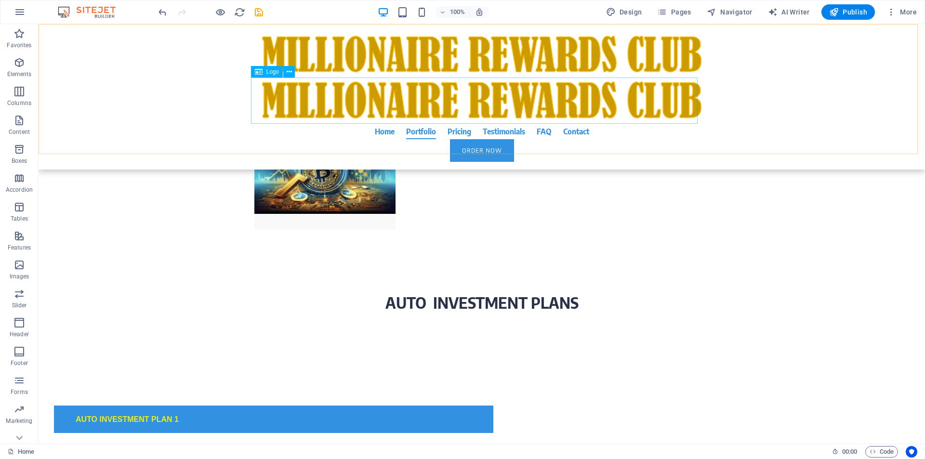
click at [652, 96] on div at bounding box center [481, 101] width 455 height 46
click at [291, 75] on icon at bounding box center [289, 72] width 5 height 10
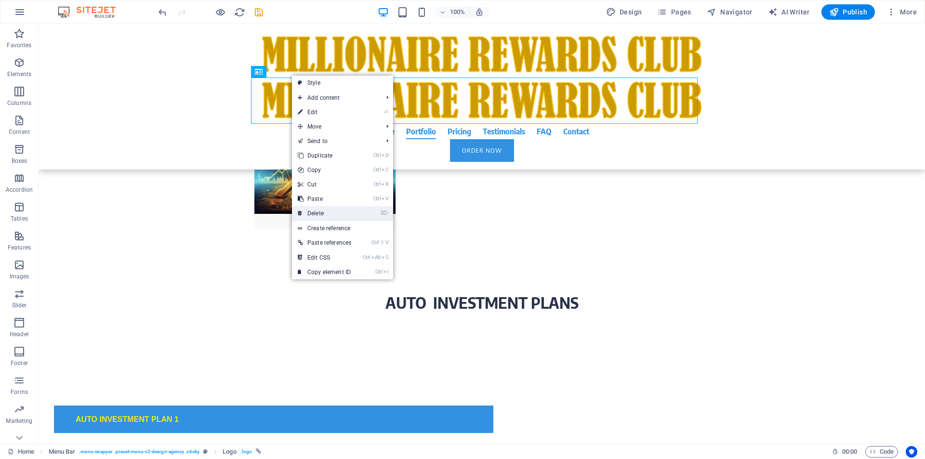
click at [317, 215] on link "⌦ Delete" at bounding box center [324, 213] width 65 height 14
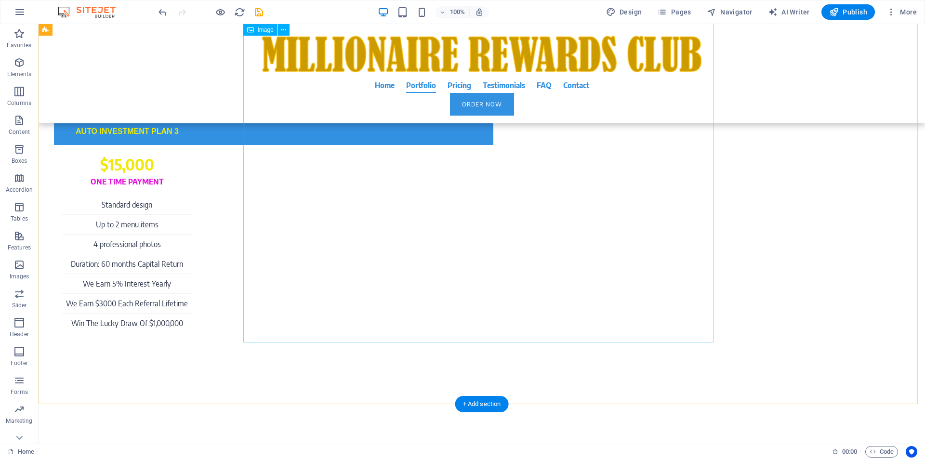
scroll to position [3626, 0]
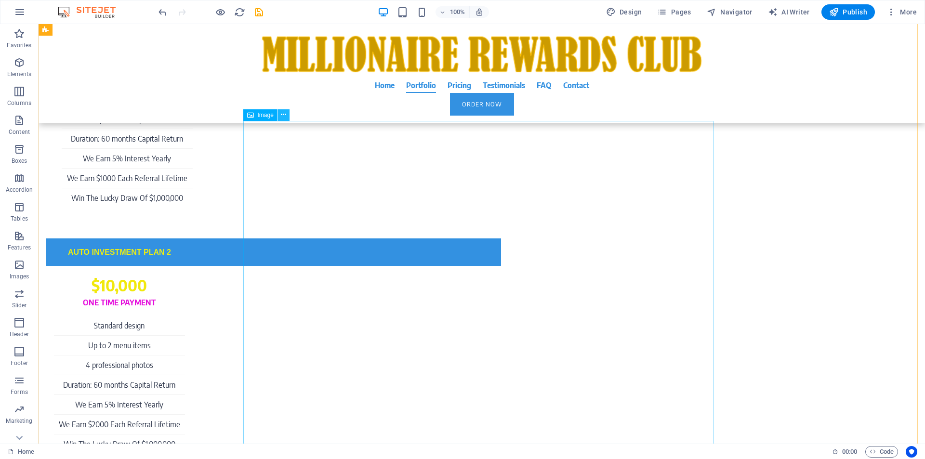
click at [283, 115] on icon at bounding box center [283, 115] width 5 height 10
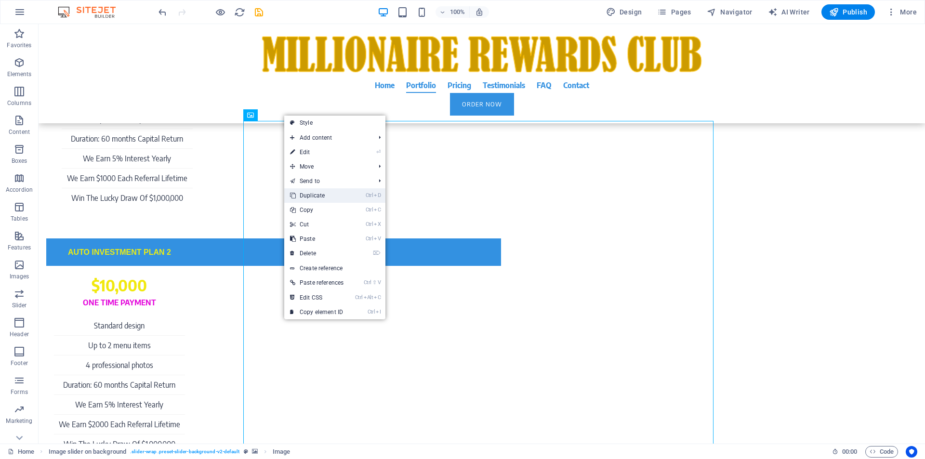
click at [309, 198] on link "Ctrl D Duplicate" at bounding box center [316, 195] width 65 height 14
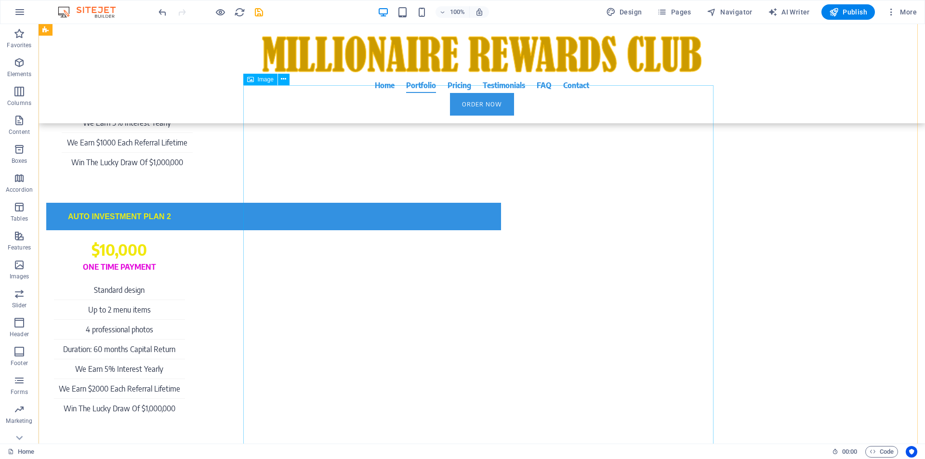
scroll to position [4029, 0]
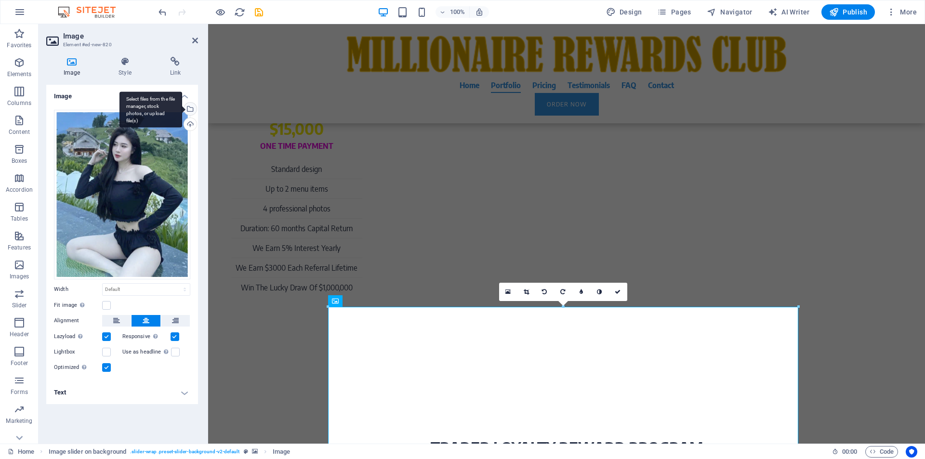
click at [190, 110] on div "Select files from the file manager, stock photos, or upload file(s)" at bounding box center [189, 110] width 14 height 14
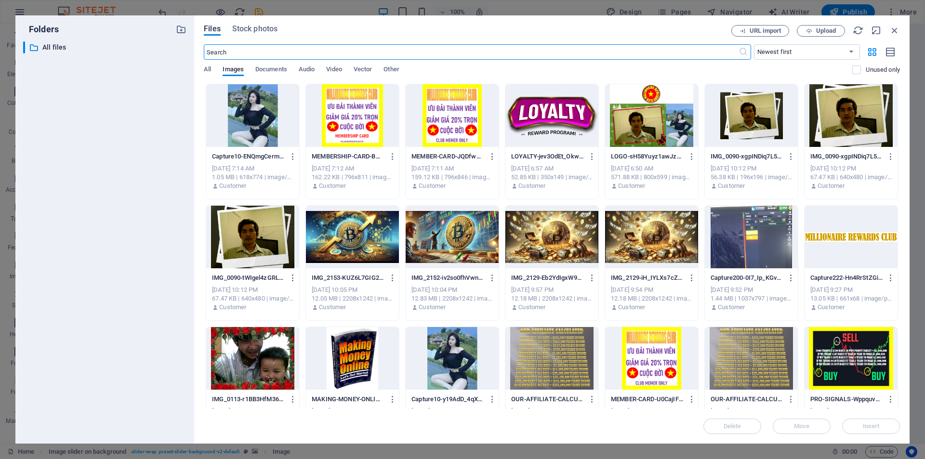
click at [348, 370] on div at bounding box center [352, 358] width 93 height 63
click at [348, 370] on div "1" at bounding box center [352, 358] width 93 height 63
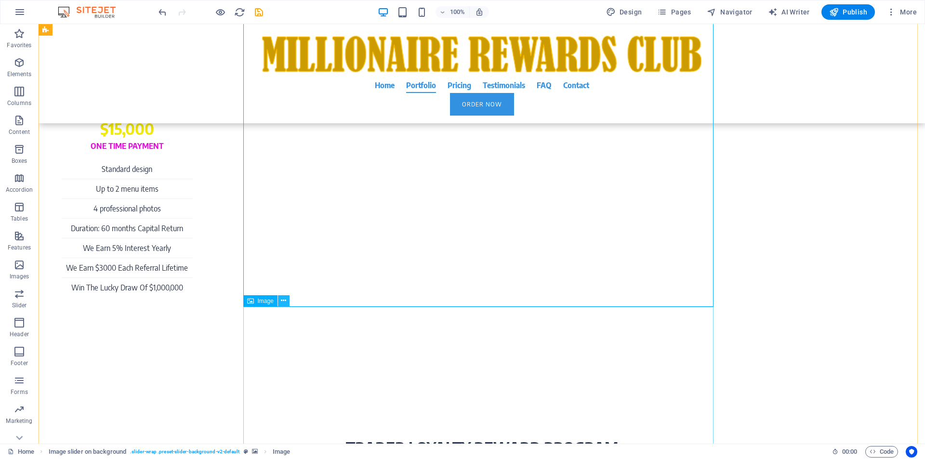
click at [286, 302] on icon at bounding box center [283, 301] width 5 height 10
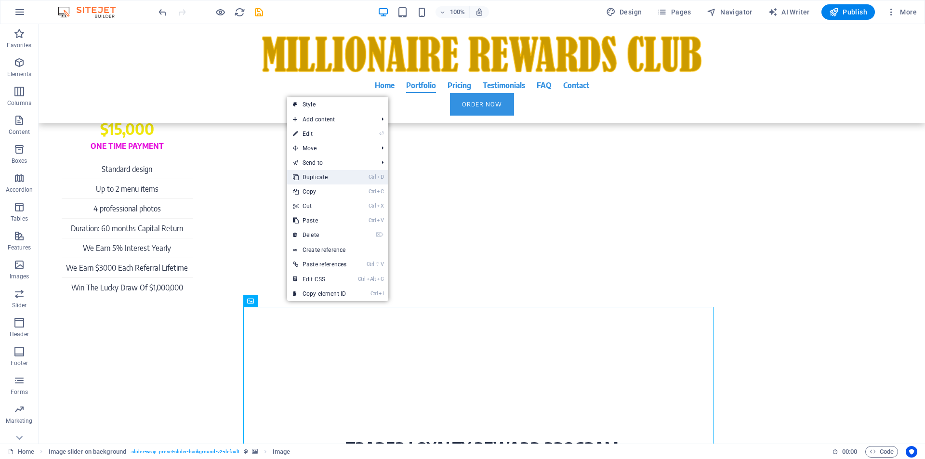
click at [328, 180] on link "Ctrl D Duplicate" at bounding box center [319, 177] width 65 height 14
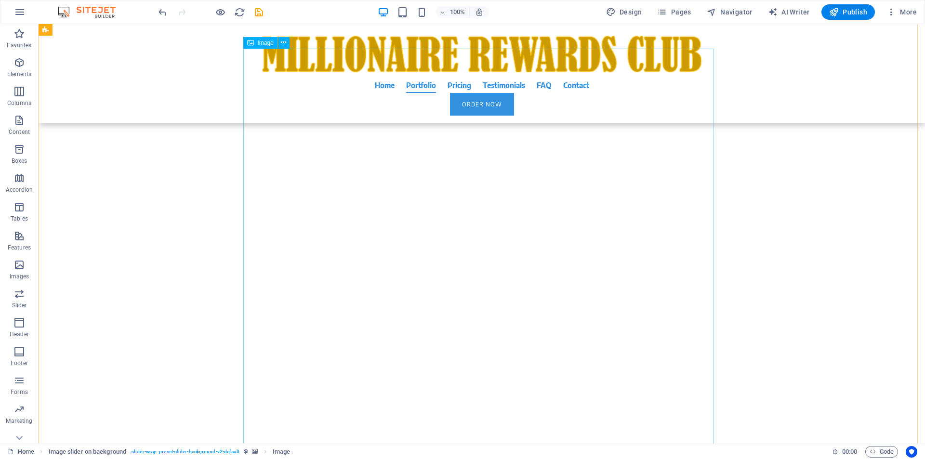
scroll to position [4962, 0]
click at [854, 14] on span "Publish" at bounding box center [848, 12] width 38 height 10
click at [287, 133] on button at bounding box center [284, 131] width 12 height 12
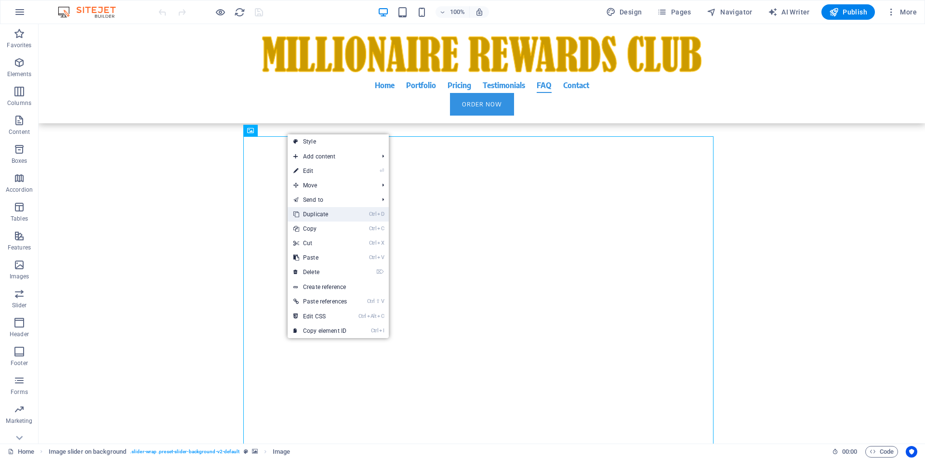
click at [314, 217] on link "Ctrl D Duplicate" at bounding box center [320, 214] width 65 height 14
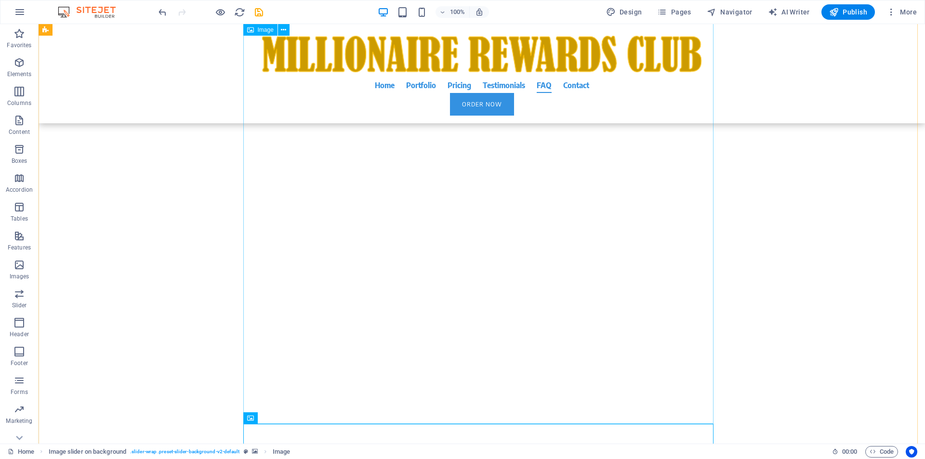
scroll to position [4801, 0]
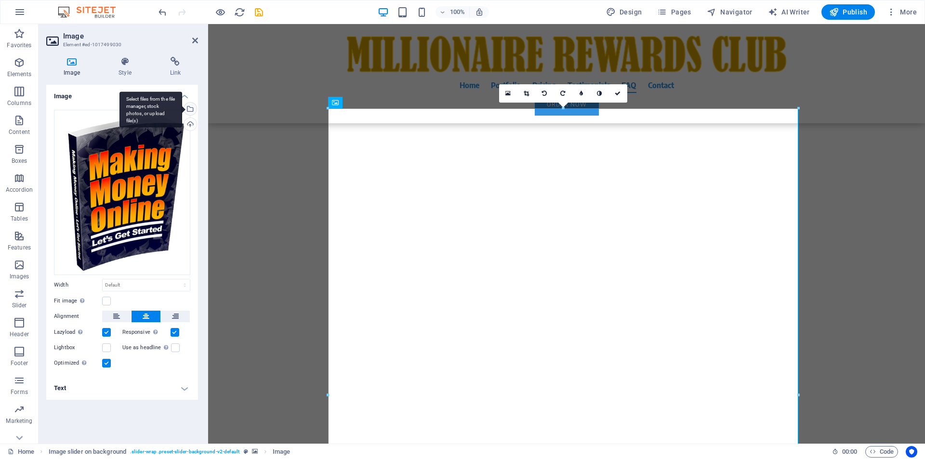
click at [192, 108] on div "Select files from the file manager, stock photos, or upload file(s)" at bounding box center [189, 110] width 14 height 14
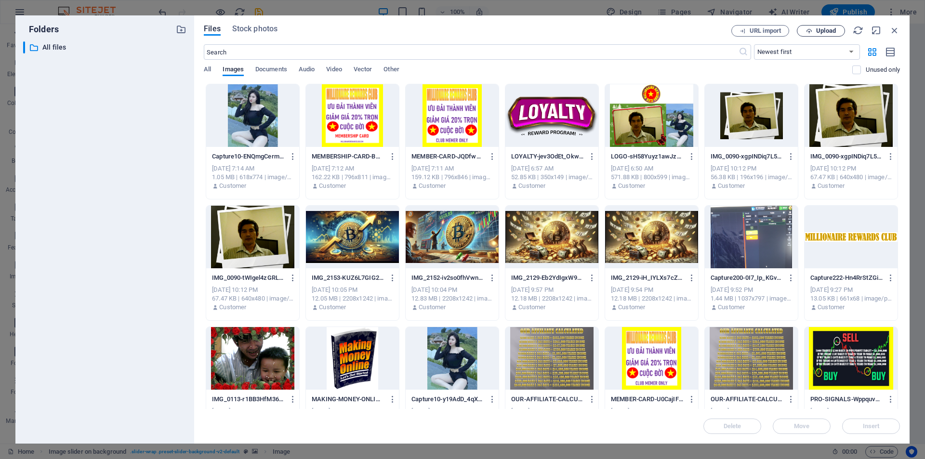
click at [837, 28] on span "Upload" at bounding box center [821, 31] width 40 height 6
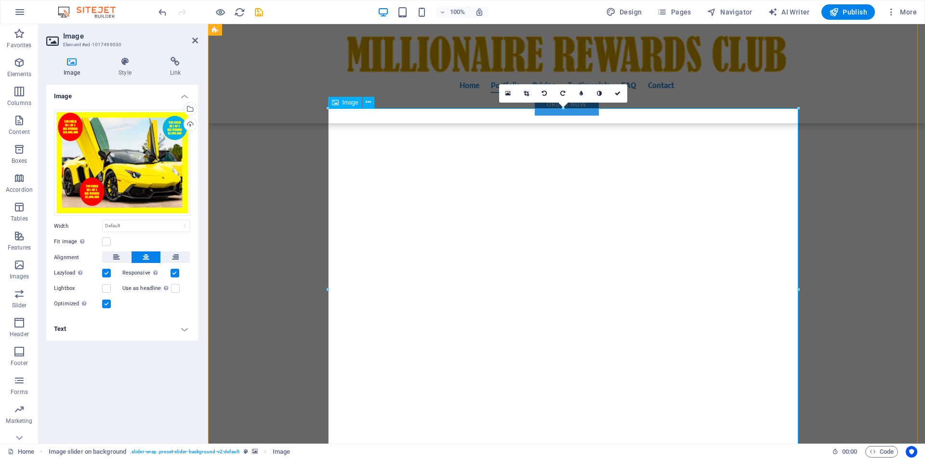
scroll to position [5536, 0]
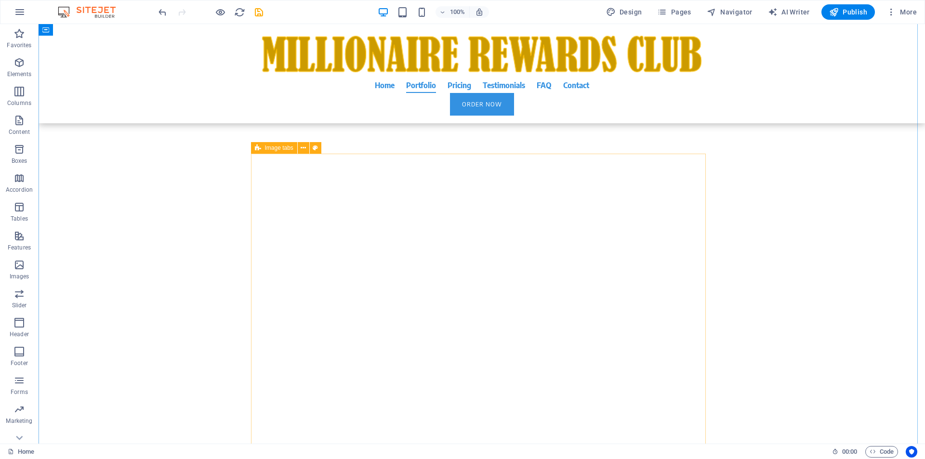
scroll to position [5169, 0]
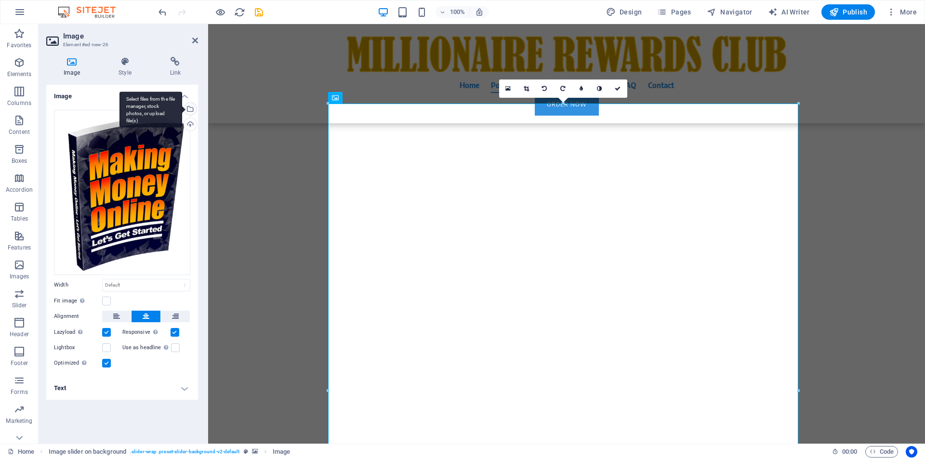
click at [193, 107] on div "Select files from the file manager, stock photos, or upload file(s)" at bounding box center [189, 110] width 14 height 14
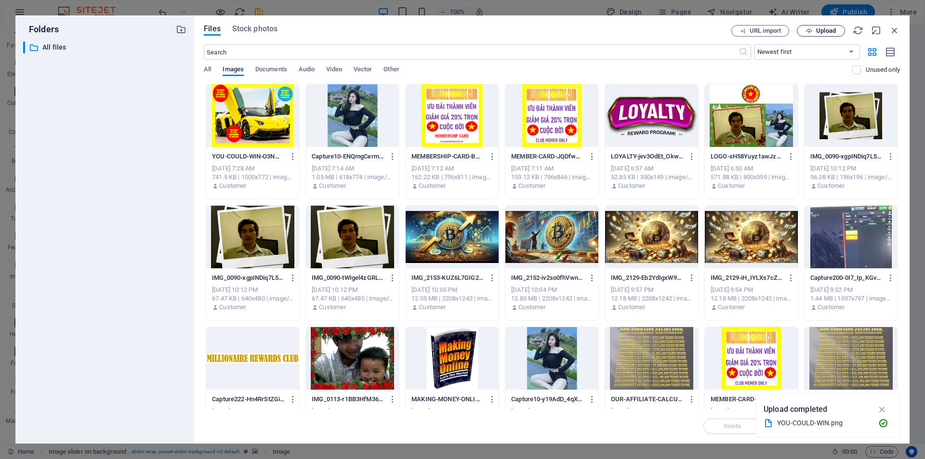
click at [828, 32] on span "Upload" at bounding box center [826, 31] width 20 height 6
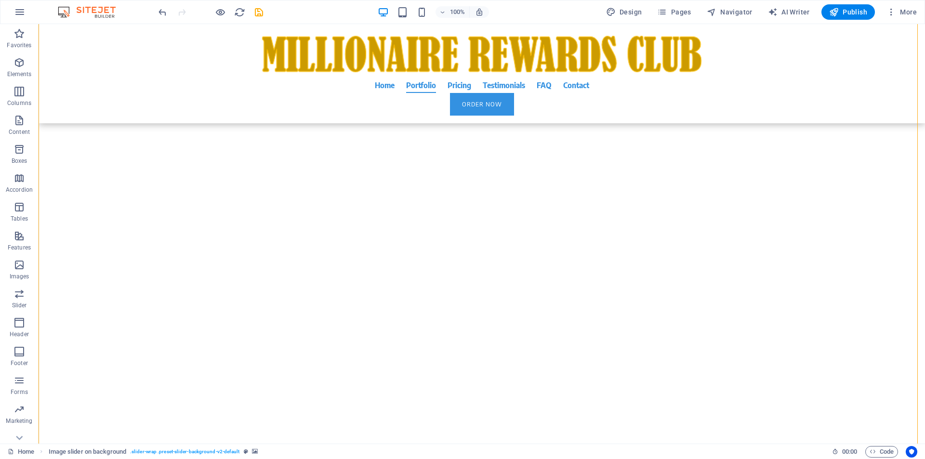
scroll to position [5111, 0]
click at [281, 158] on icon at bounding box center [283, 156] width 5 height 10
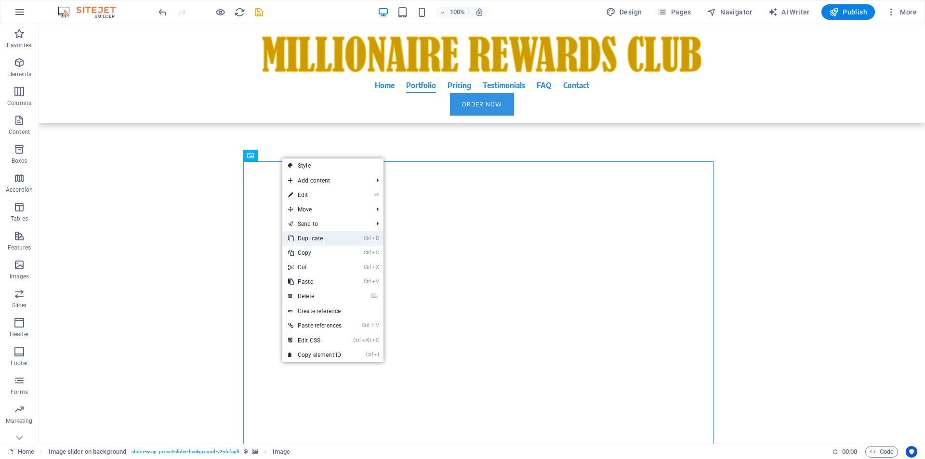
click at [307, 239] on link "Ctrl D Duplicate" at bounding box center [314, 238] width 65 height 14
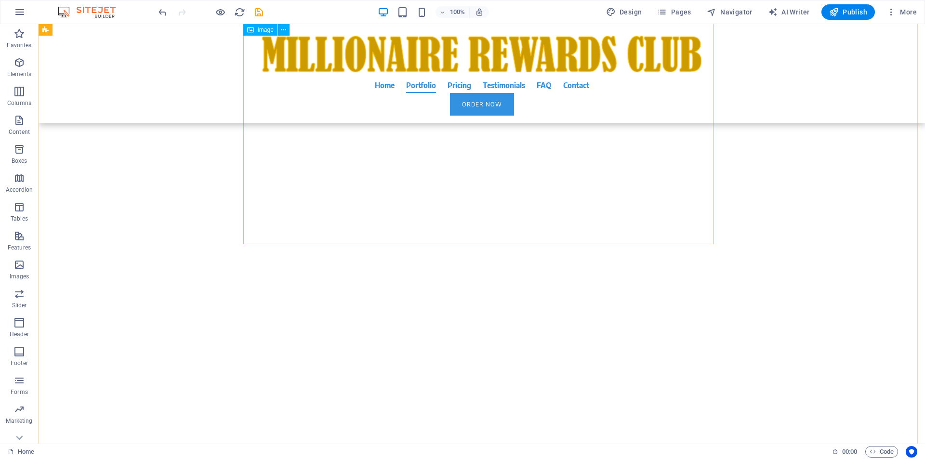
scroll to position [5396, 0]
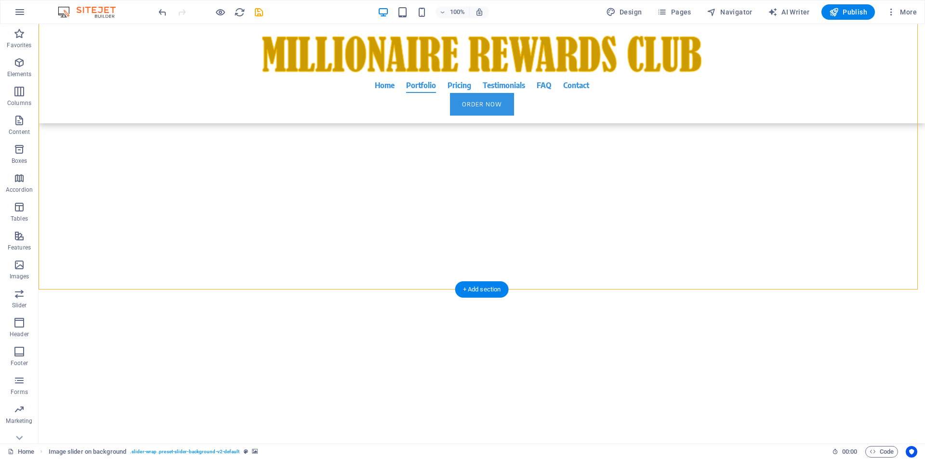
scroll to position [5028, 0]
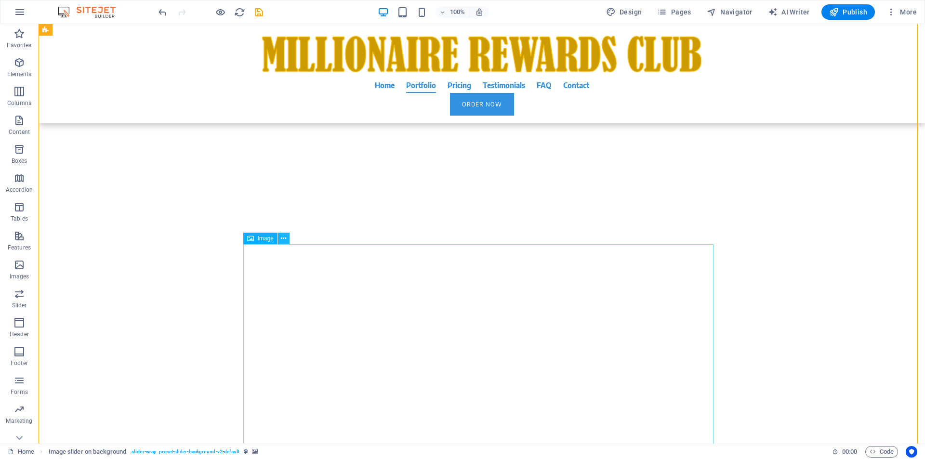
click at [284, 240] on icon at bounding box center [283, 239] width 5 height 10
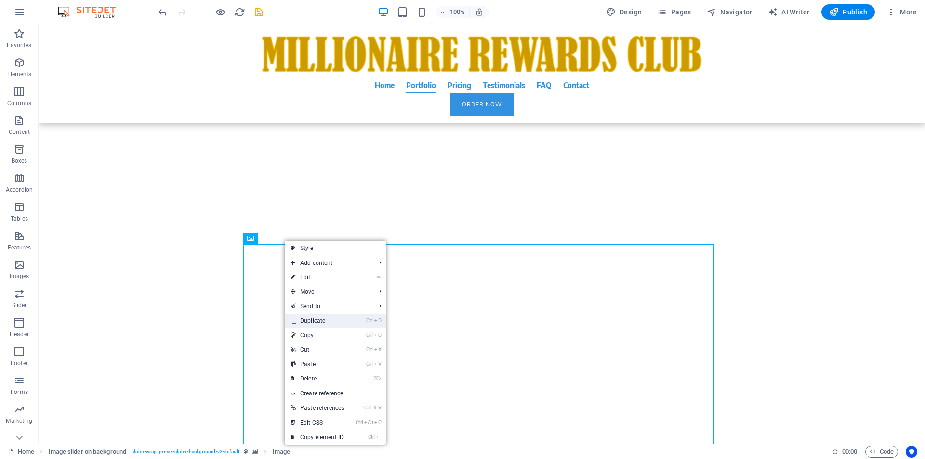
click at [320, 321] on link "Ctrl D Duplicate" at bounding box center [317, 321] width 65 height 14
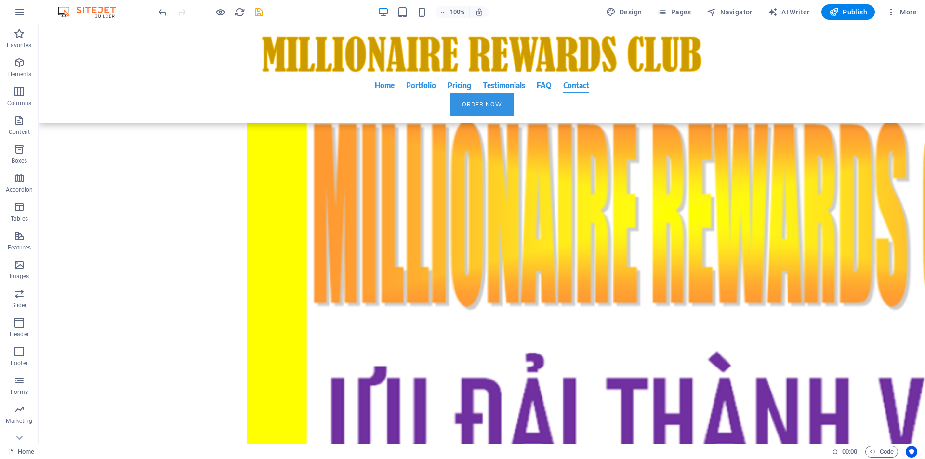
scroll to position [8135, 0]
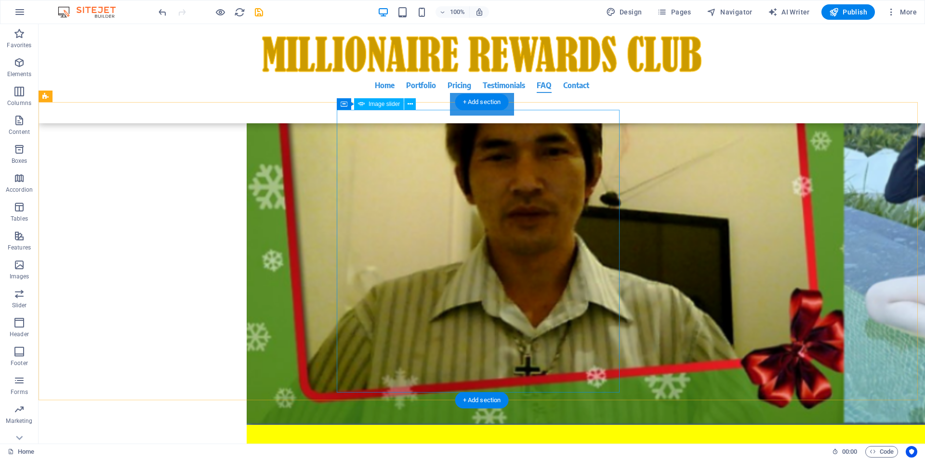
select select "ms"
select select "s"
select select "progressive"
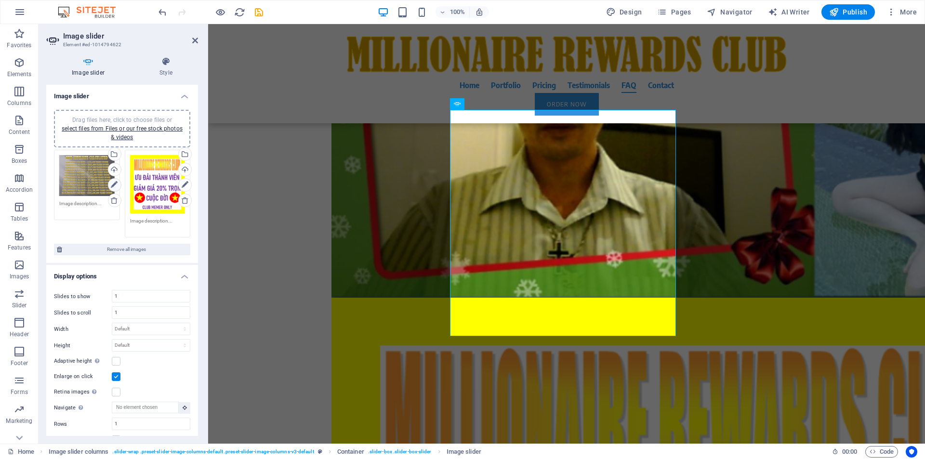
click at [115, 184] on icon at bounding box center [114, 185] width 7 height 12
click at [114, 185] on icon at bounding box center [114, 185] width 7 height 12
click at [91, 185] on div "Drag files here, click to choose files or select files from Files or our free s…" at bounding box center [86, 175] width 55 height 41
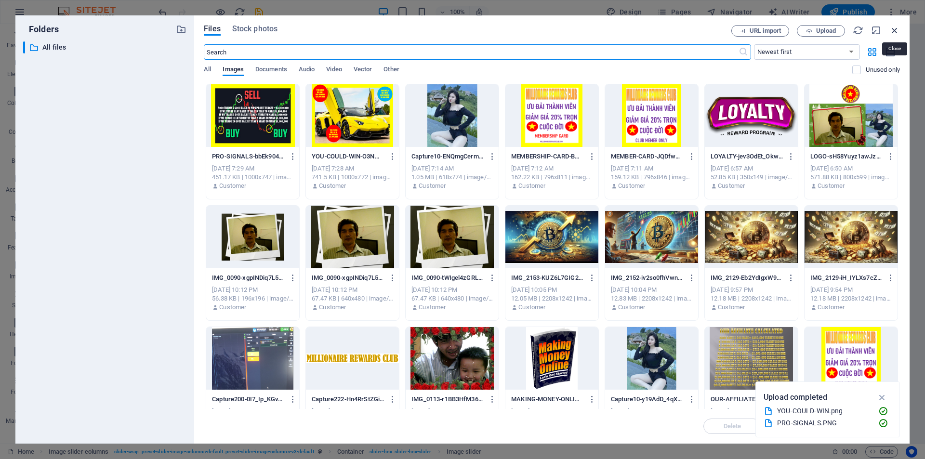
click at [895, 31] on icon "button" at bounding box center [894, 30] width 11 height 11
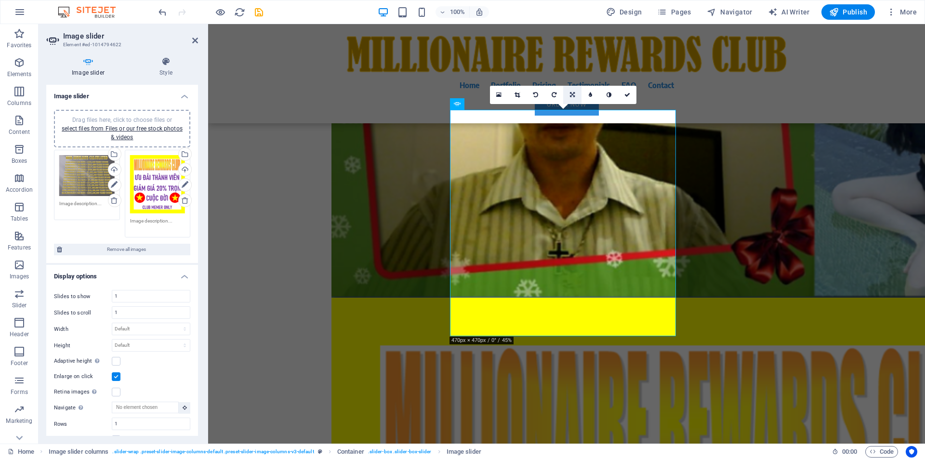
click at [573, 94] on icon at bounding box center [572, 95] width 5 height 6
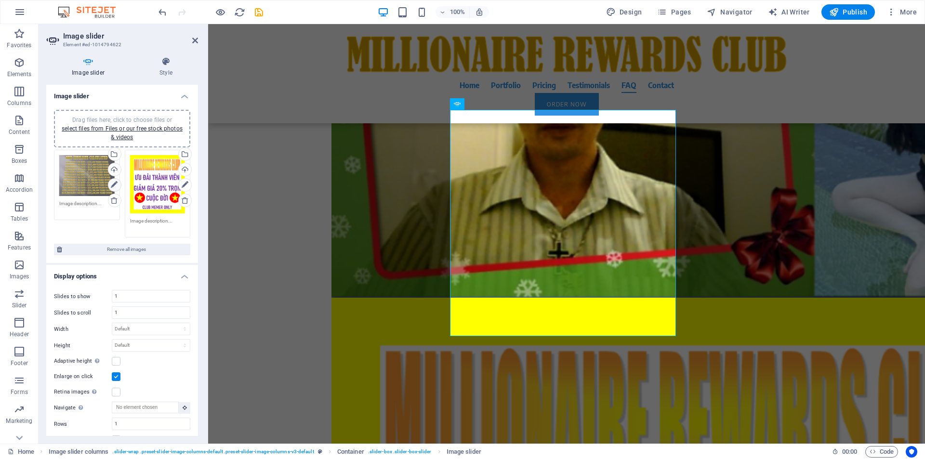
click at [113, 185] on icon at bounding box center [114, 185] width 7 height 12
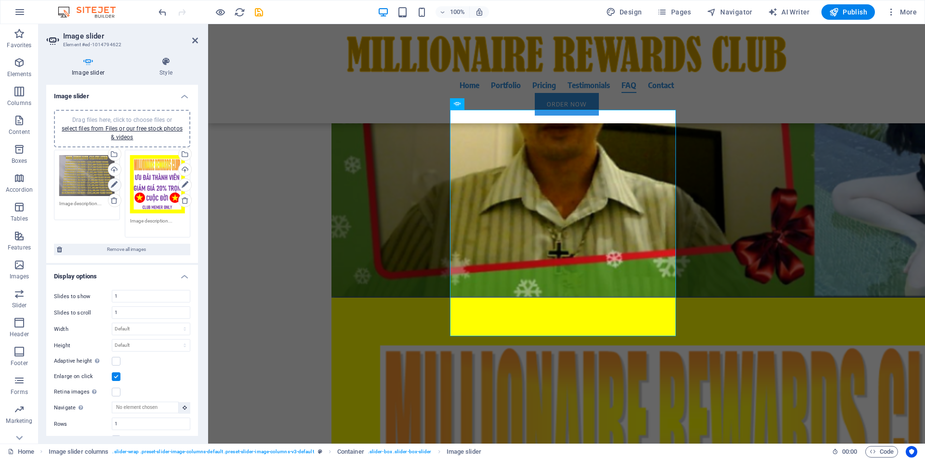
click at [113, 185] on icon at bounding box center [114, 185] width 7 height 12
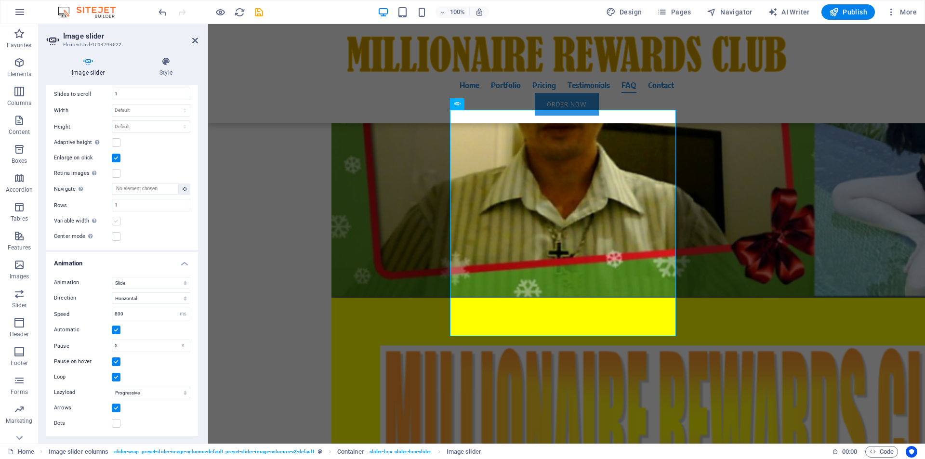
click at [116, 222] on label at bounding box center [116, 221] width 9 height 9
click at [0, 0] on input "Variable width Automatically adjust the width of the visible slide." at bounding box center [0, 0] width 0 height 0
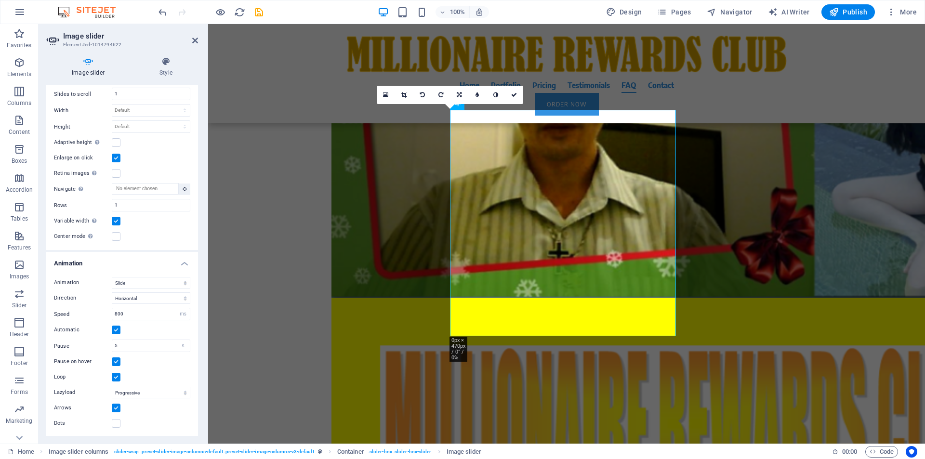
click at [116, 222] on label at bounding box center [116, 221] width 9 height 9
click at [0, 0] on input "Variable width Automatically adjust the width of the visible slide." at bounding box center [0, 0] width 0 height 0
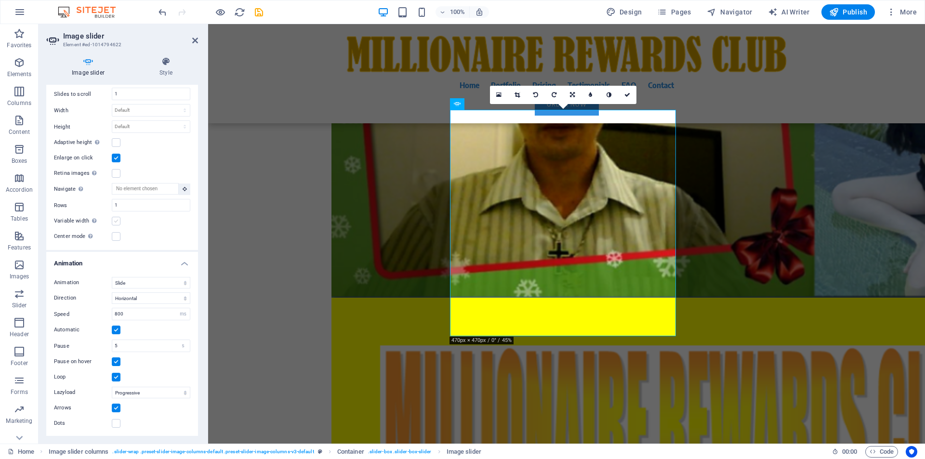
click at [116, 222] on label at bounding box center [116, 221] width 9 height 9
click at [0, 0] on input "Variable width Automatically adjust the width of the visible slide." at bounding box center [0, 0] width 0 height 0
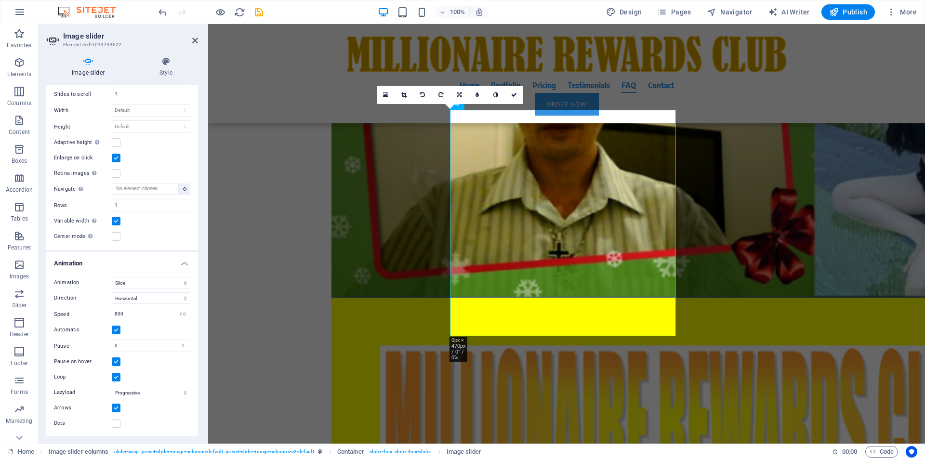
click at [116, 222] on label at bounding box center [116, 221] width 9 height 9
click at [0, 0] on input "Variable width Automatically adjust the width of the visible slide." at bounding box center [0, 0] width 0 height 0
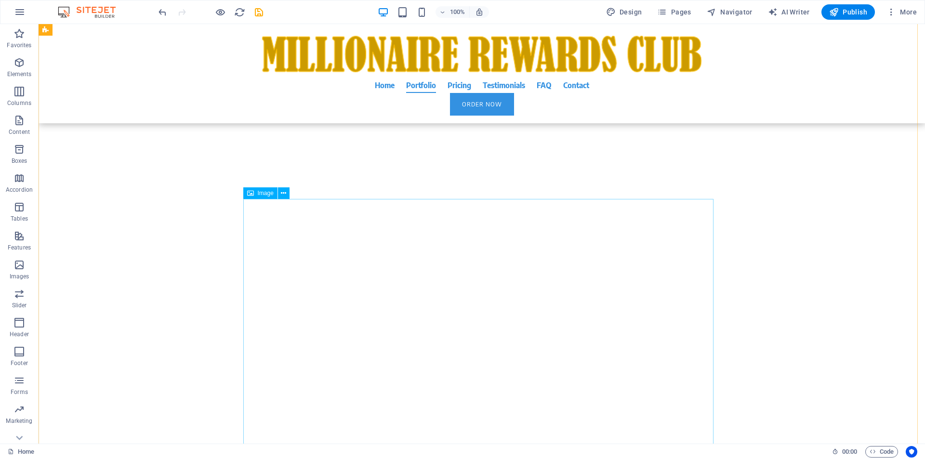
scroll to position [5425, 0]
click at [854, 12] on span "Publish" at bounding box center [848, 12] width 38 height 10
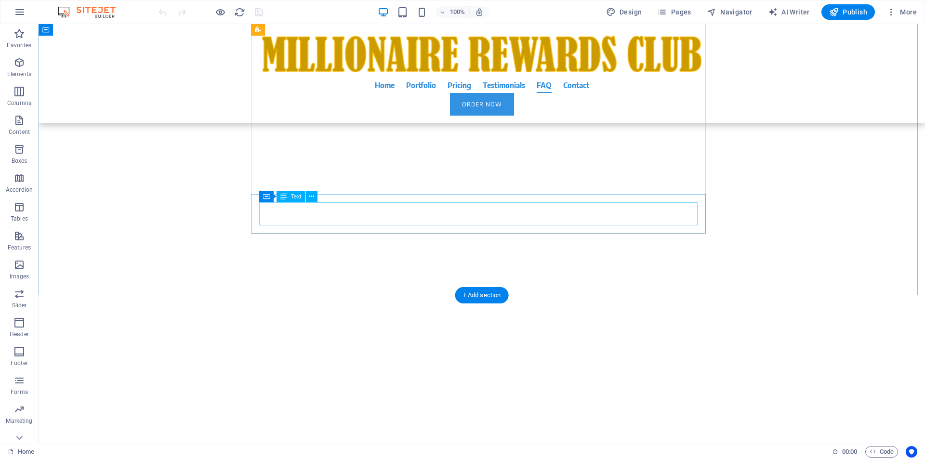
scroll to position [7711, 0]
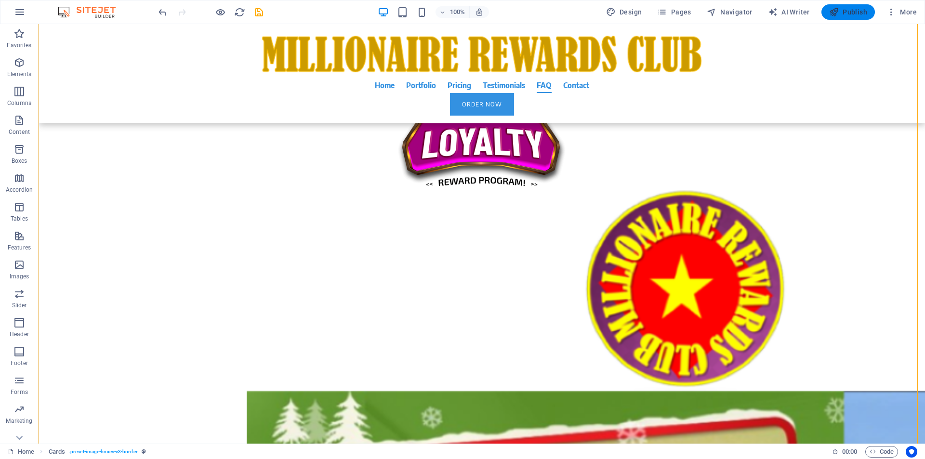
click at [861, 13] on span "Publish" at bounding box center [848, 12] width 38 height 10
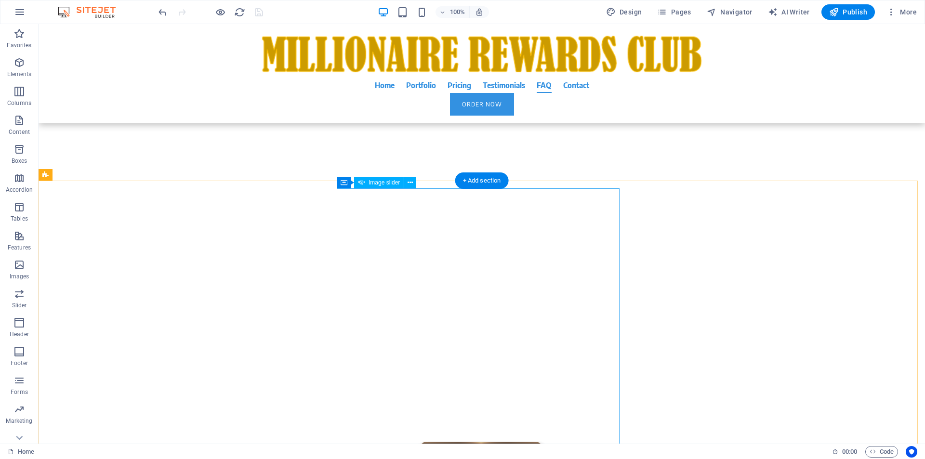
scroll to position [7343, 0]
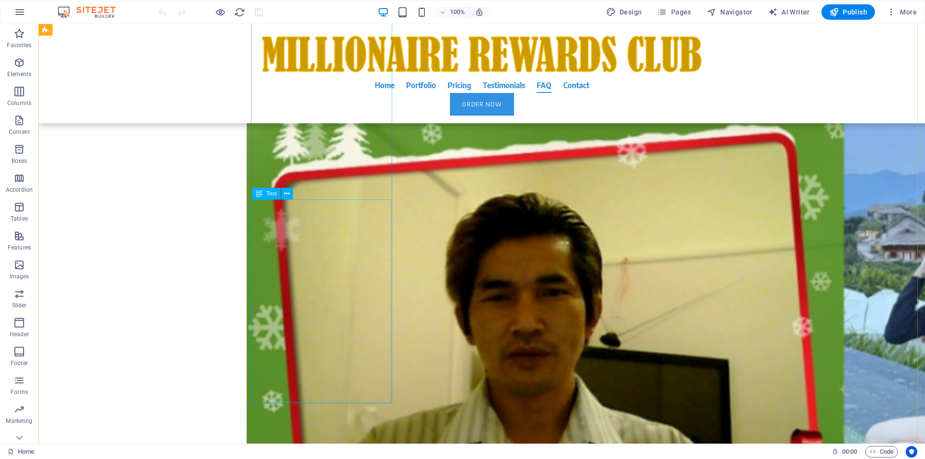
scroll to position [7628, 0]
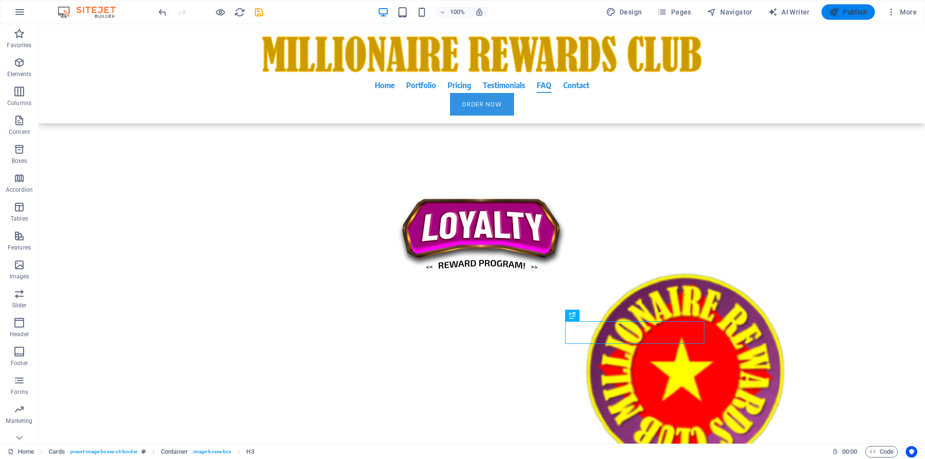
click at [840, 14] on span "Publish" at bounding box center [848, 12] width 38 height 10
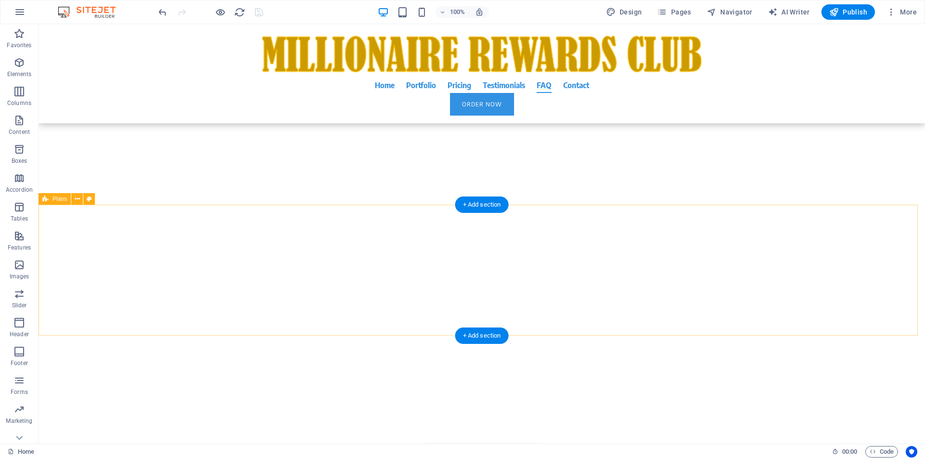
scroll to position [7261, 0]
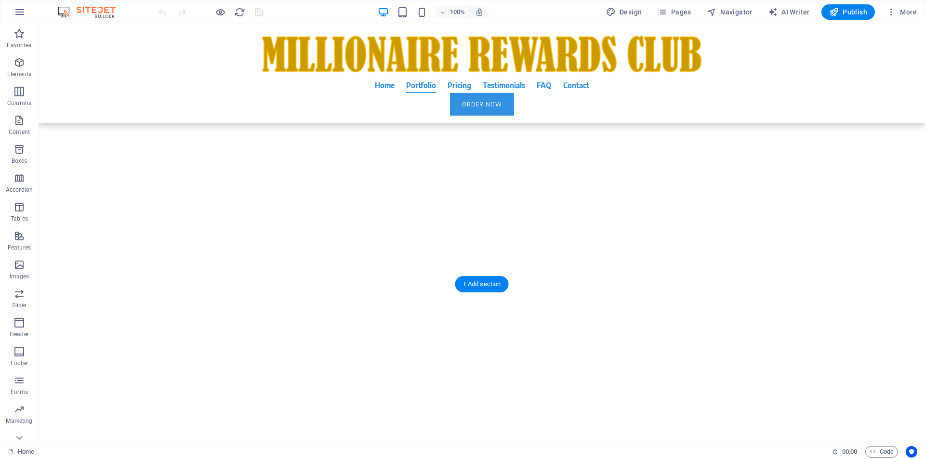
scroll to position [5507, 0]
click at [283, 112] on icon at bounding box center [283, 111] width 5 height 10
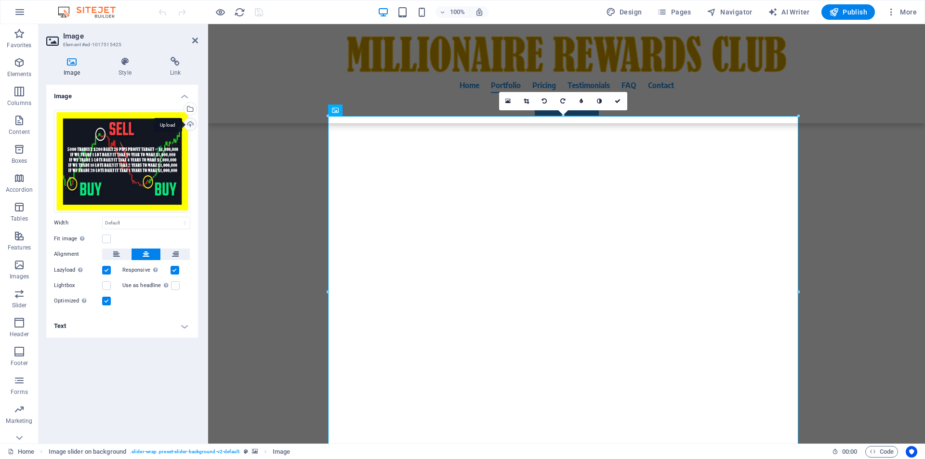
click at [190, 126] on div "Upload" at bounding box center [189, 125] width 14 height 14
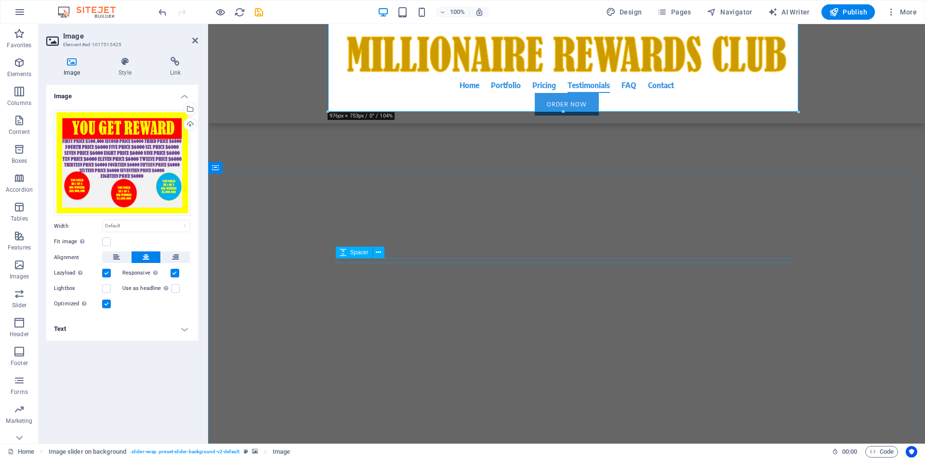
scroll to position [5507, 0]
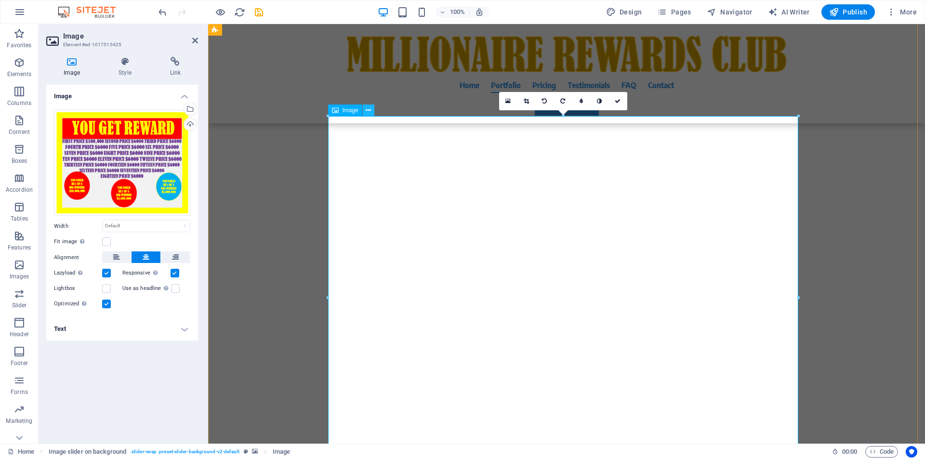
click at [368, 109] on icon at bounding box center [368, 111] width 5 height 10
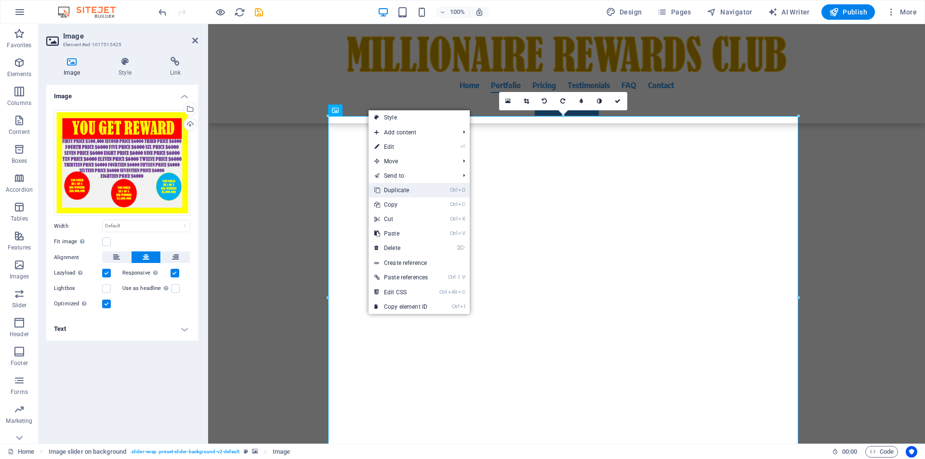
click at [396, 192] on link "Ctrl D Duplicate" at bounding box center [401, 190] width 65 height 14
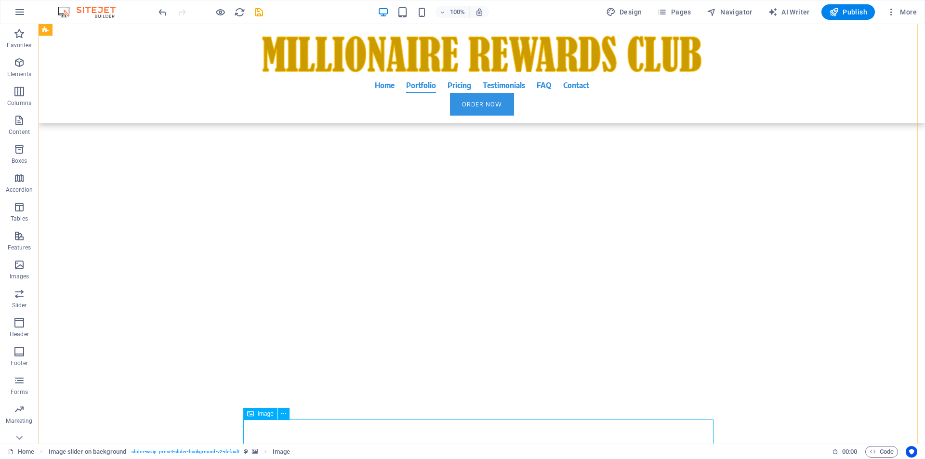
scroll to position [5934, 0]
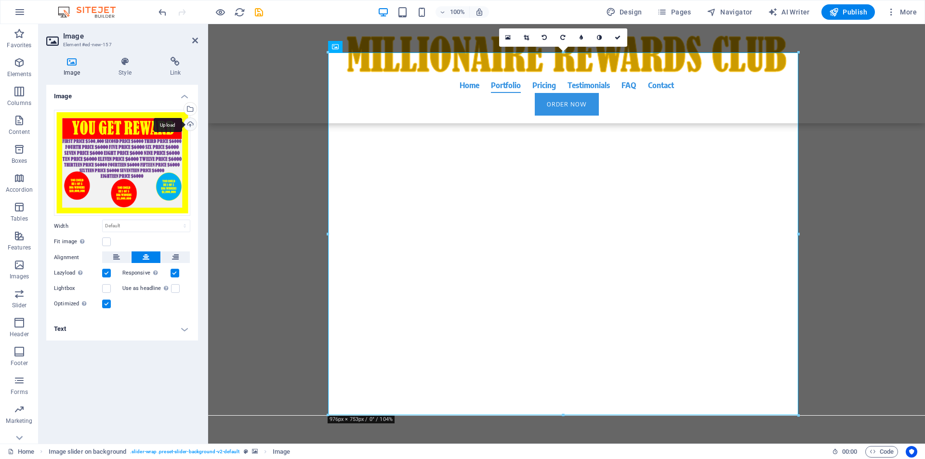
click at [192, 122] on div "Upload" at bounding box center [189, 125] width 14 height 14
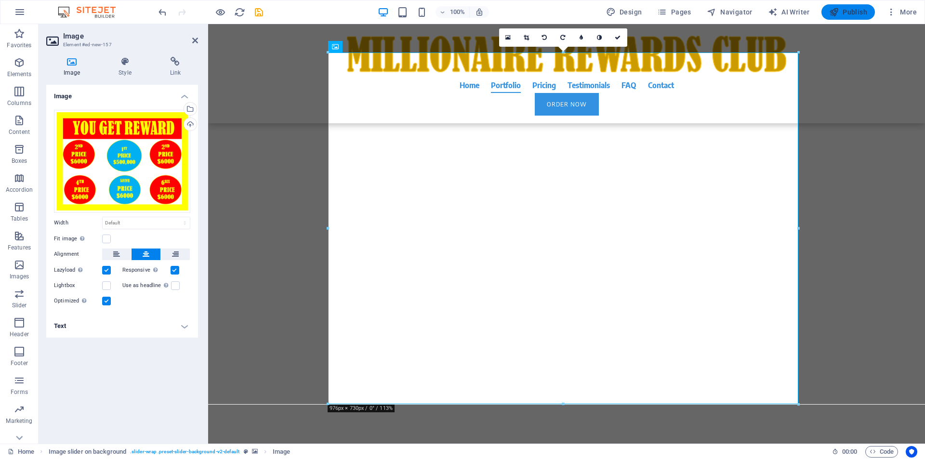
click at [853, 12] on span "Publish" at bounding box center [848, 12] width 38 height 10
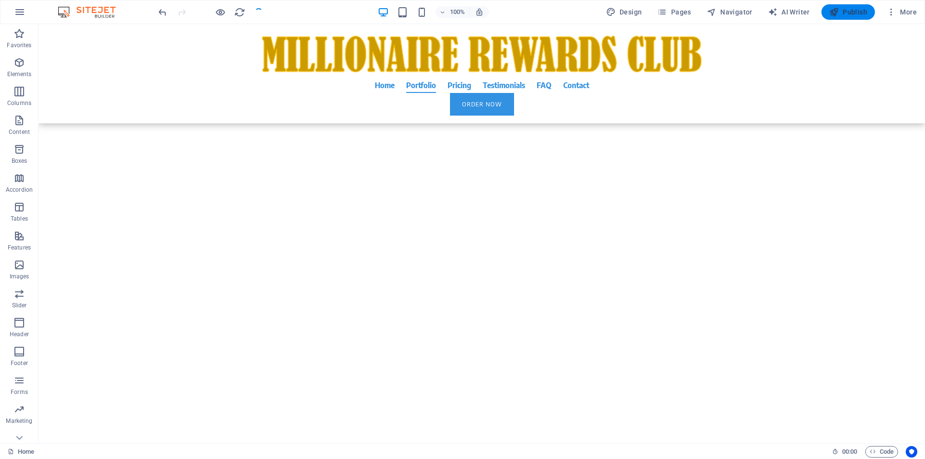
click at [853, 12] on span "Publish" at bounding box center [848, 12] width 38 height 10
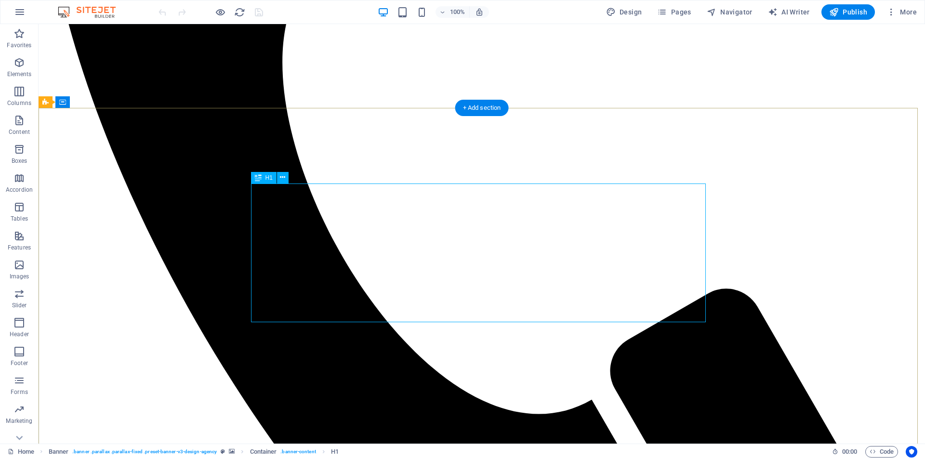
scroll to position [734, 0]
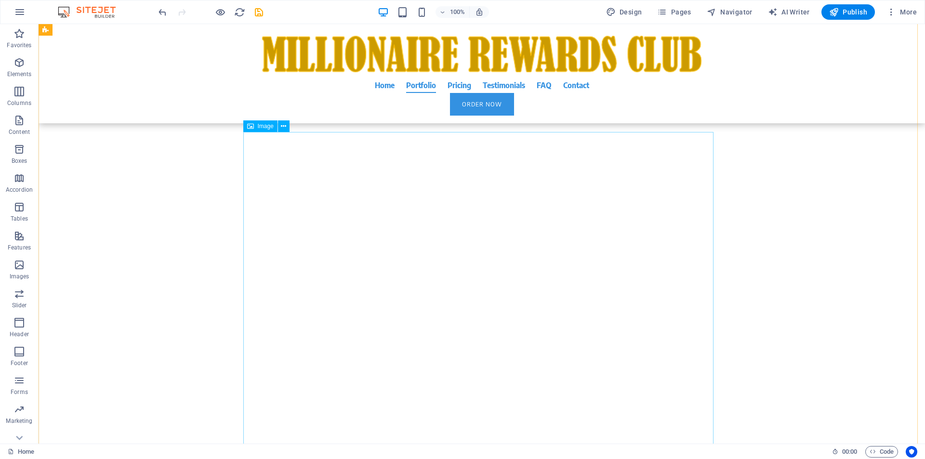
scroll to position [5507, 0]
click at [856, 7] on button "Publish" at bounding box center [847, 11] width 53 height 15
click at [854, 10] on span "Publish" at bounding box center [848, 12] width 38 height 10
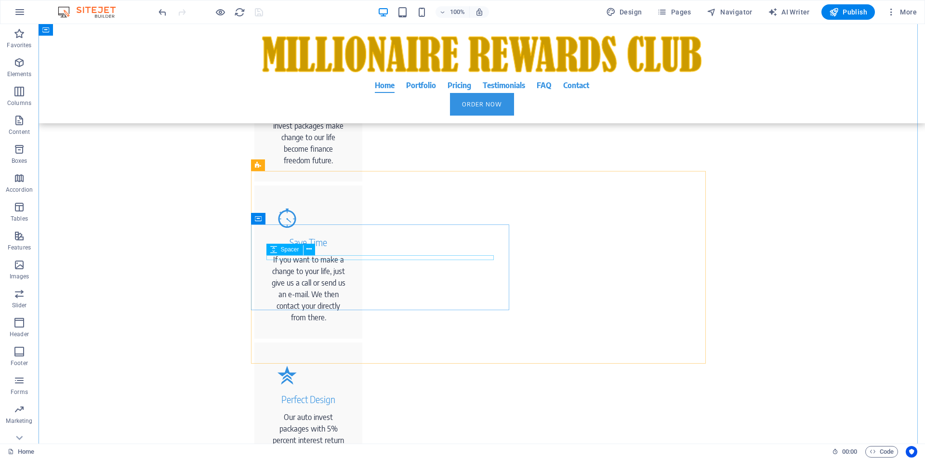
scroll to position [0, 0]
